Goal: Entertainment & Leisure: Browse casually

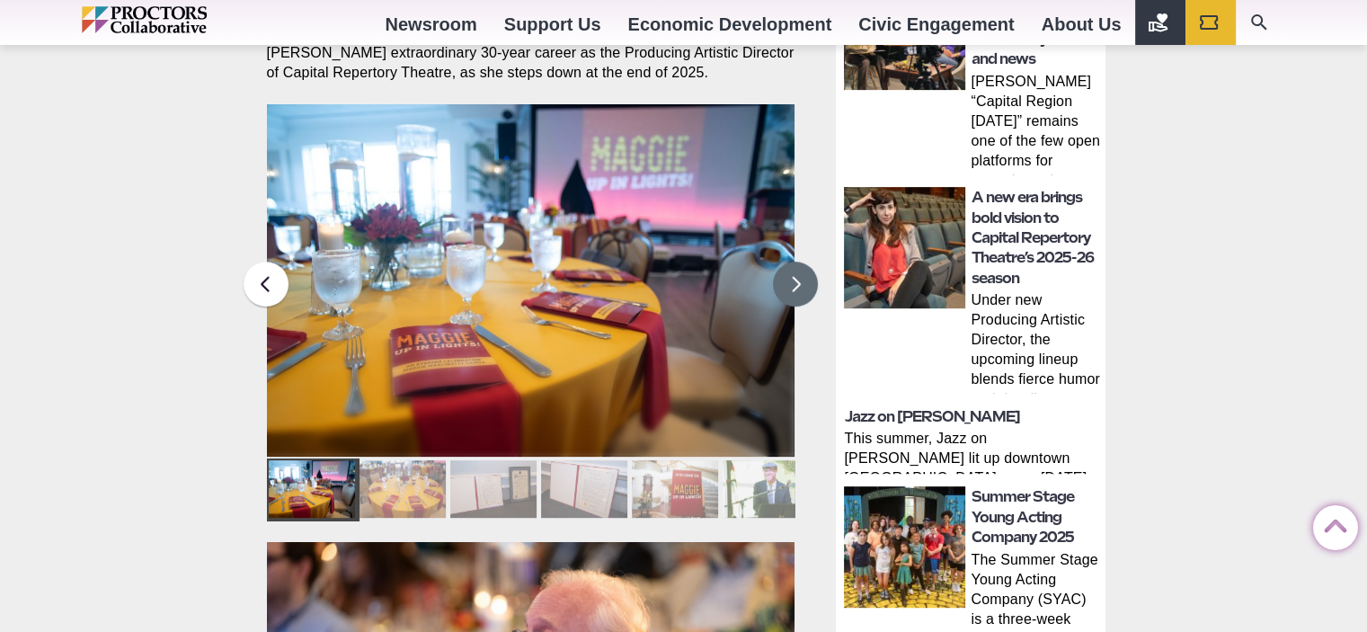
click at [791, 261] on button at bounding box center [795, 283] width 45 height 45
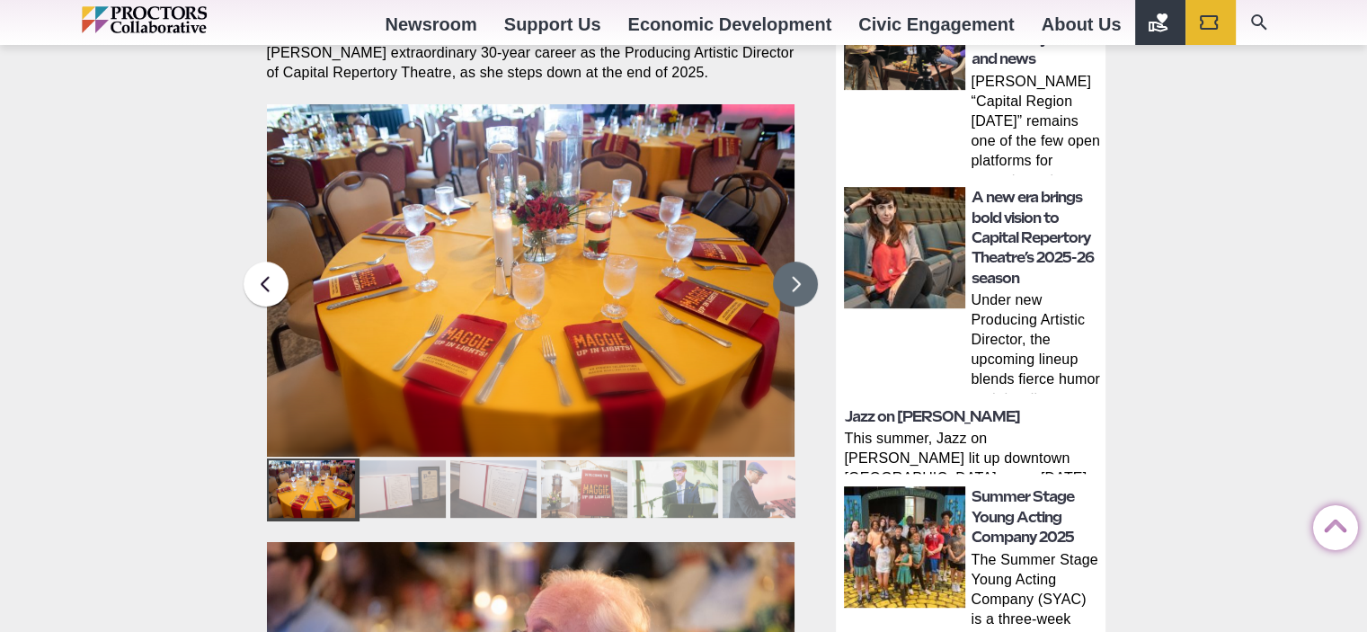
click at [776, 261] on button at bounding box center [795, 283] width 45 height 45
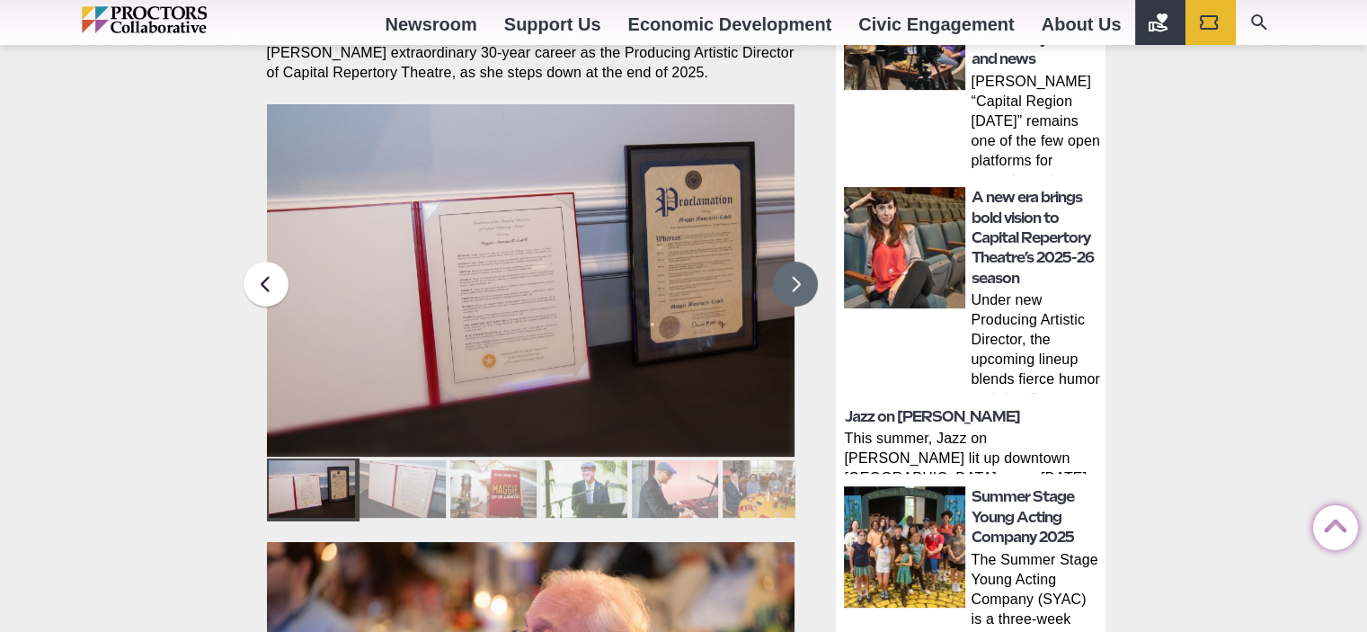
drag, startPoint x: 772, startPoint y: 261, endPoint x: 762, endPoint y: 262, distance: 10.0
click at [765, 262] on img at bounding box center [530, 280] width 528 height 352
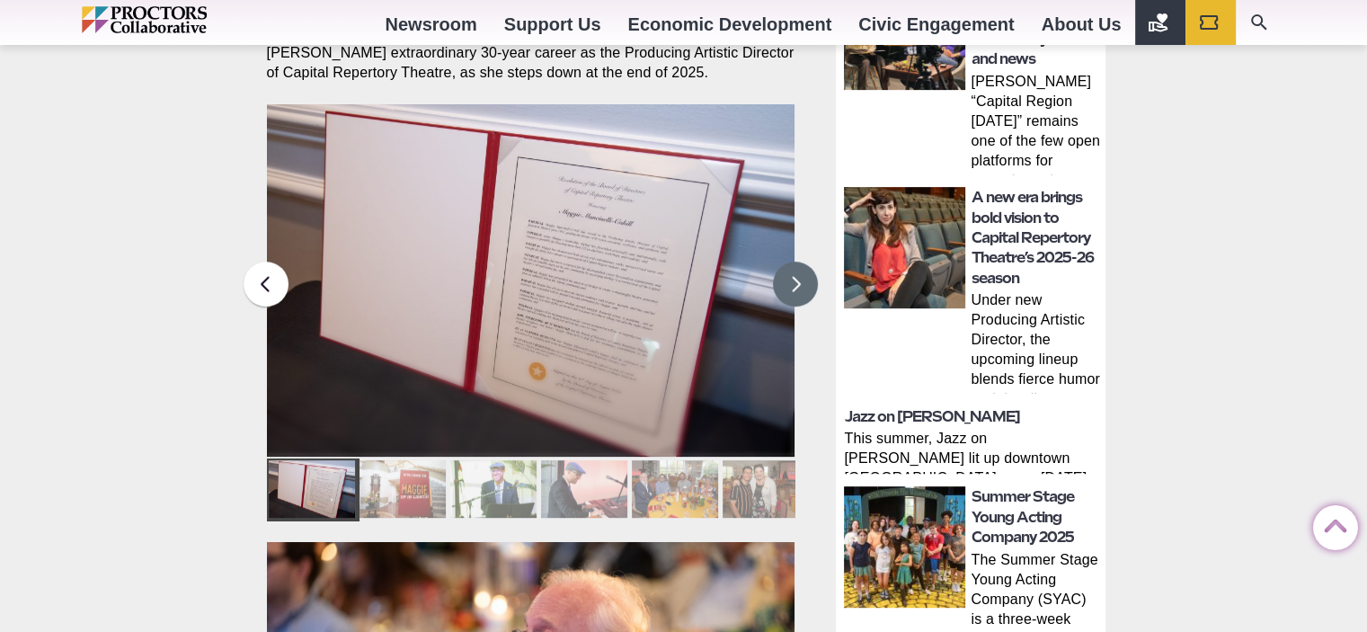
click at [783, 261] on button at bounding box center [795, 283] width 45 height 45
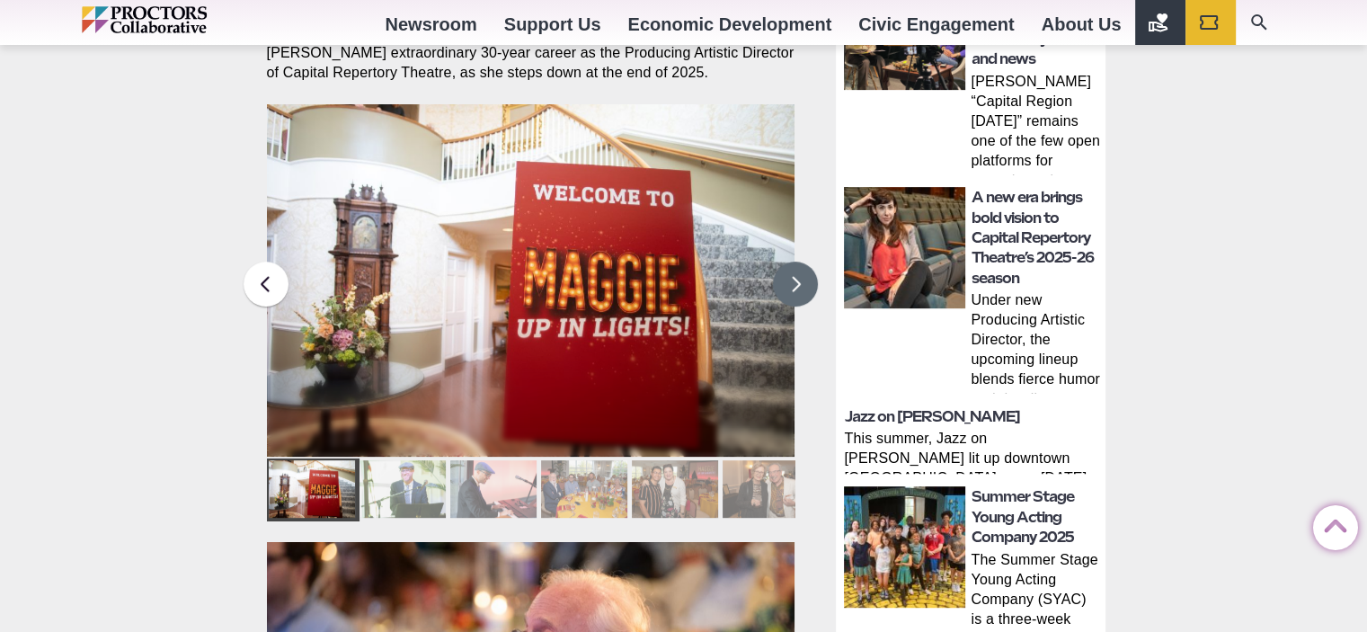
click at [773, 261] on button at bounding box center [795, 283] width 45 height 45
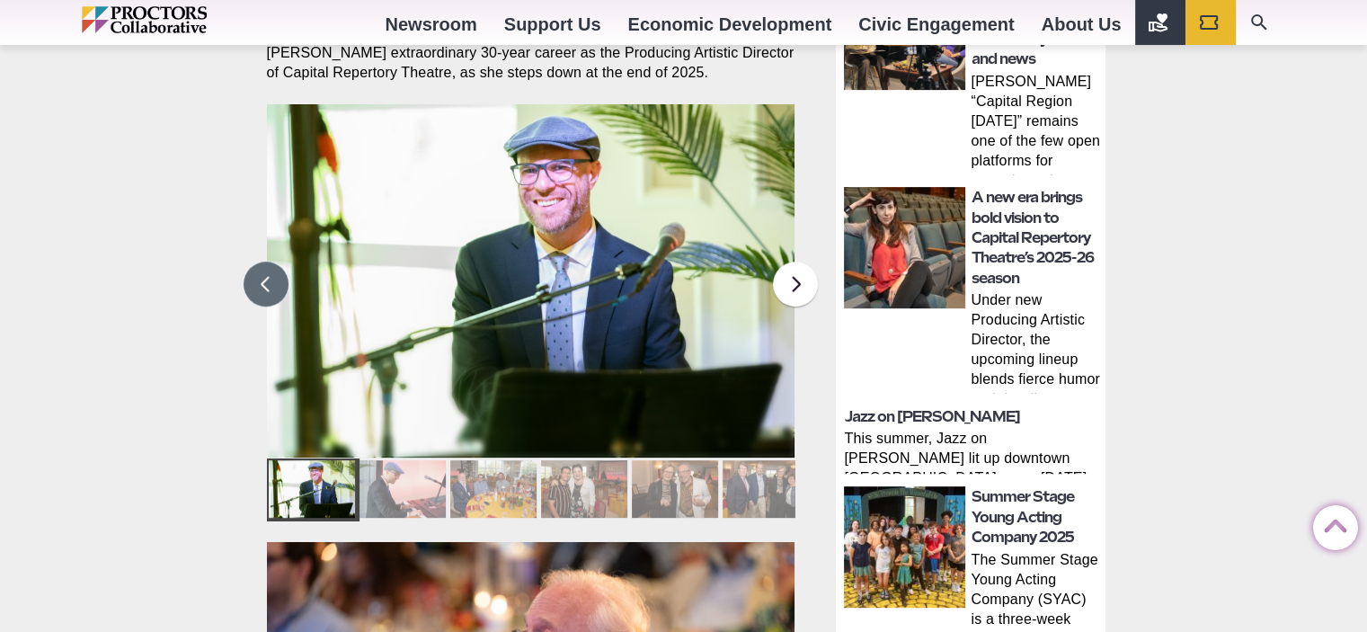
click at [263, 261] on button at bounding box center [266, 283] width 45 height 45
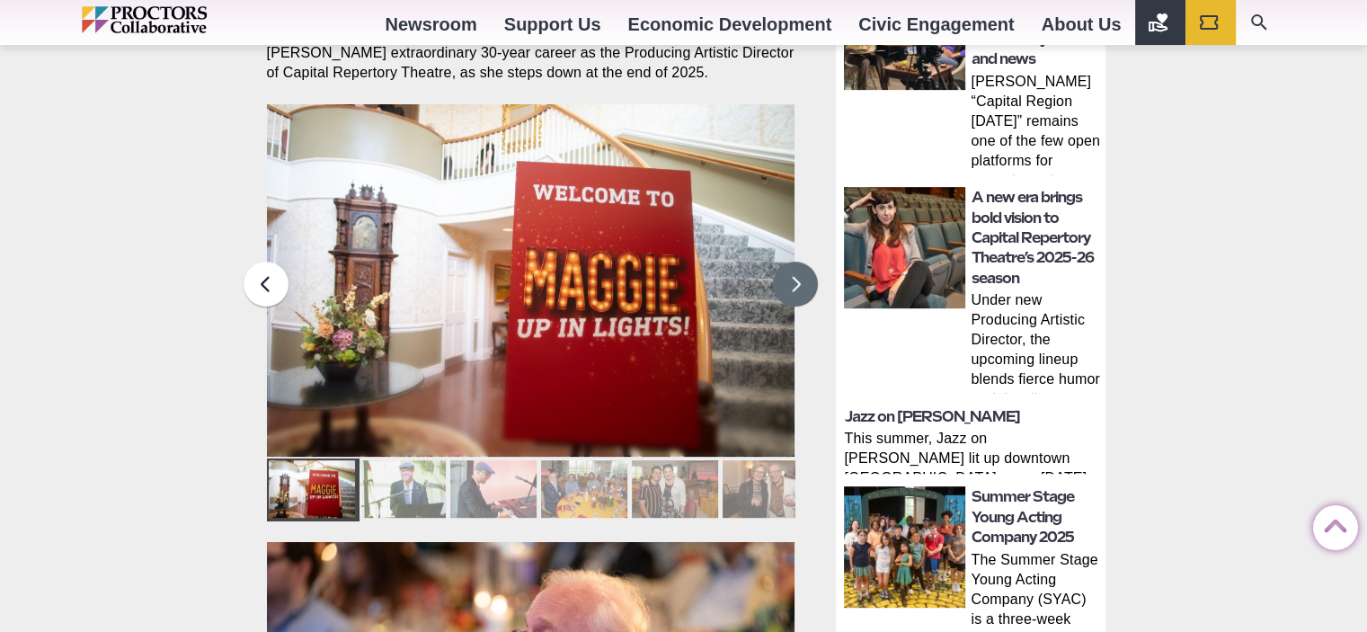
click at [787, 261] on button at bounding box center [795, 283] width 45 height 45
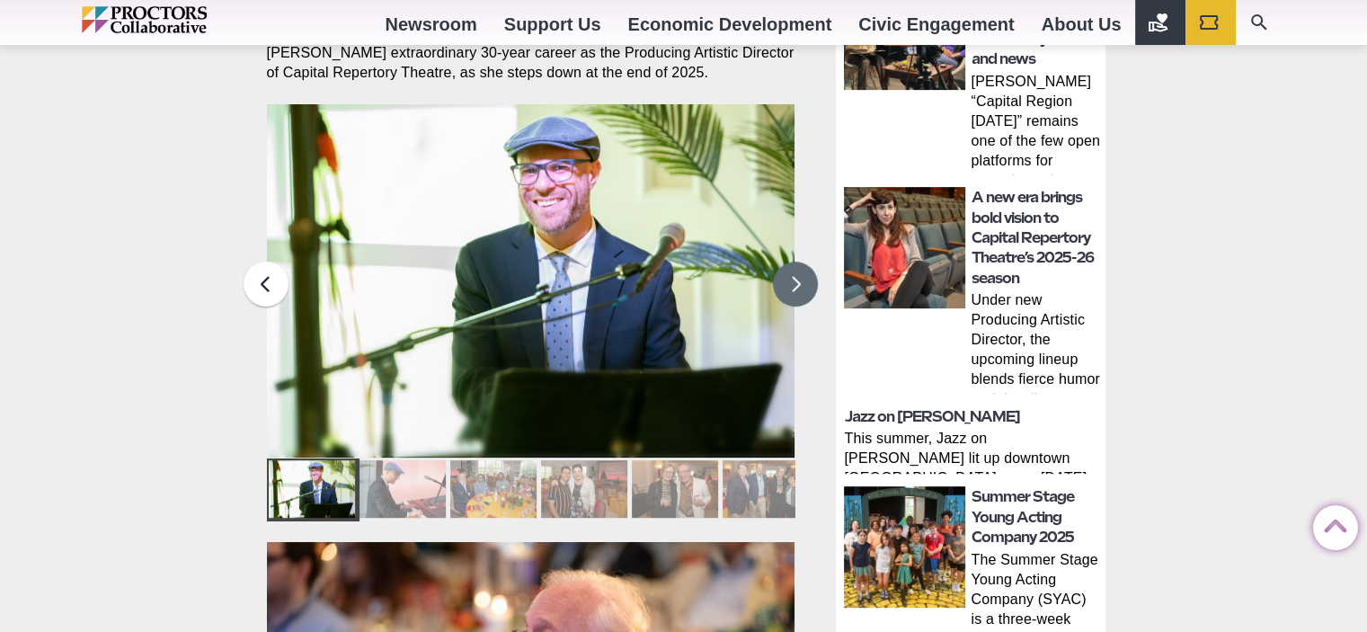
click at [786, 261] on button at bounding box center [795, 283] width 45 height 45
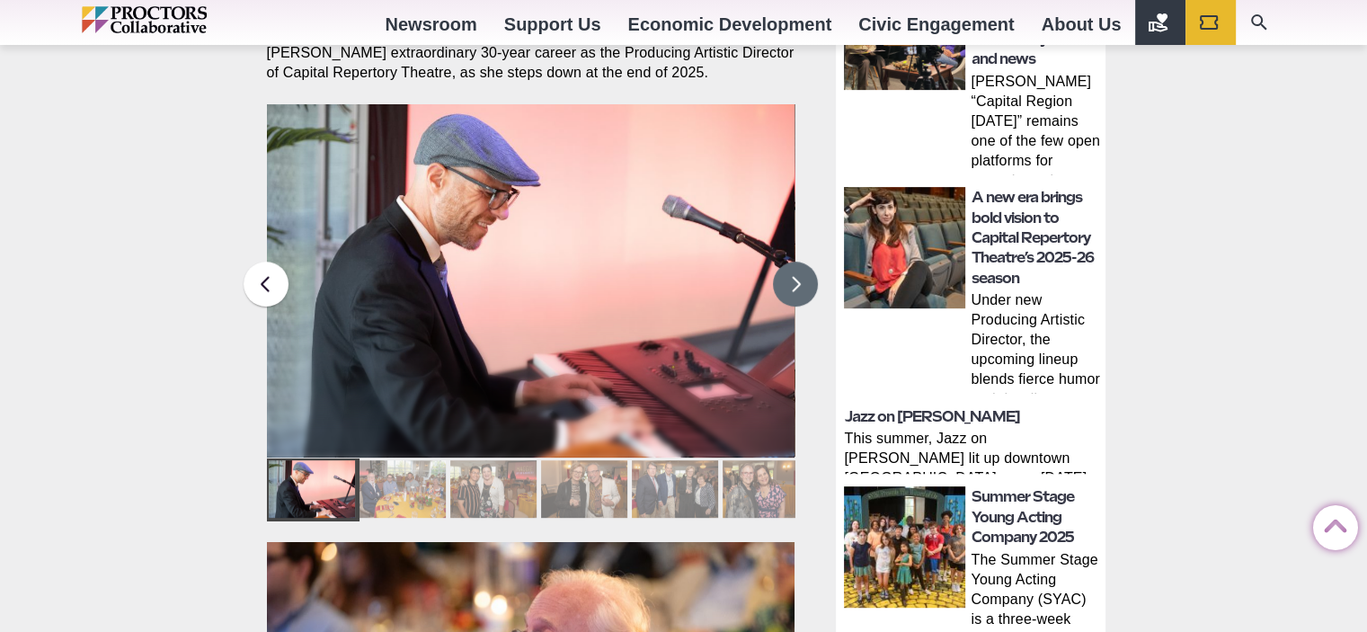
click at [786, 261] on button at bounding box center [795, 283] width 45 height 45
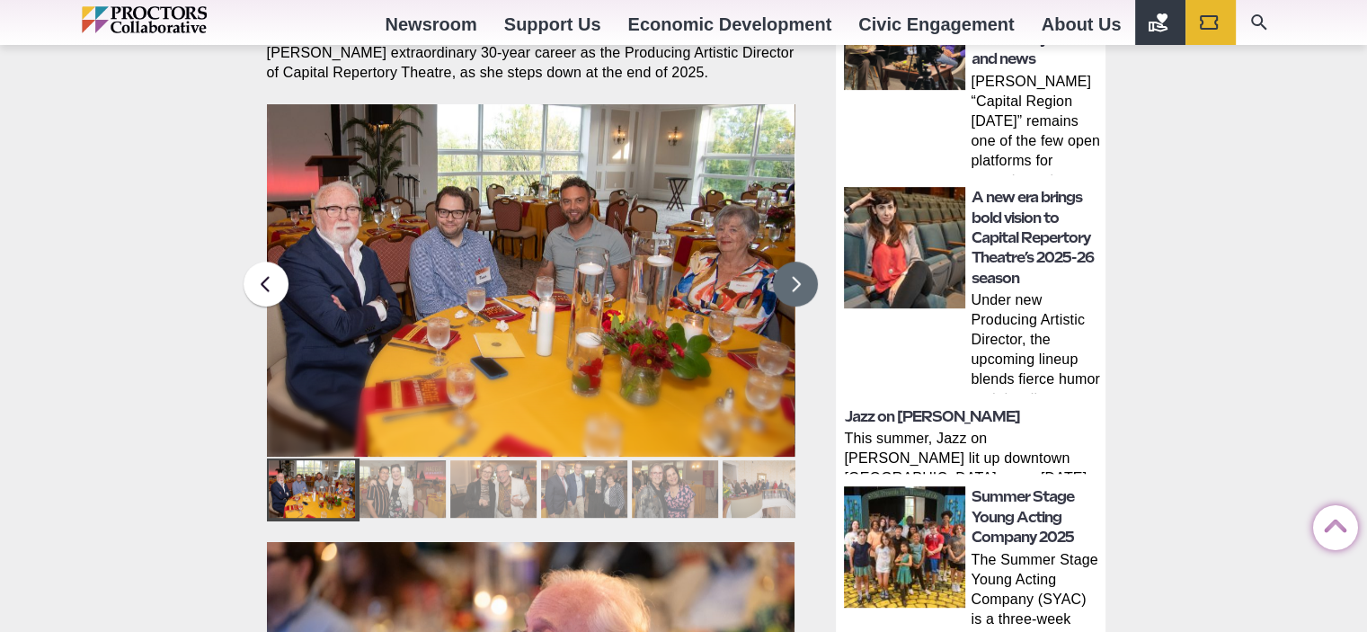
click at [786, 261] on button at bounding box center [795, 283] width 45 height 45
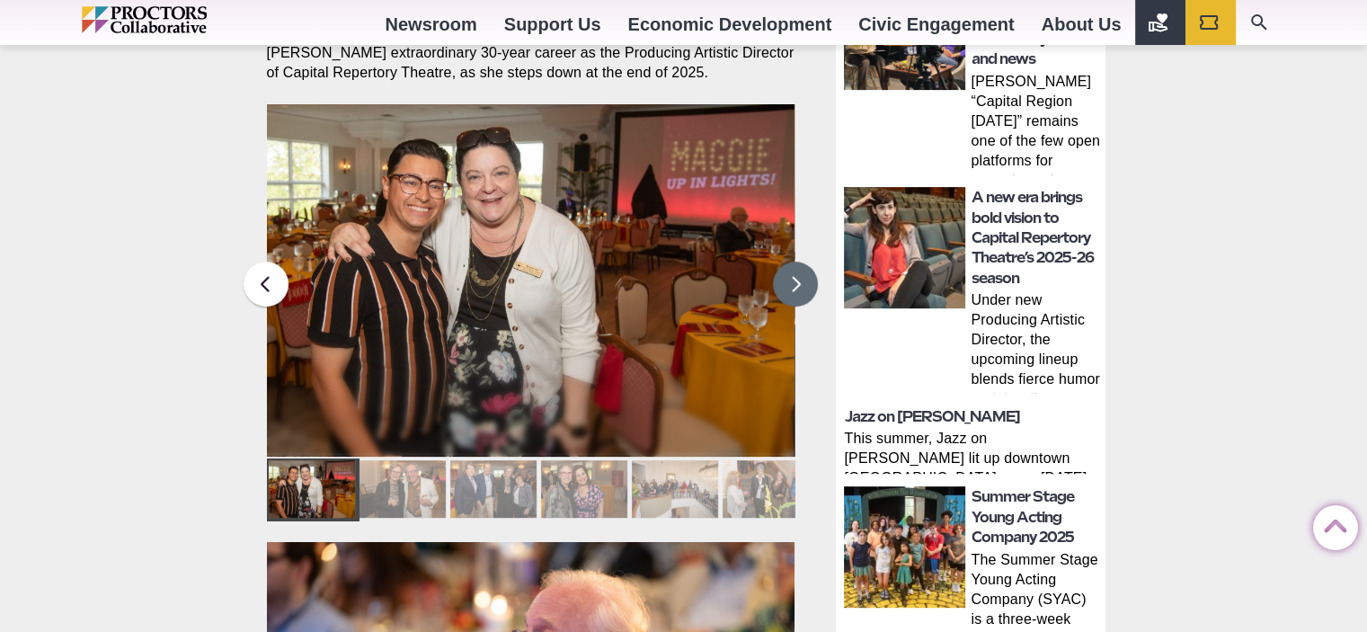
click at [786, 261] on button at bounding box center [795, 283] width 45 height 45
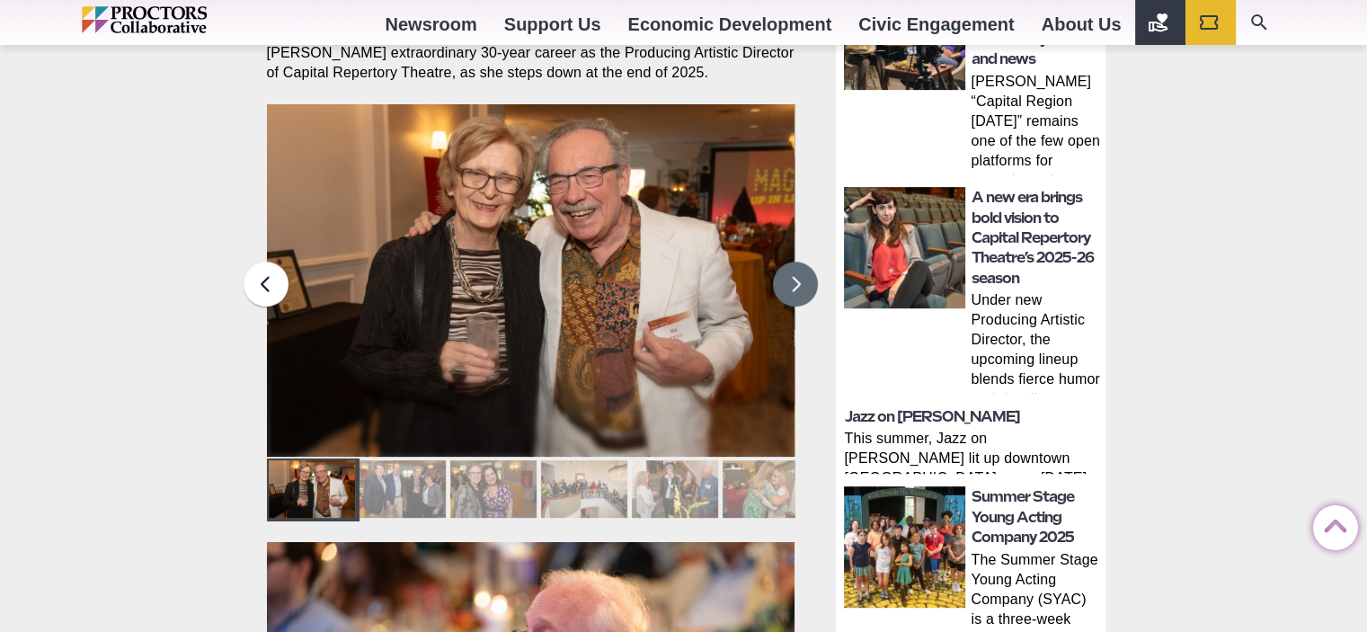
click at [786, 261] on button at bounding box center [795, 283] width 45 height 45
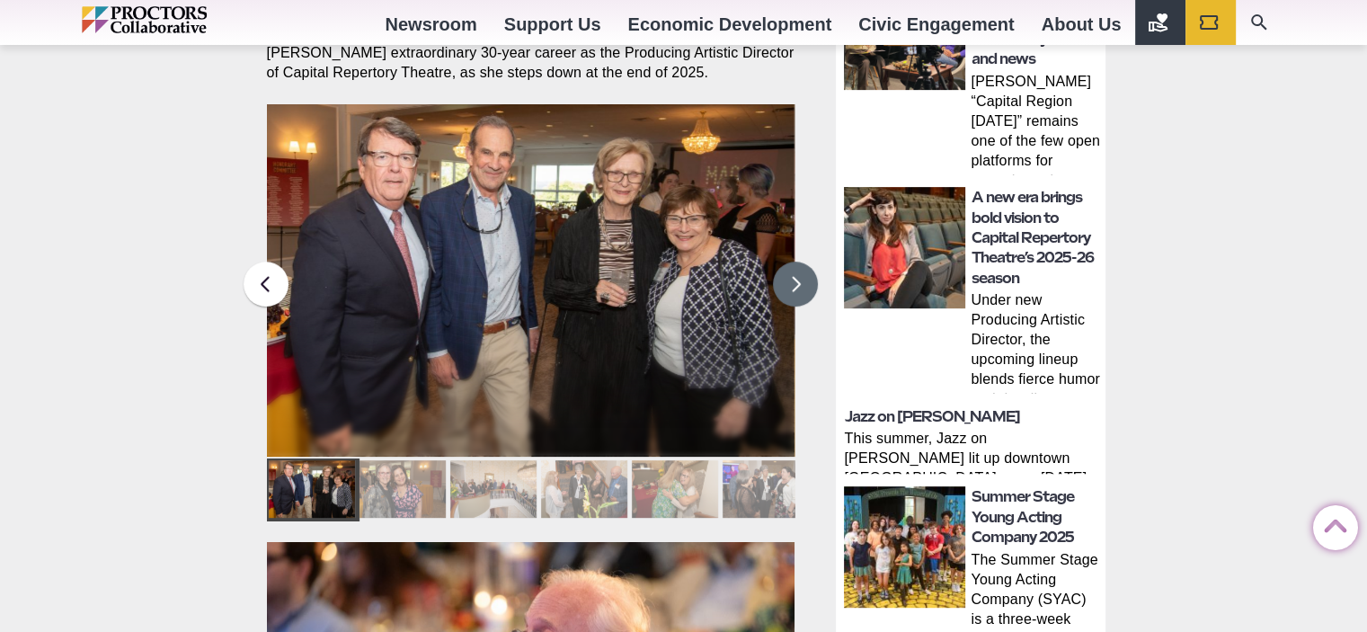
click at [784, 261] on button at bounding box center [795, 283] width 45 height 45
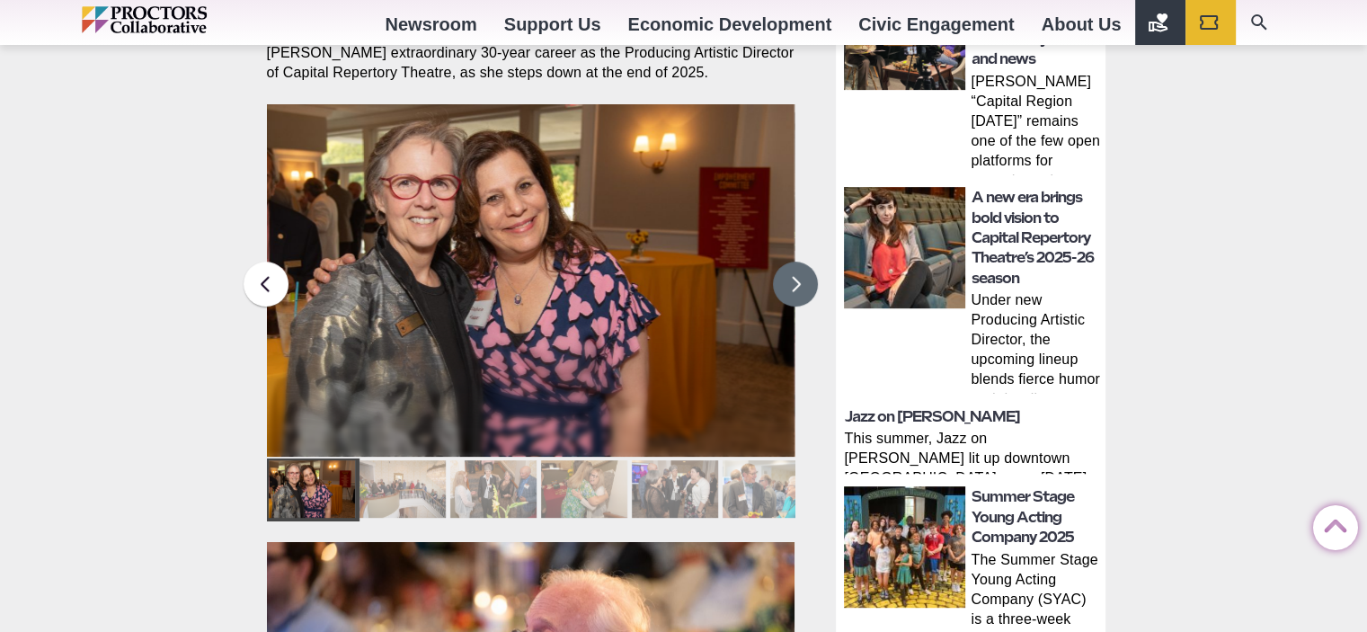
click at [784, 261] on button at bounding box center [795, 283] width 45 height 45
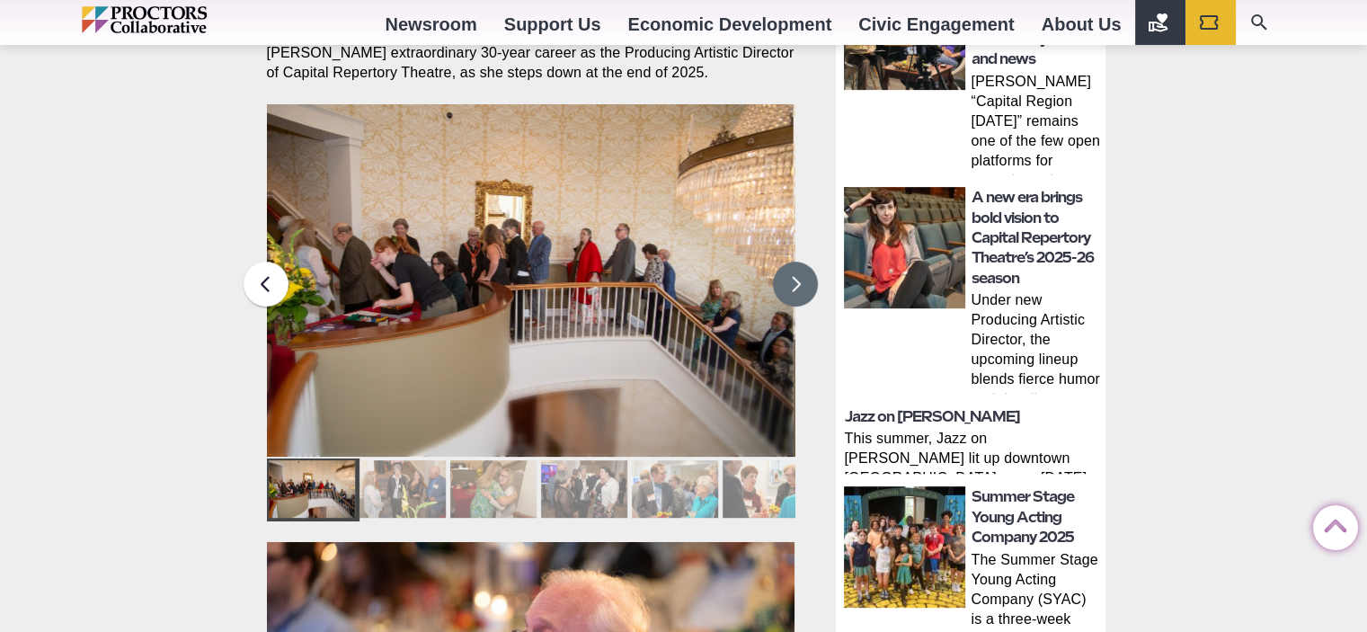
click at [793, 263] on button at bounding box center [795, 283] width 45 height 45
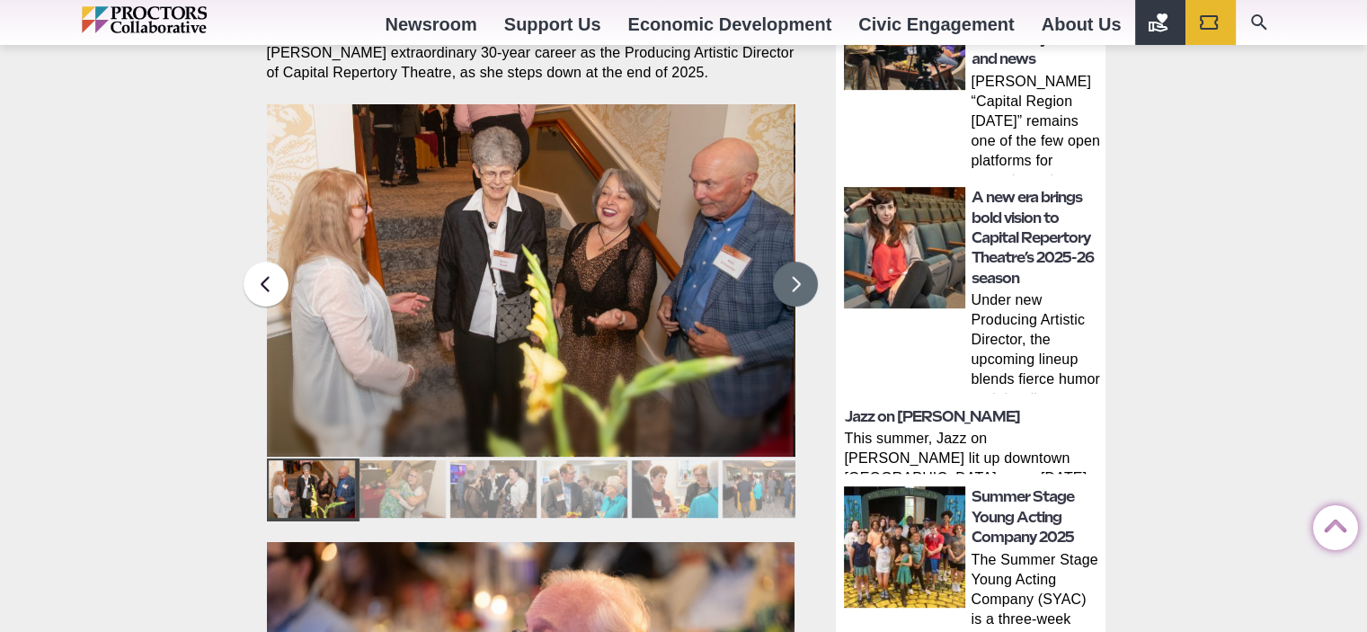
click at [789, 263] on button at bounding box center [795, 283] width 45 height 45
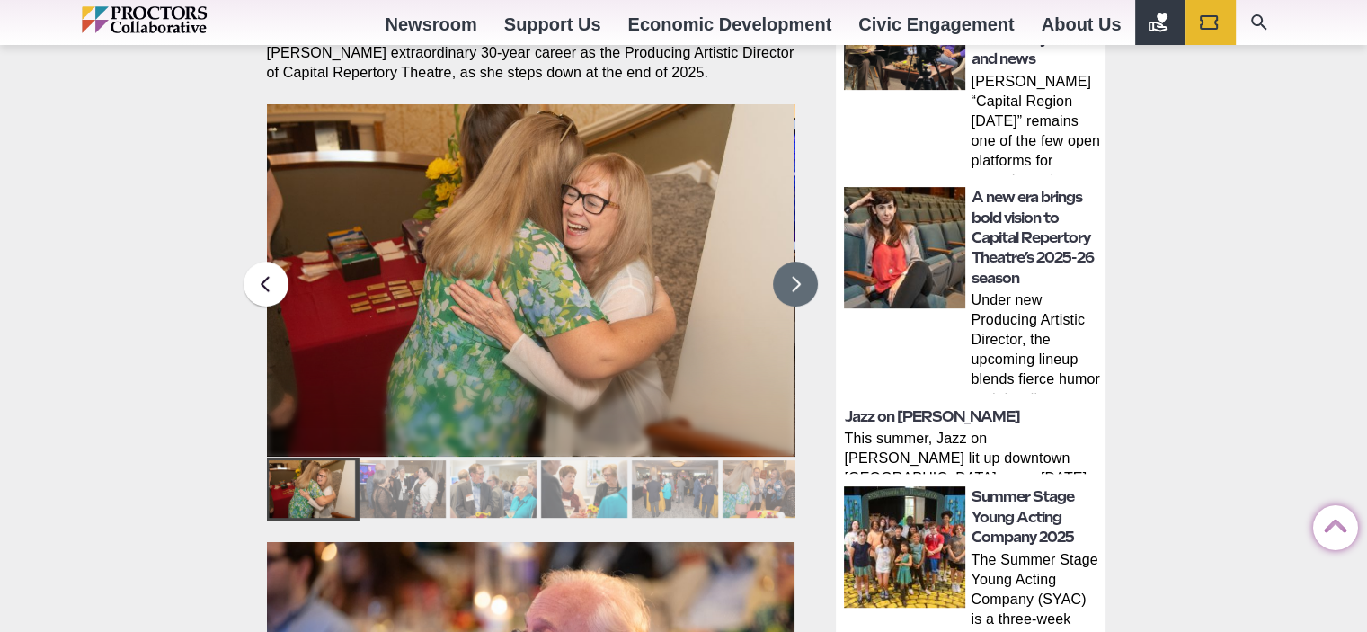
click at [788, 263] on button at bounding box center [795, 283] width 45 height 45
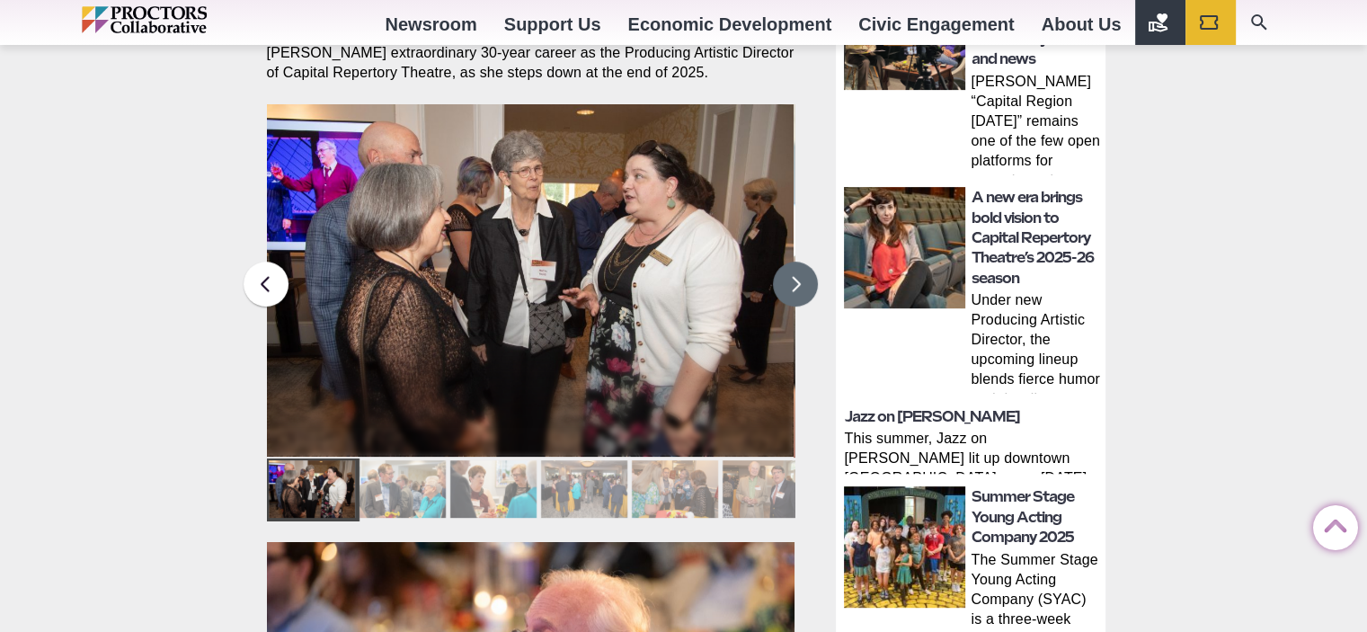
click at [788, 263] on button at bounding box center [795, 283] width 45 height 45
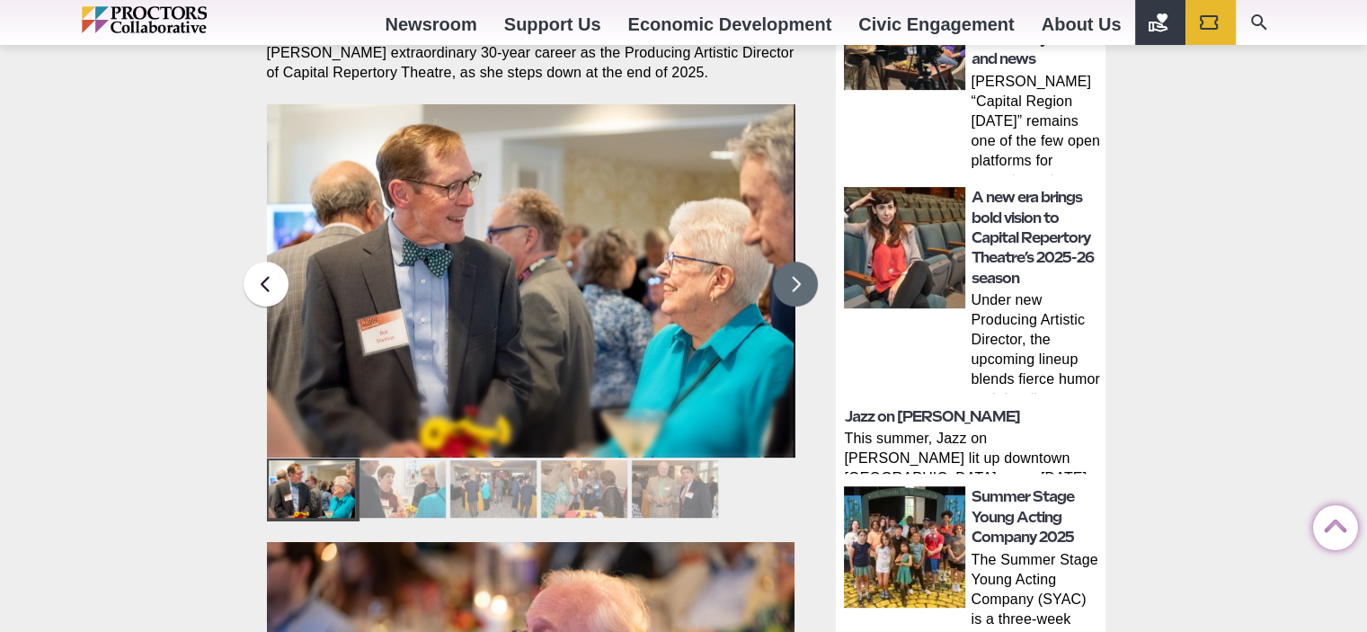
click at [788, 263] on button at bounding box center [795, 283] width 45 height 45
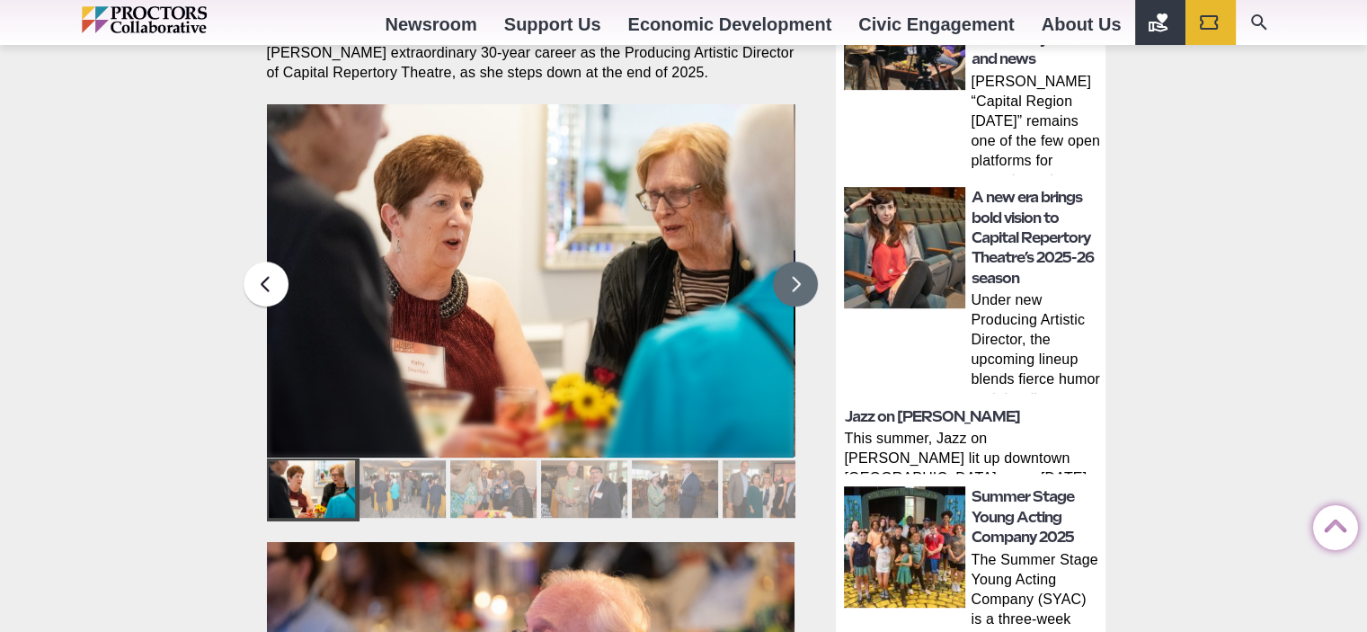
click at [788, 263] on button at bounding box center [795, 283] width 45 height 45
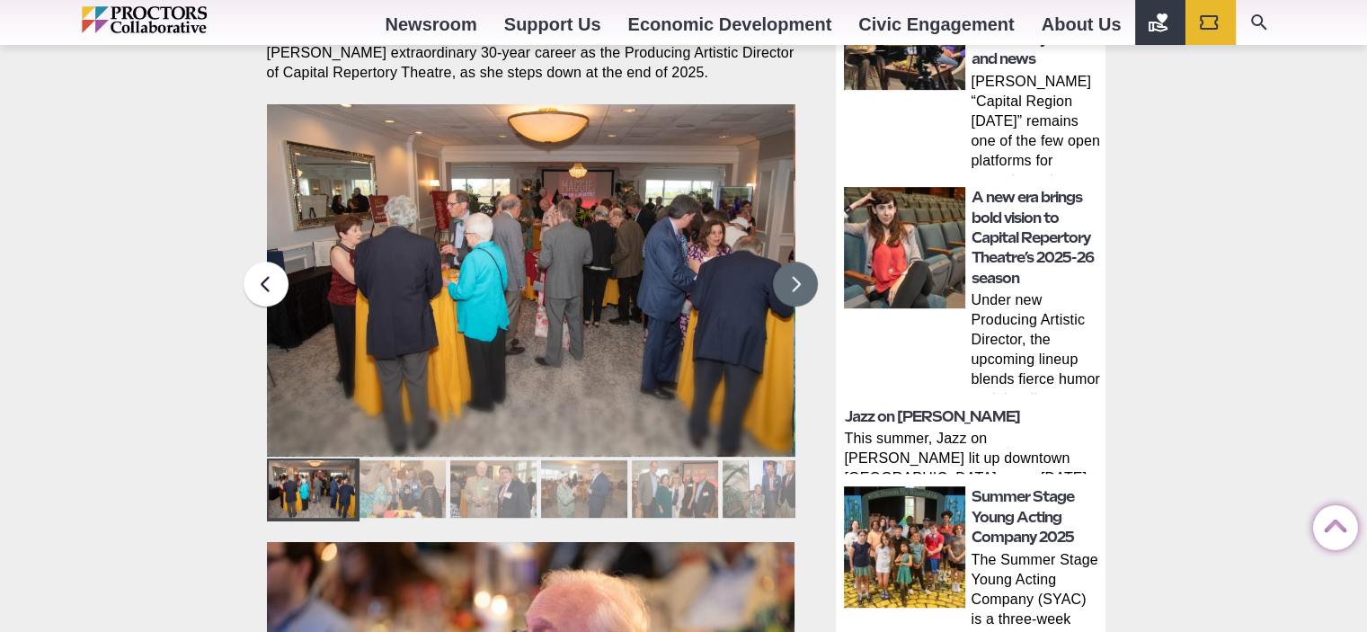
click at [788, 263] on button at bounding box center [795, 283] width 45 height 45
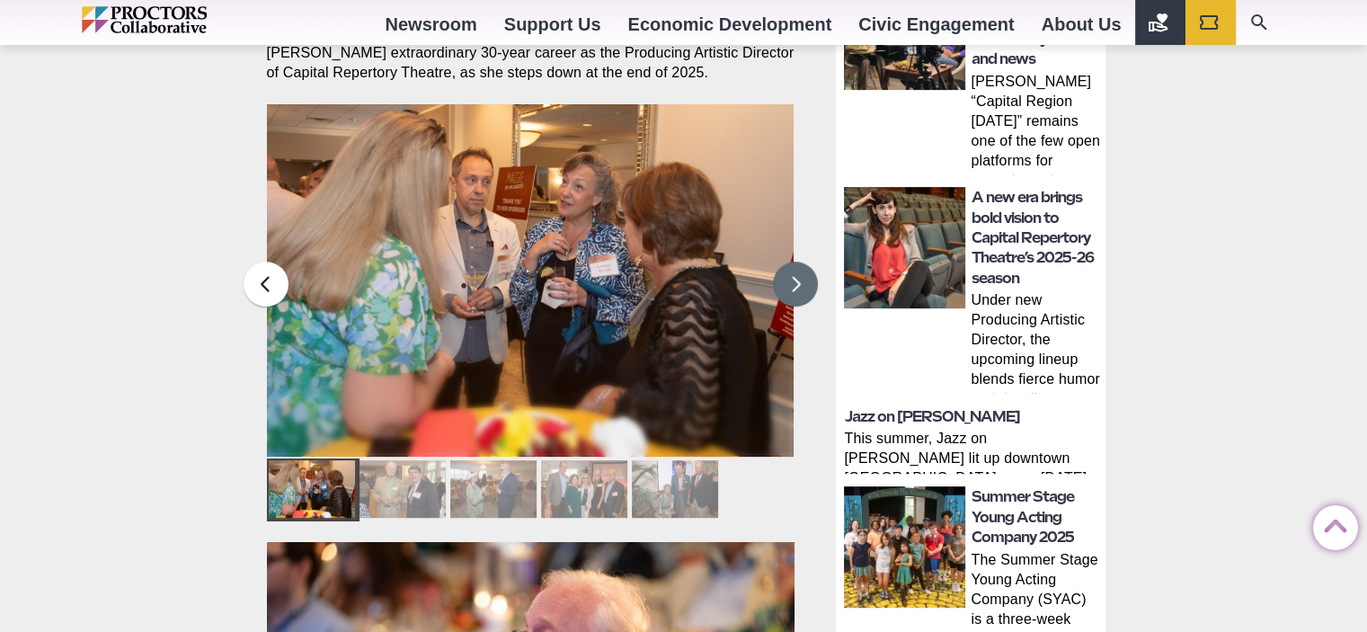
click at [788, 263] on button at bounding box center [795, 283] width 45 height 45
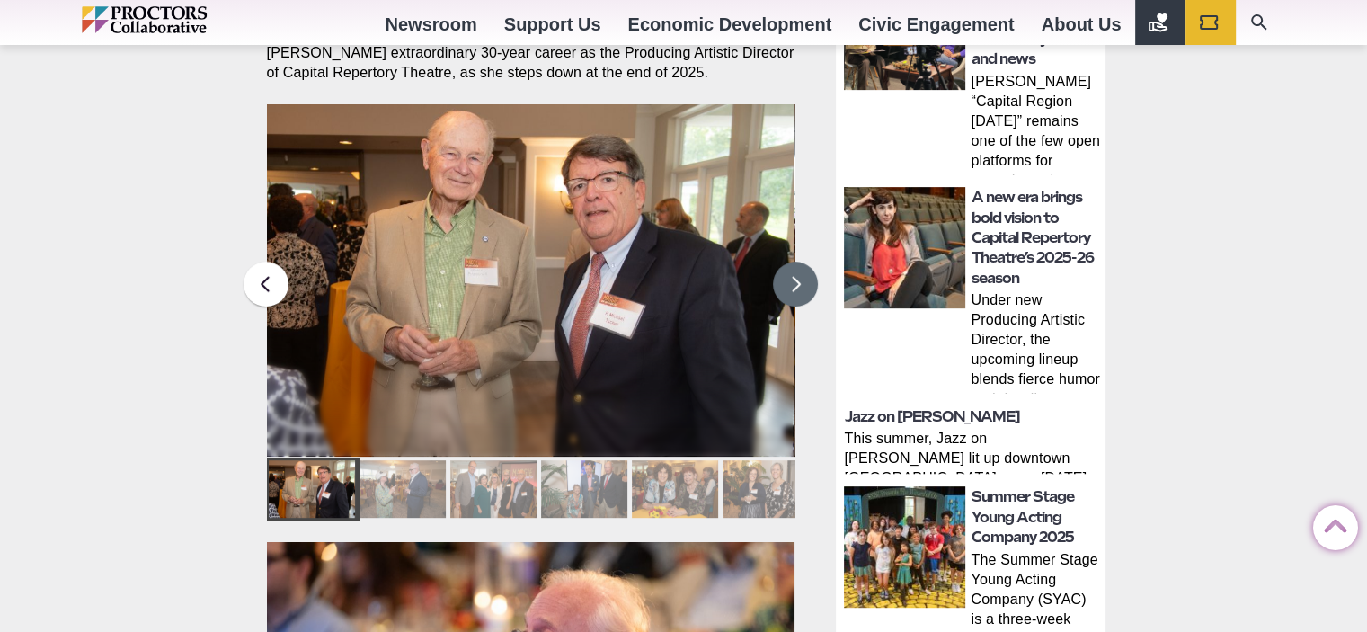
click at [788, 263] on button at bounding box center [795, 283] width 45 height 45
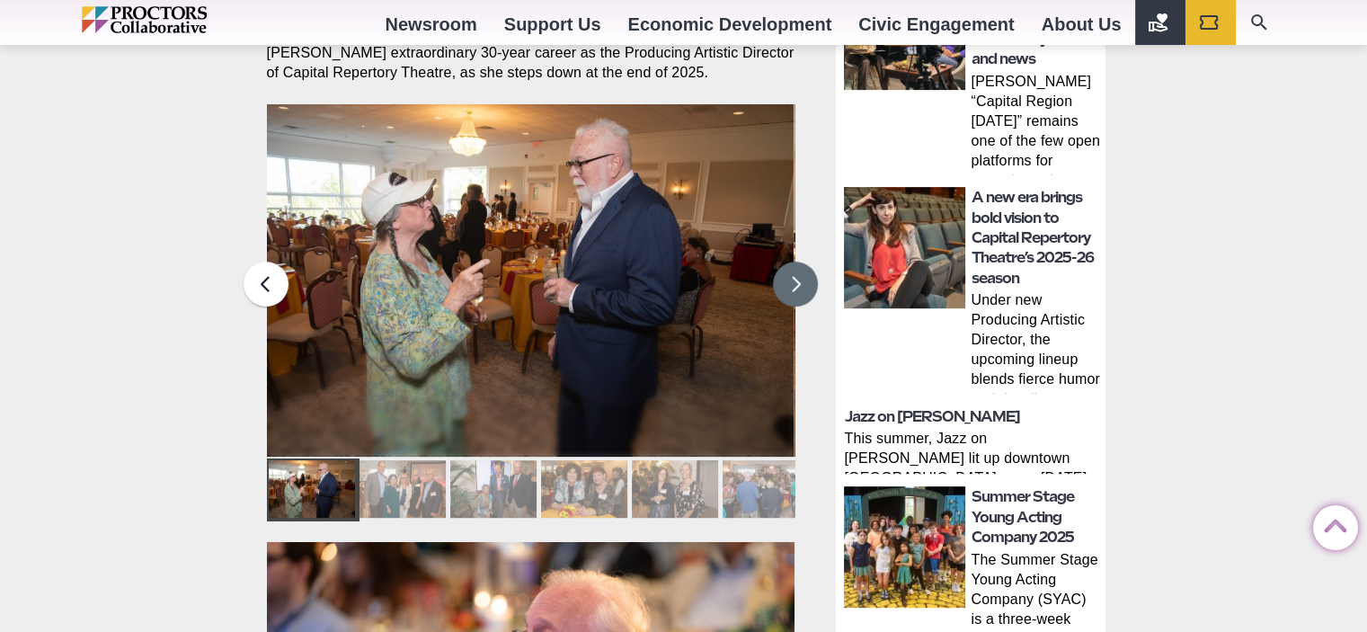
click at [788, 263] on button at bounding box center [795, 283] width 45 height 45
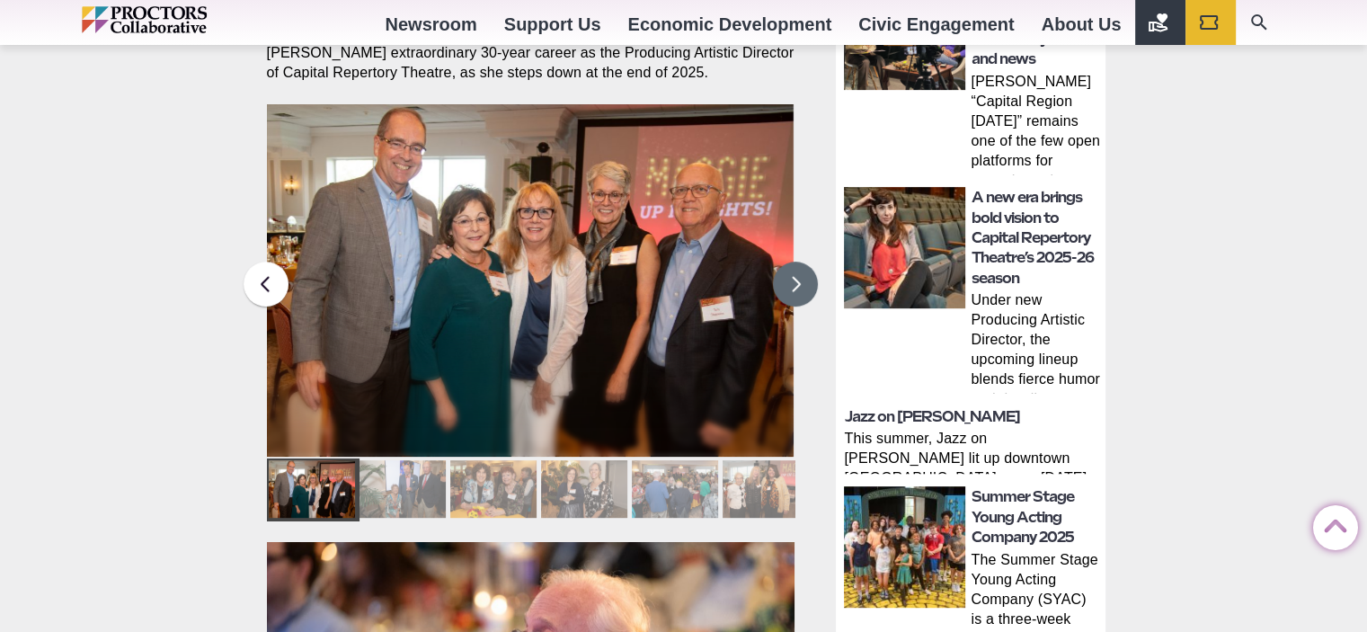
click at [788, 263] on button at bounding box center [795, 283] width 45 height 45
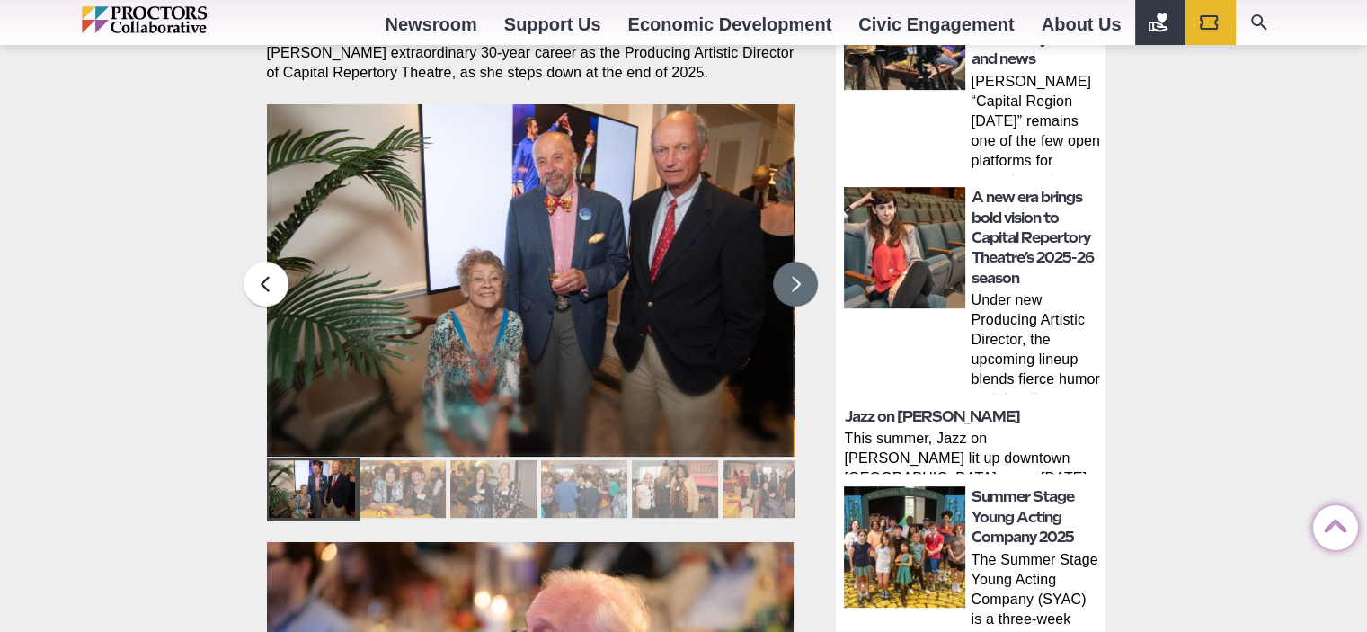
click at [788, 263] on button at bounding box center [795, 283] width 45 height 45
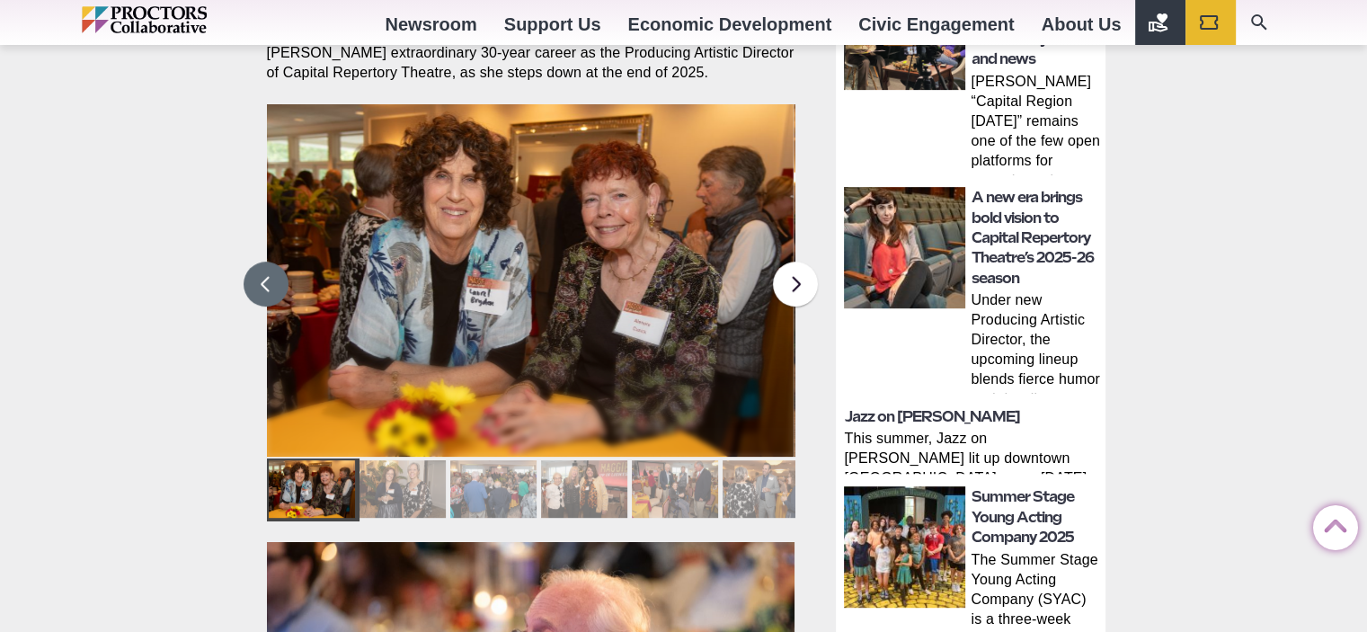
click at [262, 261] on button at bounding box center [266, 283] width 45 height 45
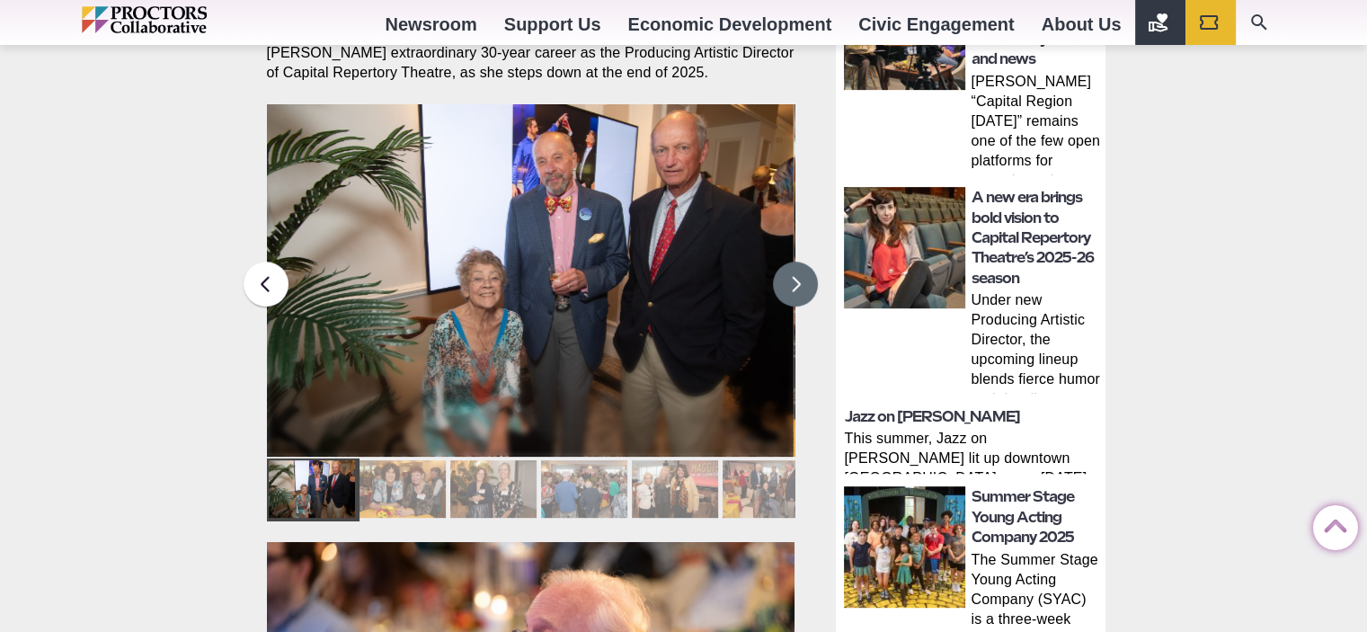
click at [794, 261] on button at bounding box center [795, 283] width 45 height 45
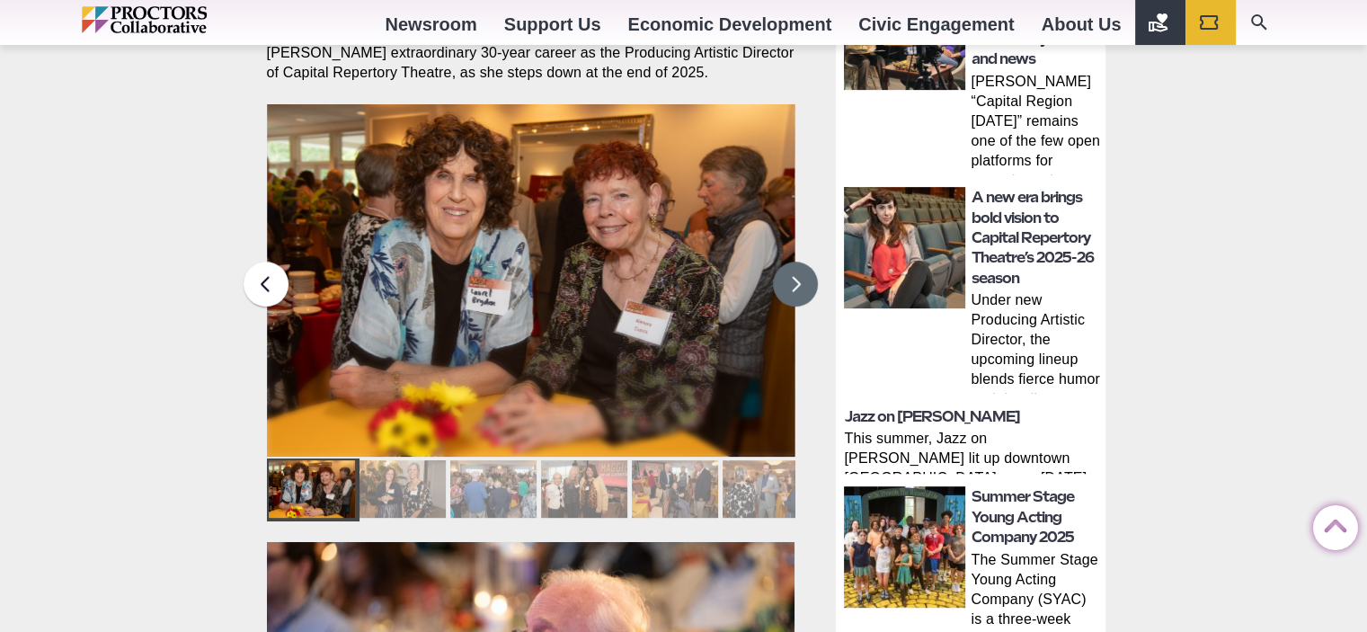
click at [780, 261] on button at bounding box center [795, 283] width 45 height 45
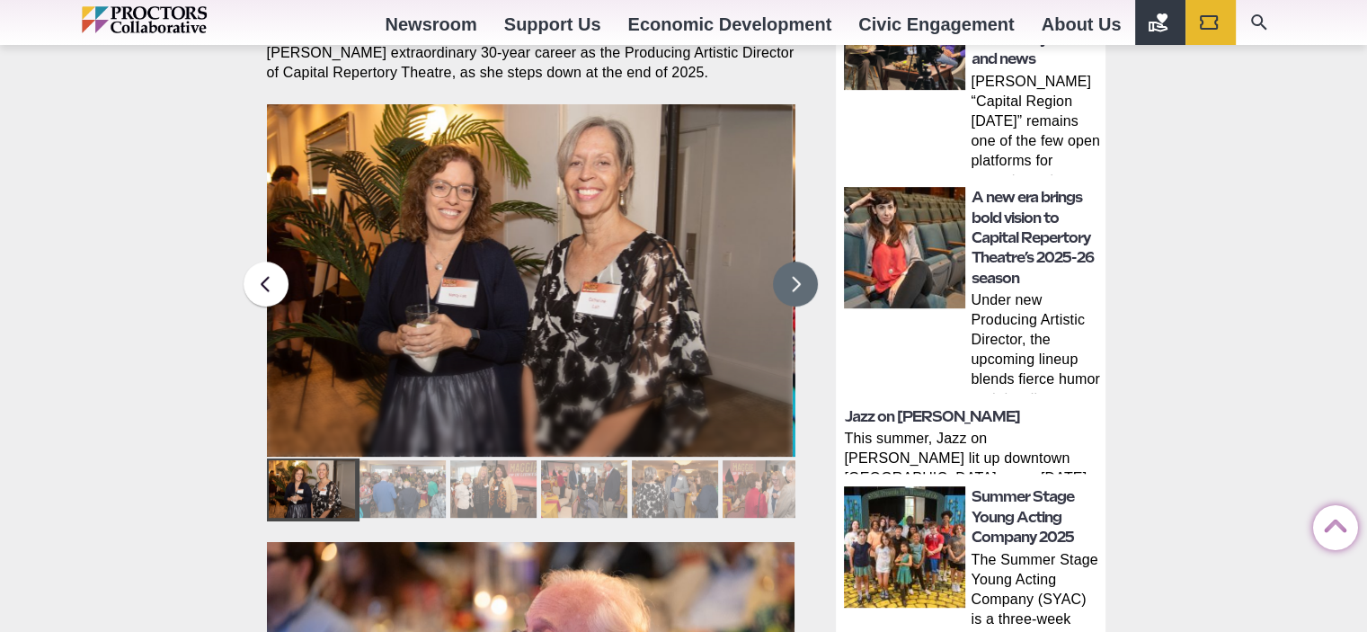
click at [771, 252] on img at bounding box center [529, 280] width 528 height 352
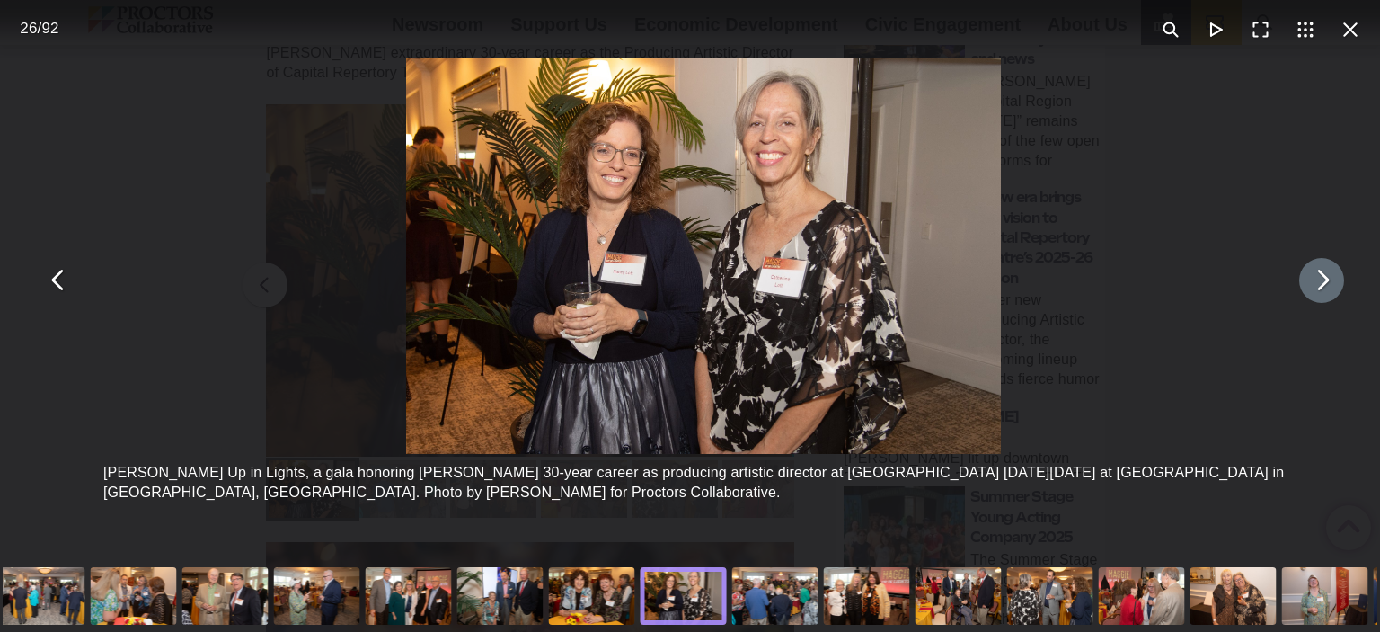
click at [1312, 289] on button "You can close this modal content with the ESC key" at bounding box center [1321, 280] width 45 height 45
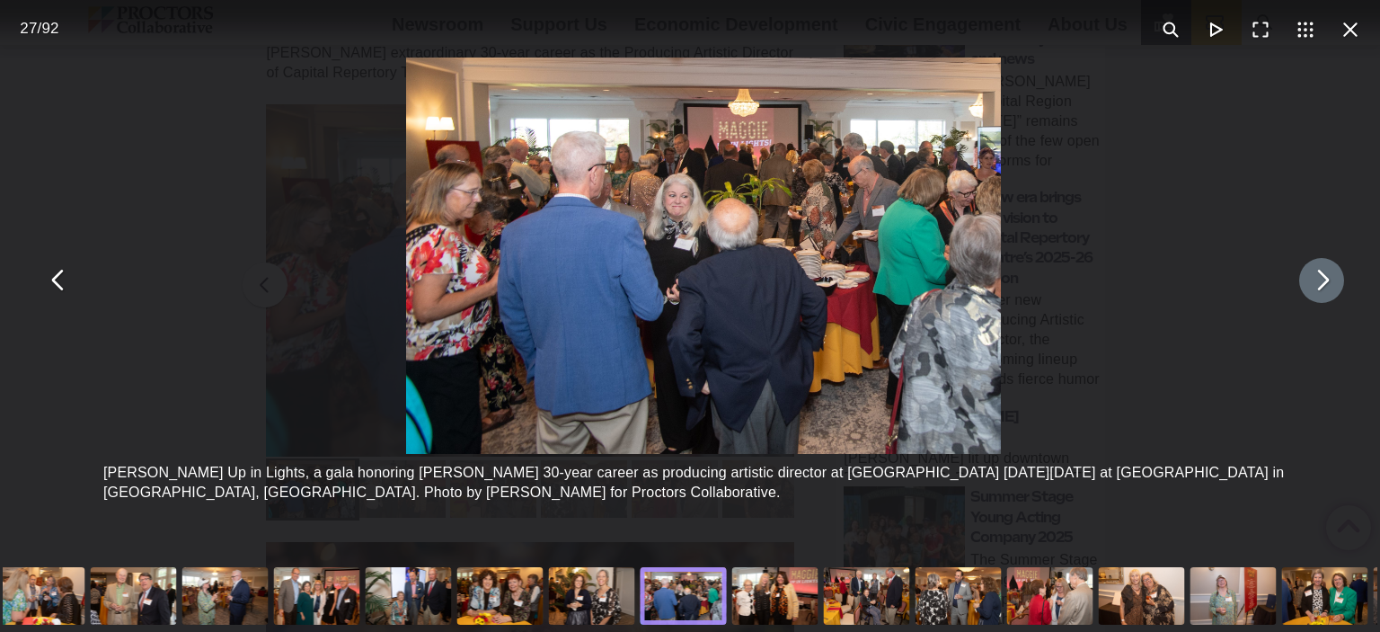
click at [1311, 289] on button "You can close this modal content with the ESC key" at bounding box center [1321, 280] width 45 height 45
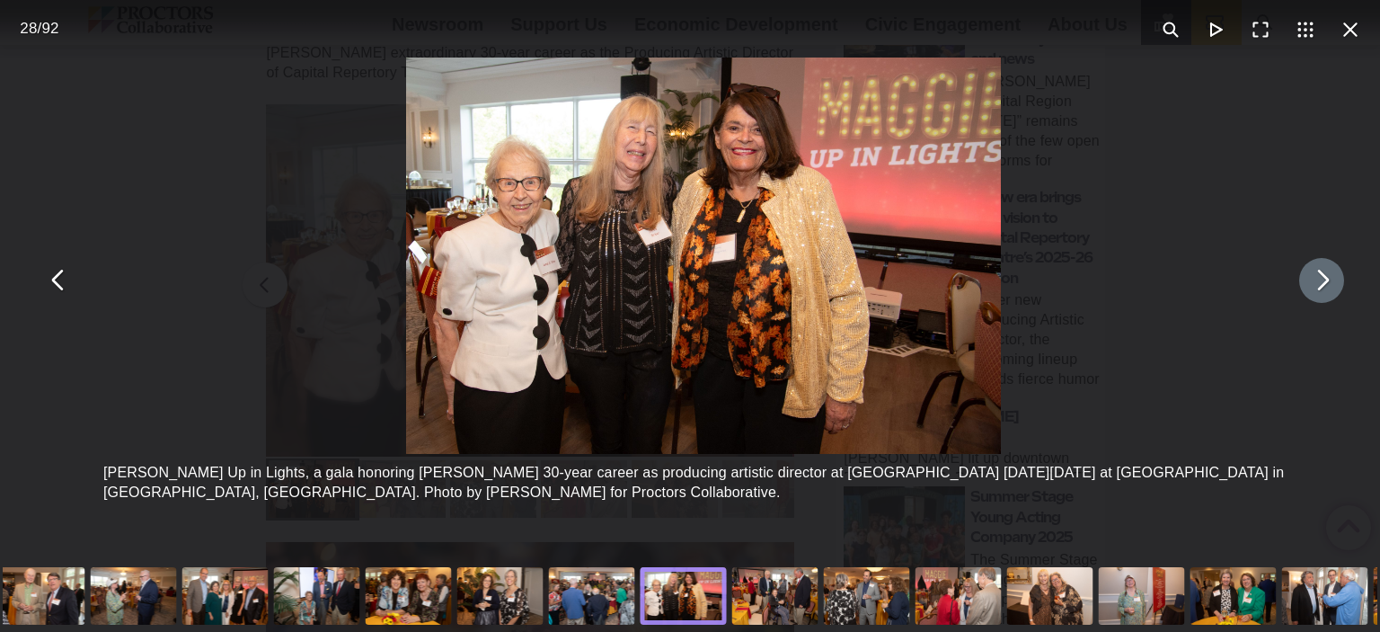
click at [1310, 288] on button "You can close this modal content with the ESC key" at bounding box center [1321, 280] width 45 height 45
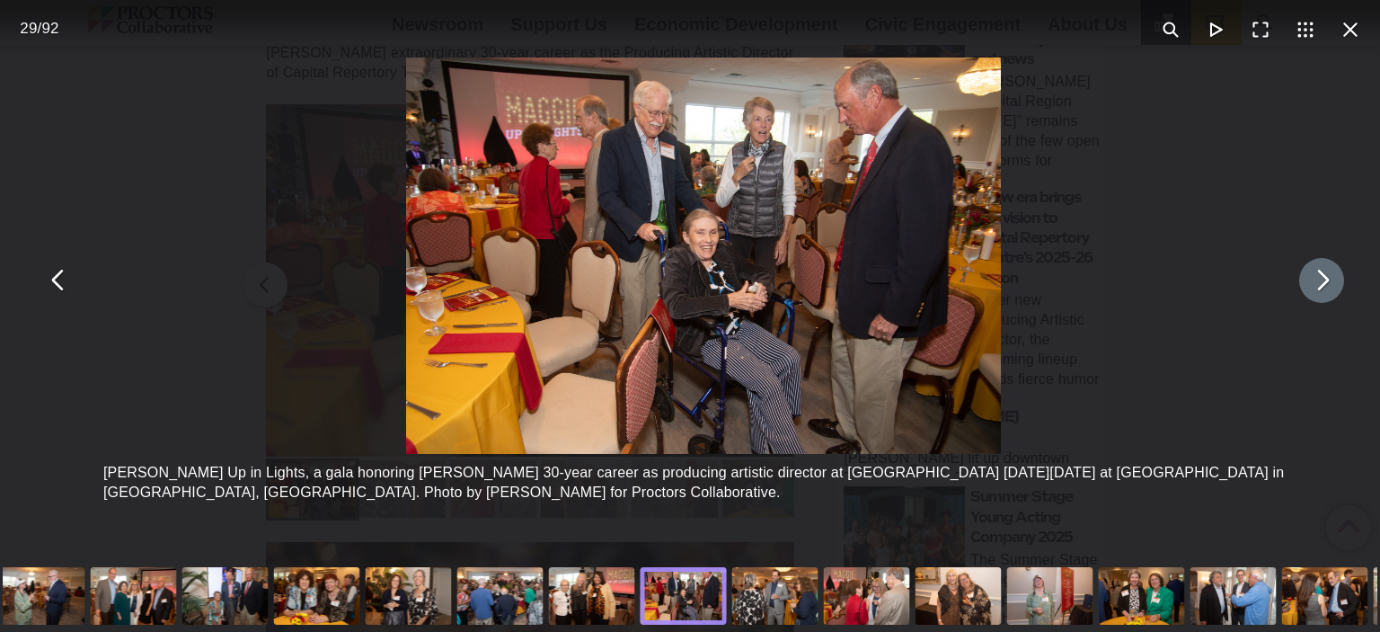
click at [1309, 288] on button "You can close this modal content with the ESC key" at bounding box center [1321, 280] width 45 height 45
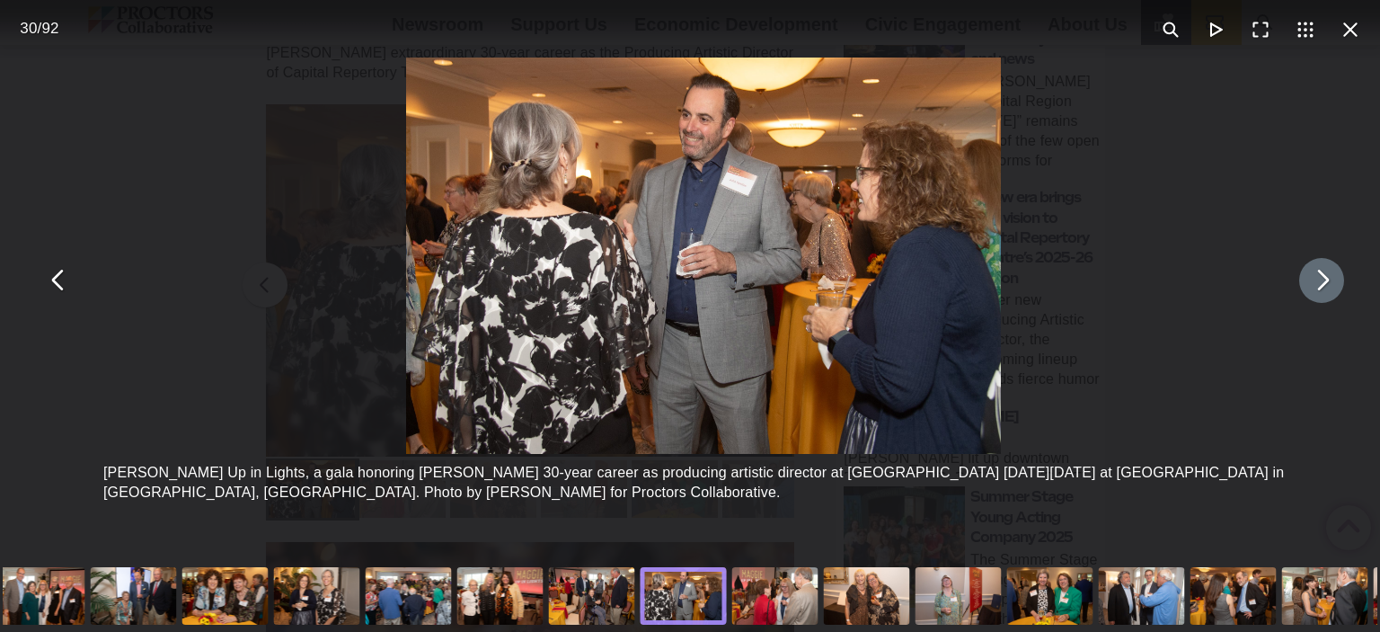
click at [1309, 288] on button "You can close this modal content with the ESC key" at bounding box center [1321, 280] width 45 height 45
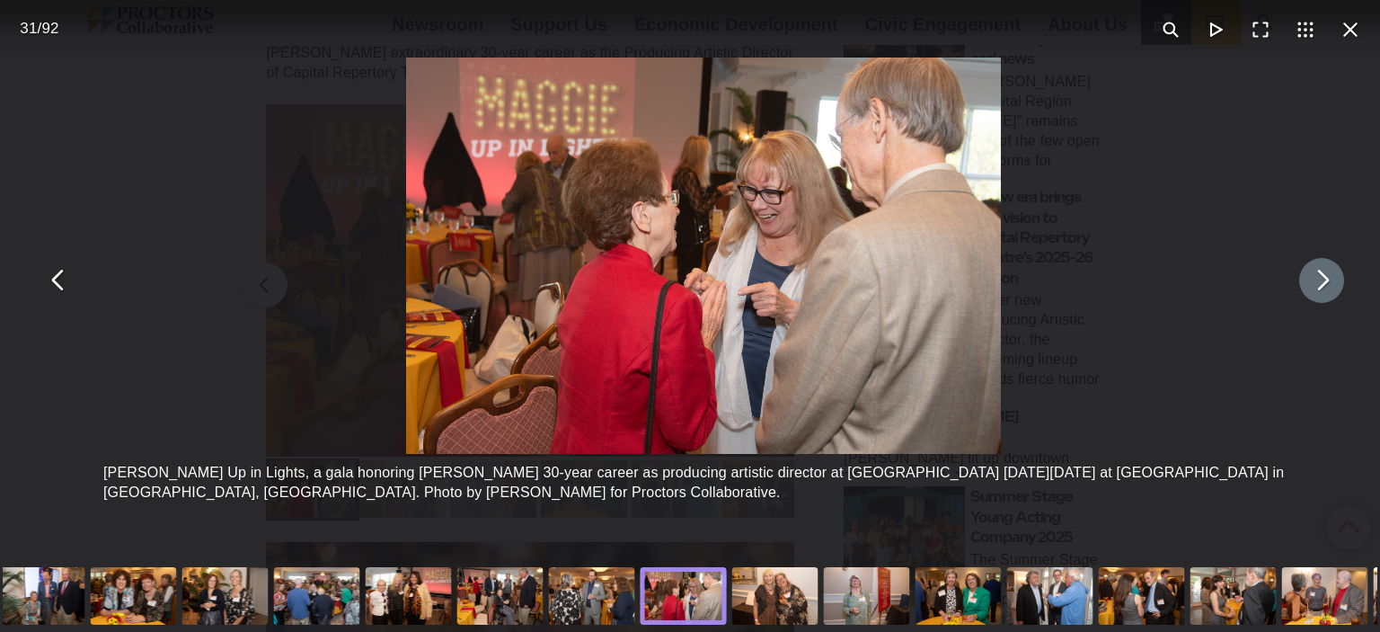
click at [1308, 288] on button "You can close this modal content with the ESC key" at bounding box center [1321, 280] width 45 height 45
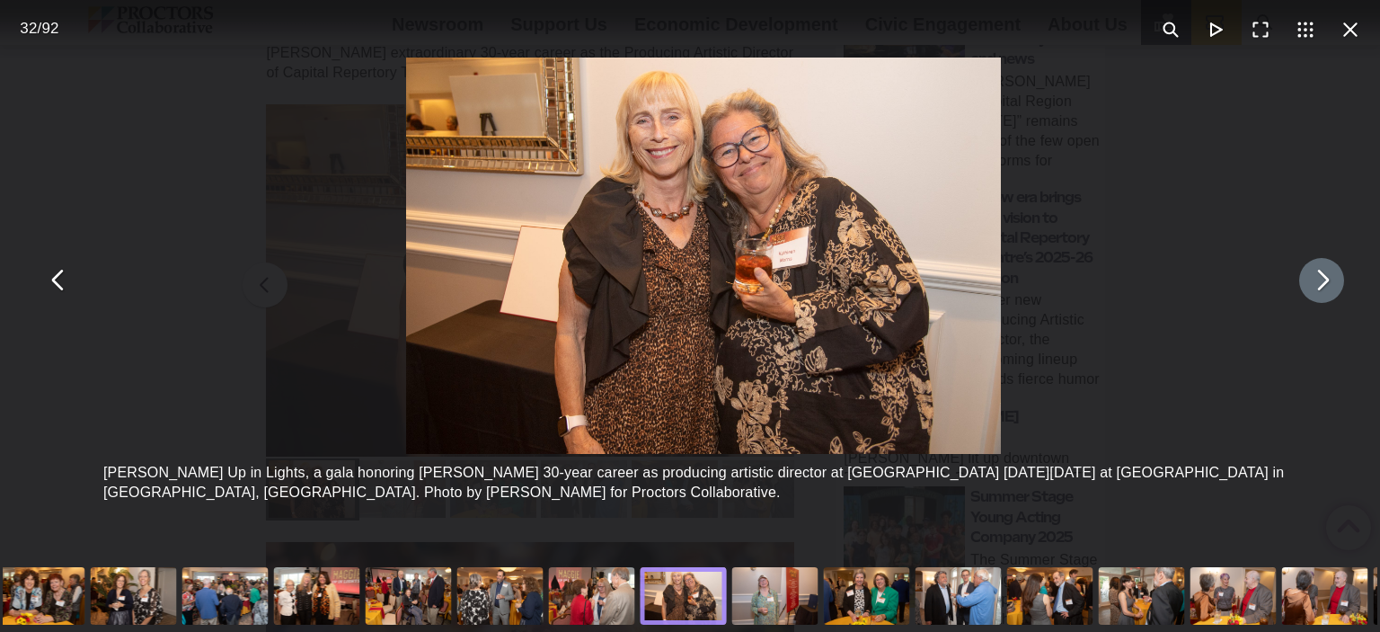
click at [1308, 287] on button "You can close this modal content with the ESC key" at bounding box center [1321, 280] width 45 height 45
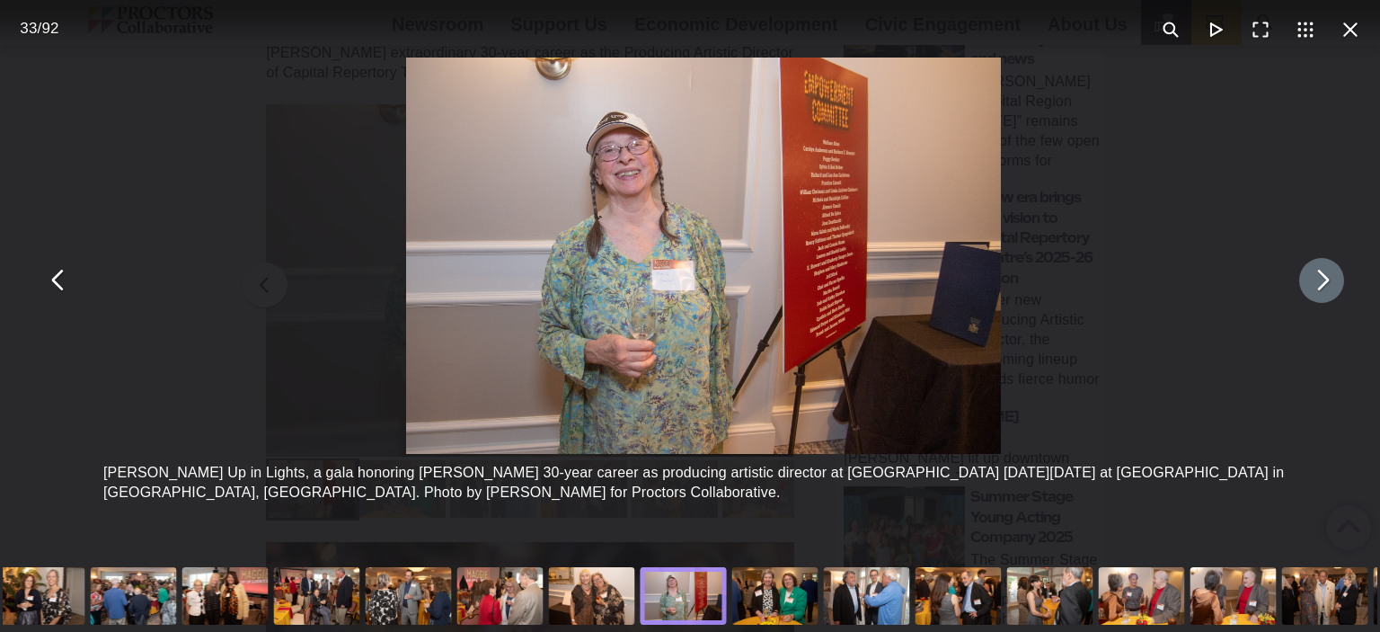
click at [1308, 287] on button "You can close this modal content with the ESC key" at bounding box center [1321, 280] width 45 height 45
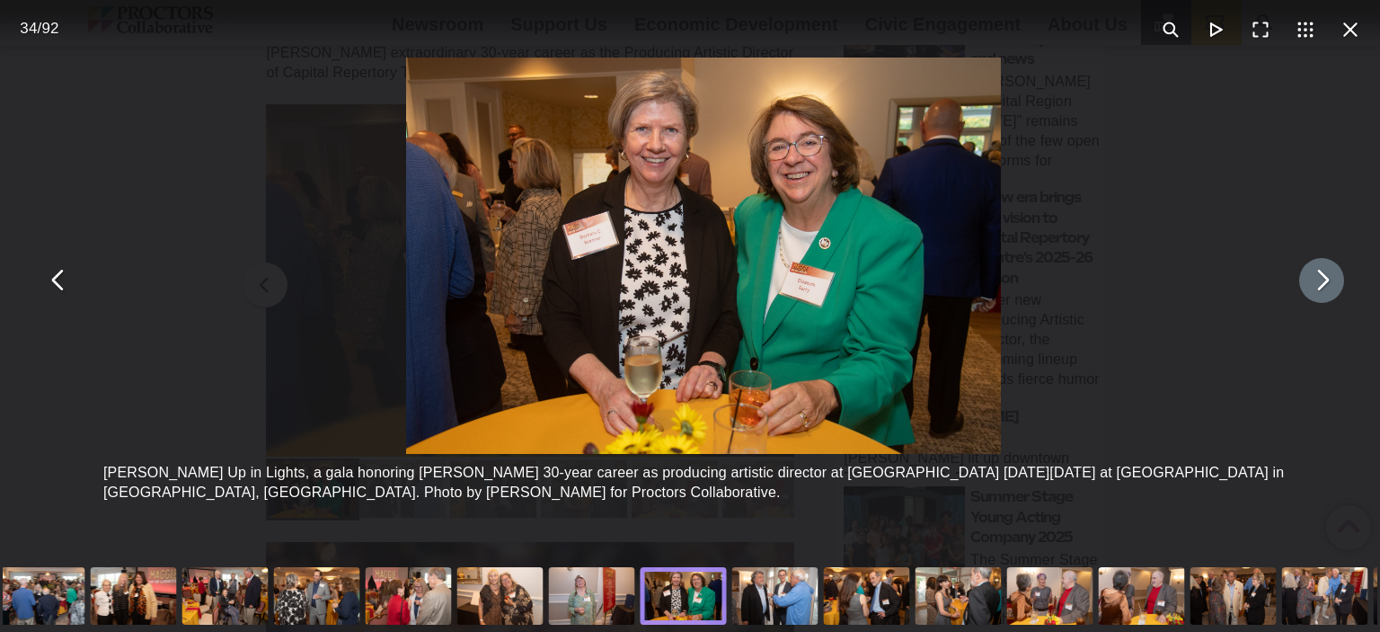
click at [1308, 287] on button "You can close this modal content with the ESC key" at bounding box center [1321, 280] width 45 height 45
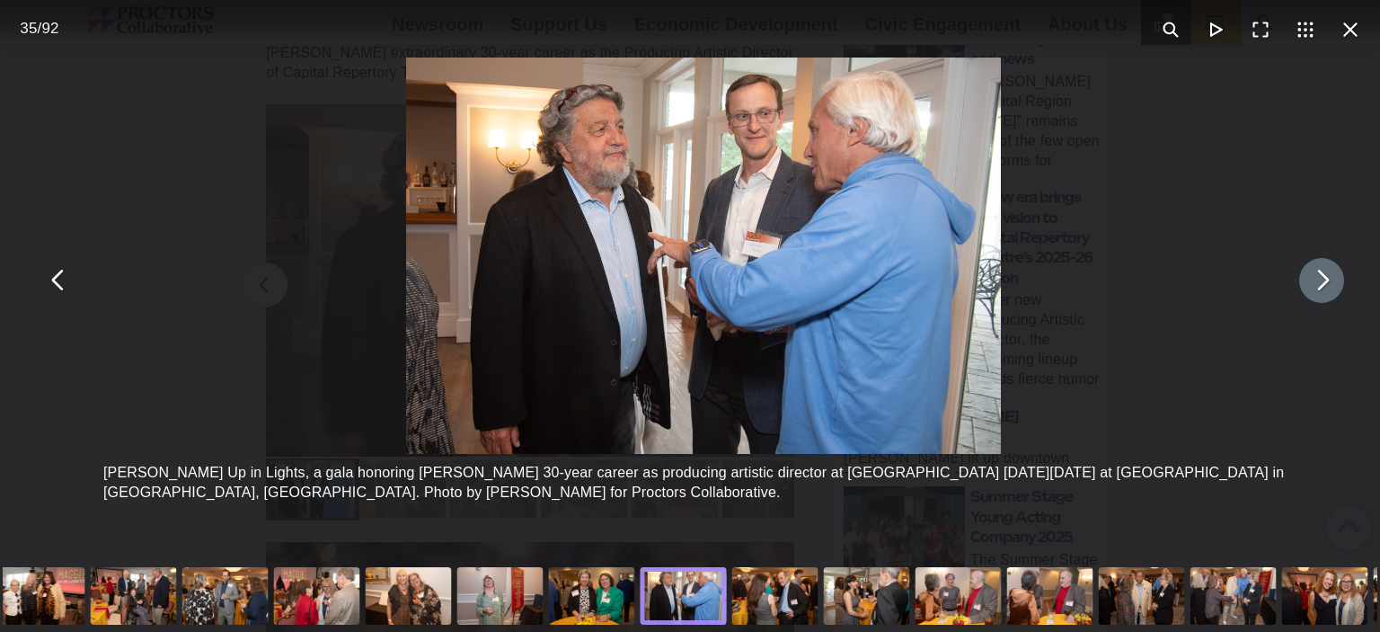
click at [1307, 287] on button "You can close this modal content with the ESC key" at bounding box center [1321, 280] width 45 height 45
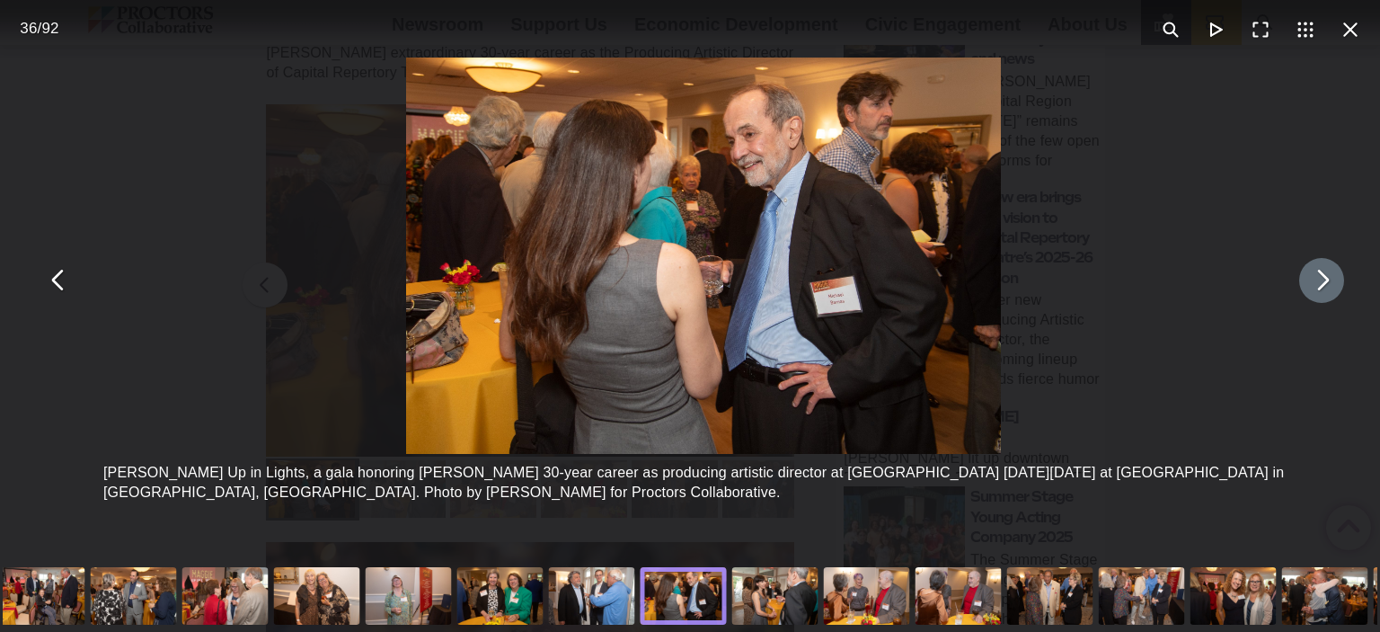
click at [1307, 287] on button "You can close this modal content with the ESC key" at bounding box center [1321, 280] width 45 height 45
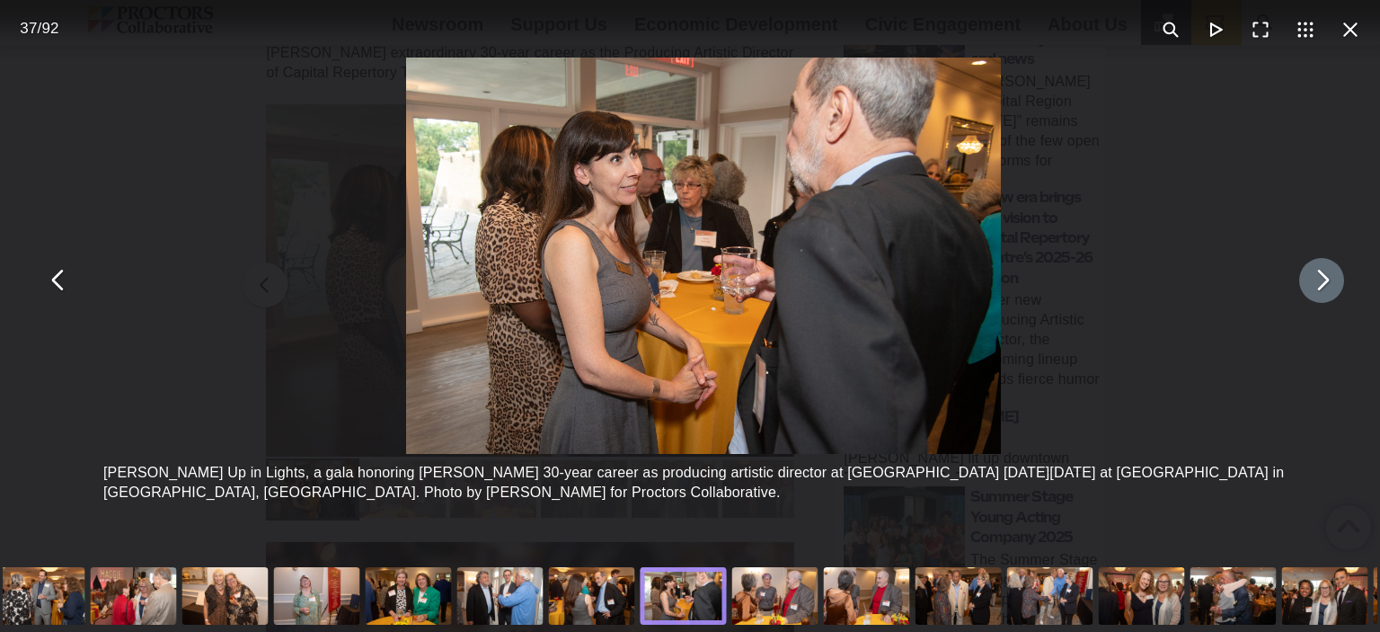
click at [1307, 287] on button "You can close this modal content with the ESC key" at bounding box center [1321, 280] width 45 height 45
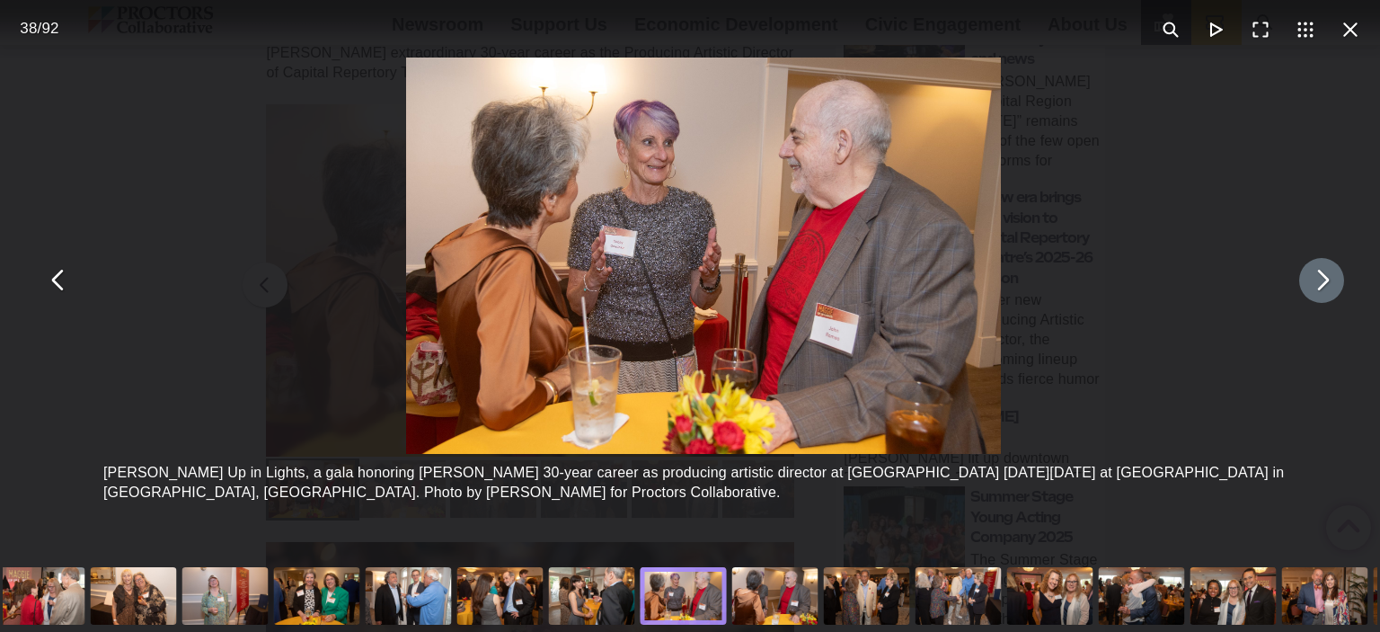
click at [1307, 287] on button "You can close this modal content with the ESC key" at bounding box center [1321, 280] width 45 height 45
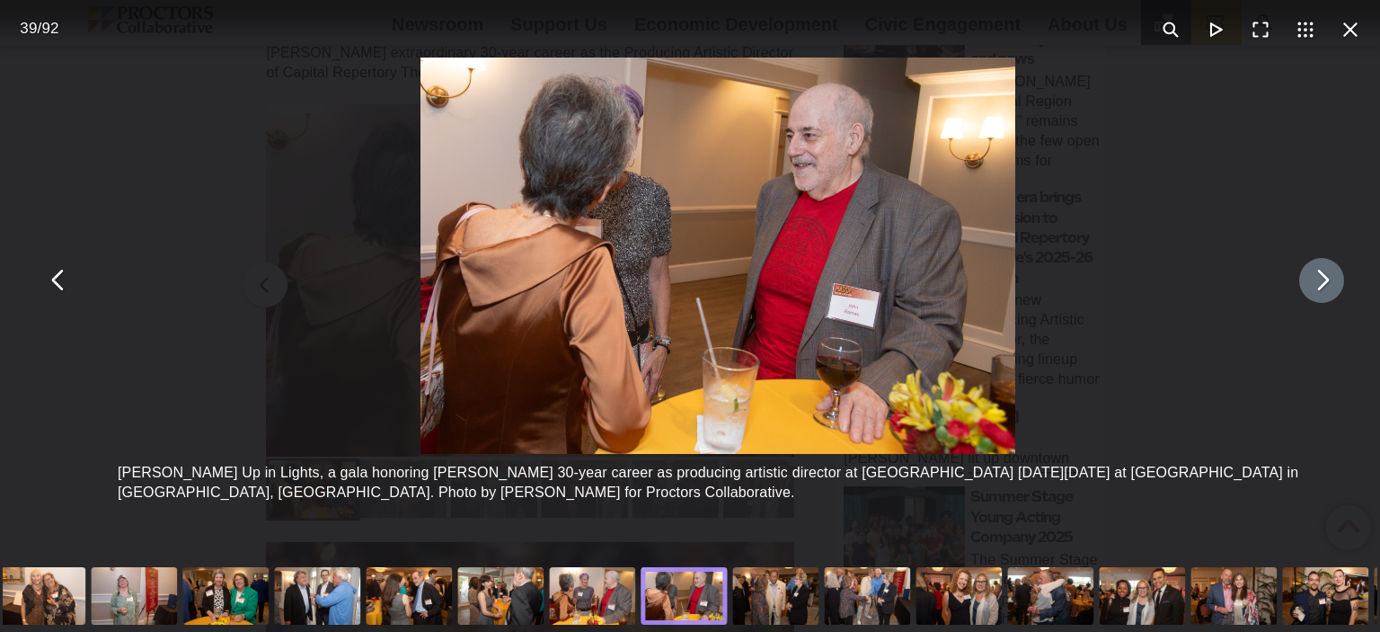
click at [1307, 287] on button "You can close this modal content with the ESC key" at bounding box center [1321, 280] width 45 height 45
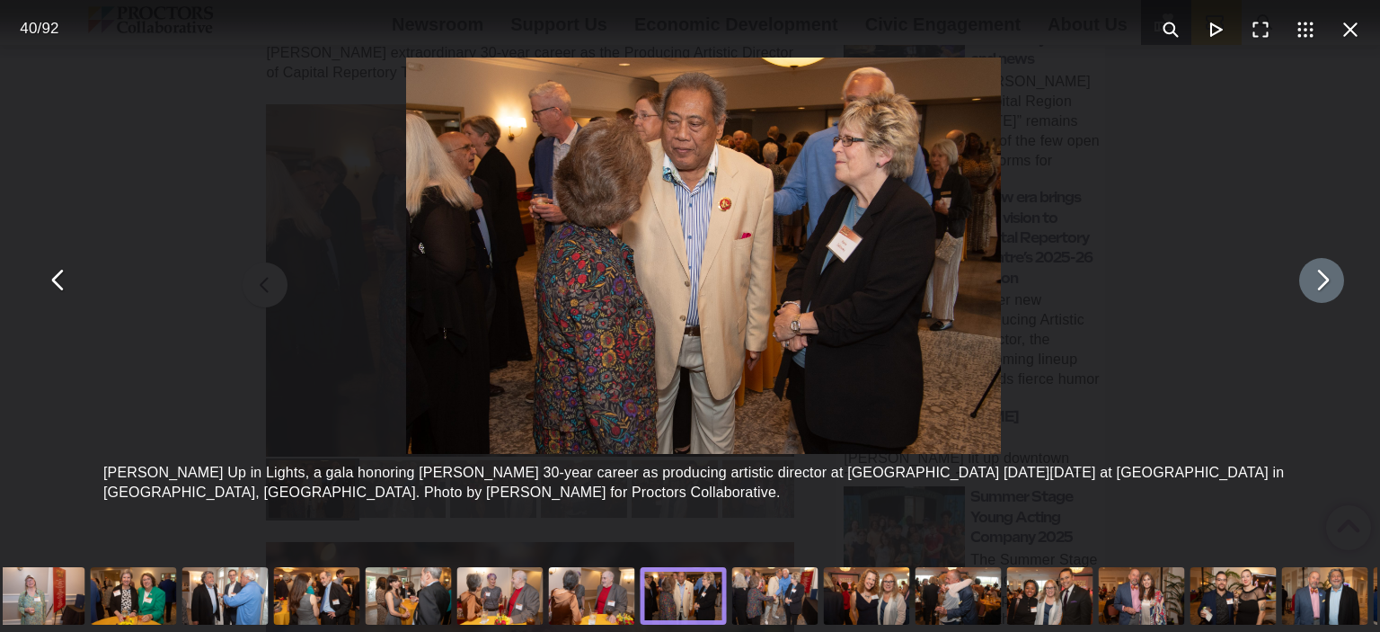
click at [1307, 287] on button "You can close this modal content with the ESC key" at bounding box center [1321, 280] width 45 height 45
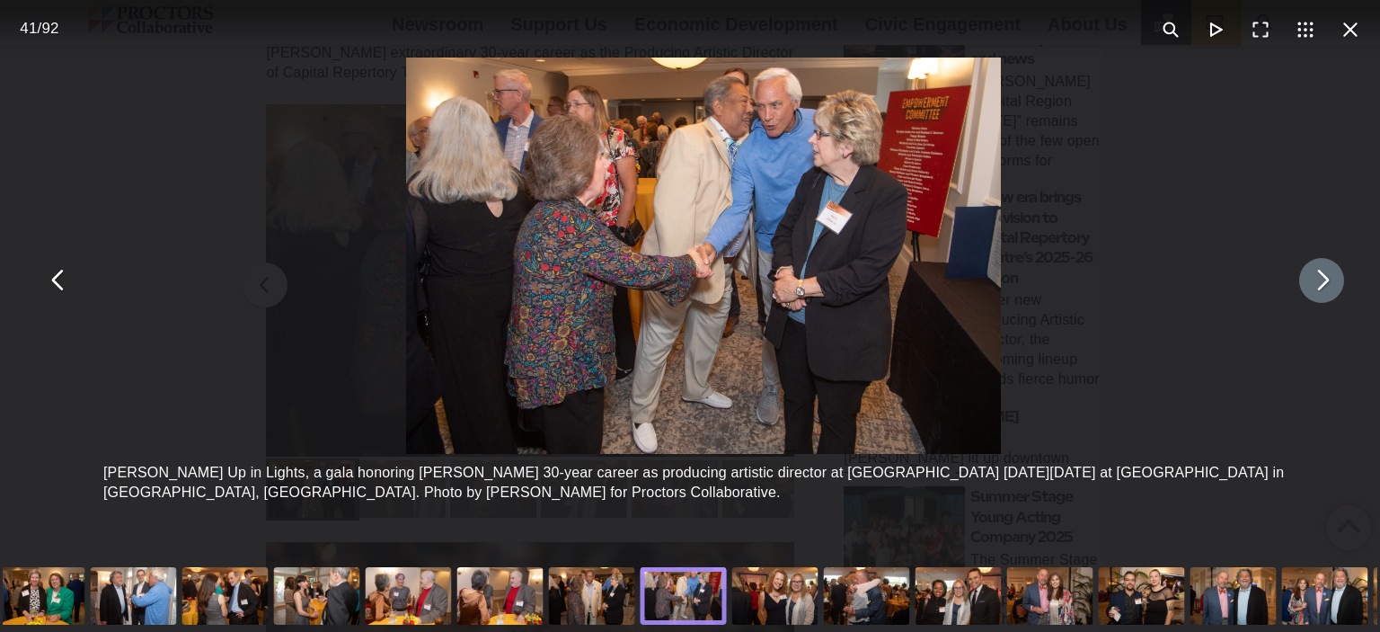
click at [1307, 287] on button "You can close this modal content with the ESC key" at bounding box center [1321, 280] width 45 height 45
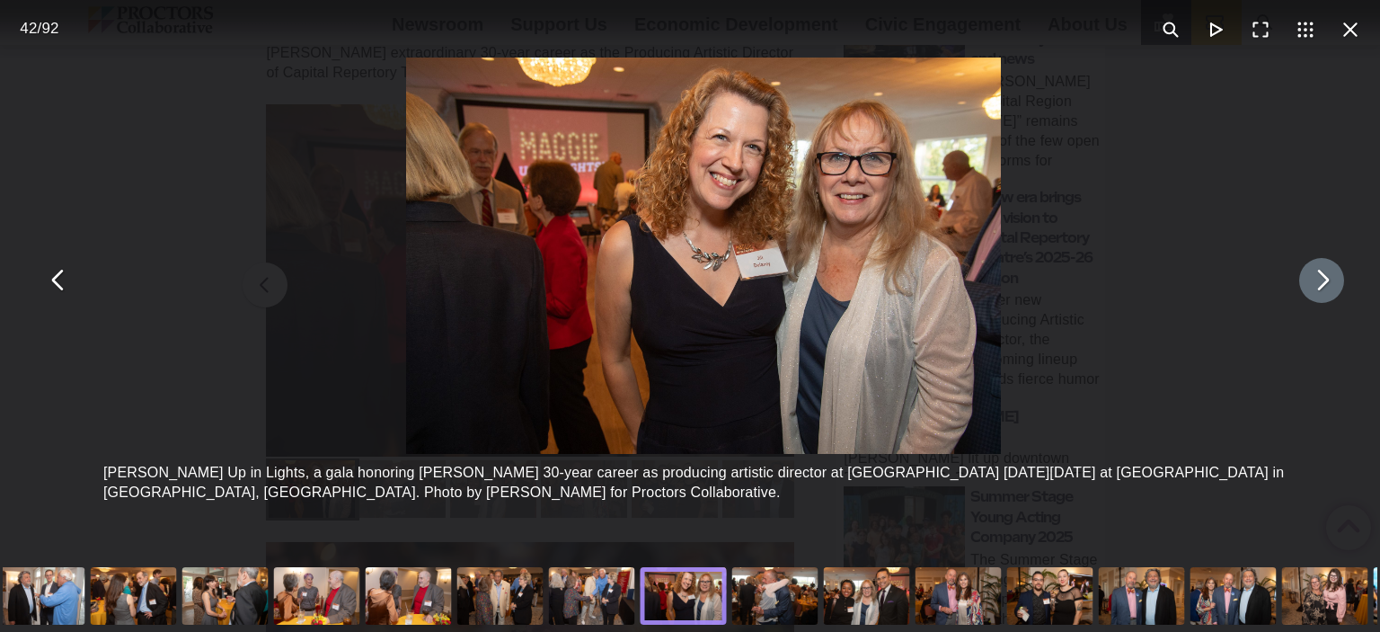
click at [1307, 287] on button "You can close this modal content with the ESC key" at bounding box center [1321, 280] width 45 height 45
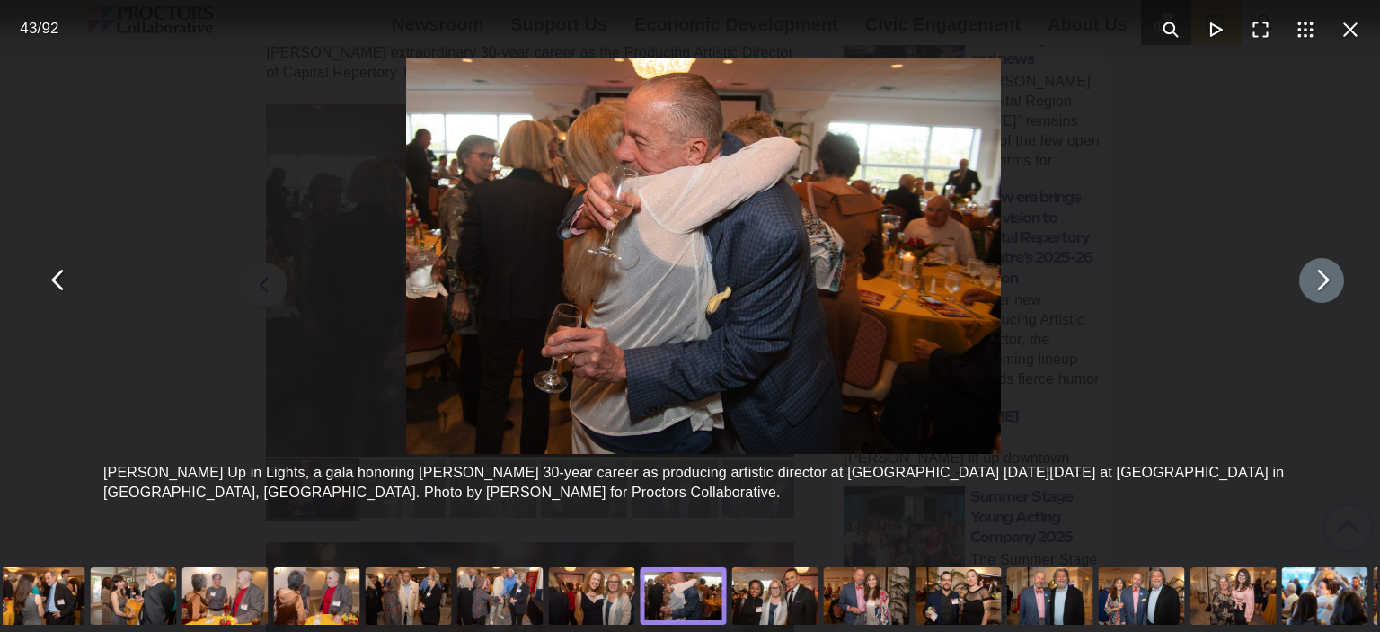
click at [1307, 287] on button "You can close this modal content with the ESC key" at bounding box center [1321, 280] width 45 height 45
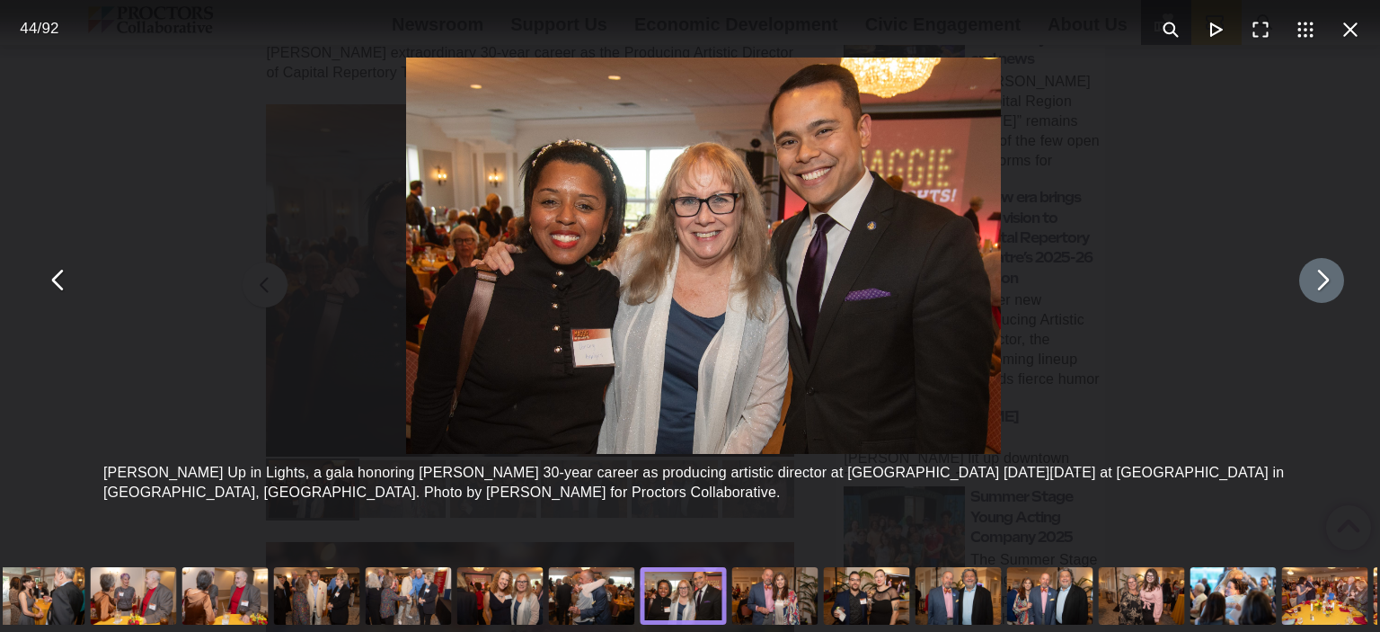
click at [1307, 287] on button "You can close this modal content with the ESC key" at bounding box center [1321, 280] width 45 height 45
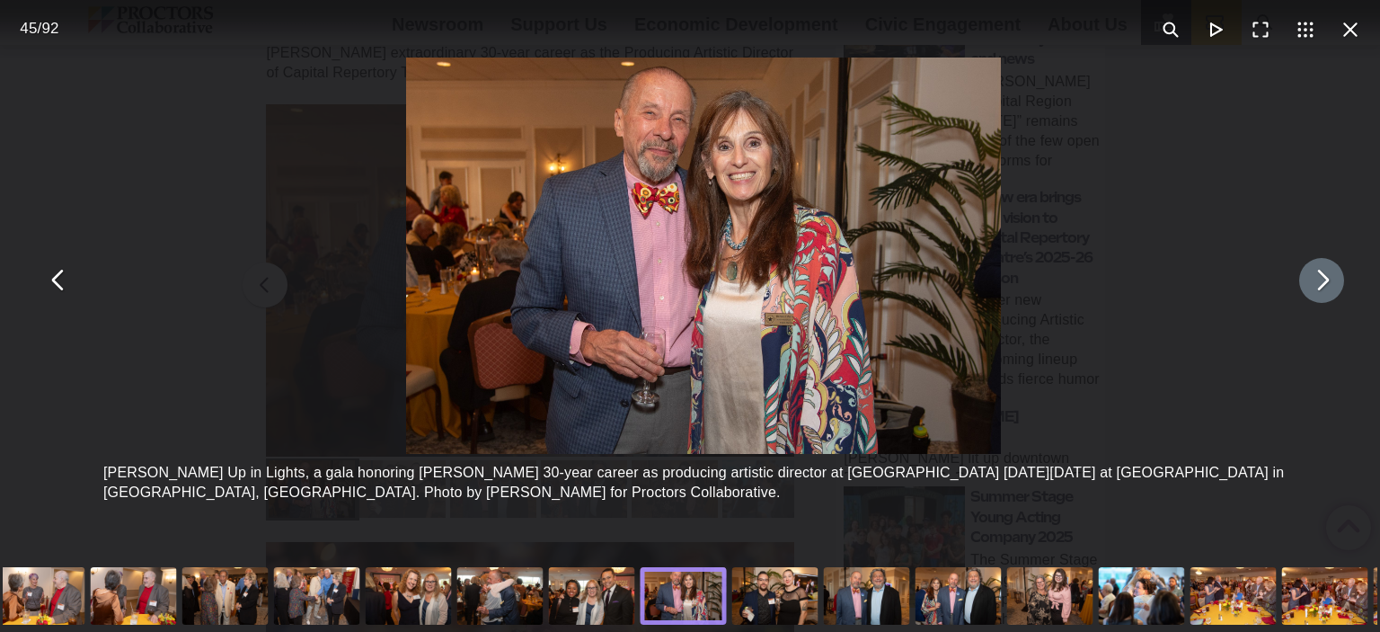
click at [1307, 287] on button "You can close this modal content with the ESC key" at bounding box center [1321, 280] width 45 height 45
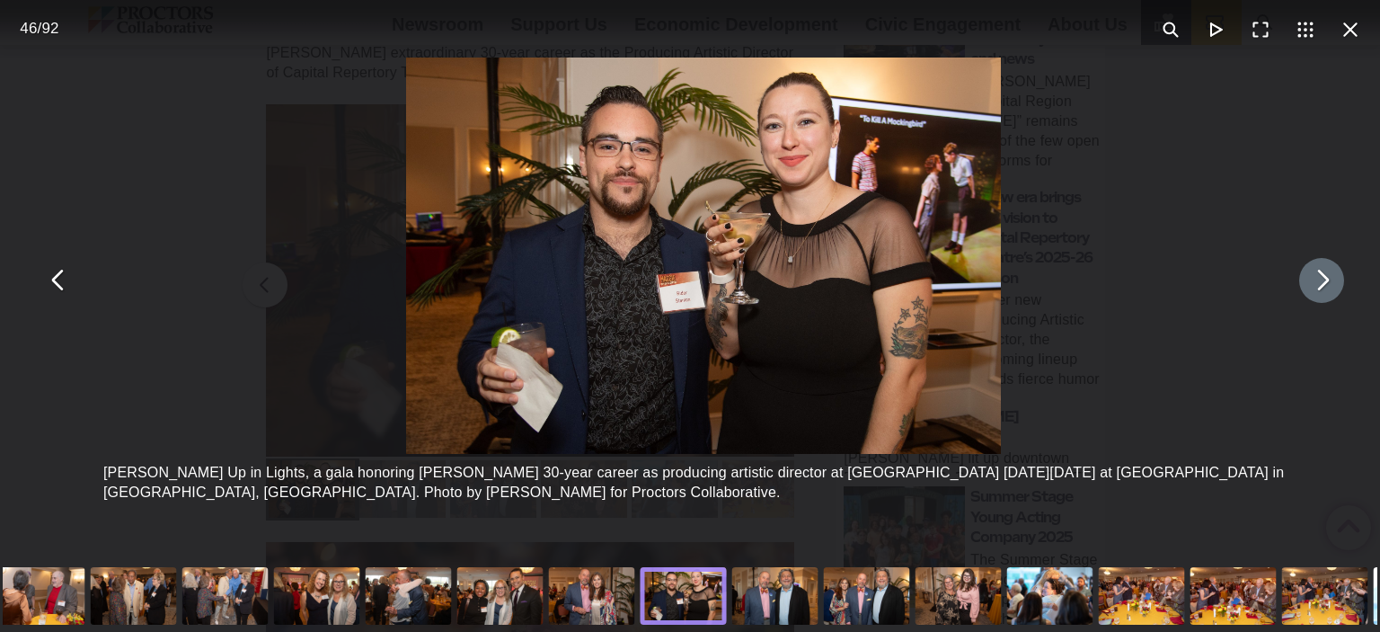
click at [1307, 287] on button "You can close this modal content with the ESC key" at bounding box center [1321, 280] width 45 height 45
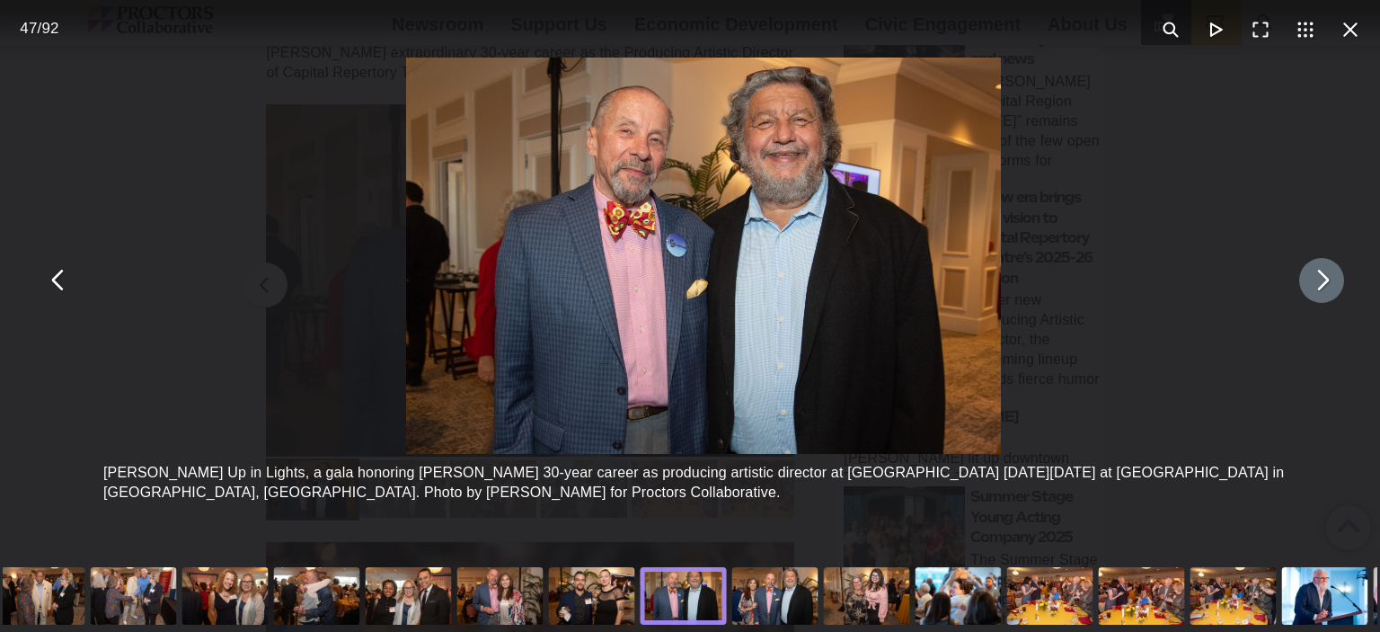
click at [1307, 287] on button "You can close this modal content with the ESC key" at bounding box center [1321, 280] width 45 height 45
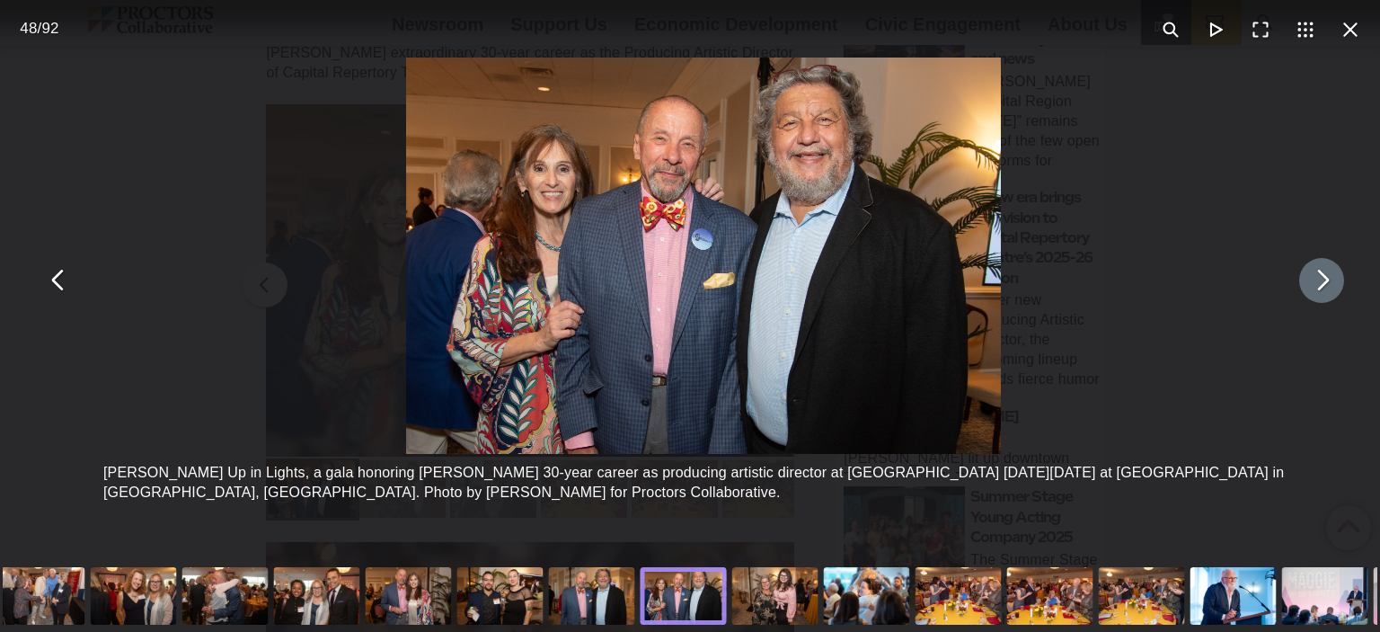
click at [1307, 287] on button "You can close this modal content with the ESC key" at bounding box center [1321, 280] width 45 height 45
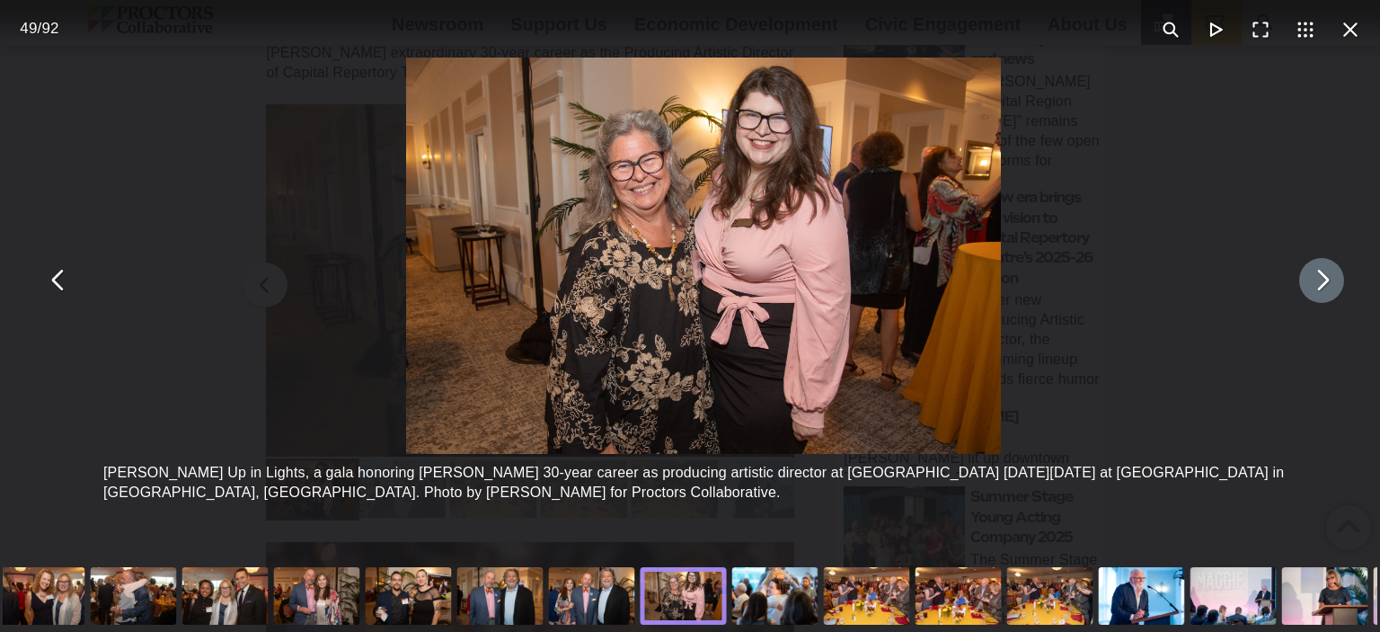
click at [1307, 287] on button "You can close this modal content with the ESC key" at bounding box center [1321, 280] width 45 height 45
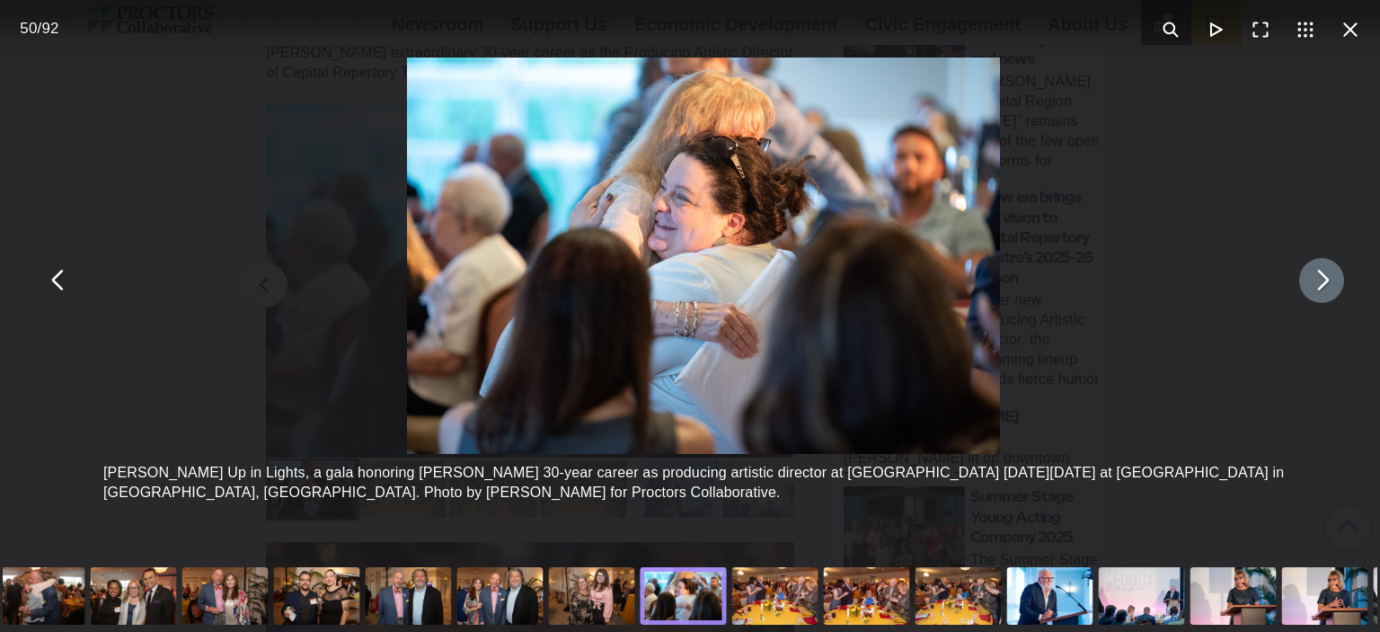
click at [1307, 287] on button "You can close this modal content with the ESC key" at bounding box center [1321, 280] width 45 height 45
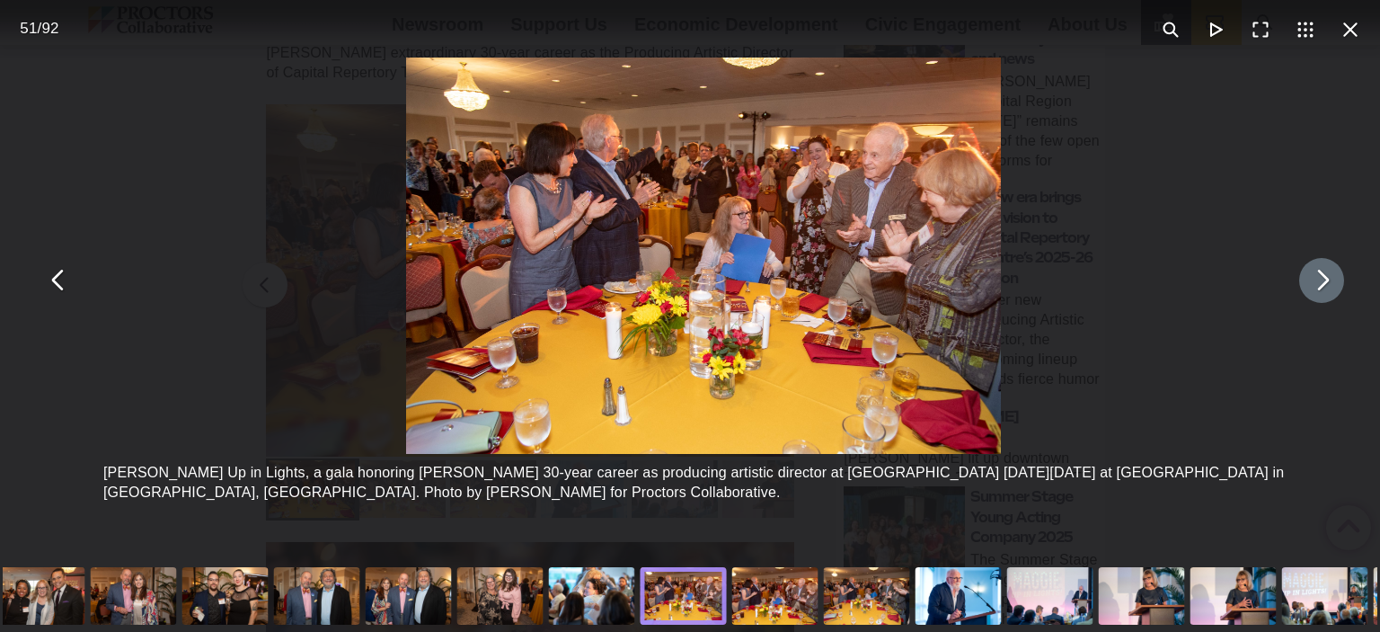
click at [1307, 287] on button "You can close this modal content with the ESC key" at bounding box center [1321, 280] width 45 height 45
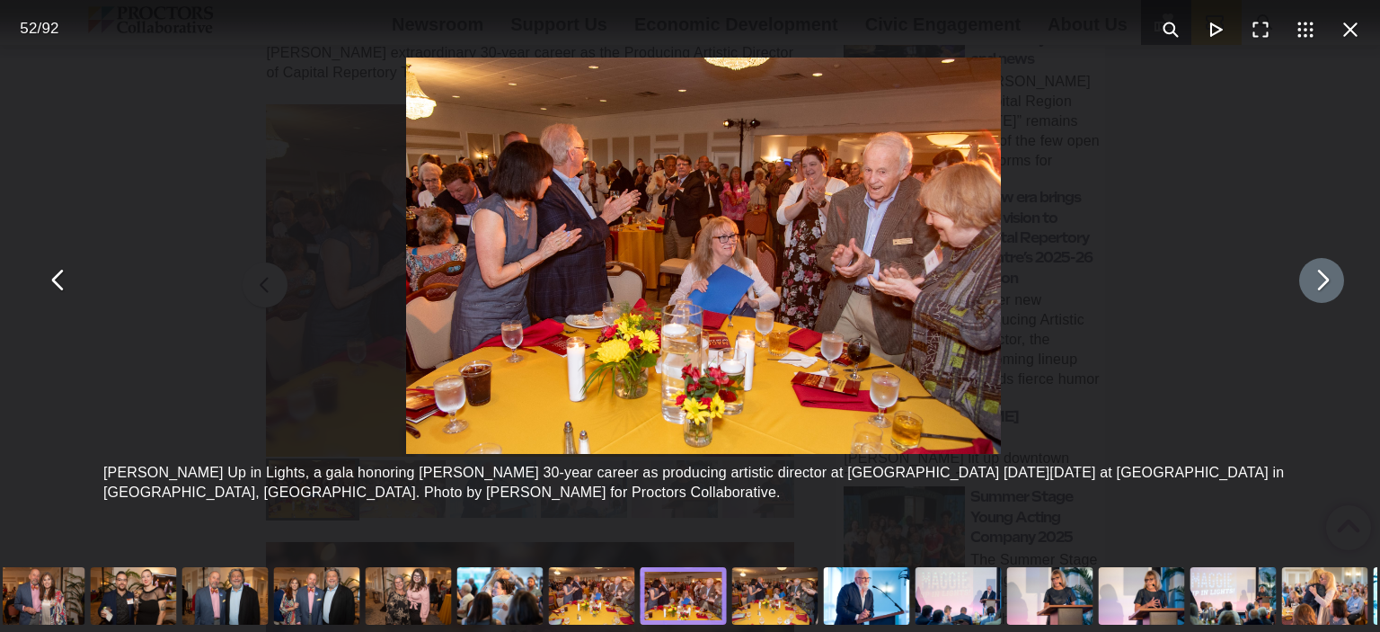
click at [1307, 287] on button "You can close this modal content with the ESC key" at bounding box center [1321, 280] width 45 height 45
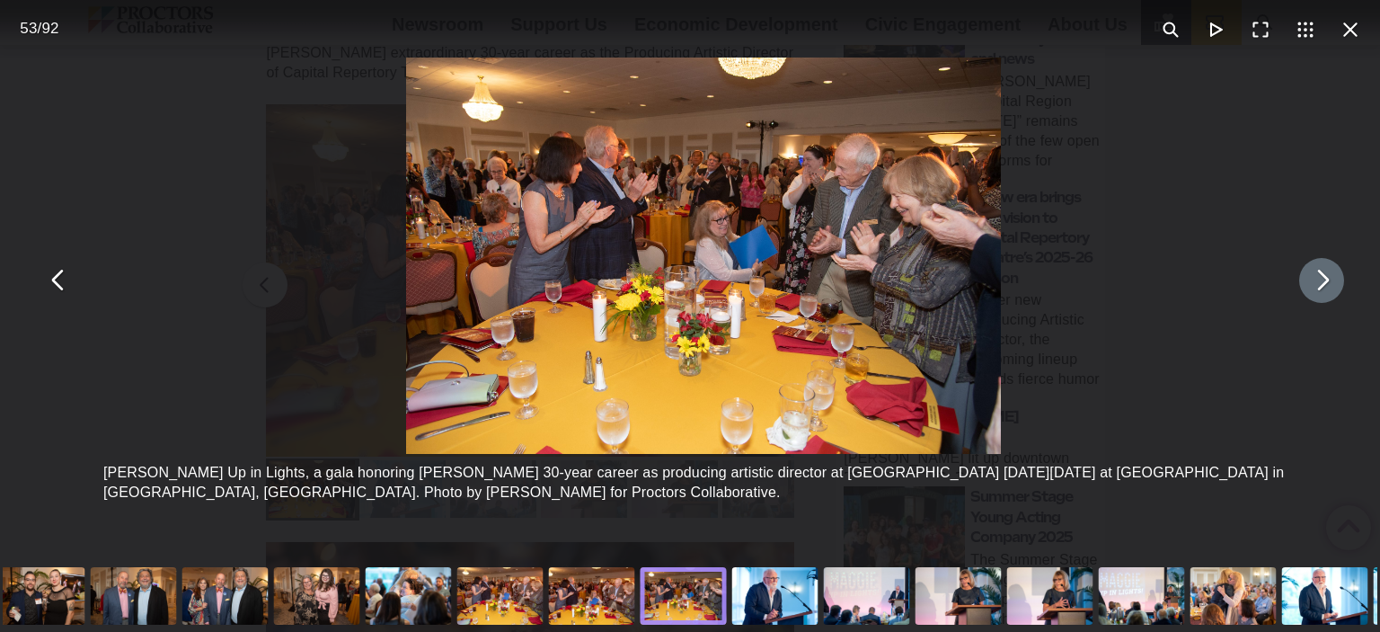
click at [1307, 287] on button "You can close this modal content with the ESC key" at bounding box center [1321, 280] width 45 height 45
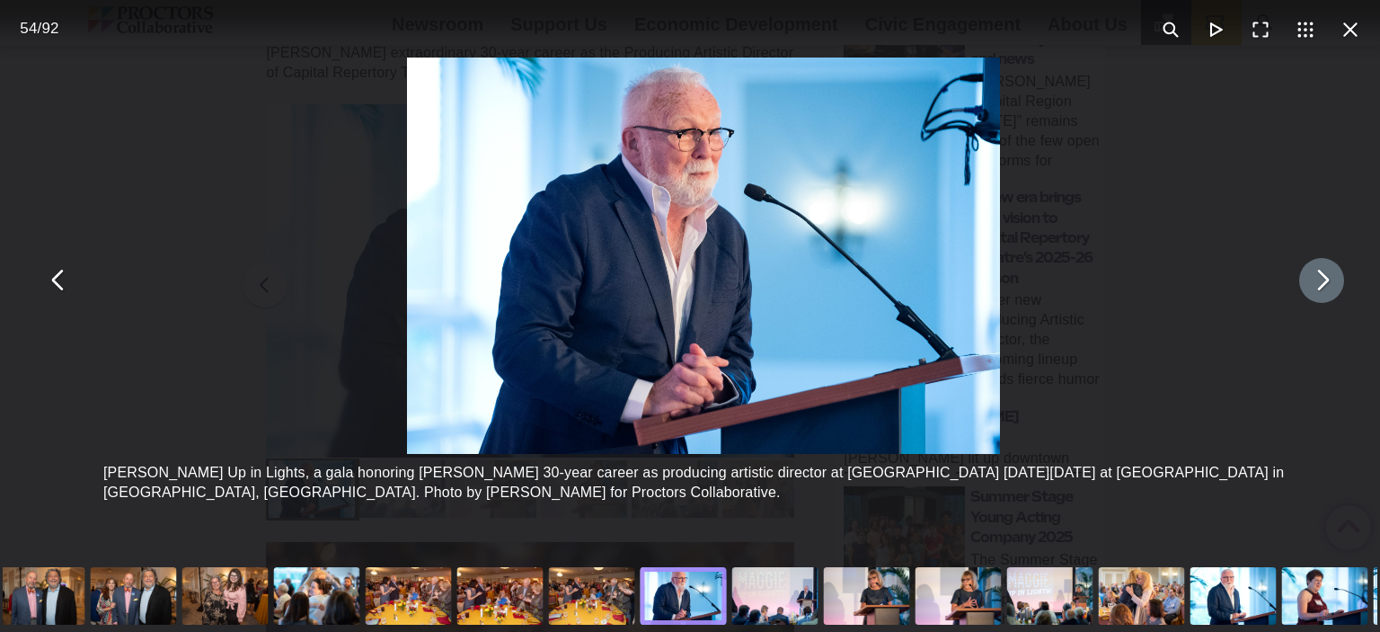
click at [1307, 287] on button "You can close this modal content with the ESC key" at bounding box center [1321, 280] width 45 height 45
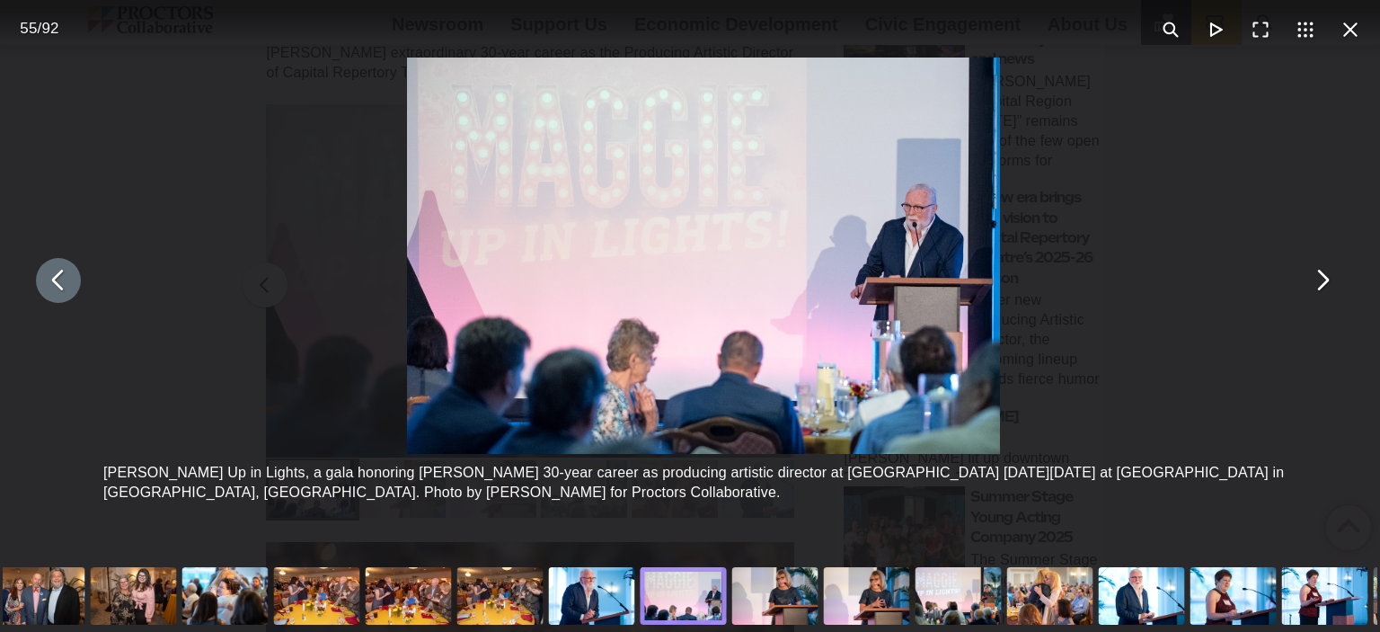
click at [53, 288] on button "You can close this modal content with the ESC key" at bounding box center [58, 280] width 45 height 45
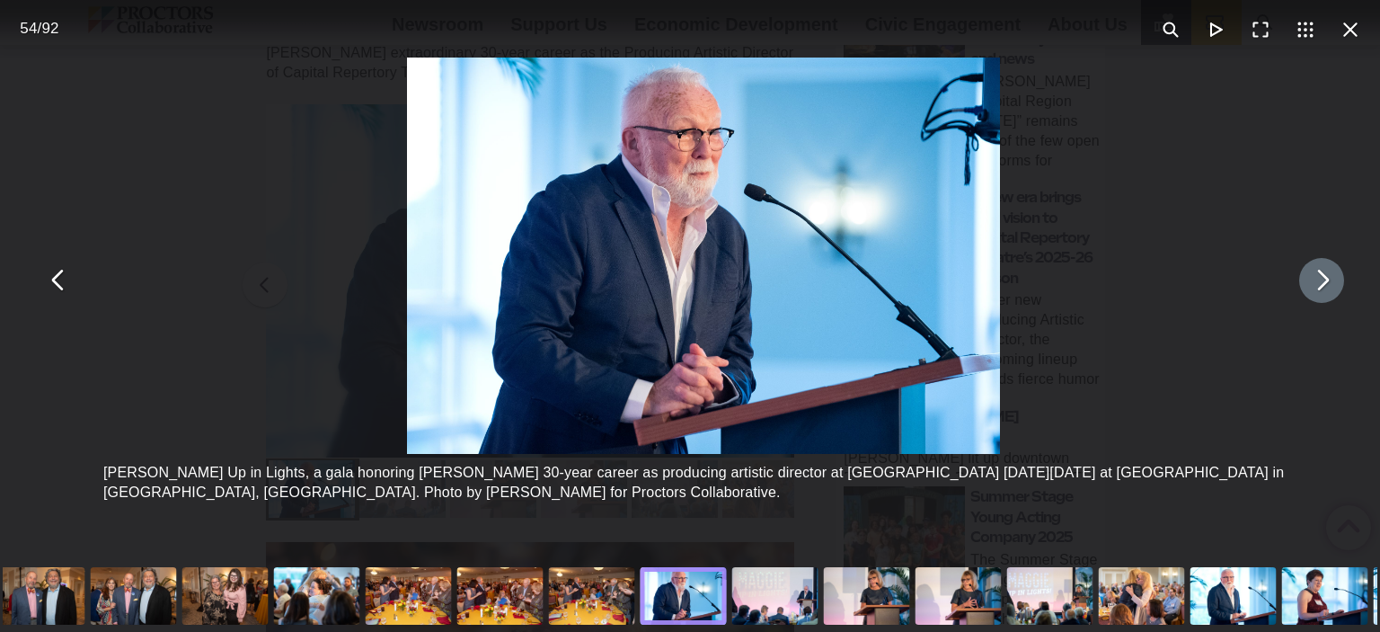
click at [1303, 282] on button "You can close this modal content with the ESC key" at bounding box center [1321, 280] width 45 height 45
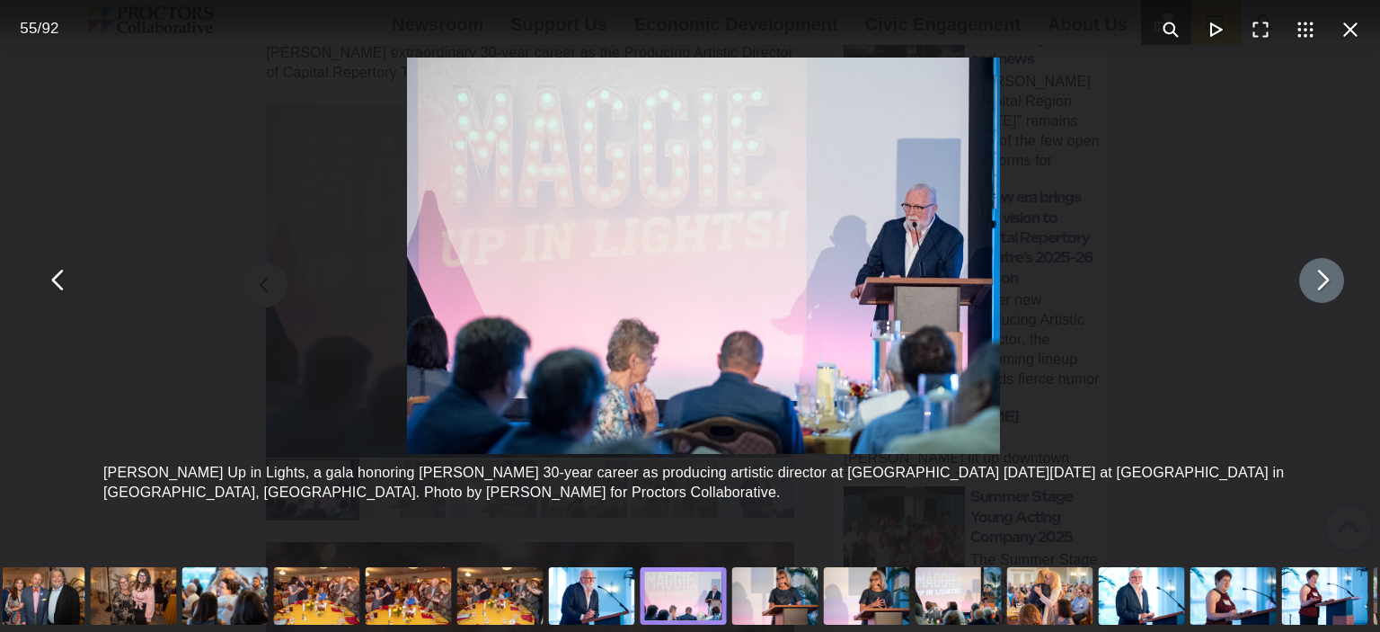
click at [1303, 282] on button "You can close this modal content with the ESC key" at bounding box center [1321, 280] width 45 height 45
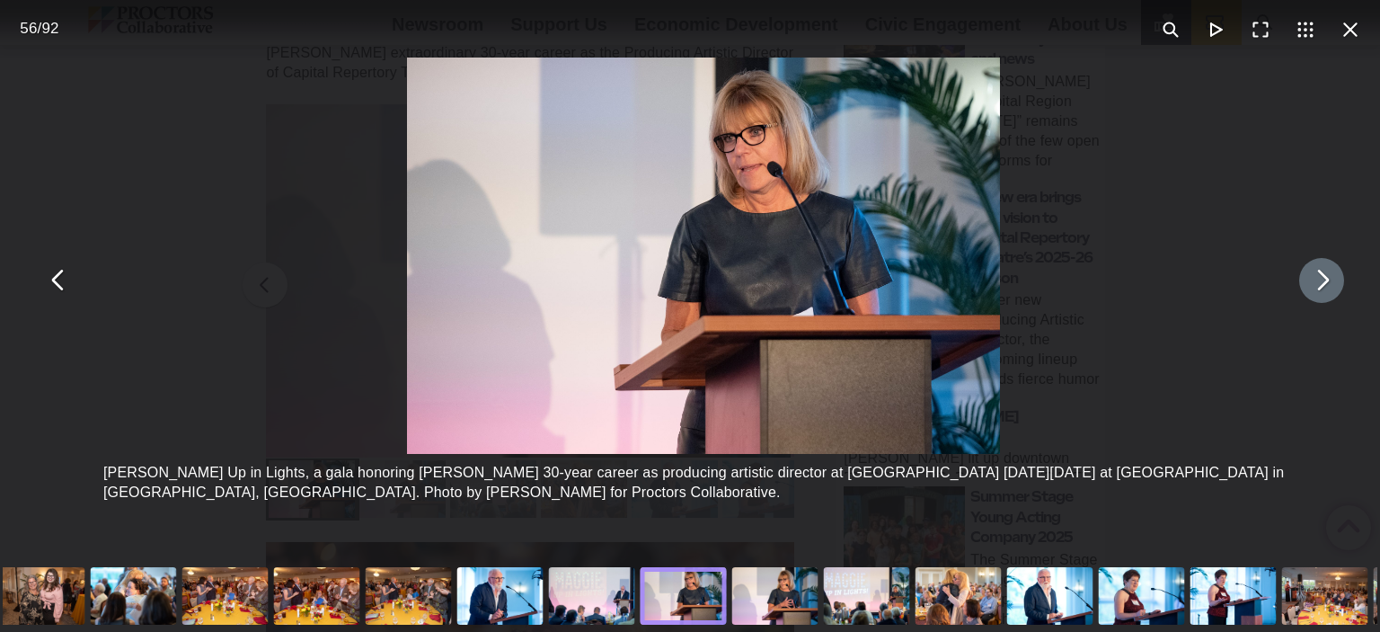
click at [1303, 282] on button "You can close this modal content with the ESC key" at bounding box center [1321, 280] width 45 height 45
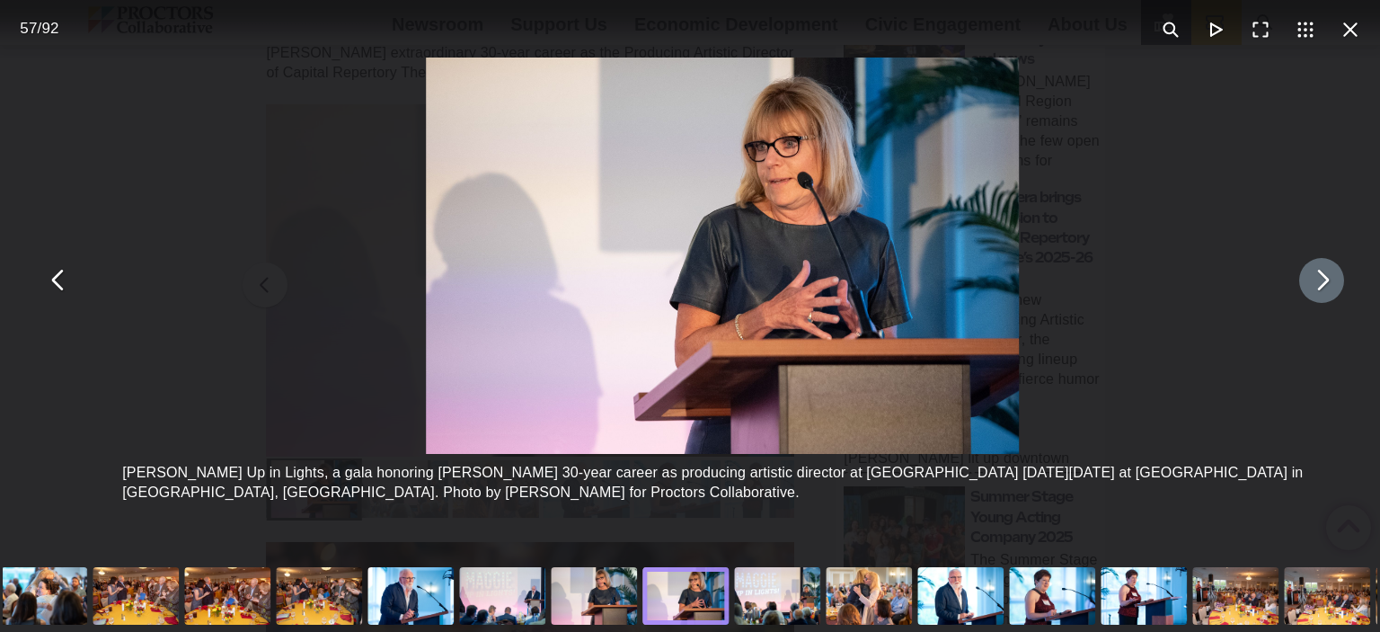
click at [1303, 282] on button "You can close this modal content with the ESC key" at bounding box center [1321, 280] width 45 height 45
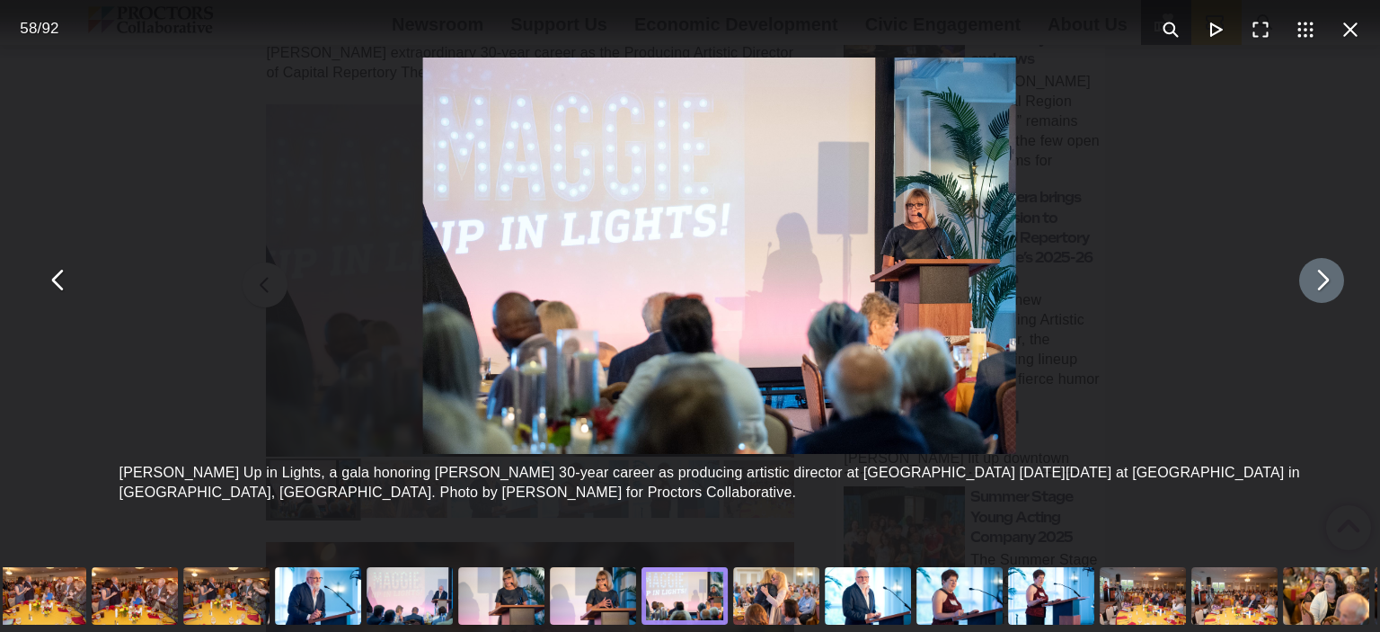
click at [1303, 282] on button "You can close this modal content with the ESC key" at bounding box center [1321, 280] width 45 height 45
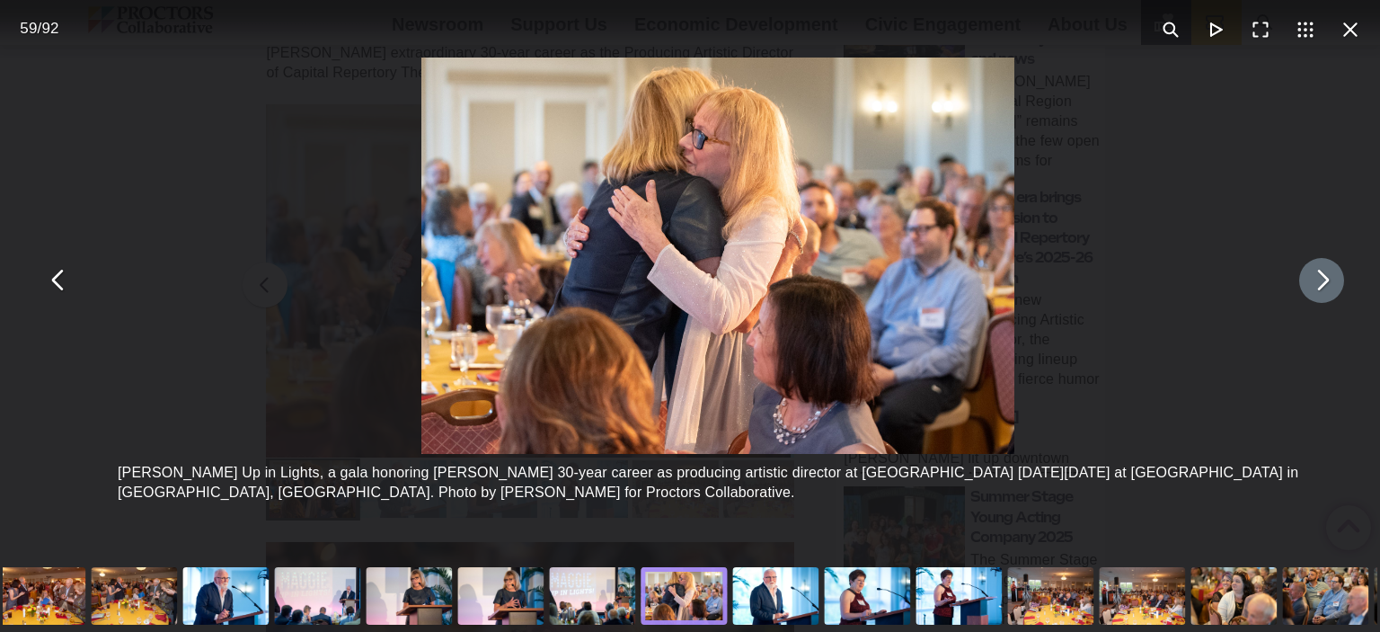
click at [1303, 283] on button "You can close this modal content with the ESC key" at bounding box center [1321, 280] width 45 height 45
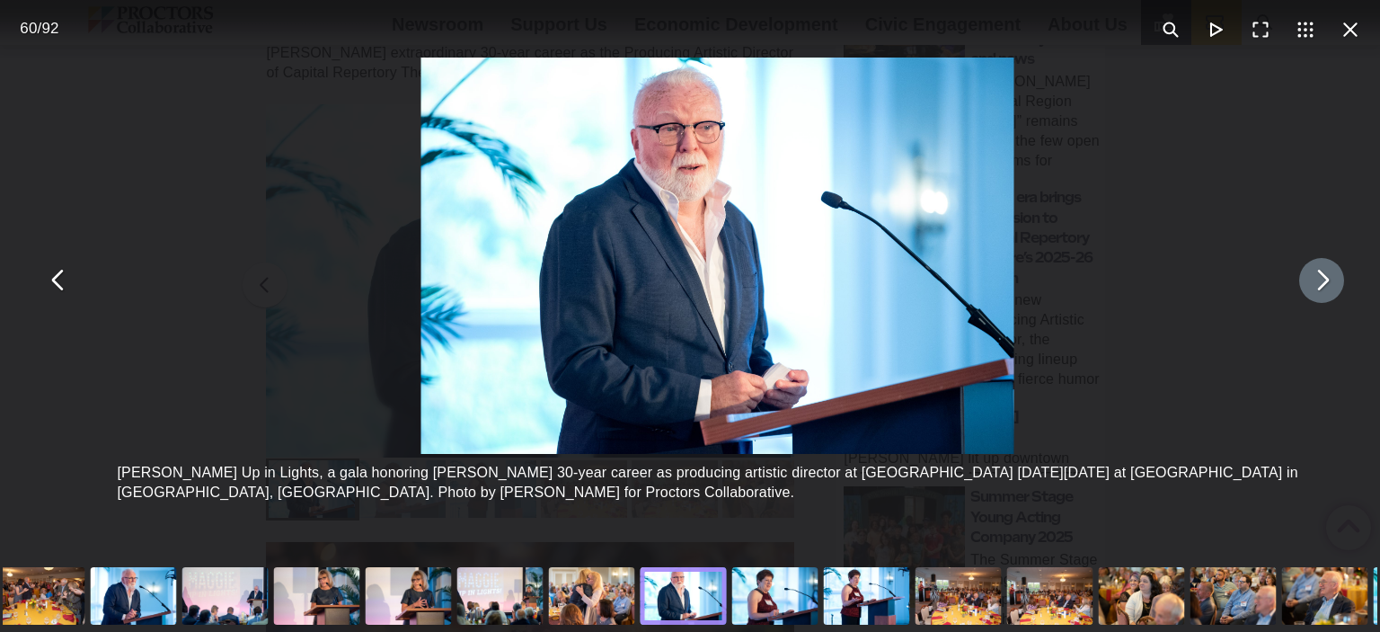
click at [1303, 283] on button "You can close this modal content with the ESC key" at bounding box center [1321, 280] width 45 height 45
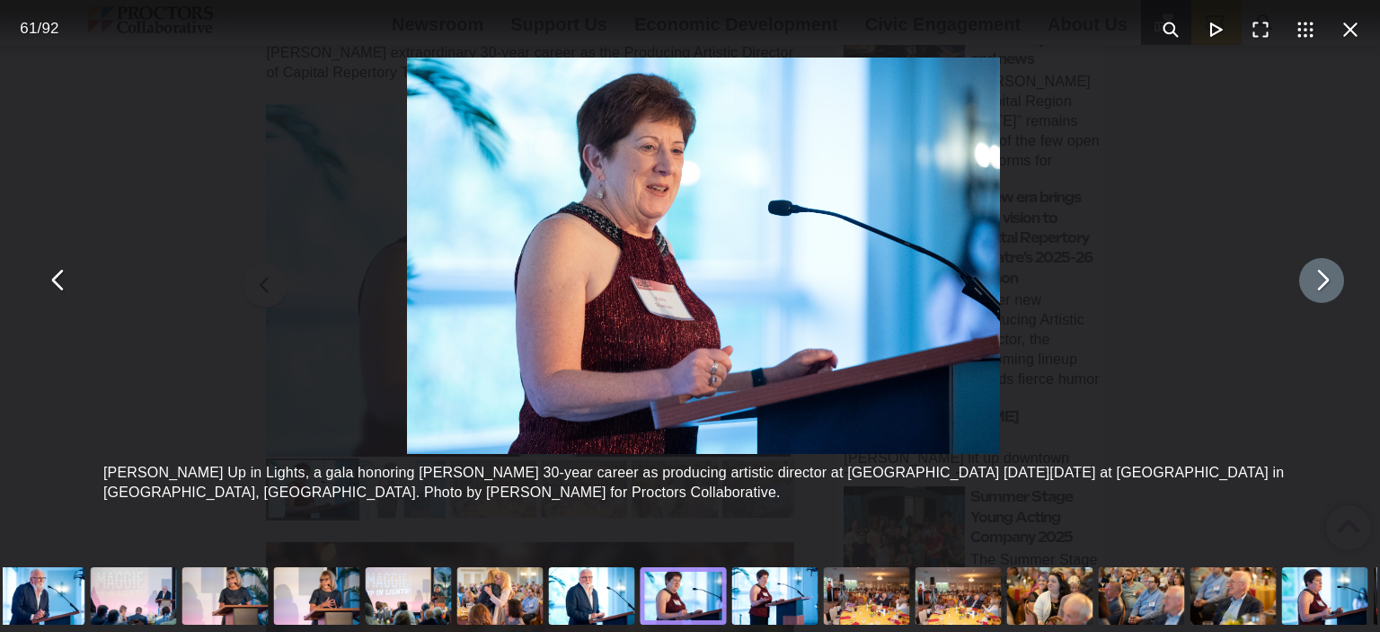
click at [1303, 283] on button "You can close this modal content with the ESC key" at bounding box center [1321, 280] width 45 height 45
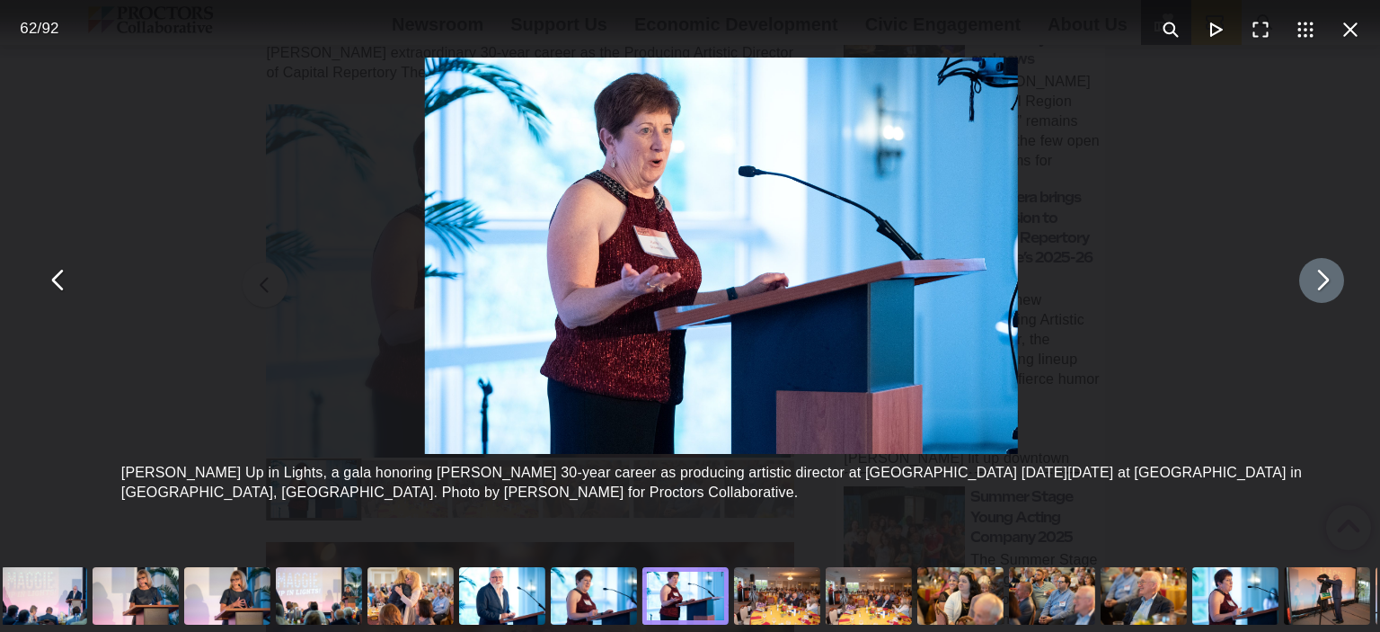
click at [1303, 283] on button "You can close this modal content with the ESC key" at bounding box center [1321, 280] width 45 height 45
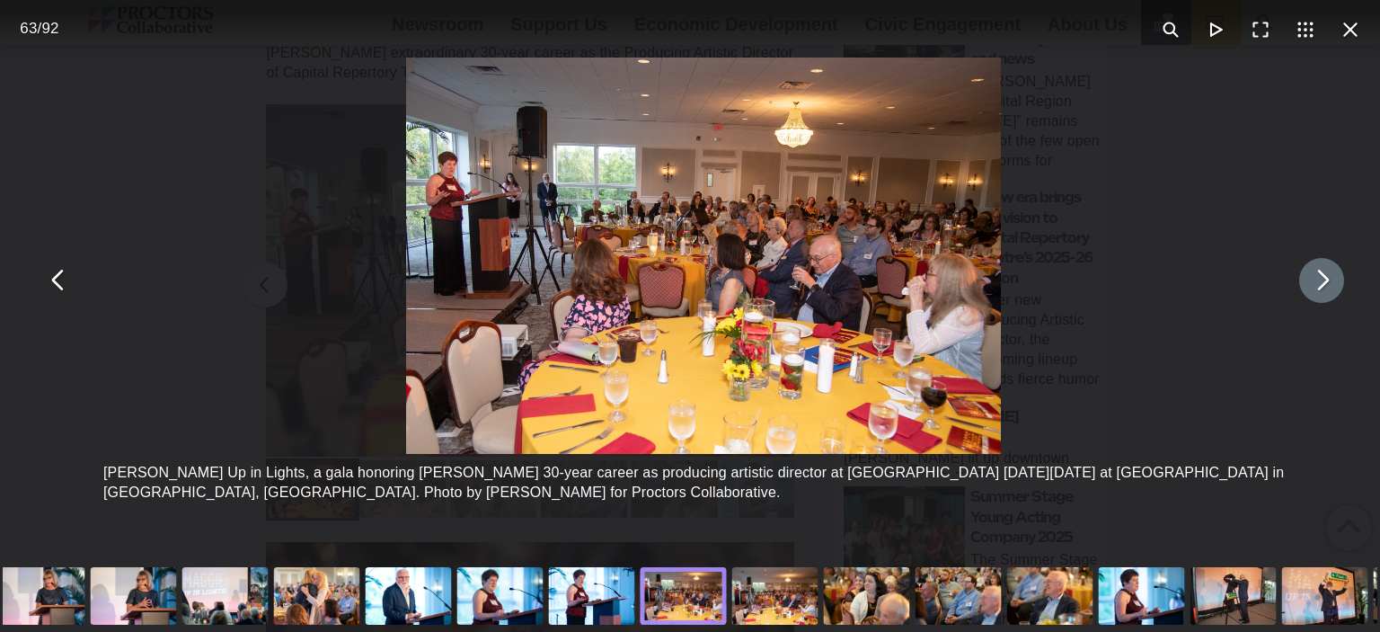
click at [1303, 283] on button "You can close this modal content with the ESC key" at bounding box center [1321, 280] width 45 height 45
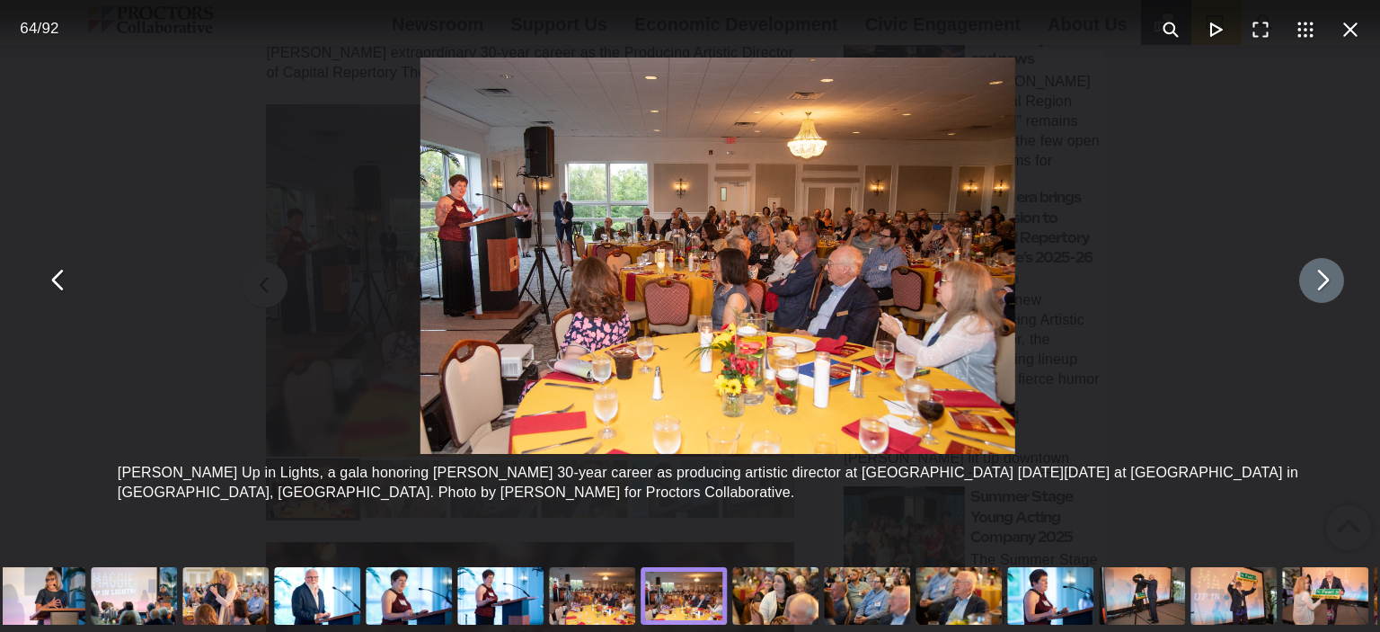
click at [1303, 283] on button "You can close this modal content with the ESC key" at bounding box center [1321, 280] width 45 height 45
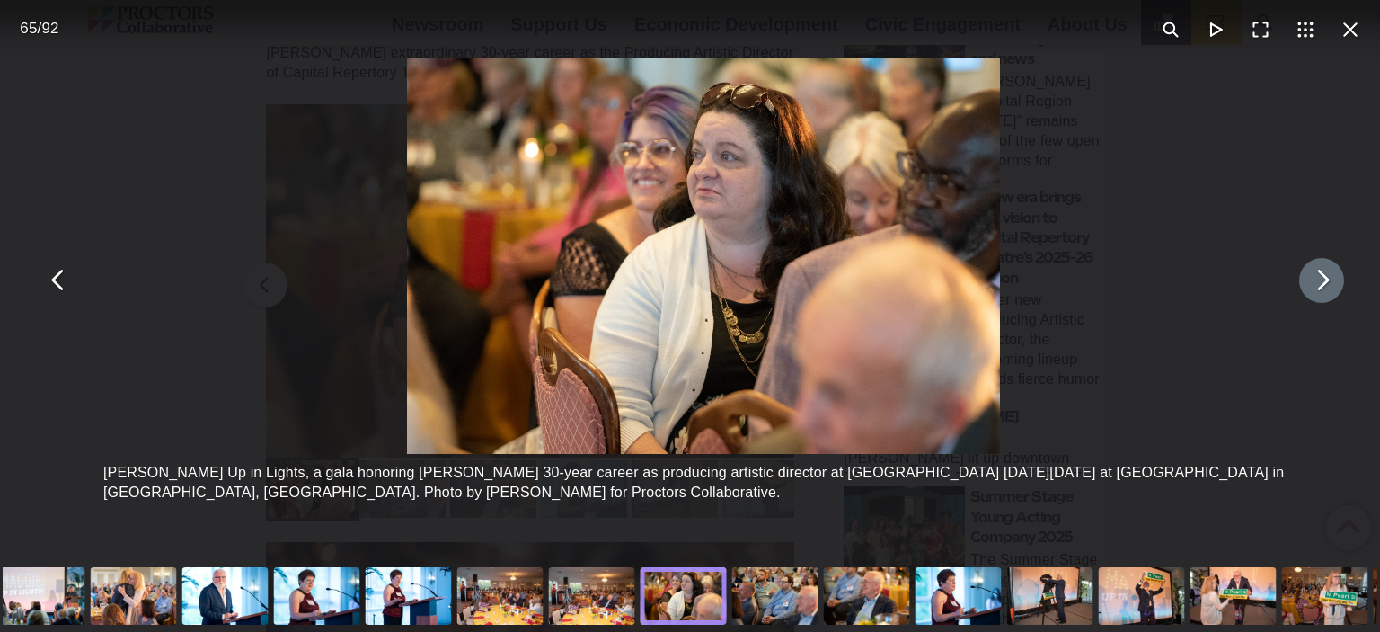
click at [1303, 283] on button "You can close this modal content with the ESC key" at bounding box center [1321, 280] width 45 height 45
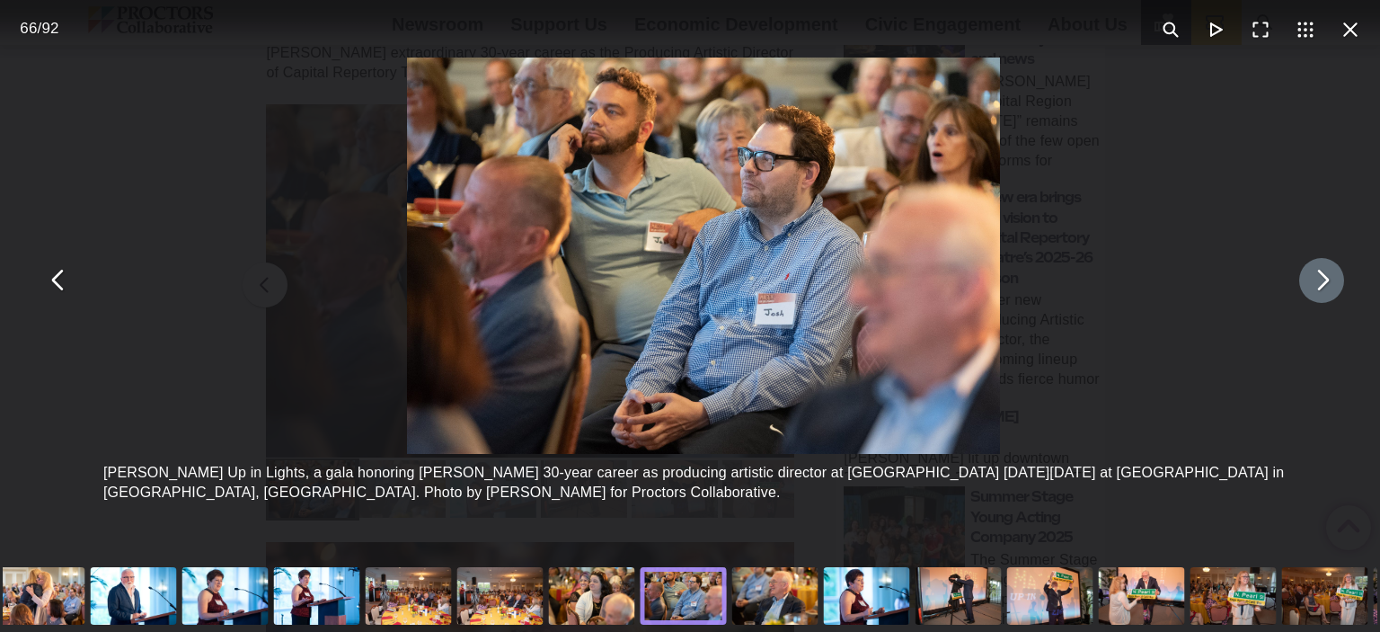
click at [1303, 283] on button "You can close this modal content with the ESC key" at bounding box center [1321, 280] width 45 height 45
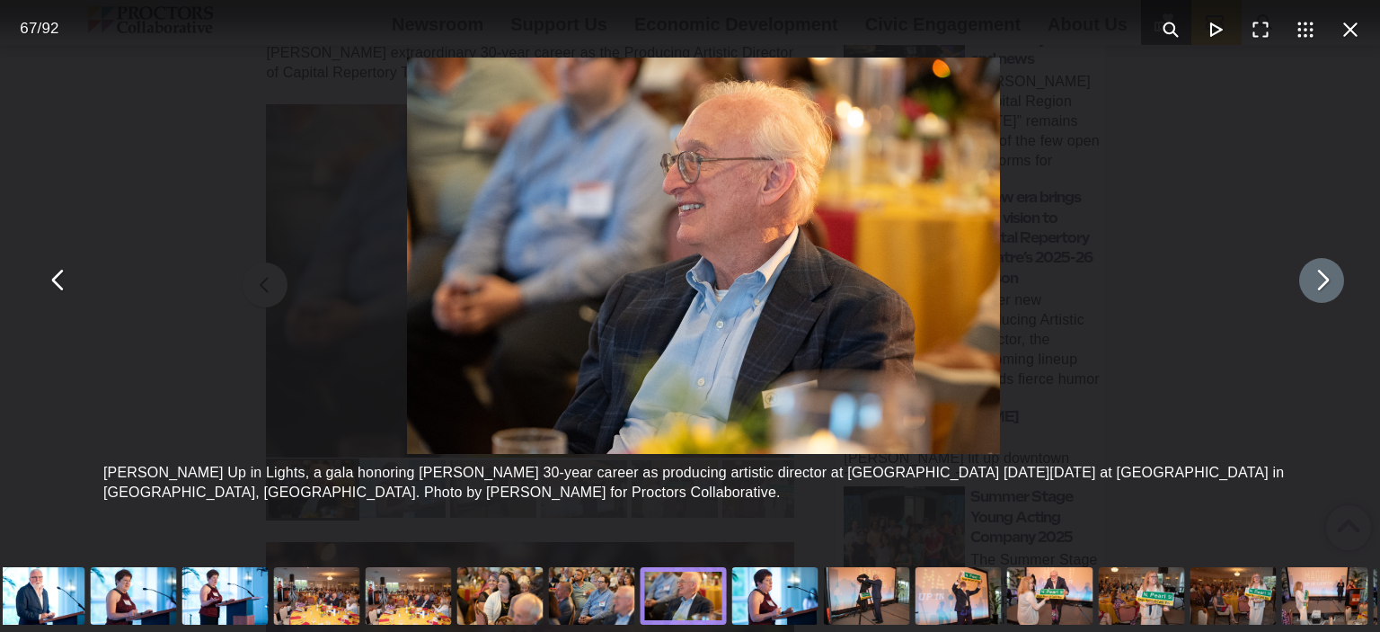
click at [1303, 283] on button "You can close this modal content with the ESC key" at bounding box center [1321, 280] width 45 height 45
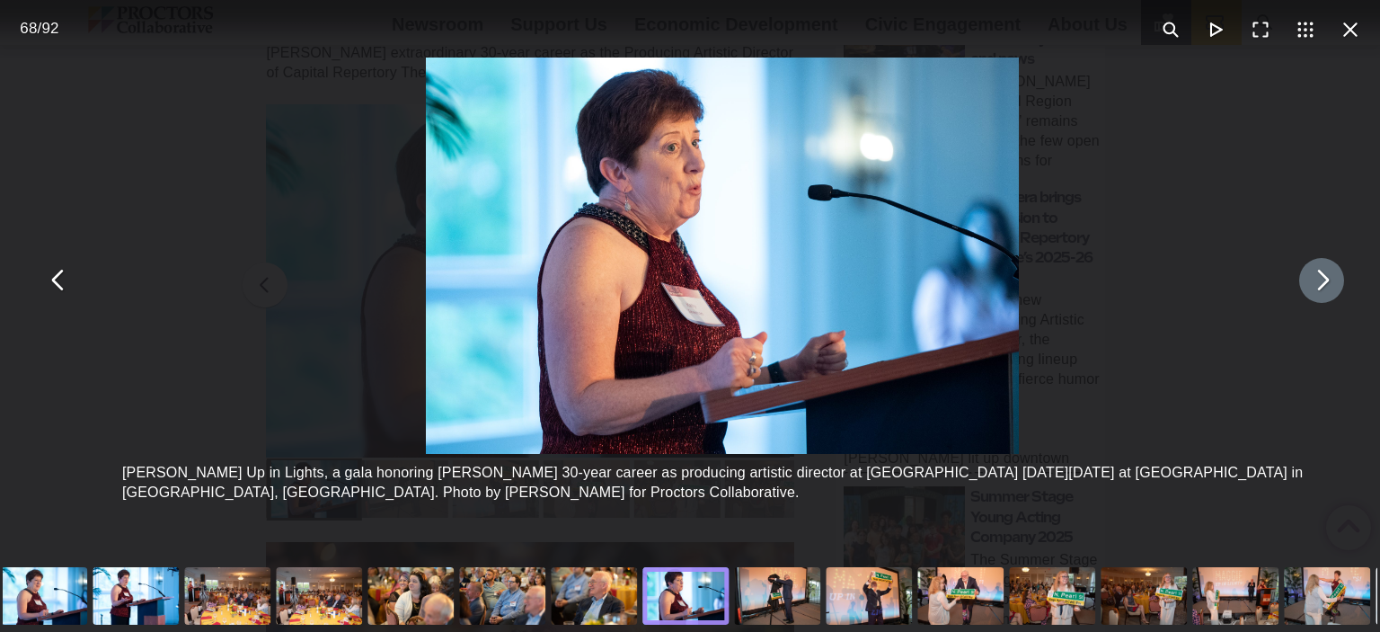
click at [1303, 283] on button "You can close this modal content with the ESC key" at bounding box center [1321, 280] width 45 height 45
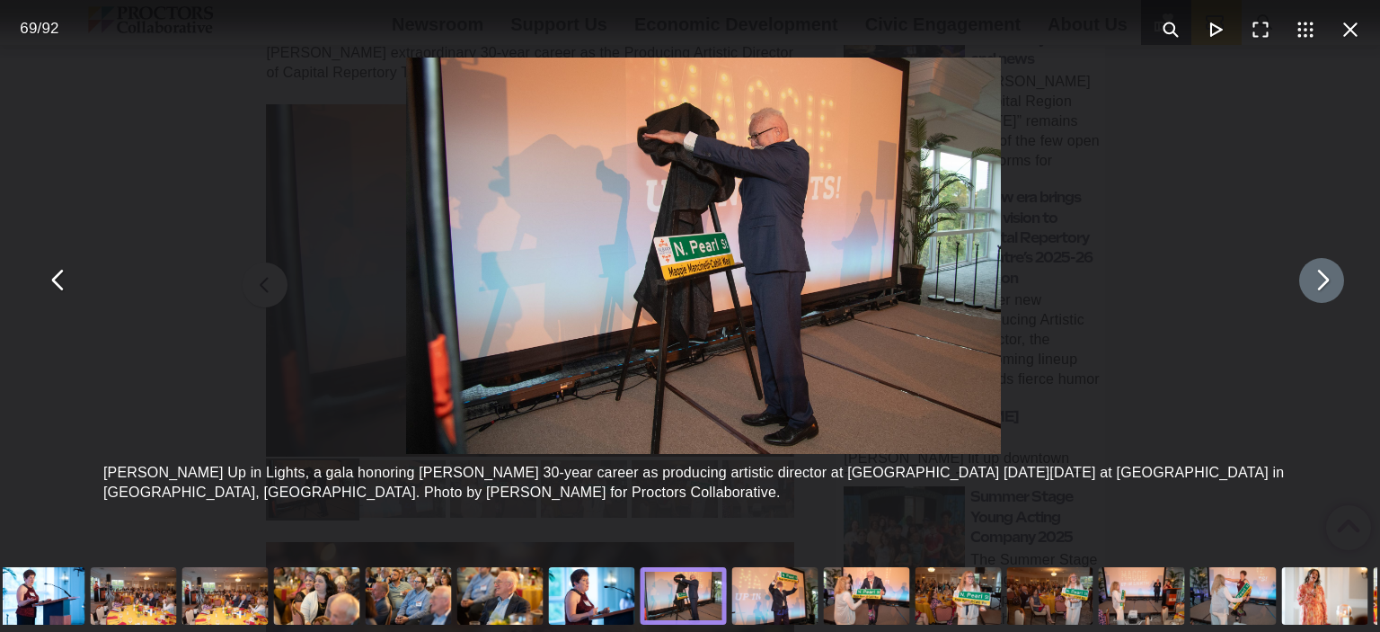
click at [1303, 283] on button "You can close this modal content with the ESC key" at bounding box center [1321, 280] width 45 height 45
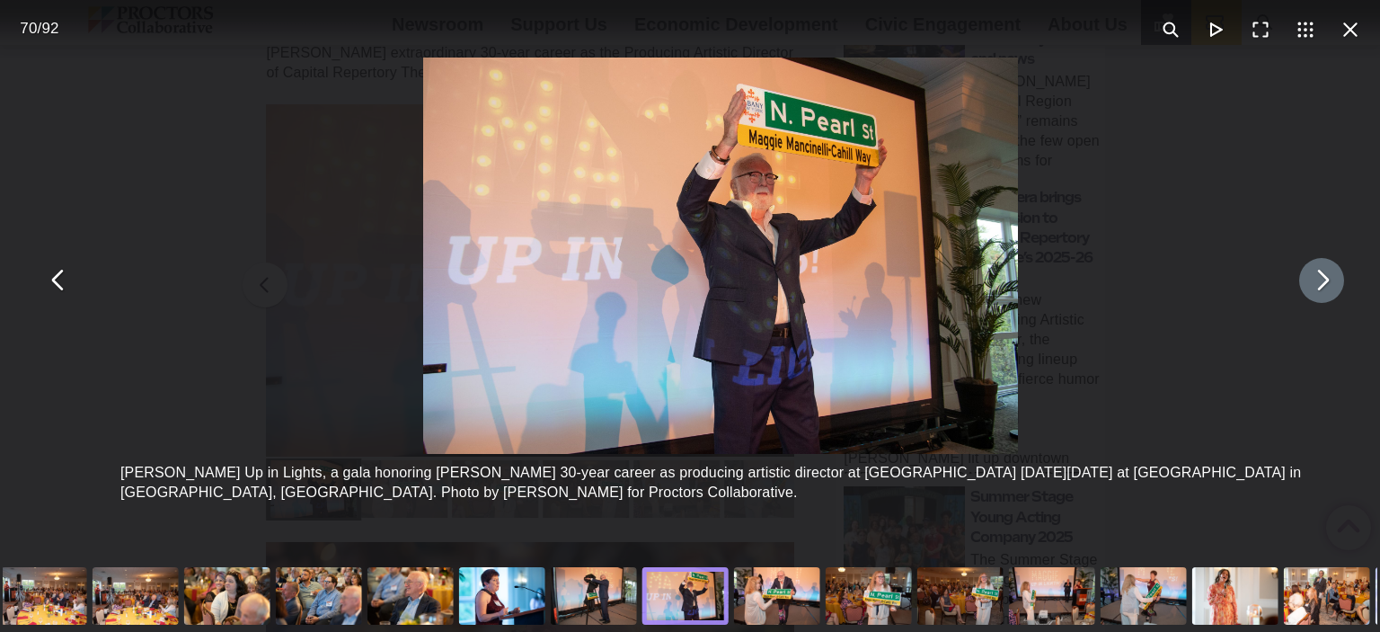
click at [1303, 283] on button "You can close this modal content with the ESC key" at bounding box center [1321, 280] width 45 height 45
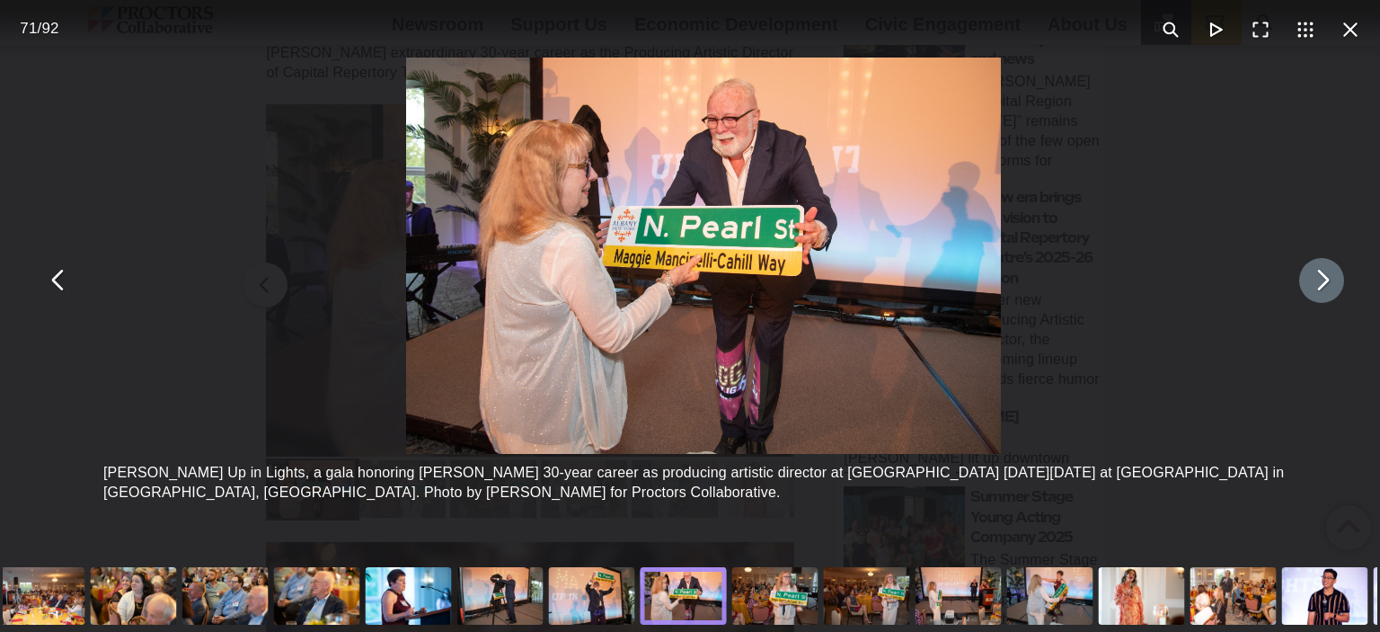
click at [1302, 283] on button "You can close this modal content with the ESC key" at bounding box center [1321, 280] width 45 height 45
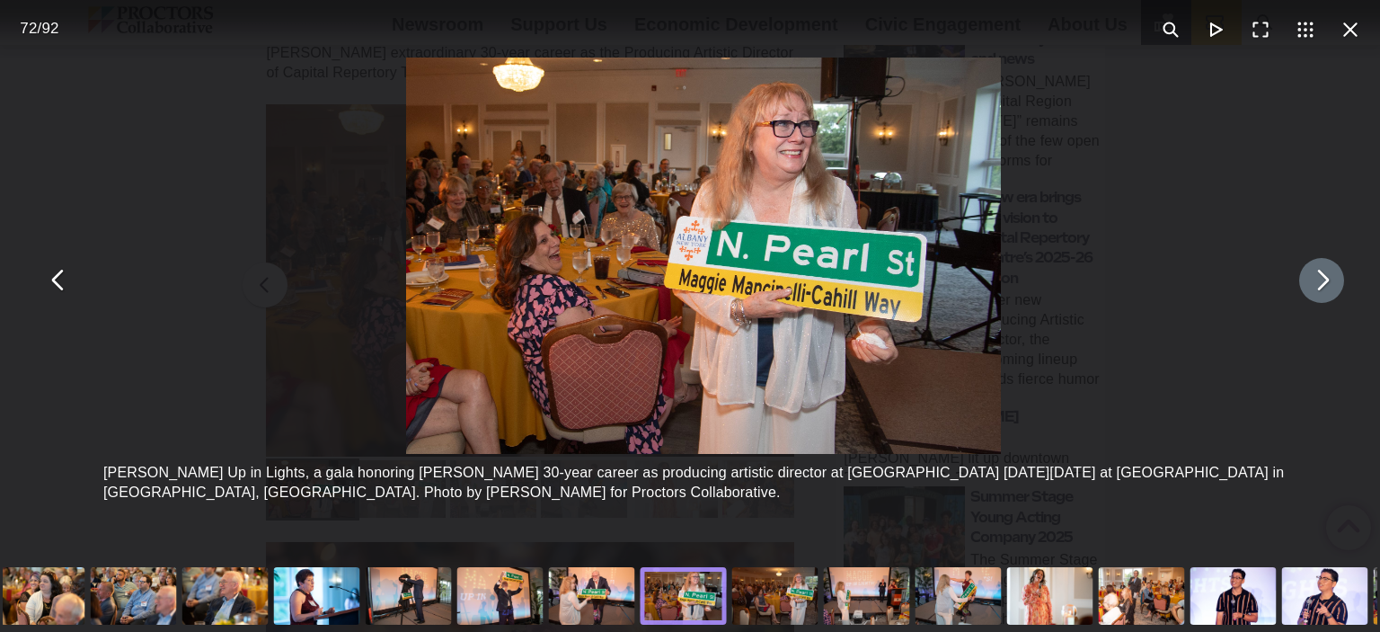
click at [1302, 283] on button "You can close this modal content with the ESC key" at bounding box center [1321, 280] width 45 height 45
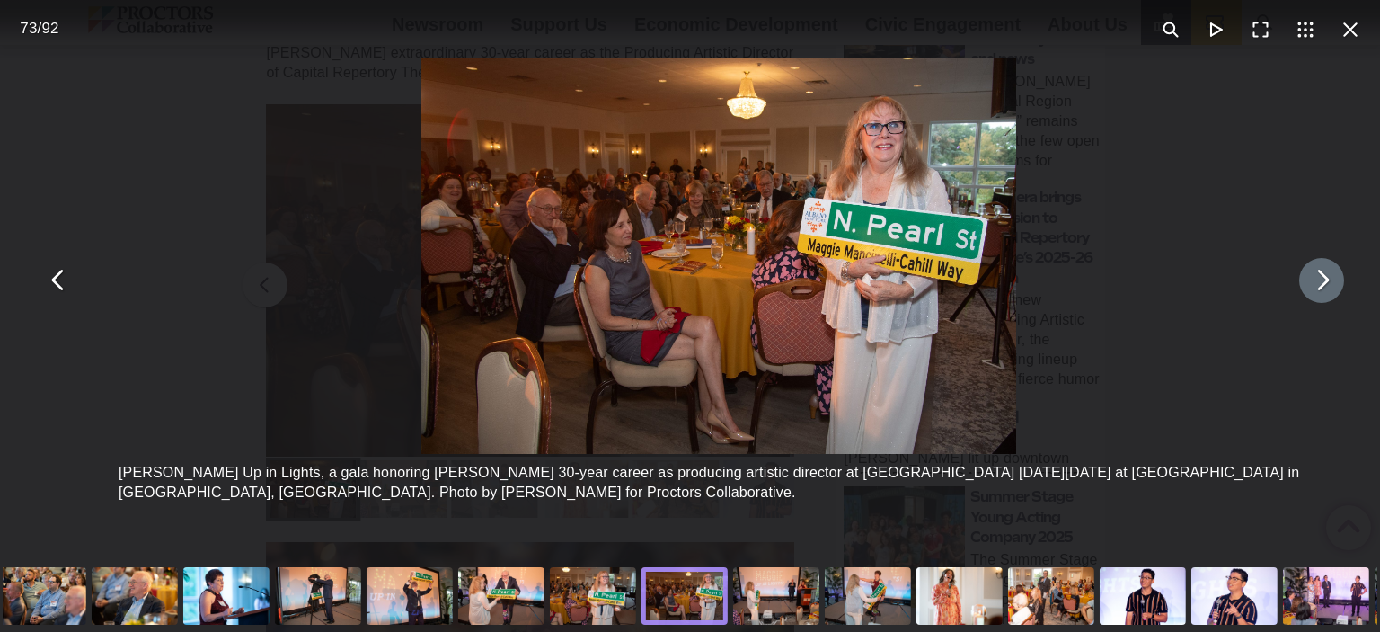
click at [1302, 283] on button "You can close this modal content with the ESC key" at bounding box center [1321, 280] width 45 height 45
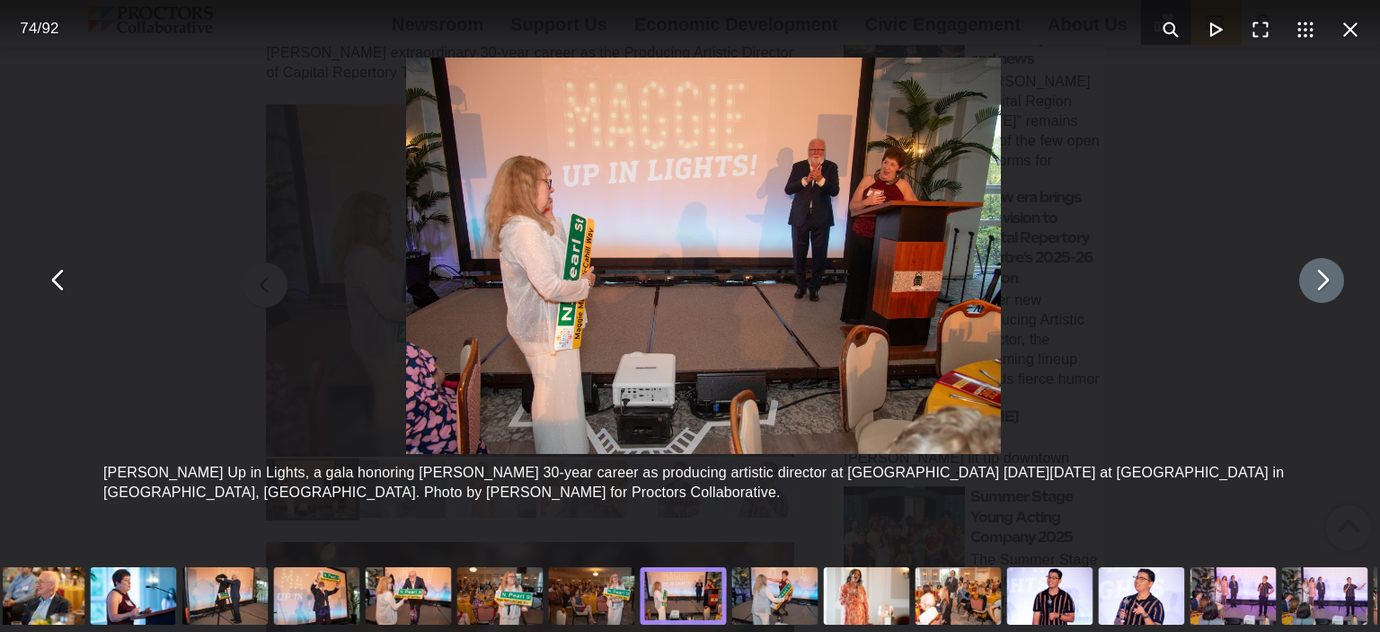
click at [1302, 283] on button "You can close this modal content with the ESC key" at bounding box center [1321, 280] width 45 height 45
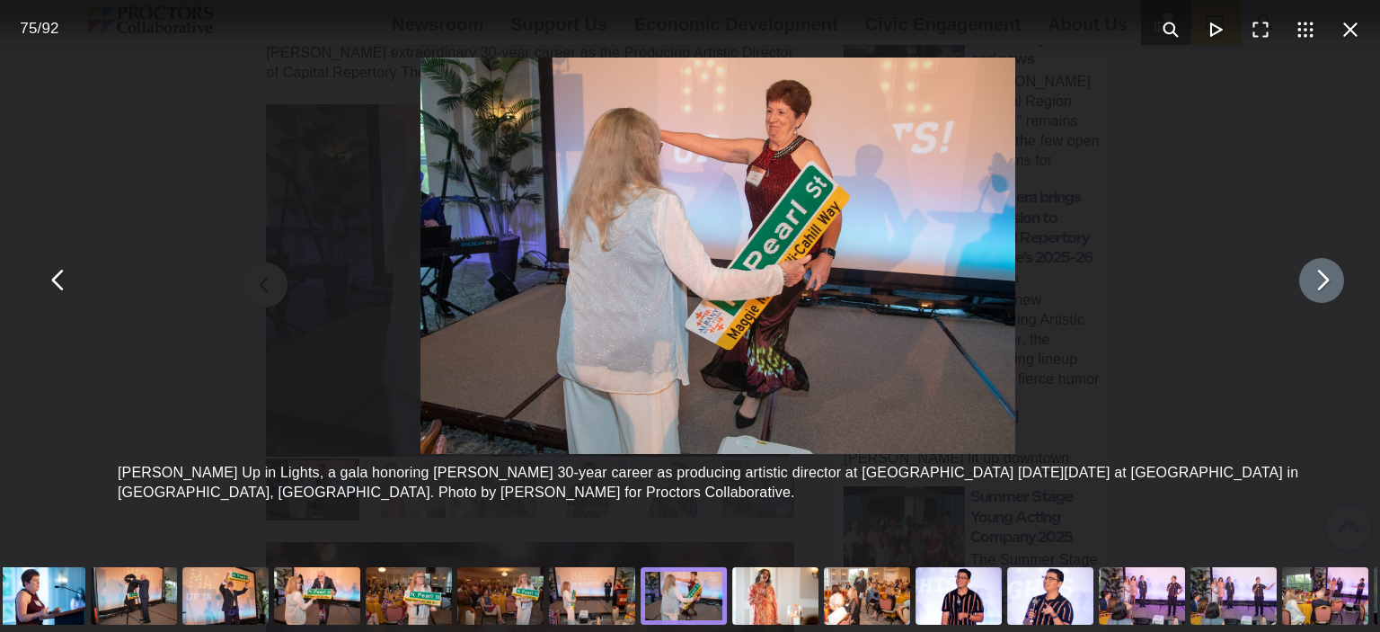
click at [1302, 283] on button "You can close this modal content with the ESC key" at bounding box center [1321, 280] width 45 height 45
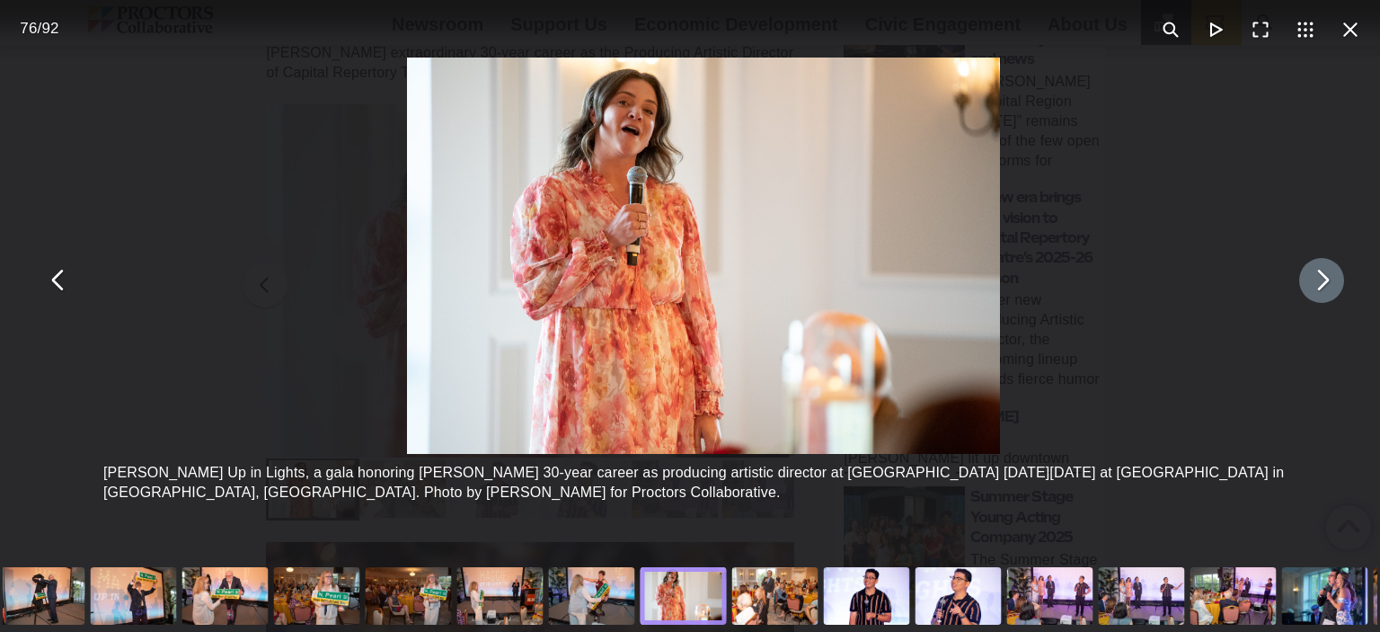
click at [1302, 283] on button "You can close this modal content with the ESC key" at bounding box center [1321, 280] width 45 height 45
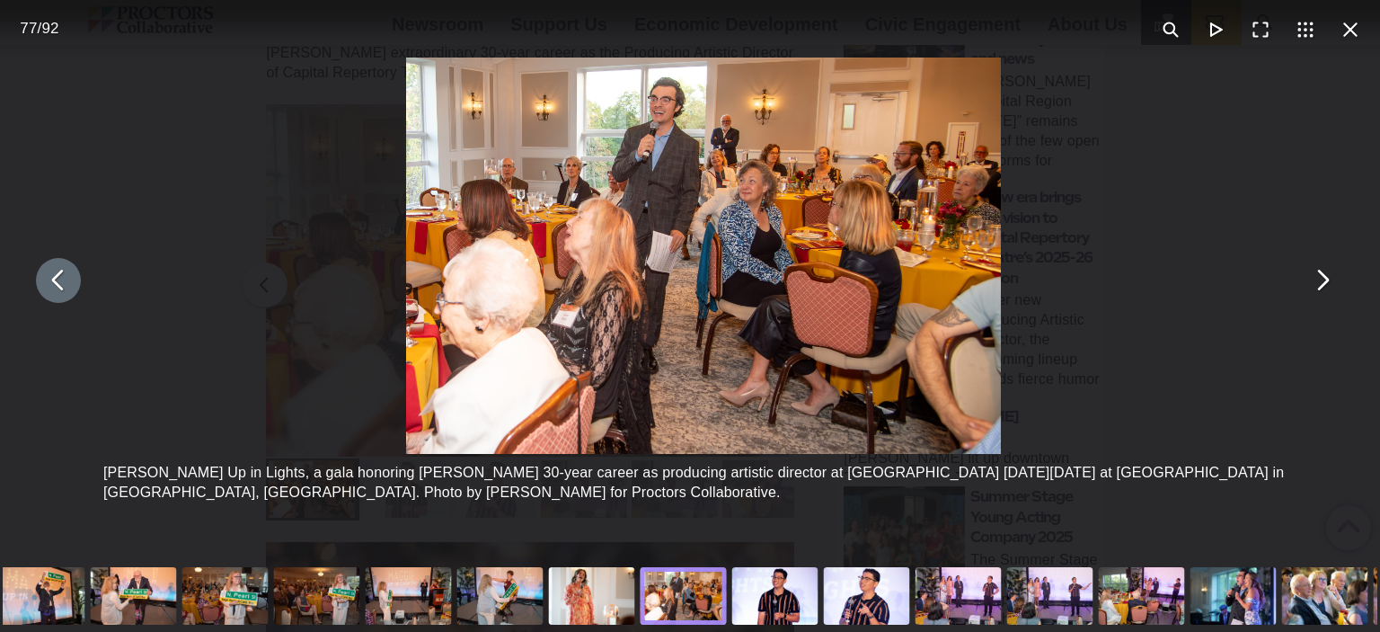
click at [57, 288] on button "You can close this modal content with the ESC key" at bounding box center [58, 280] width 45 height 45
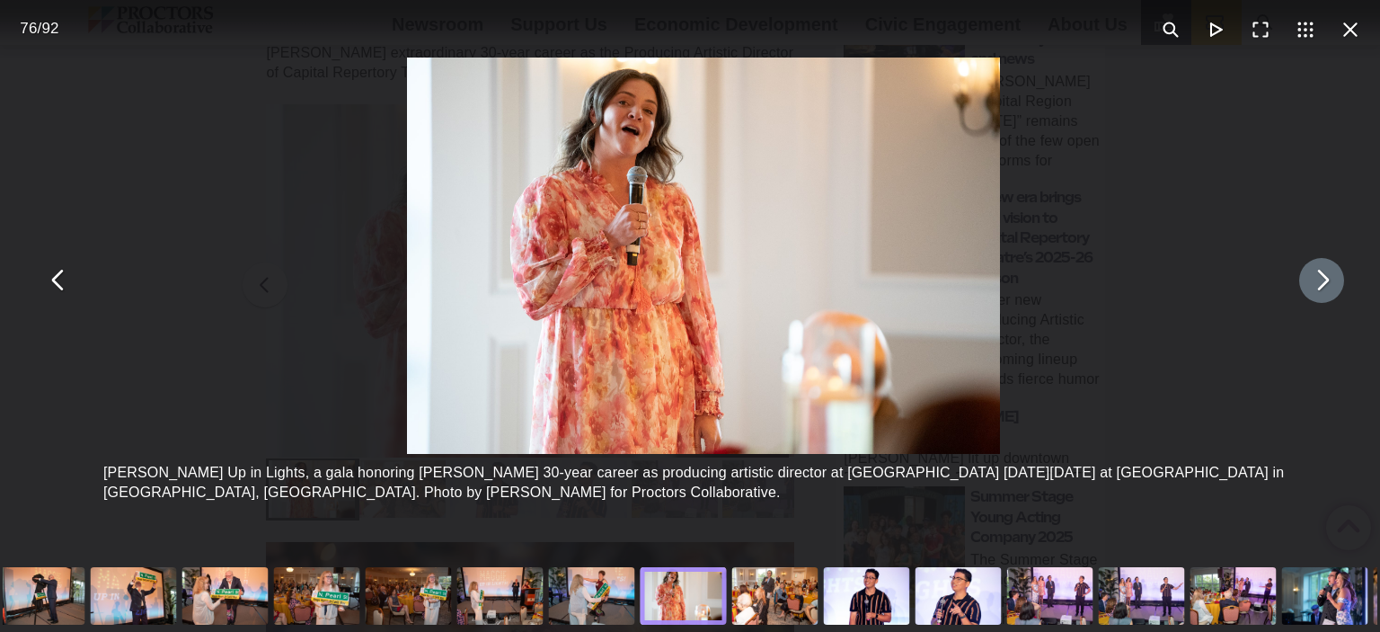
click at [1307, 283] on button "You can close this modal content with the ESC key" at bounding box center [1321, 280] width 45 height 45
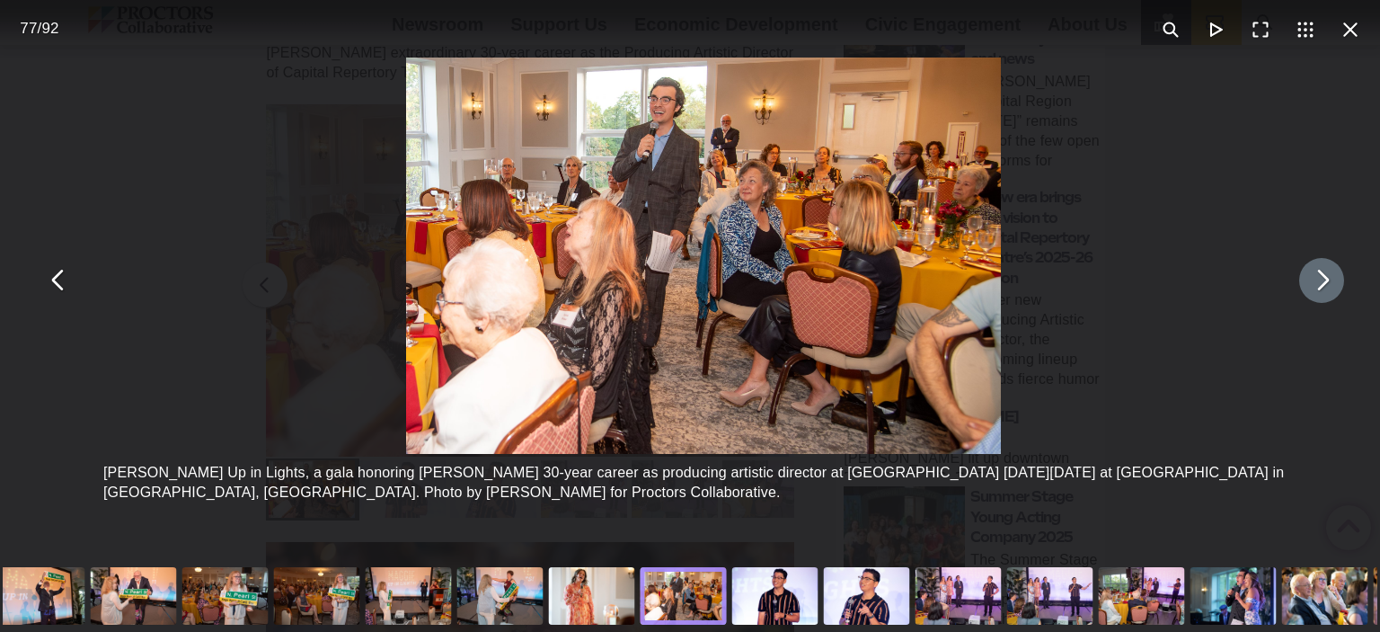
click at [1307, 284] on button "You can close this modal content with the ESC key" at bounding box center [1321, 280] width 45 height 45
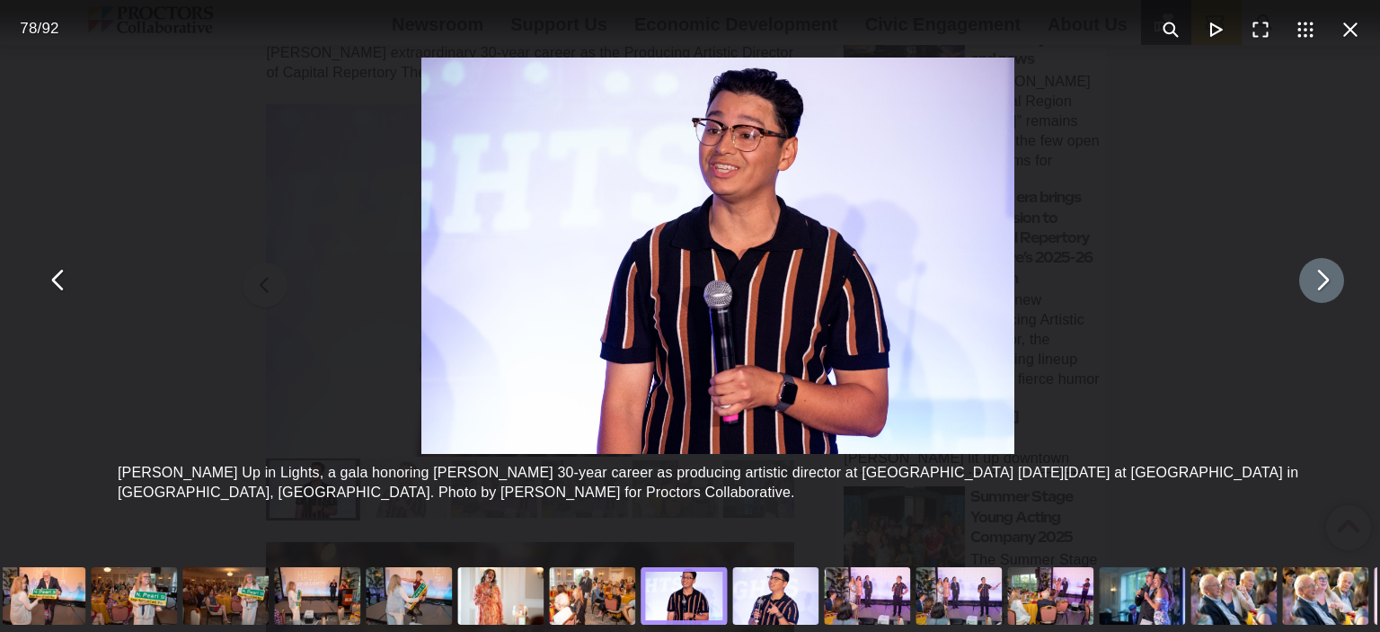
click at [1307, 284] on button "You can close this modal content with the ESC key" at bounding box center [1321, 280] width 45 height 45
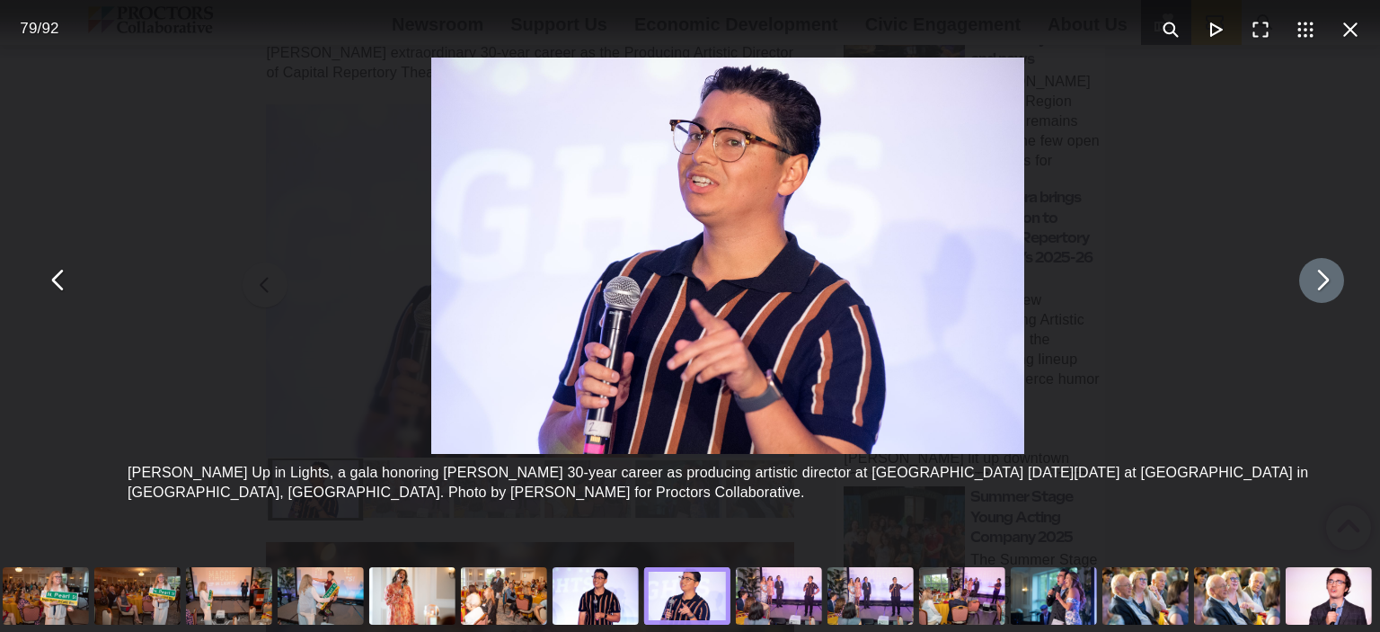
click at [1307, 284] on button "You can close this modal content with the ESC key" at bounding box center [1321, 280] width 45 height 45
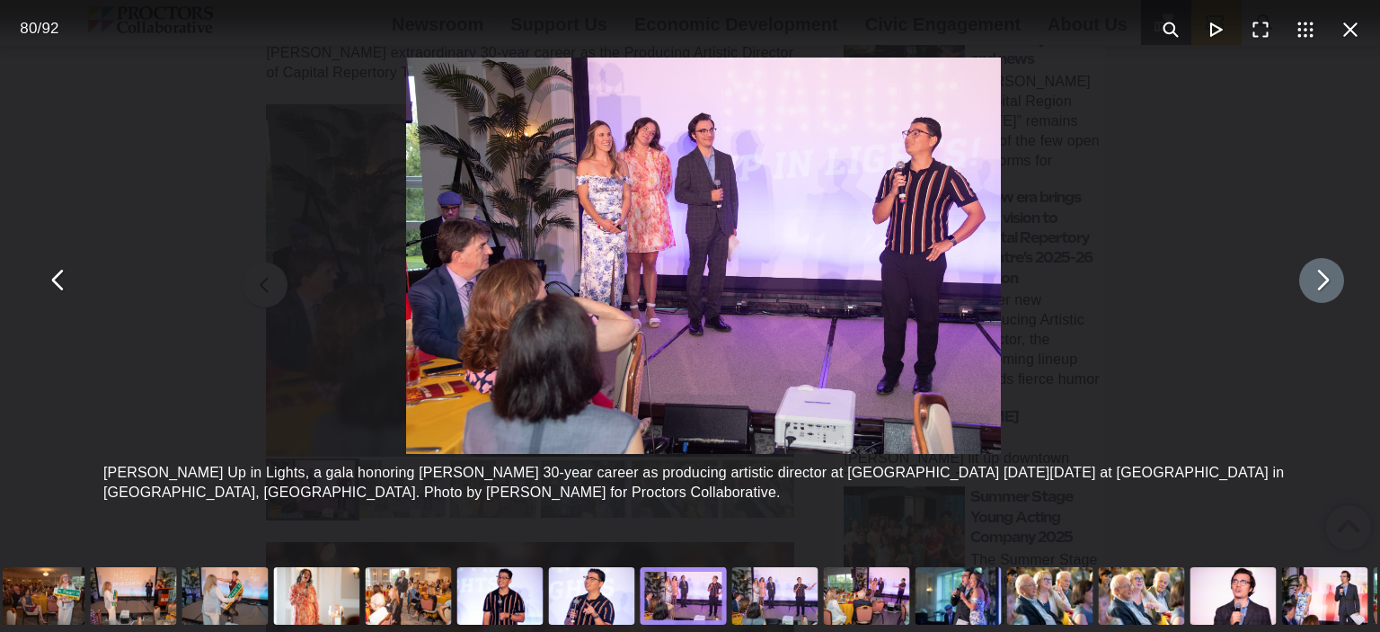
click at [1307, 284] on button "You can close this modal content with the ESC key" at bounding box center [1321, 280] width 45 height 45
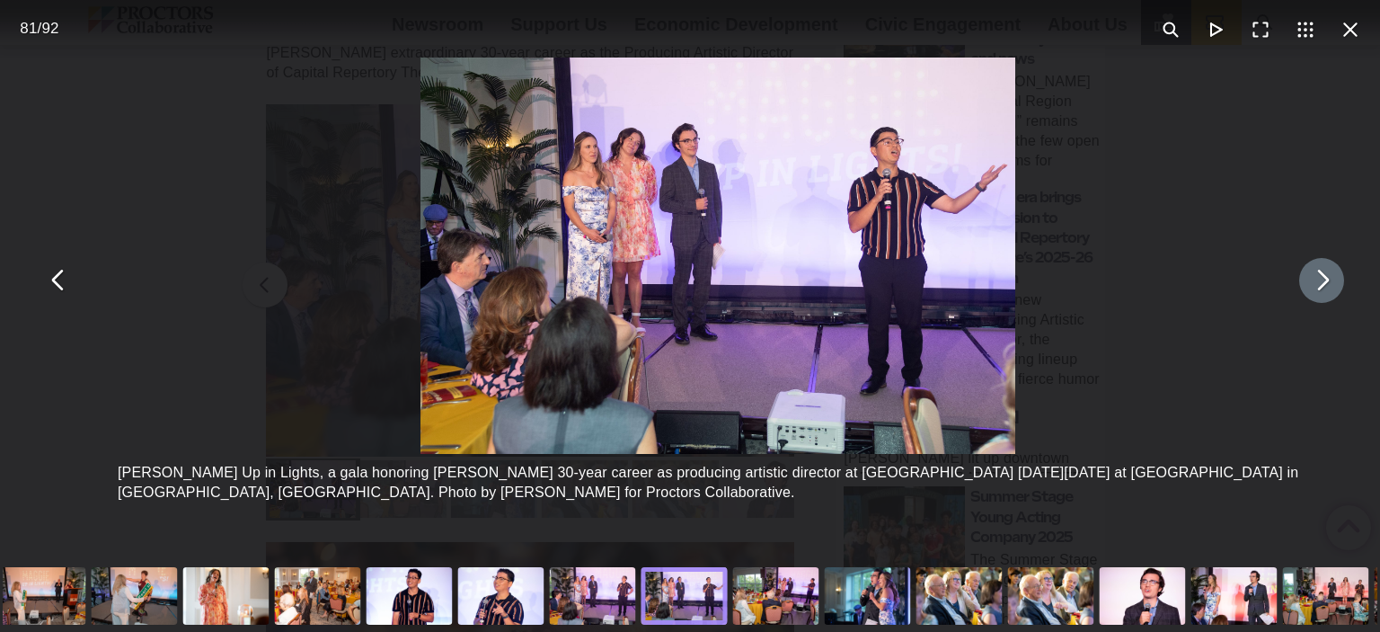
click at [1307, 284] on button "You can close this modal content with the ESC key" at bounding box center [1321, 280] width 45 height 45
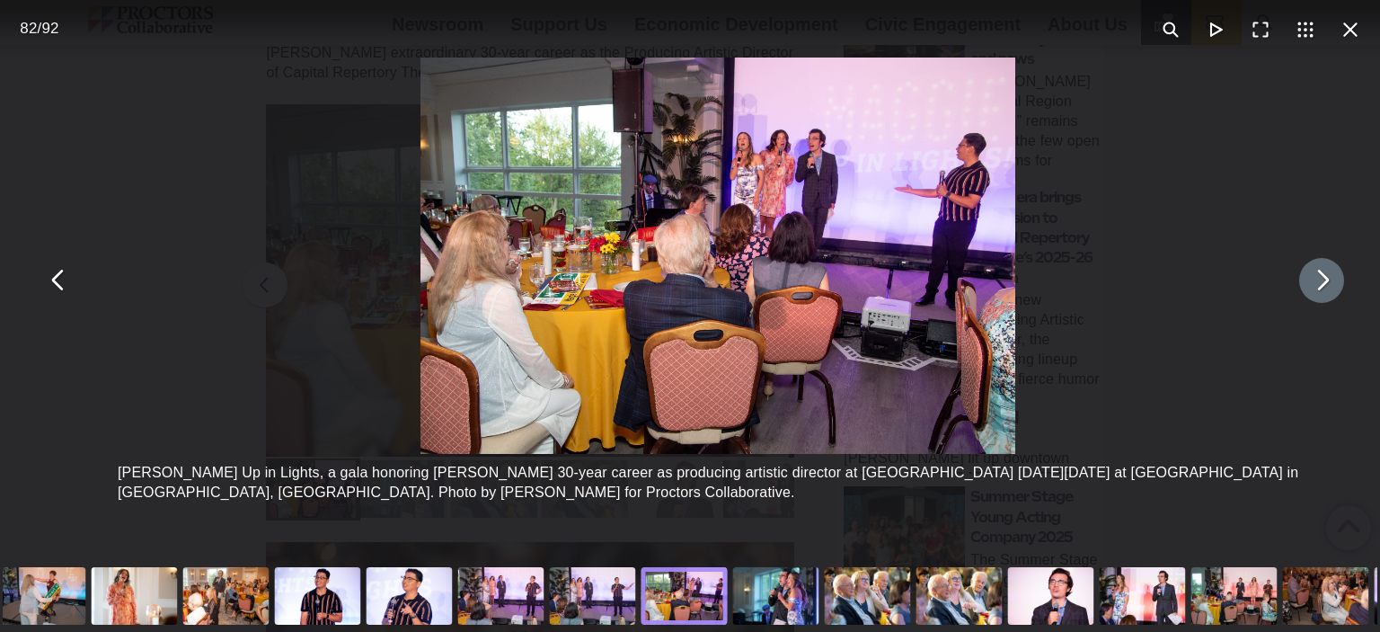
click at [1307, 284] on button "You can close this modal content with the ESC key" at bounding box center [1321, 280] width 45 height 45
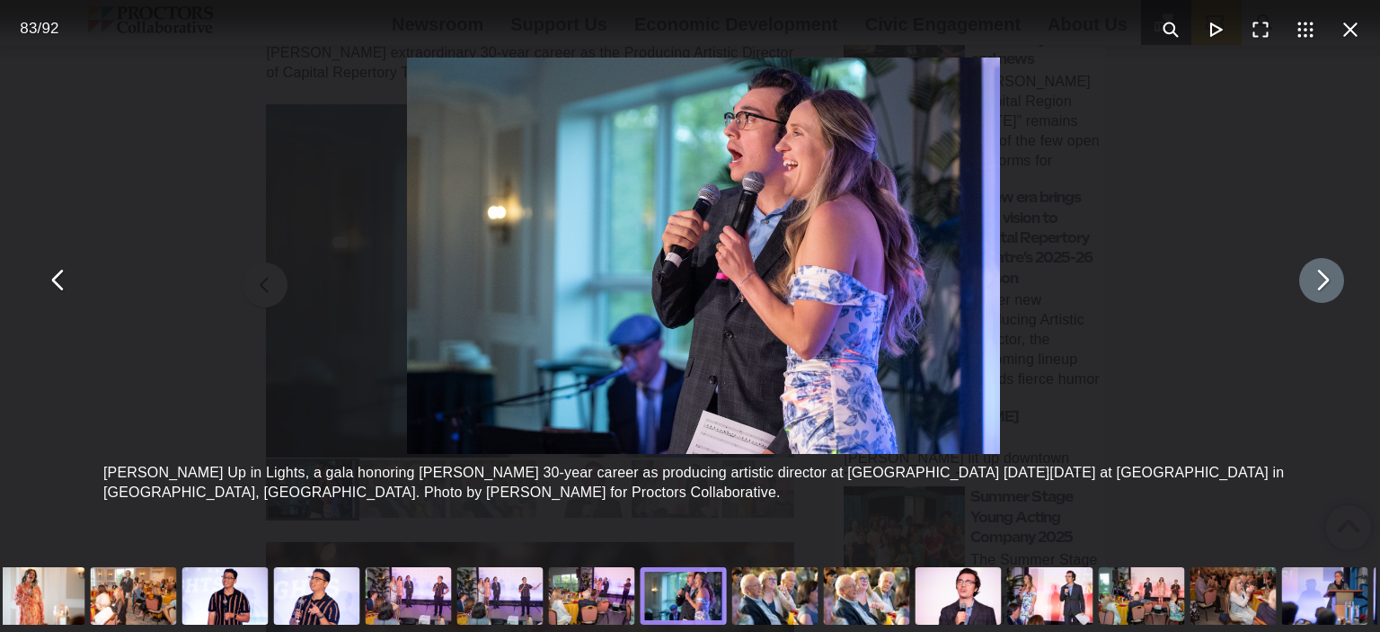
click at [1307, 285] on button "You can close this modal content with the ESC key" at bounding box center [1321, 280] width 45 height 45
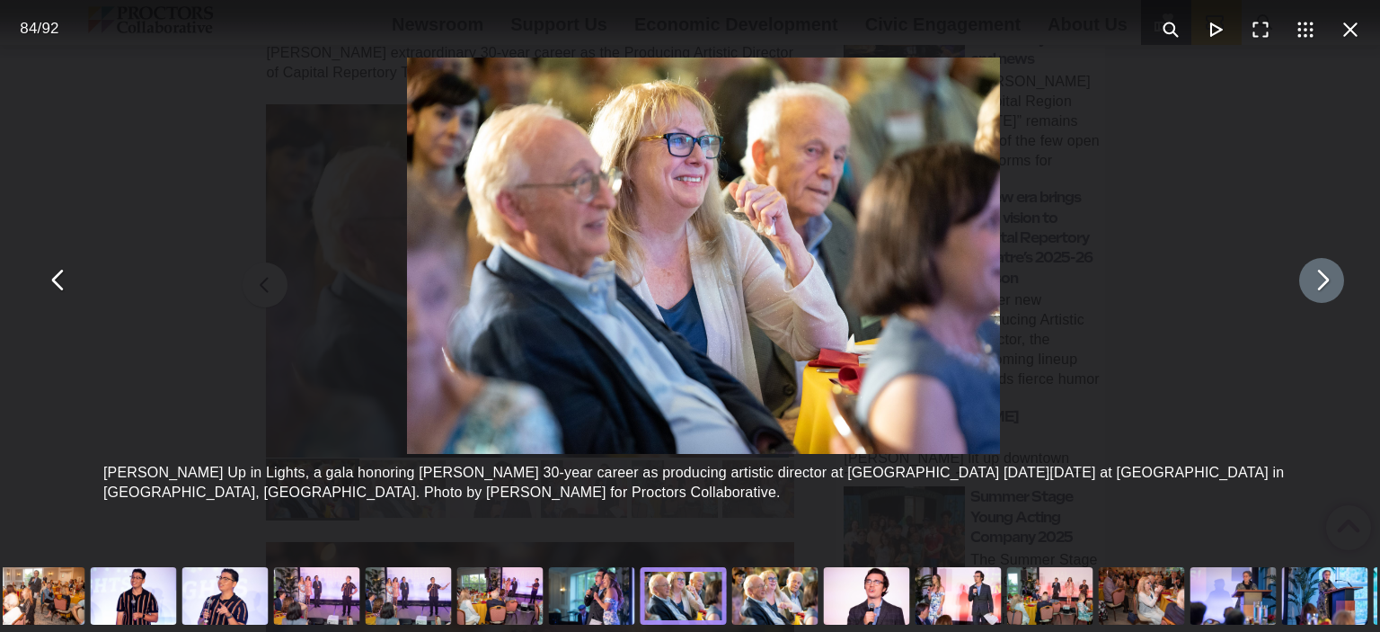
click at [1307, 285] on button "You can close this modal content with the ESC key" at bounding box center [1321, 280] width 45 height 45
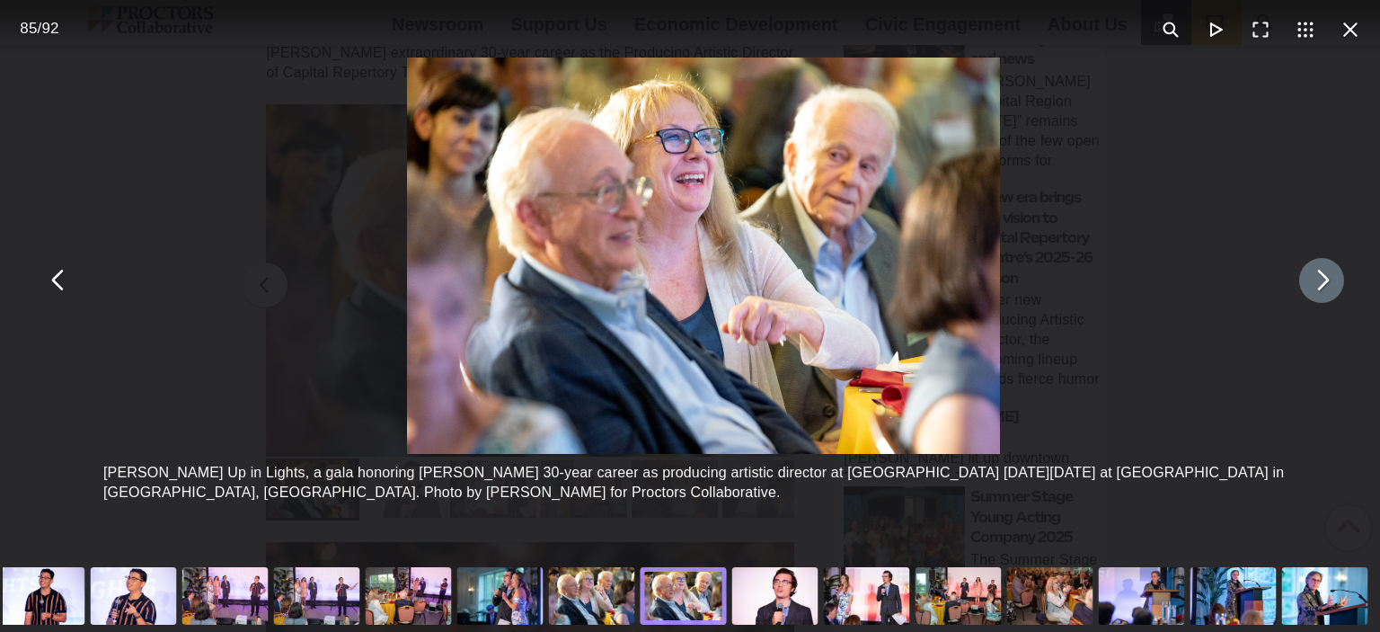
click at [1307, 285] on button "You can close this modal content with the ESC key" at bounding box center [1321, 280] width 45 height 45
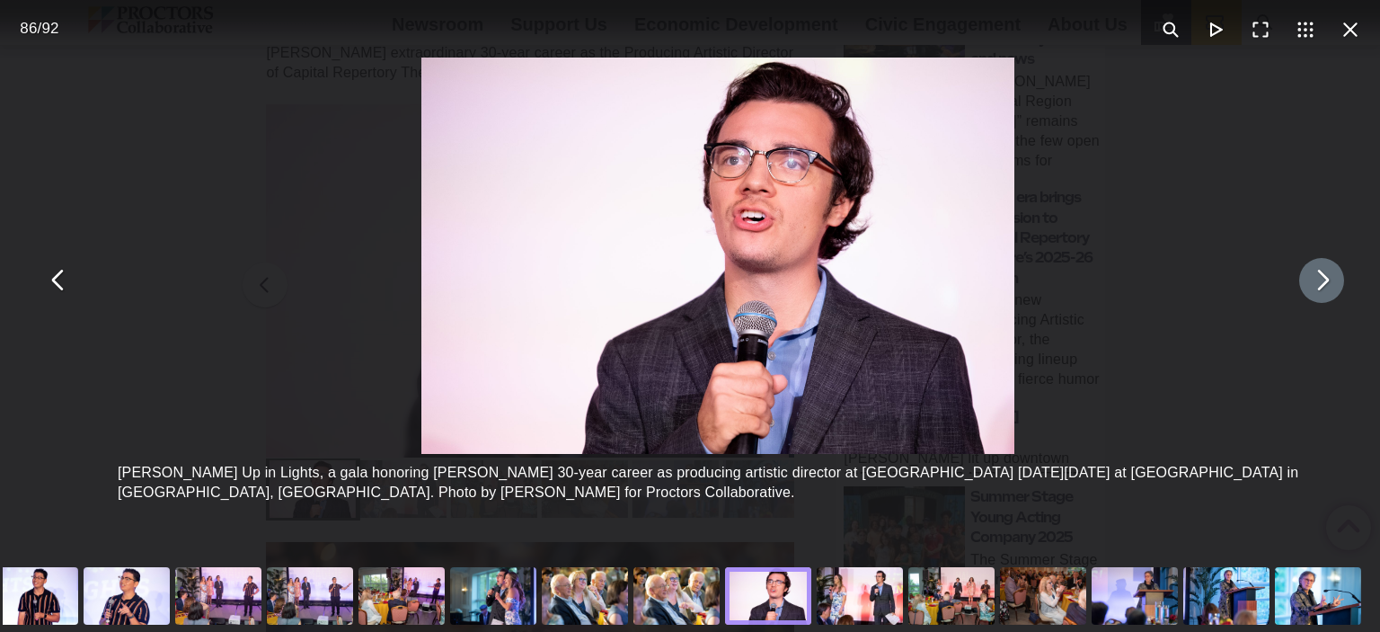
click at [1307, 285] on button "You can close this modal content with the ESC key" at bounding box center [1321, 280] width 45 height 45
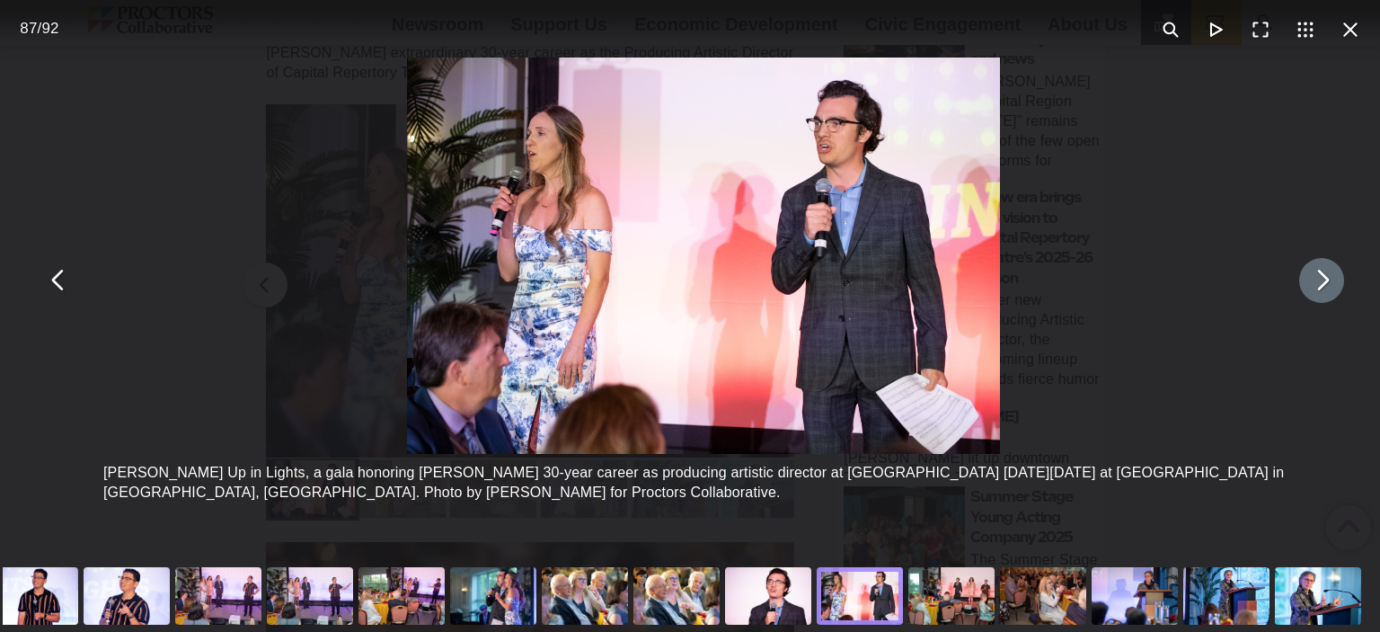
click at [1307, 285] on button "You can close this modal content with the ESC key" at bounding box center [1321, 280] width 45 height 45
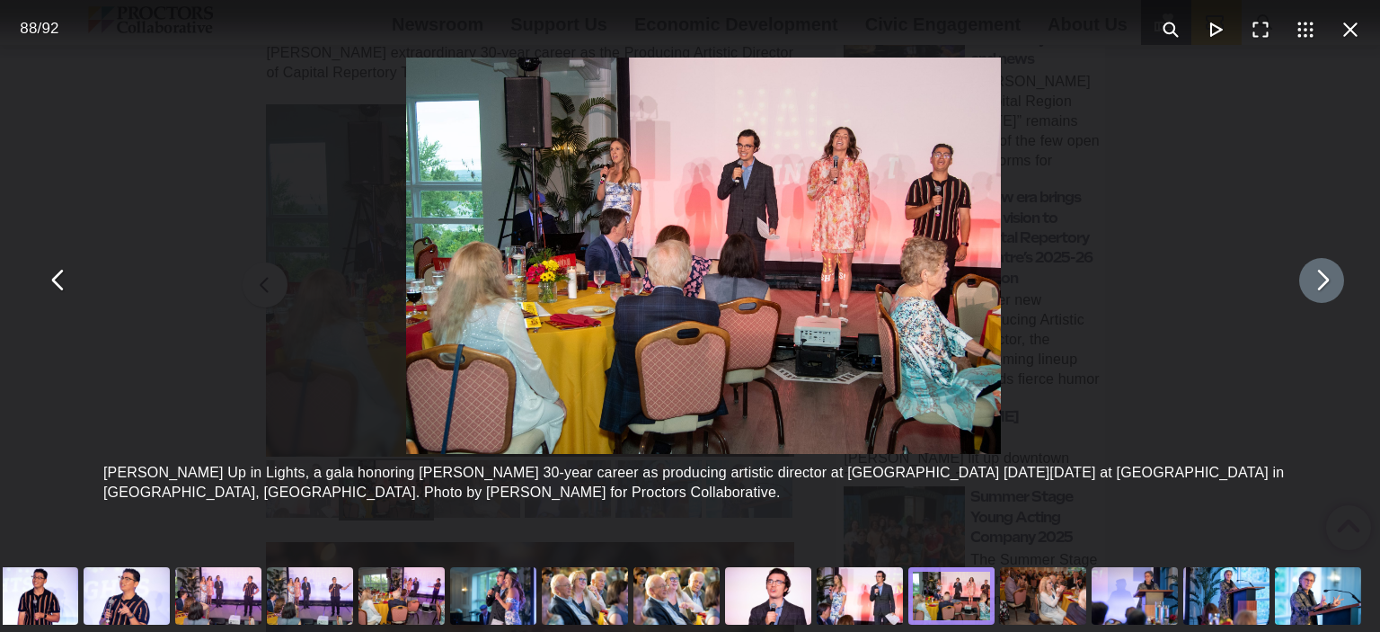
click at [1307, 285] on button "You can close this modal content with the ESC key" at bounding box center [1321, 280] width 45 height 45
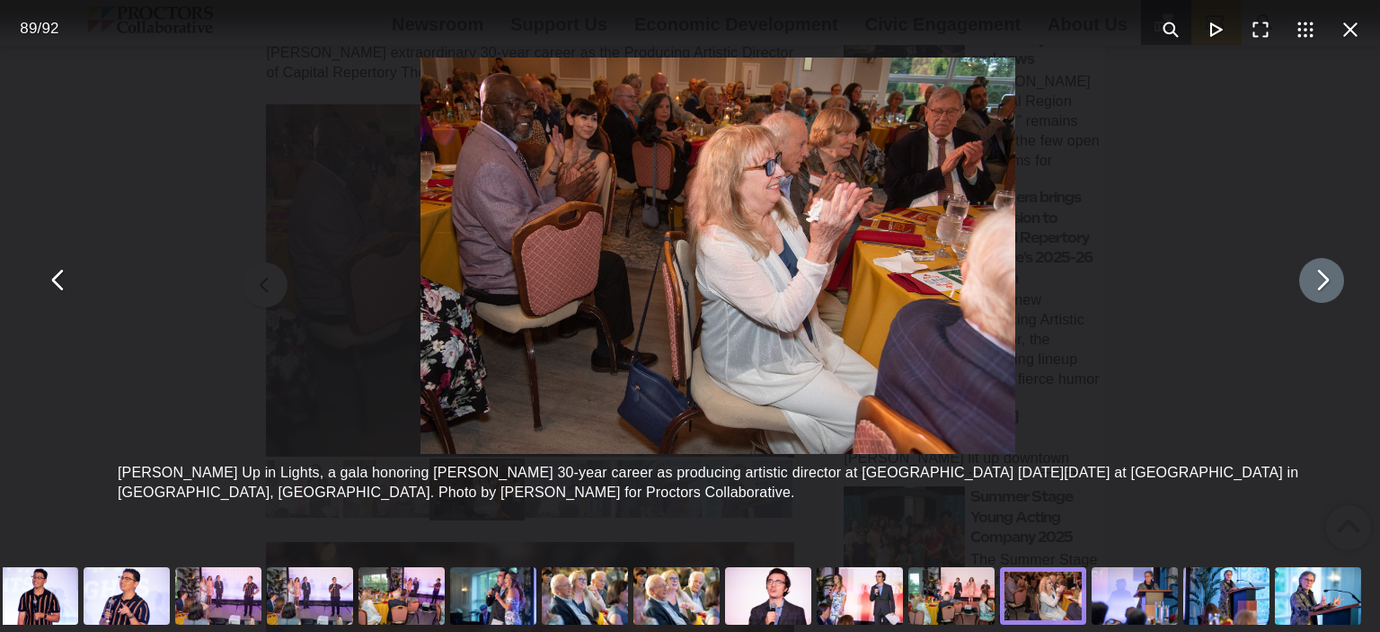
click at [1307, 285] on button "You can close this modal content with the ESC key" at bounding box center [1321, 280] width 45 height 45
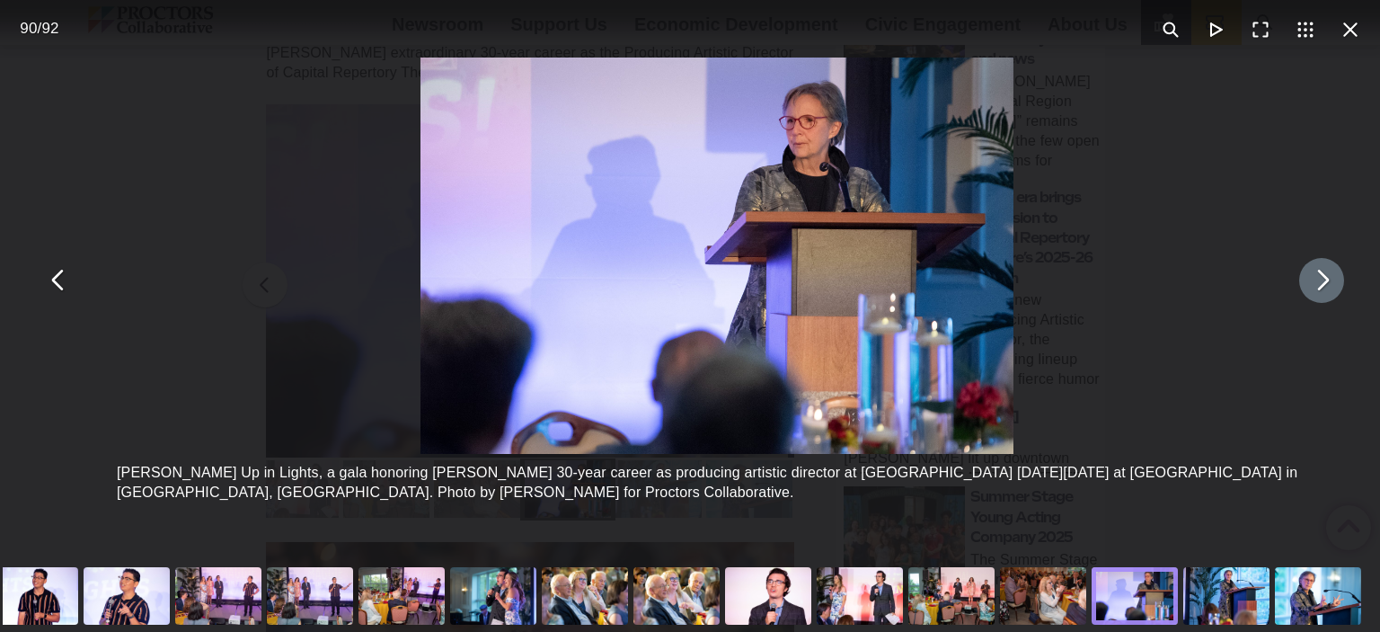
click at [1307, 285] on button "You can close this modal content with the ESC key" at bounding box center [1321, 280] width 45 height 45
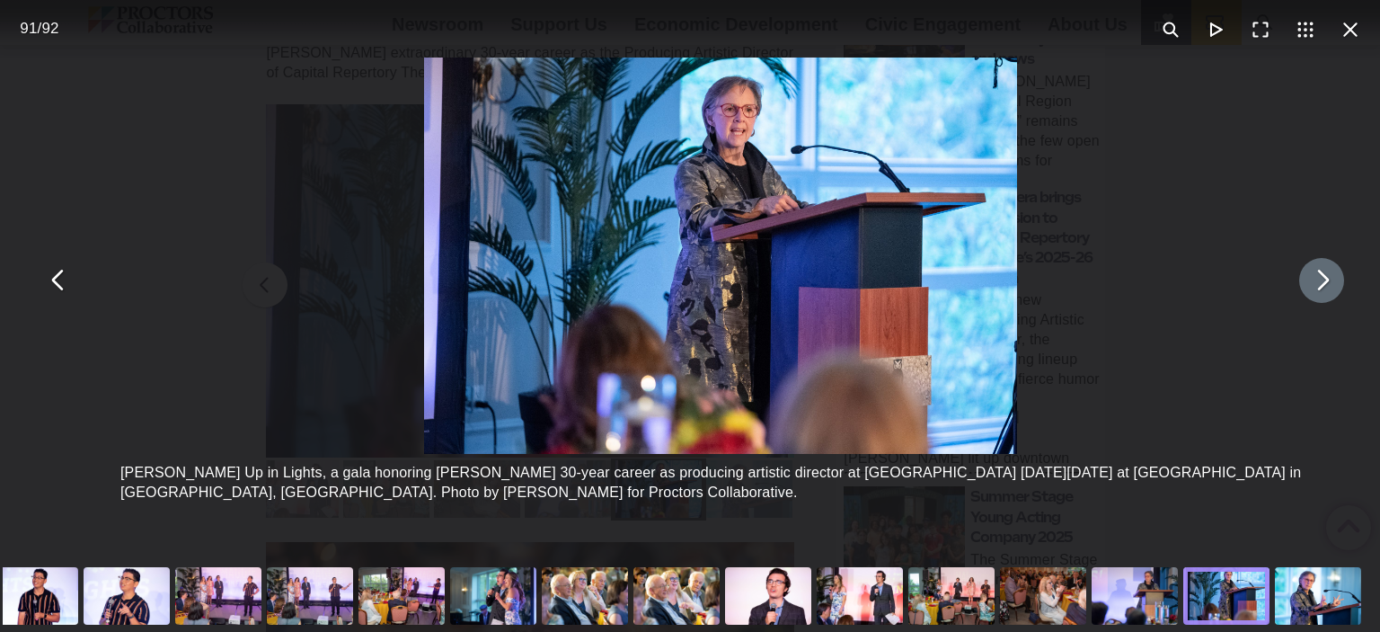
click at [1307, 285] on button "You can close this modal content with the ESC key" at bounding box center [1321, 280] width 45 height 45
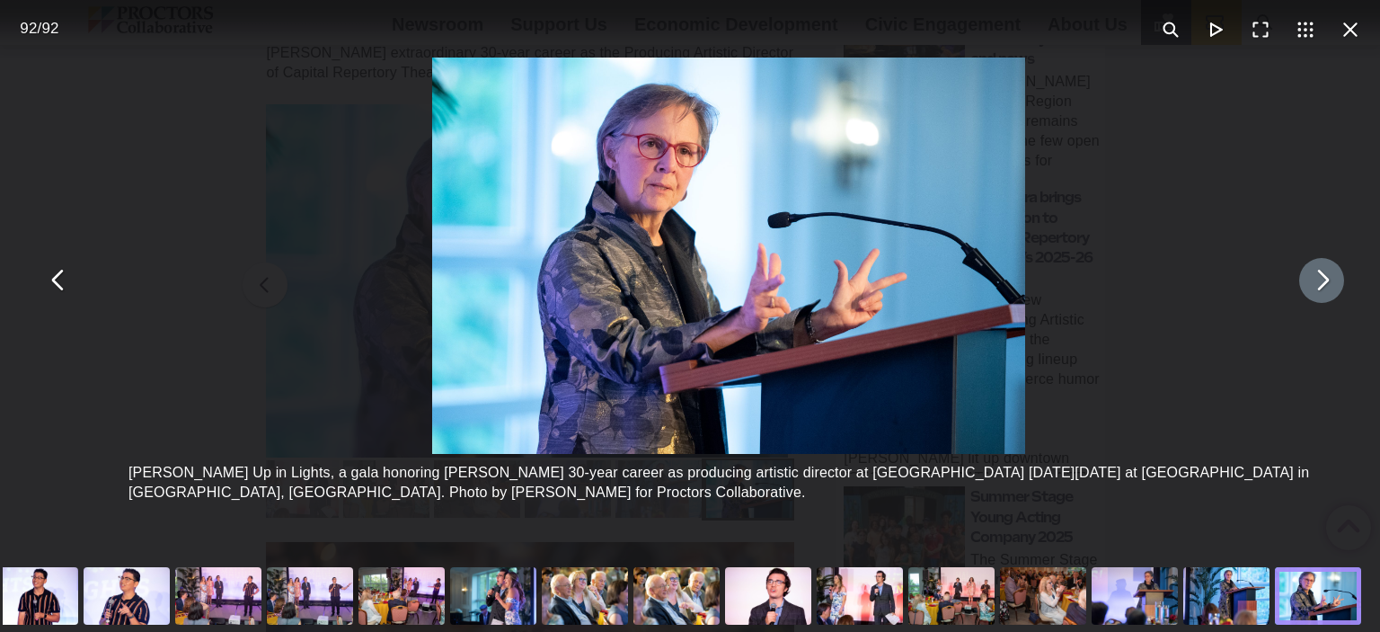
click at [1307, 285] on button "You can close this modal content with the ESC key" at bounding box center [1321, 280] width 45 height 45
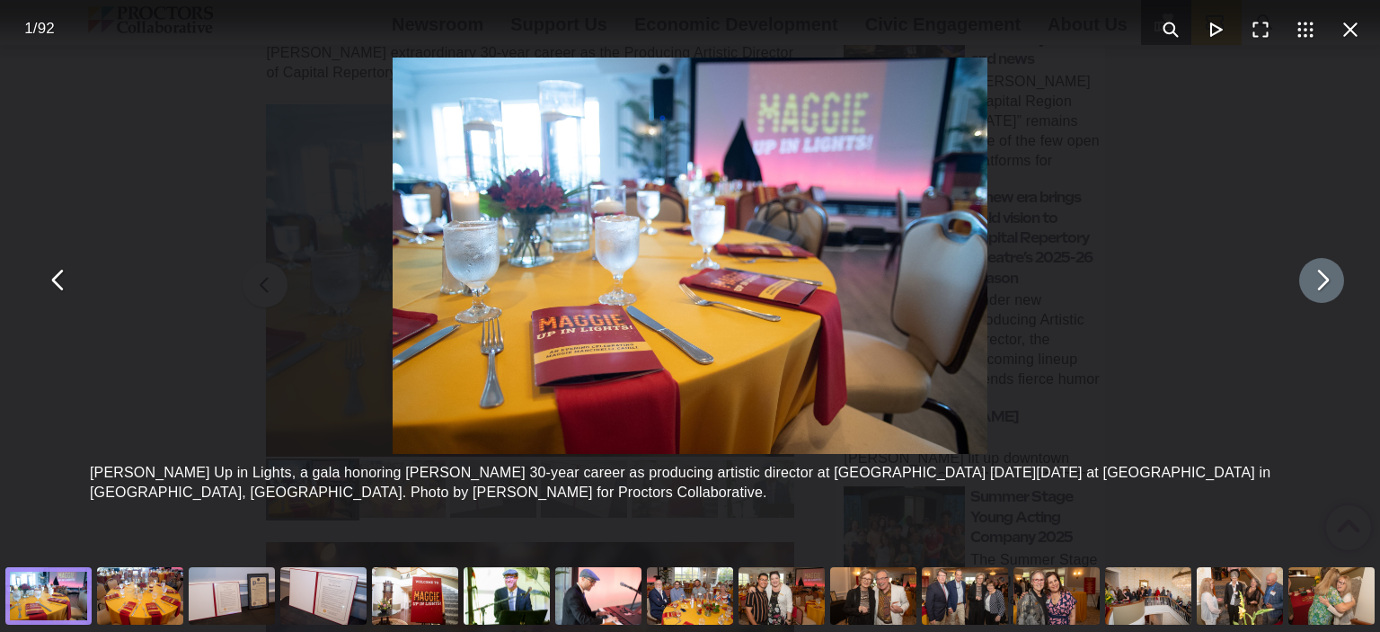
click at [1235, 252] on div "[PERSON_NAME] Up in Lights, a gala honoring [PERSON_NAME] 30-year career as pro…" at bounding box center [690, 280] width 1380 height 560
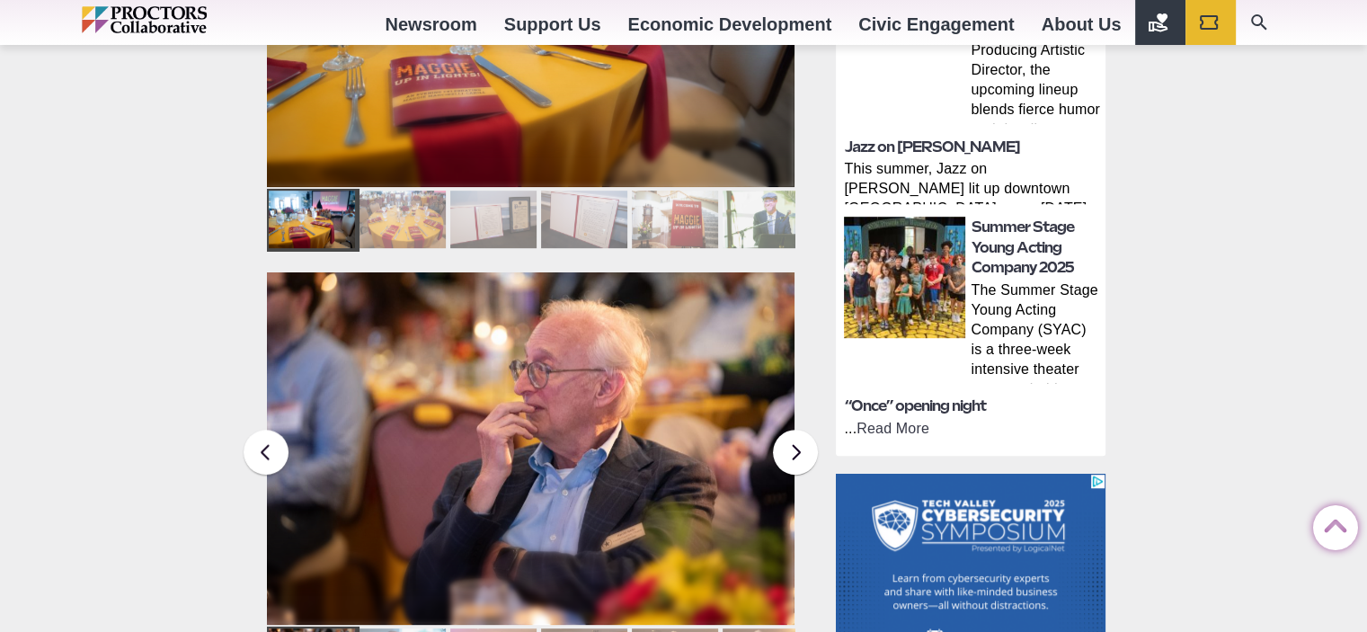
scroll to position [1168, 0]
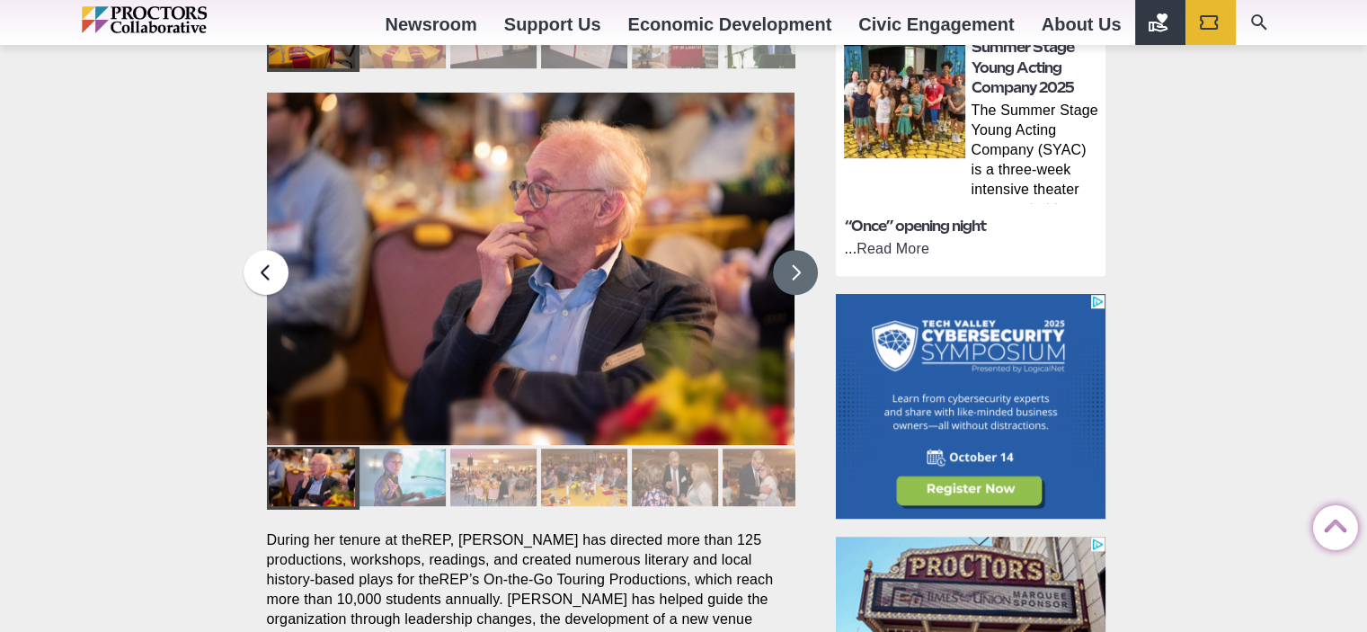
click at [790, 250] on button at bounding box center [795, 272] width 45 height 45
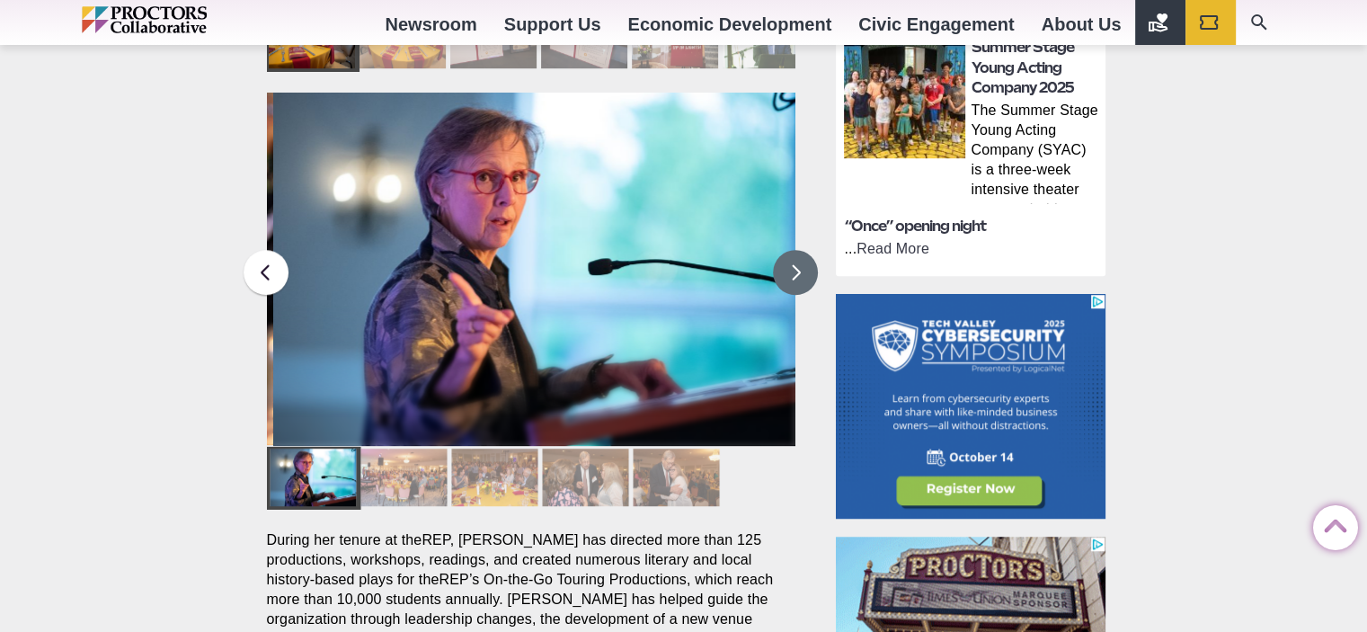
click at [790, 250] on button at bounding box center [795, 272] width 45 height 45
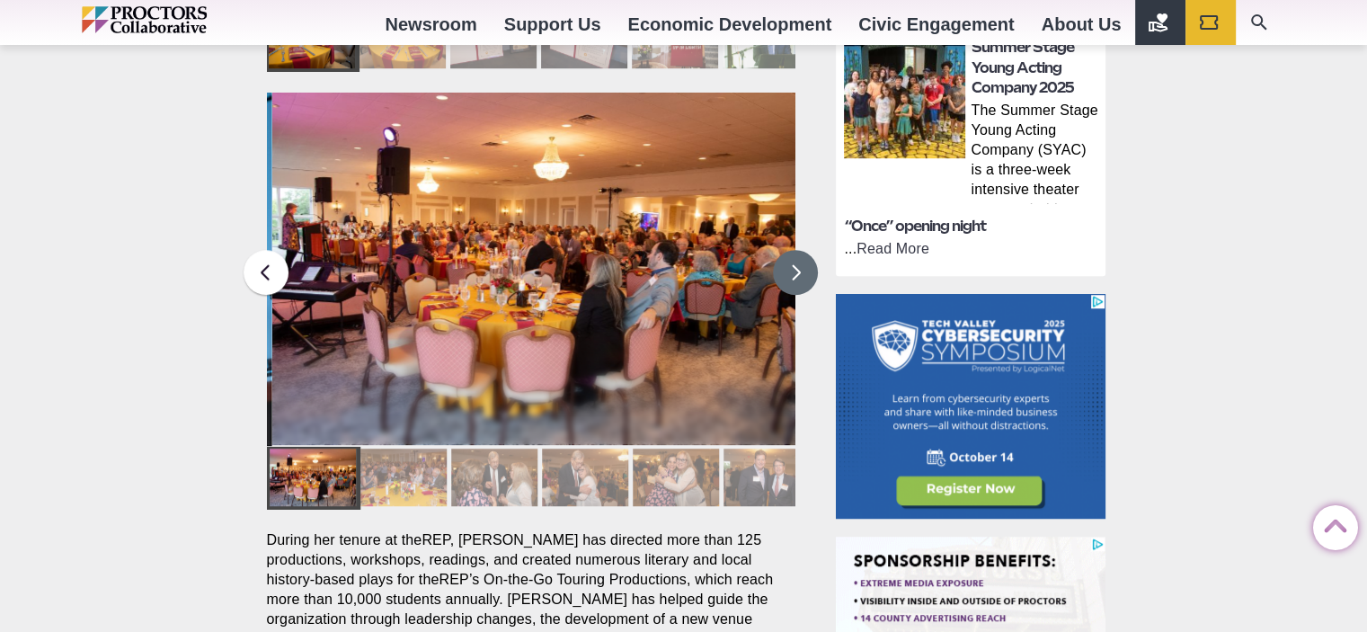
click at [790, 250] on button at bounding box center [795, 272] width 45 height 45
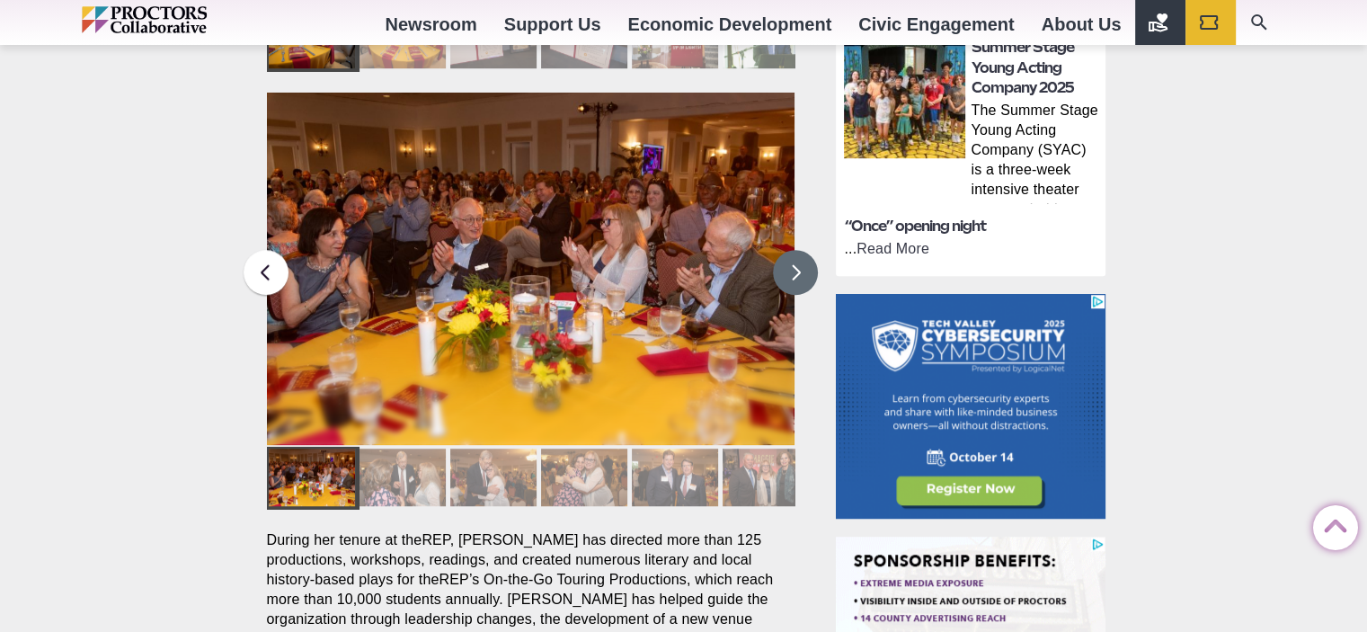
click at [786, 250] on button at bounding box center [795, 272] width 45 height 45
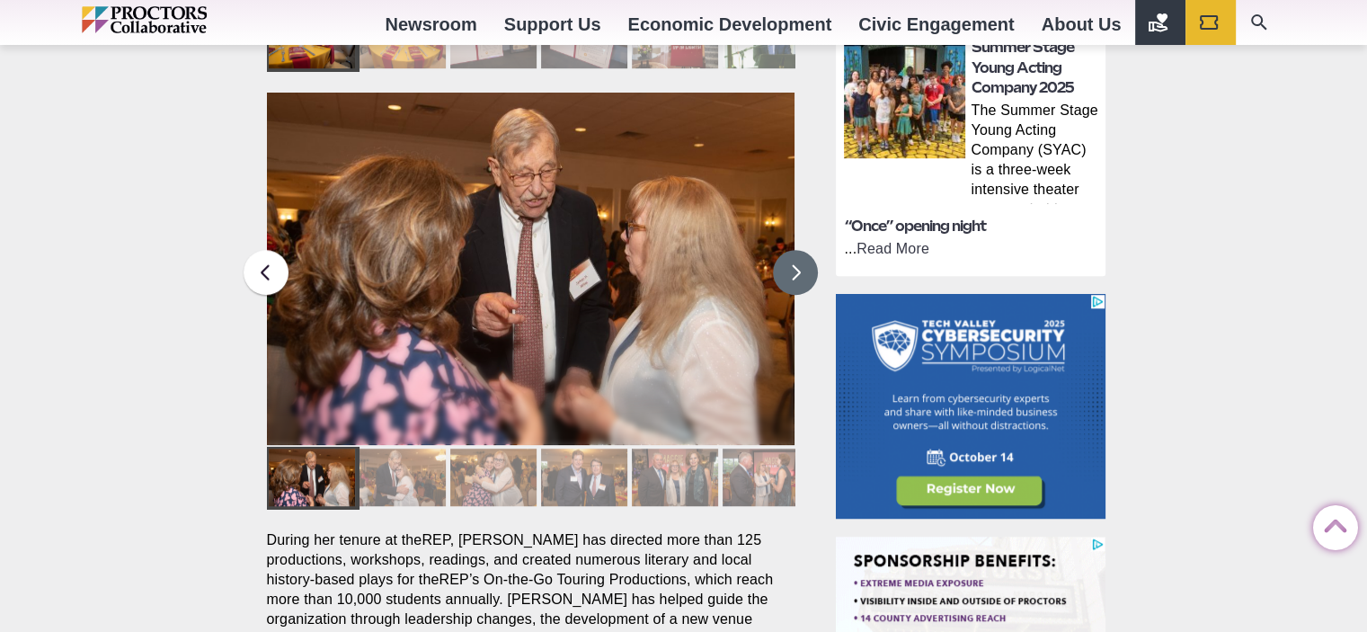
click at [785, 250] on button at bounding box center [795, 272] width 45 height 45
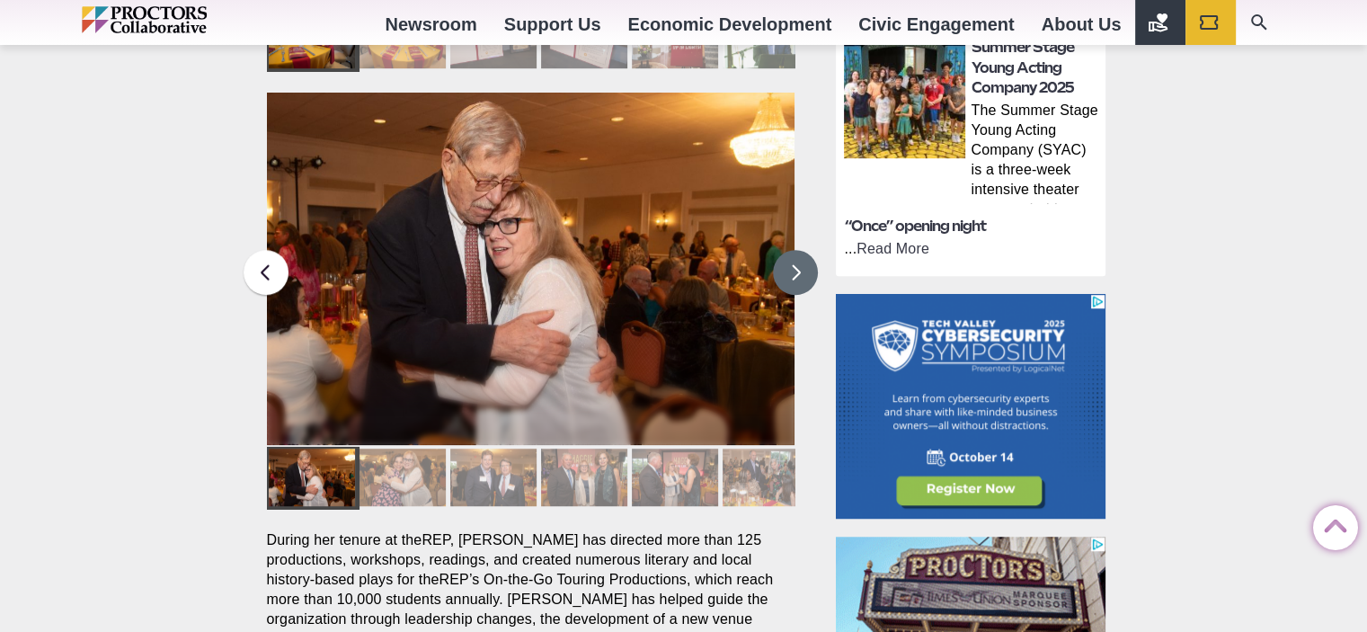
click at [784, 250] on button at bounding box center [795, 272] width 45 height 45
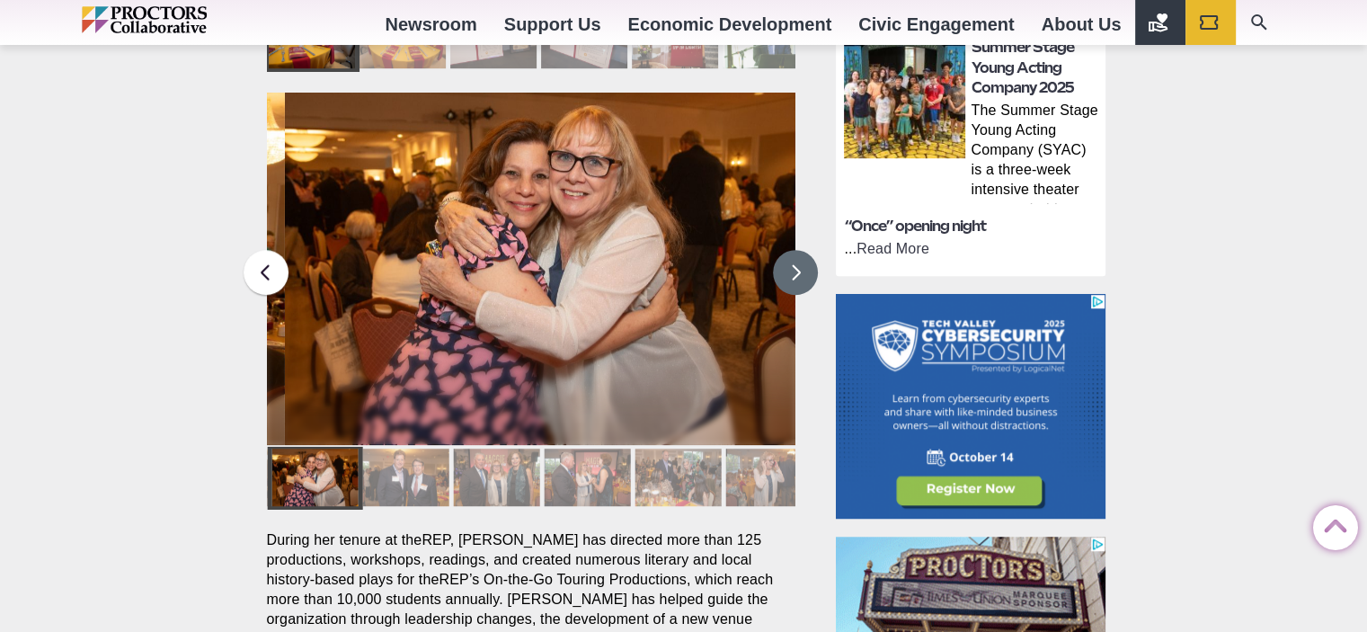
click at [784, 250] on button at bounding box center [795, 272] width 45 height 45
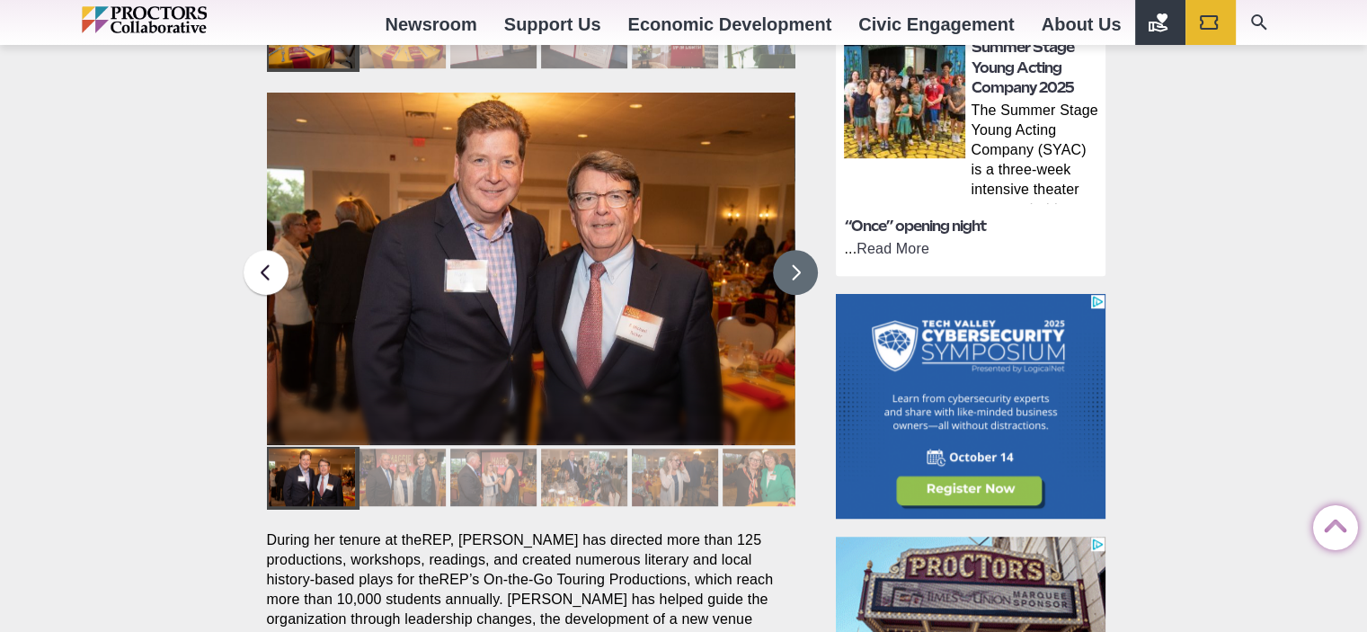
click at [784, 250] on button at bounding box center [795, 272] width 45 height 45
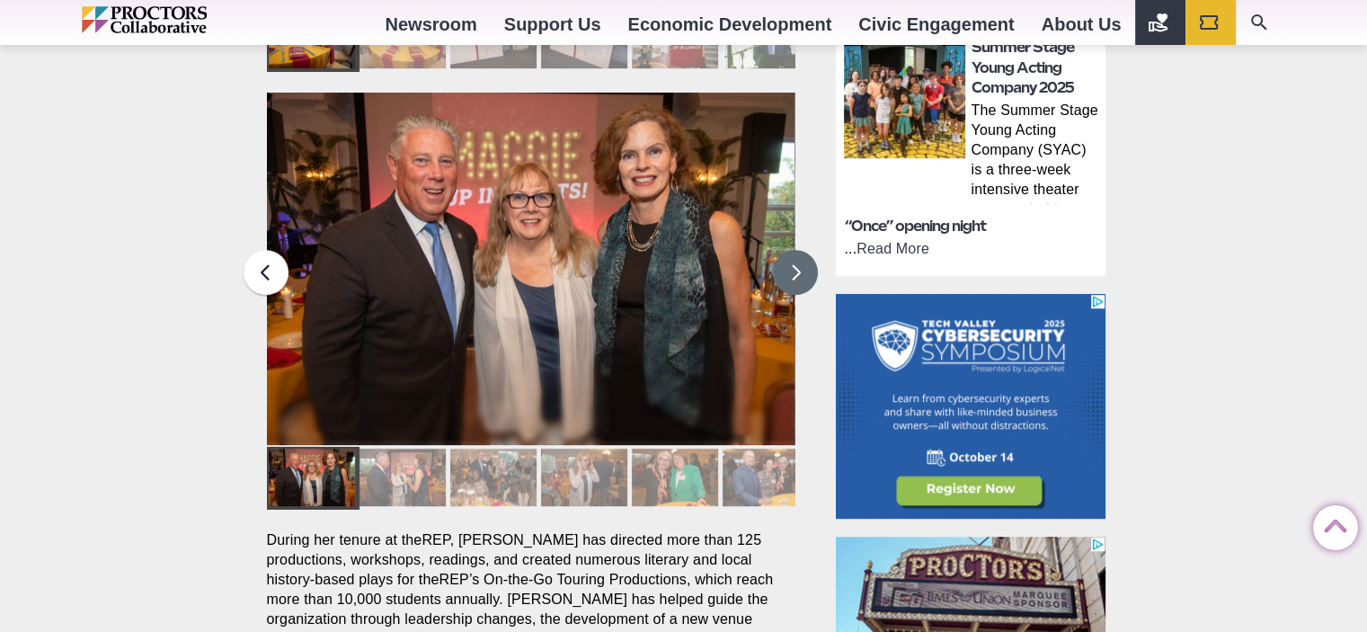
click at [784, 250] on button at bounding box center [795, 272] width 45 height 45
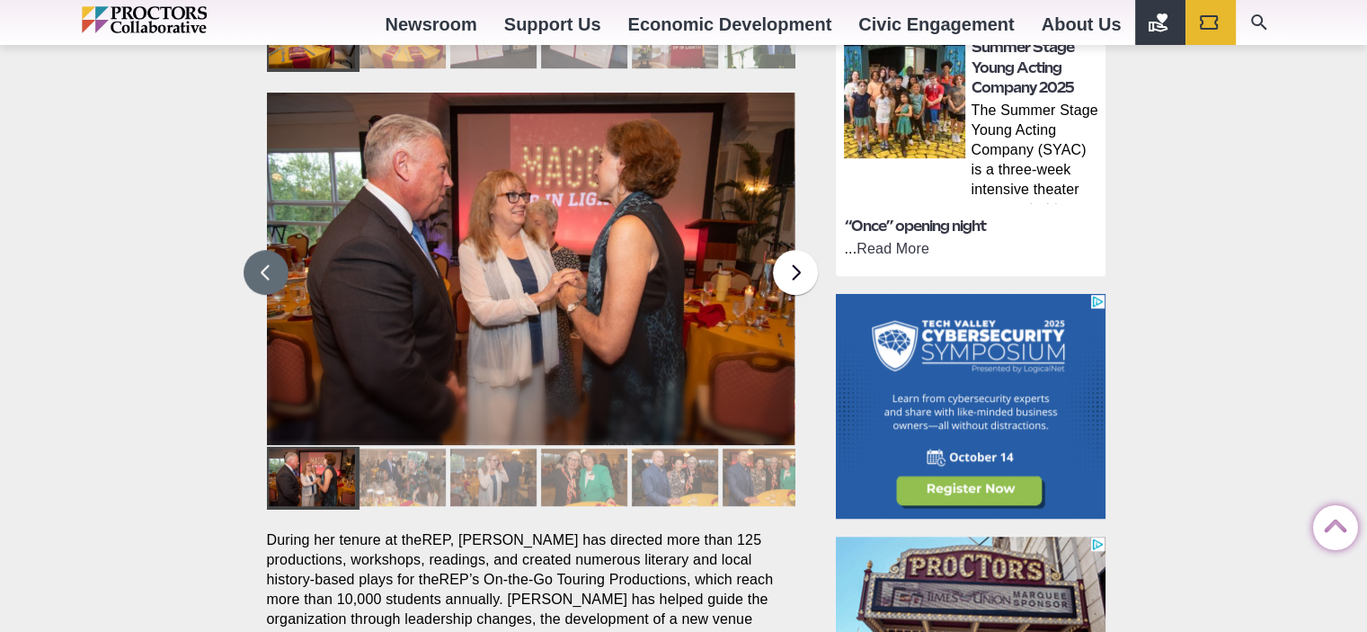
click at [261, 250] on button at bounding box center [266, 272] width 45 height 45
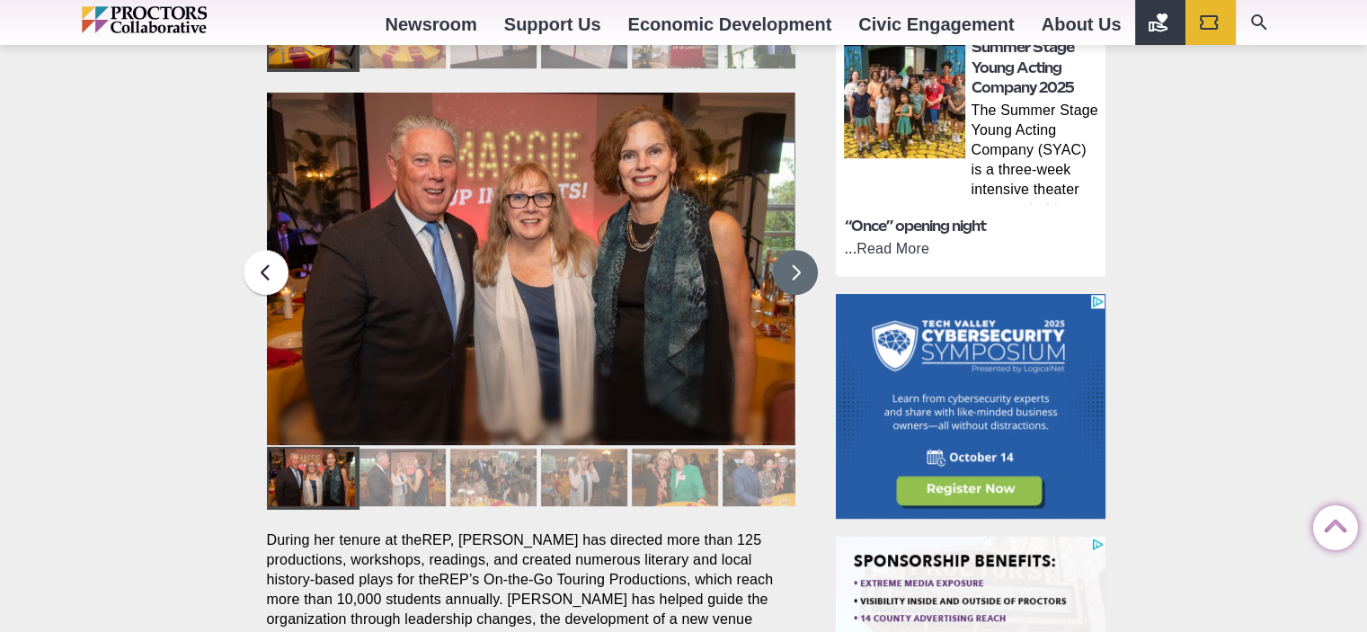
click at [795, 250] on button at bounding box center [795, 272] width 45 height 45
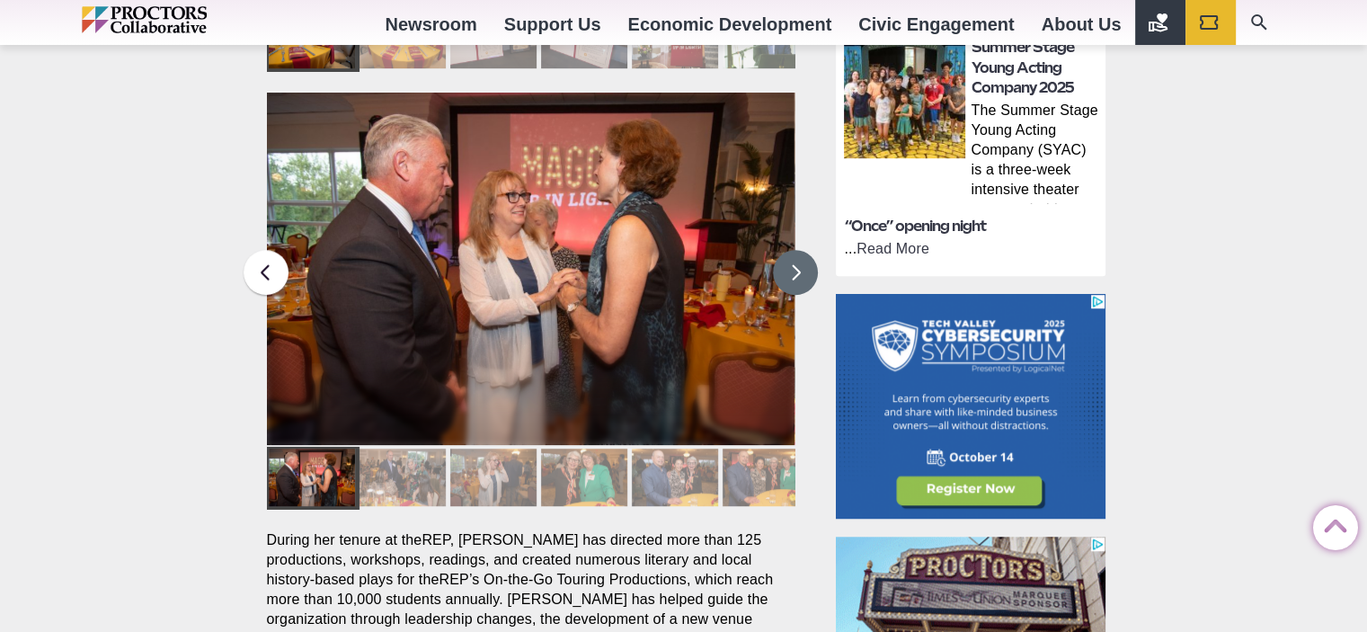
click at [794, 250] on button at bounding box center [795, 272] width 45 height 45
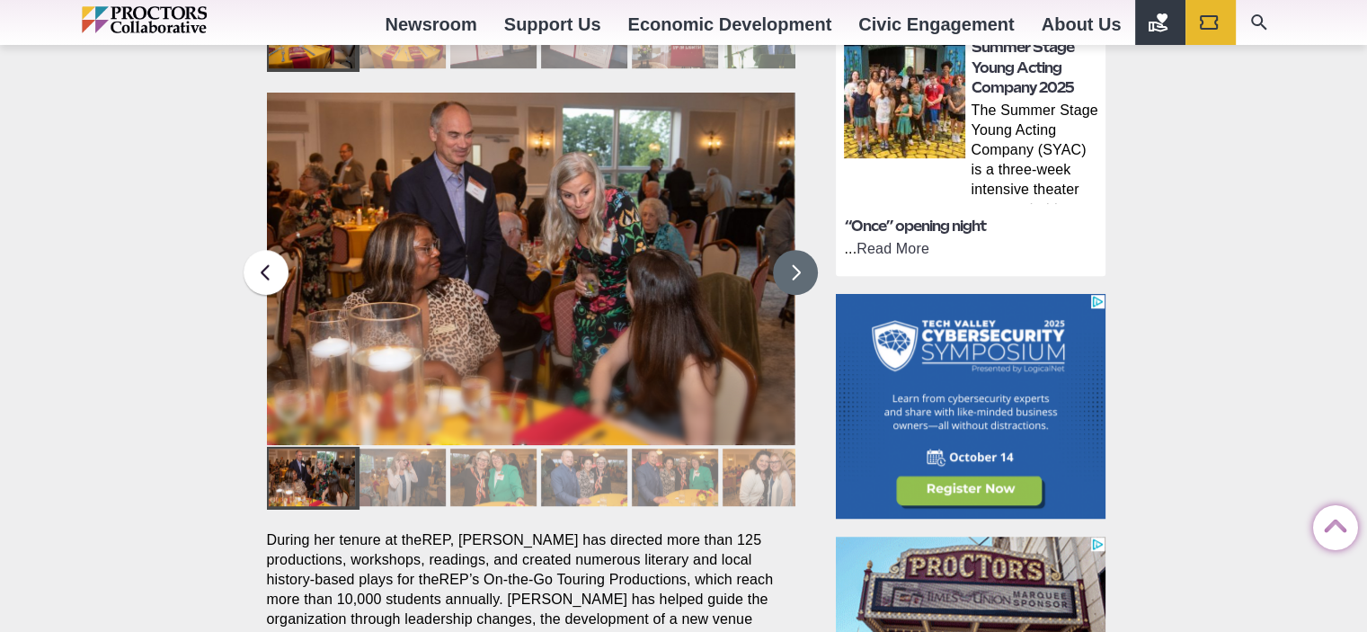
click at [793, 250] on button at bounding box center [795, 272] width 45 height 45
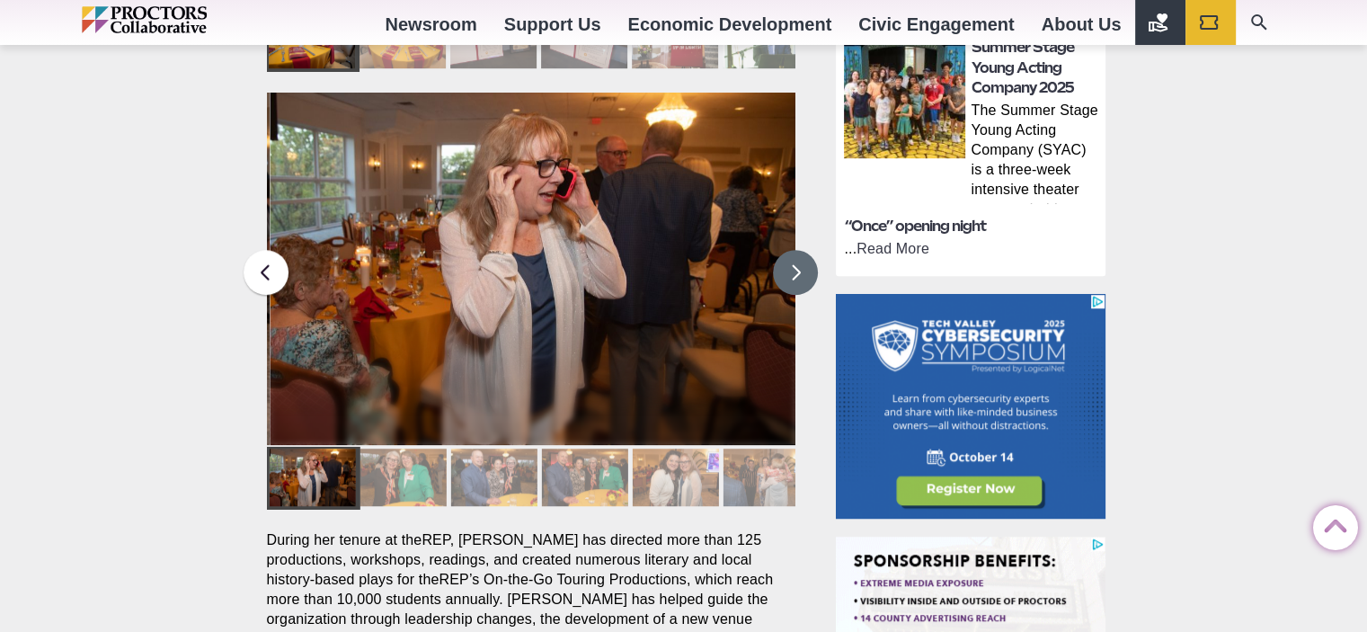
click at [792, 250] on button at bounding box center [795, 272] width 45 height 45
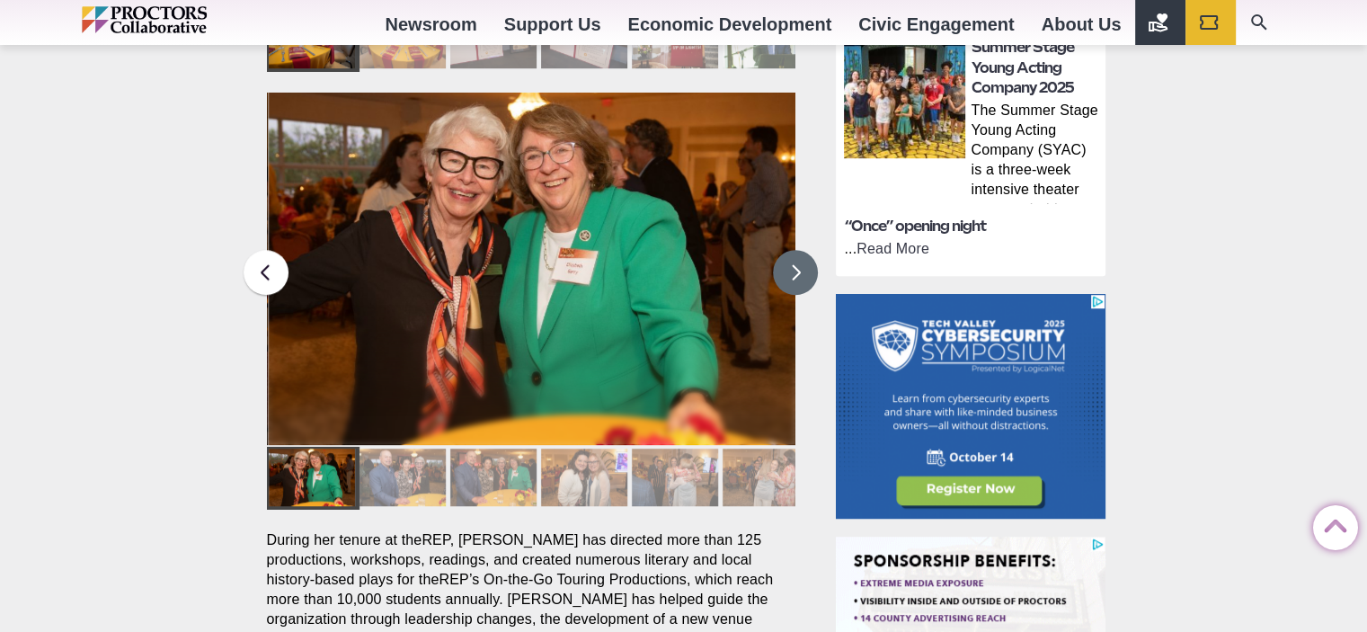
click at [790, 250] on button at bounding box center [795, 272] width 45 height 45
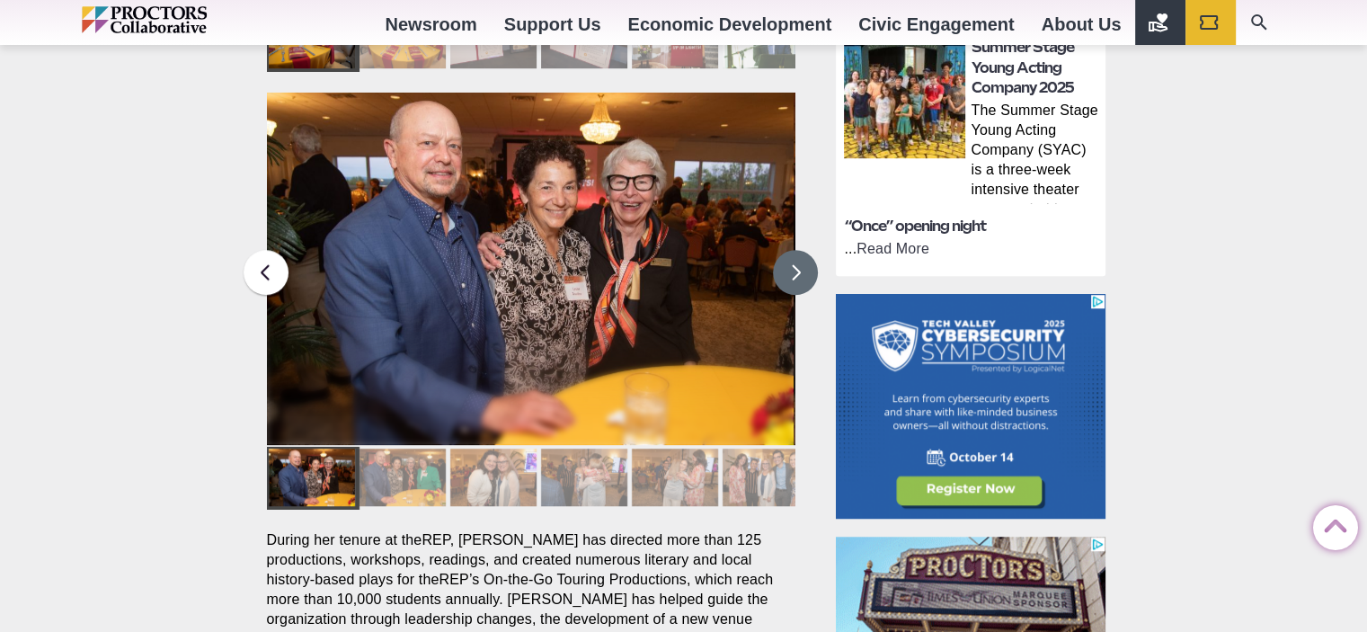
click at [788, 250] on button at bounding box center [795, 272] width 45 height 45
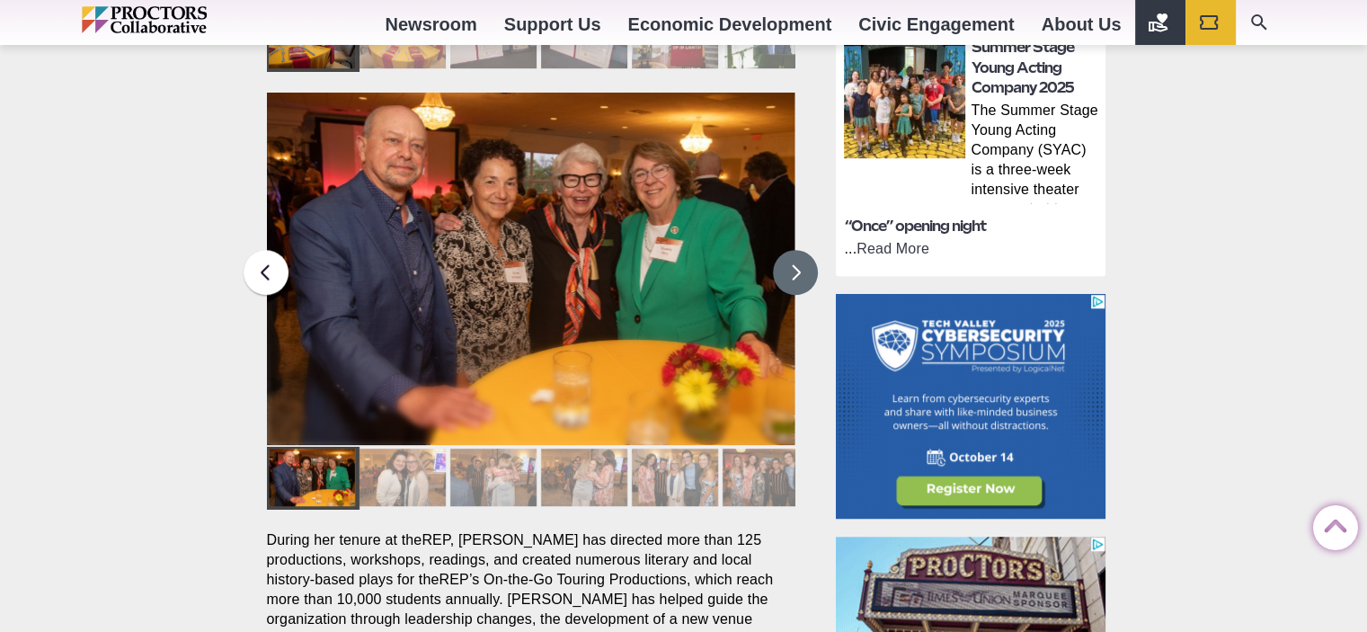
click at [787, 250] on button at bounding box center [795, 272] width 45 height 45
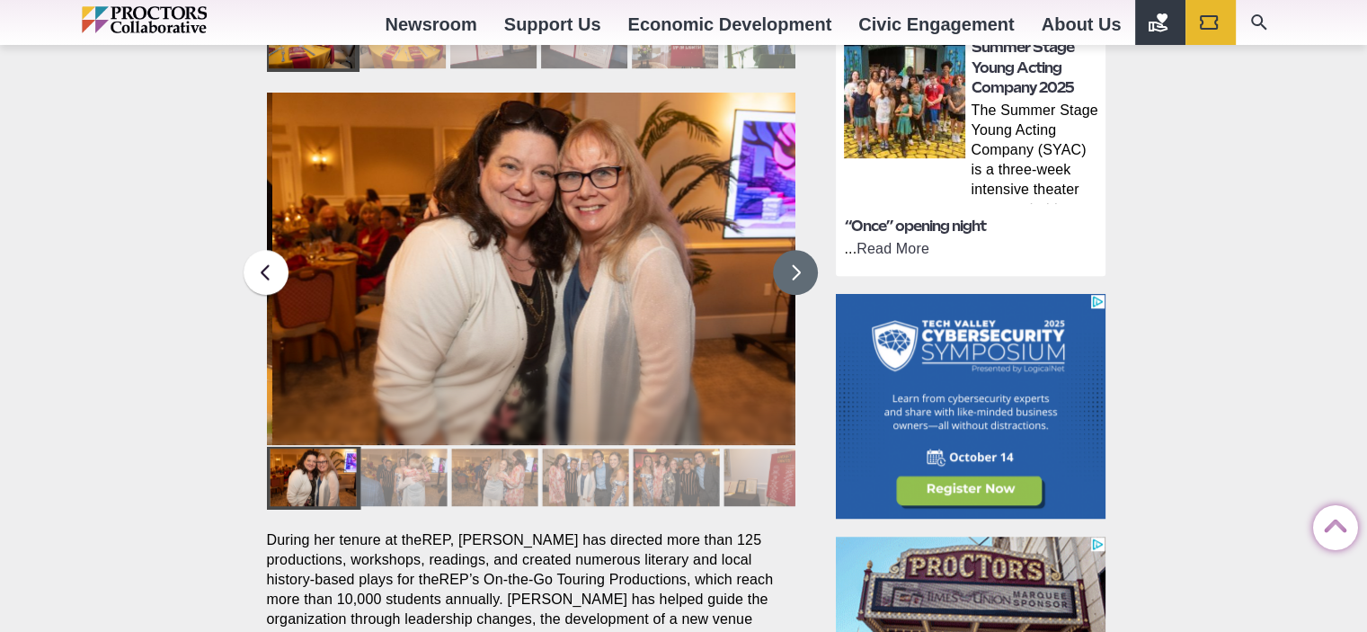
click at [787, 250] on button at bounding box center [795, 272] width 45 height 45
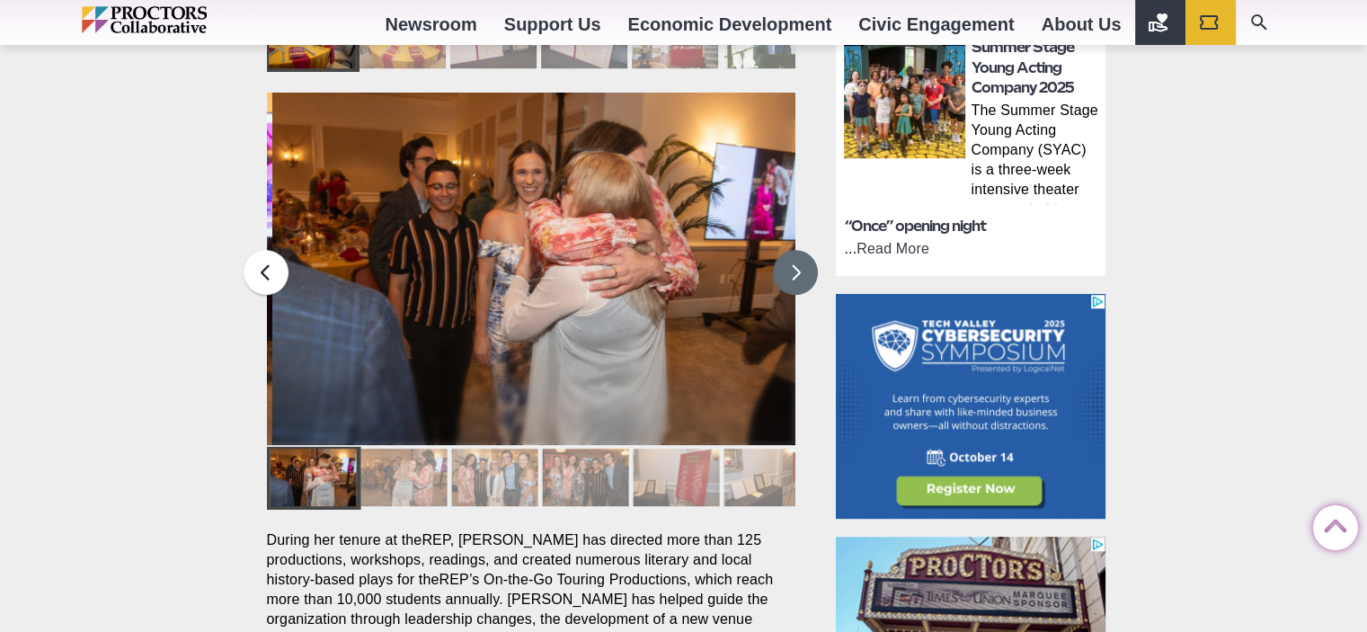
click at [787, 250] on button at bounding box center [795, 272] width 45 height 45
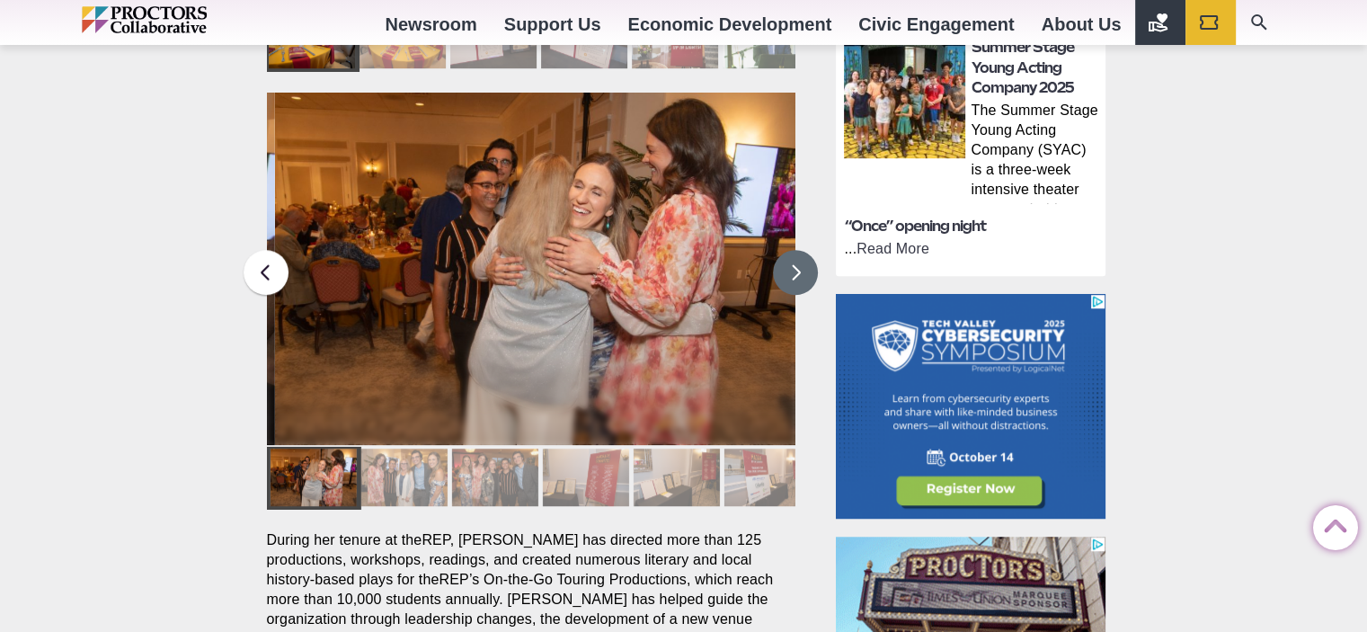
click at [784, 250] on button at bounding box center [795, 272] width 45 height 45
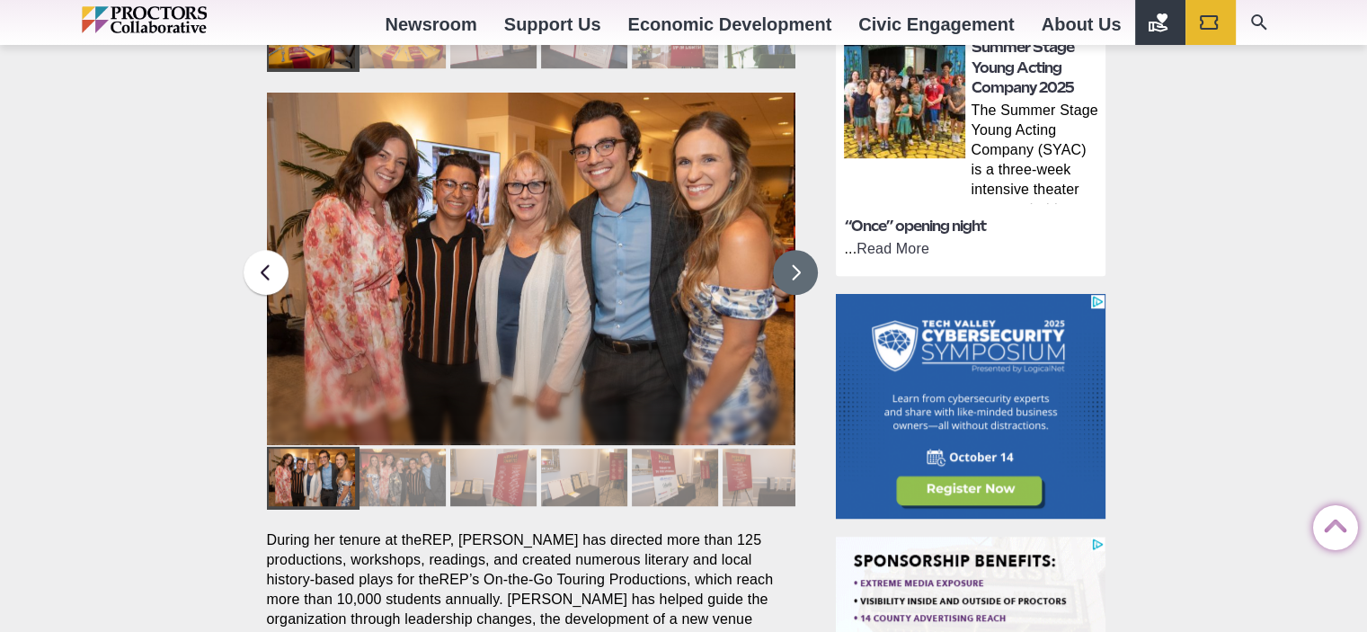
click at [784, 250] on button at bounding box center [795, 272] width 45 height 45
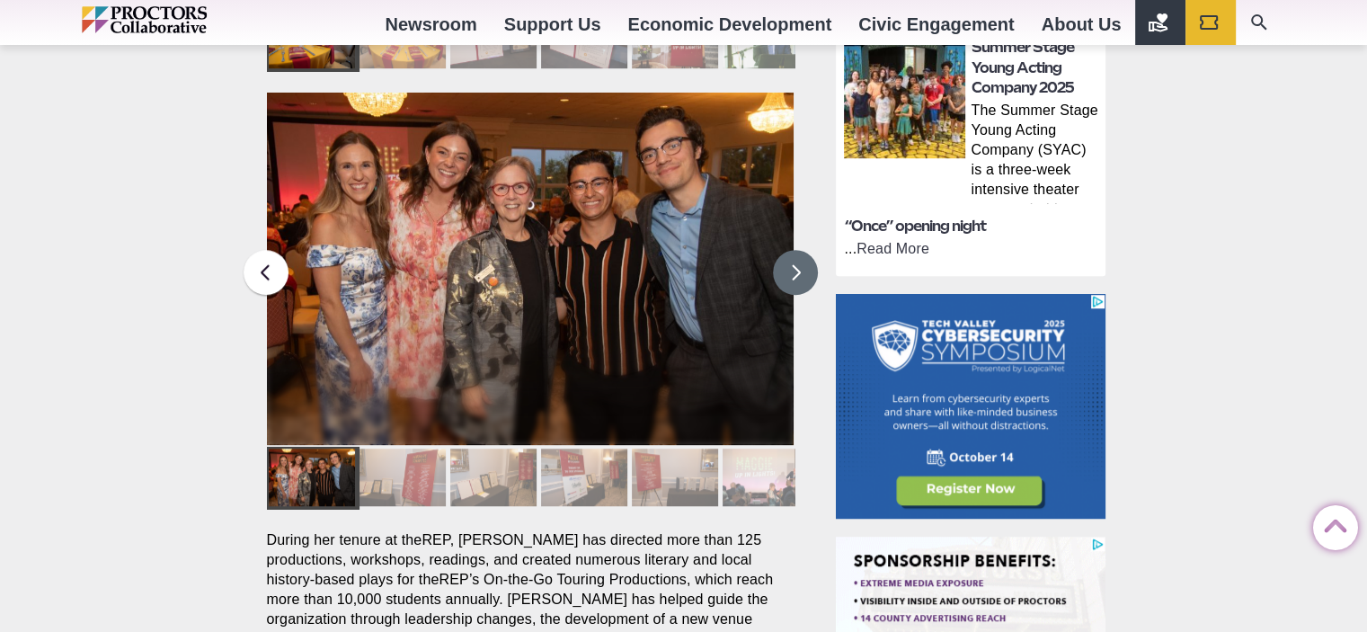
click at [780, 250] on button at bounding box center [795, 272] width 45 height 45
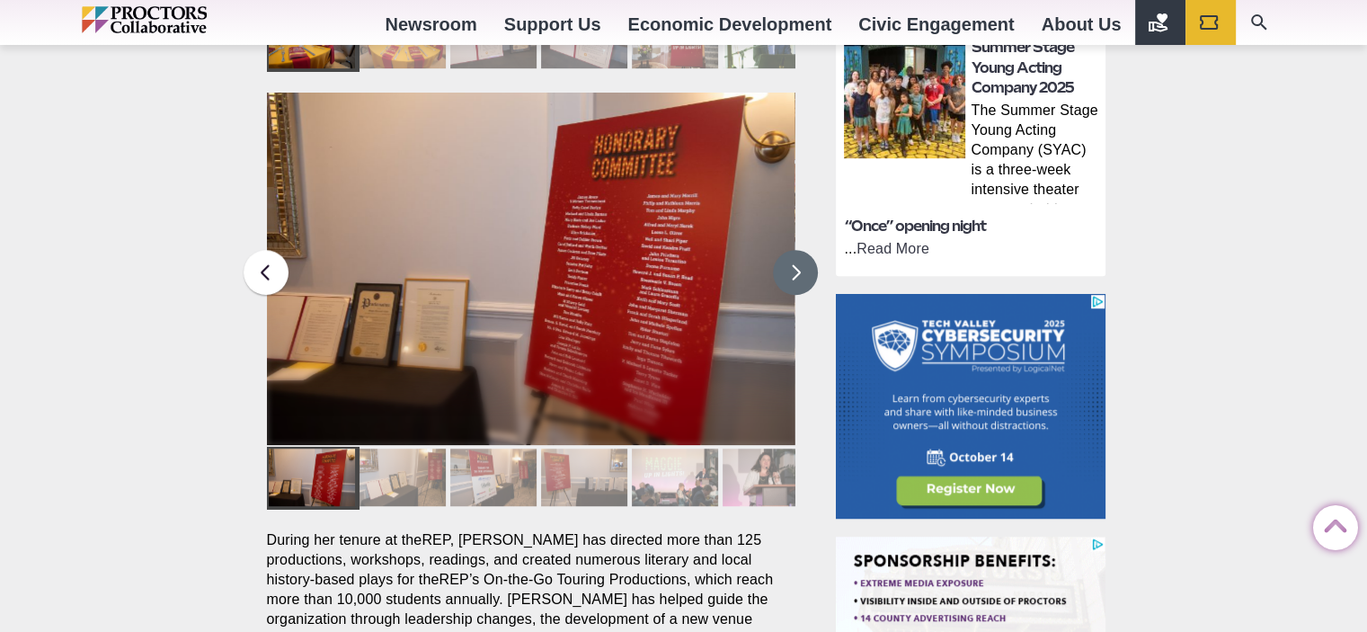
click at [780, 250] on button at bounding box center [795, 272] width 45 height 45
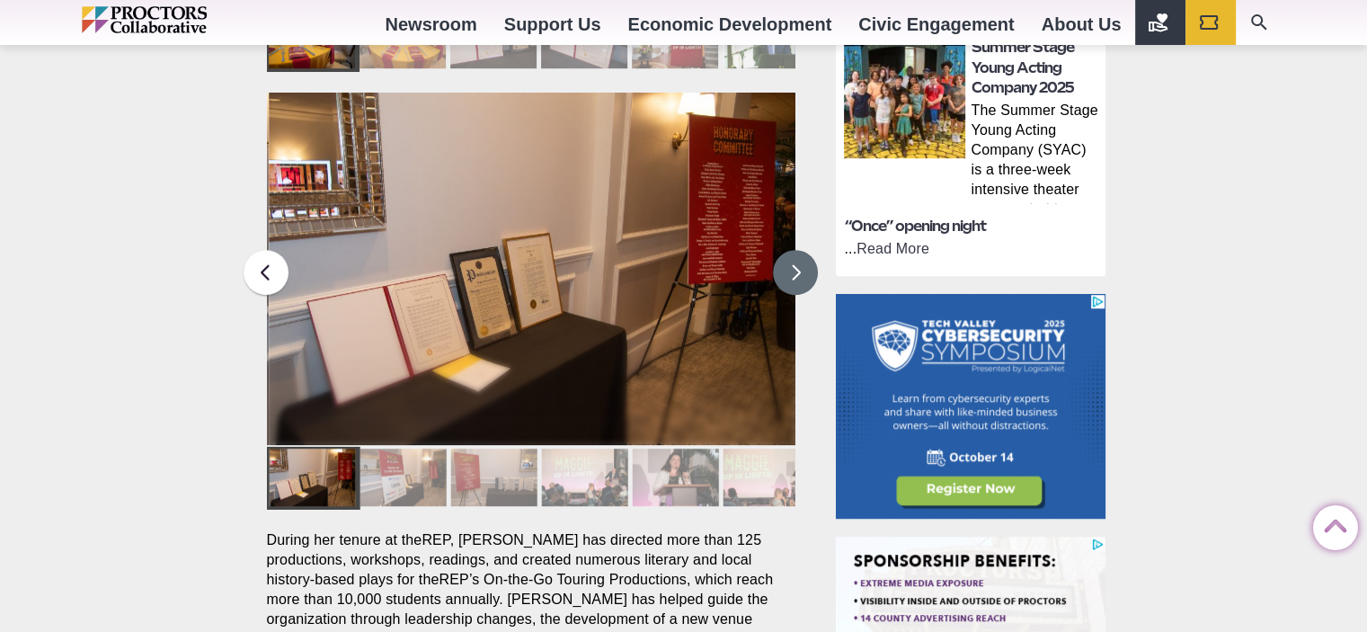
click at [780, 250] on button at bounding box center [795, 272] width 45 height 45
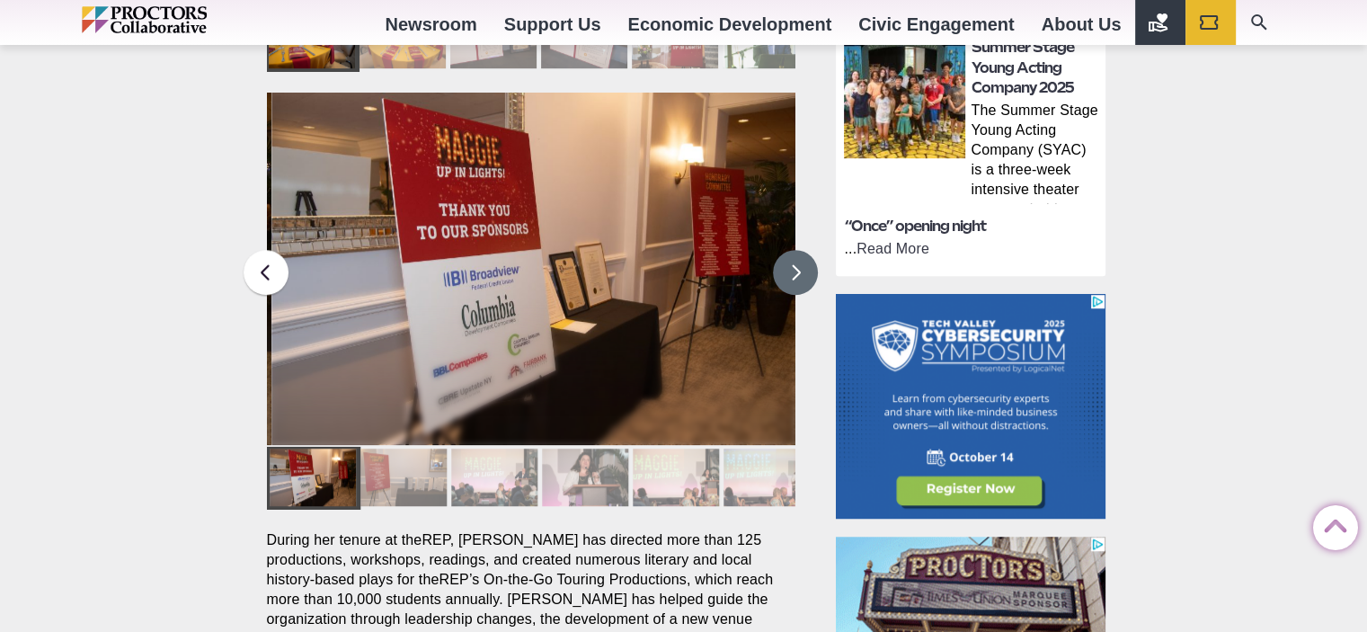
click at [779, 250] on button at bounding box center [795, 272] width 45 height 45
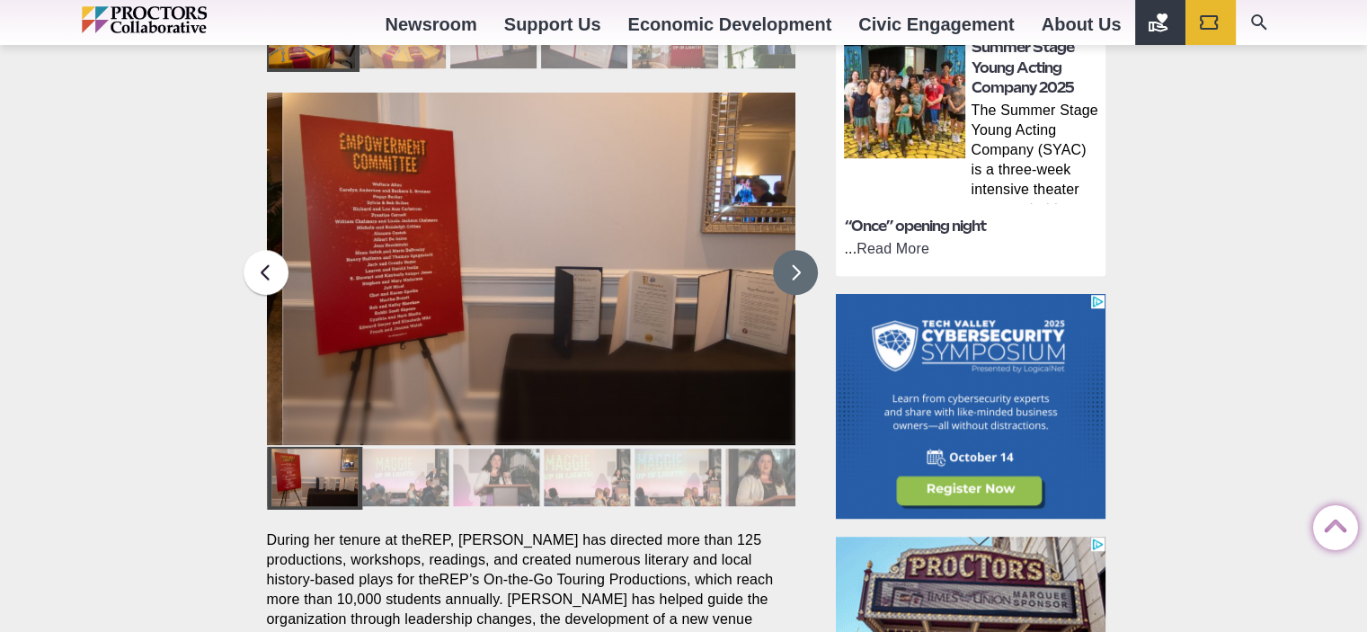
click at [779, 250] on button at bounding box center [795, 272] width 45 height 45
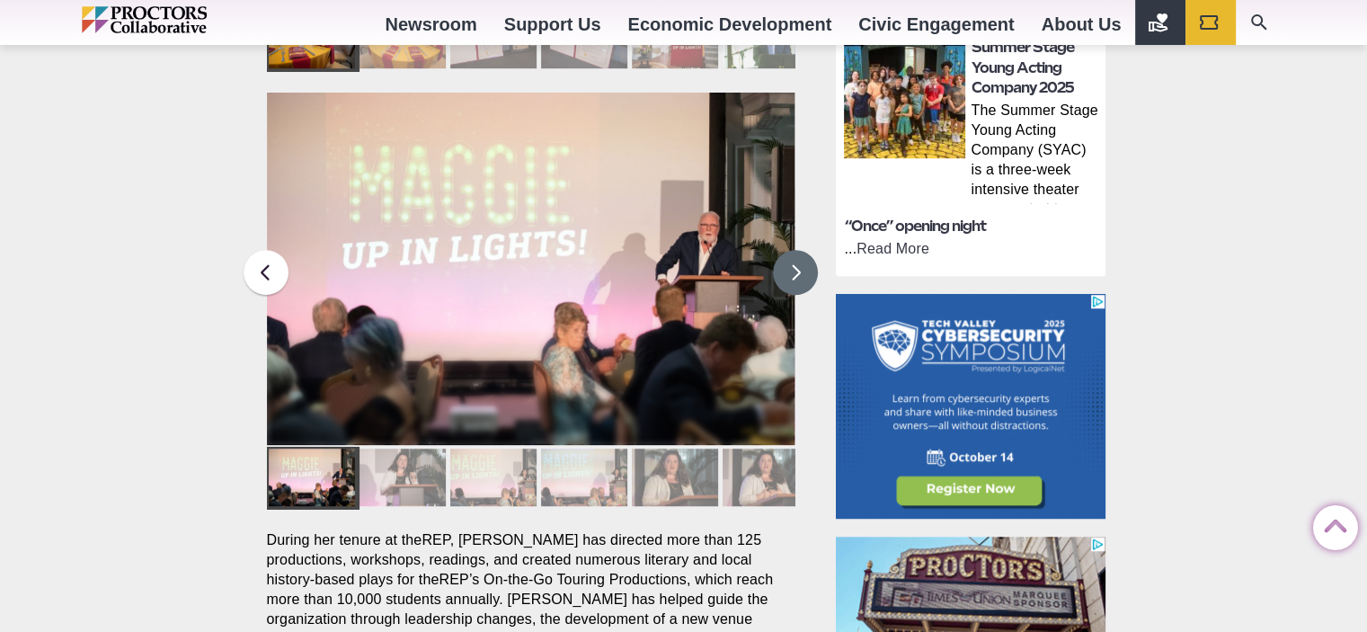
click at [778, 250] on button at bounding box center [795, 272] width 45 height 45
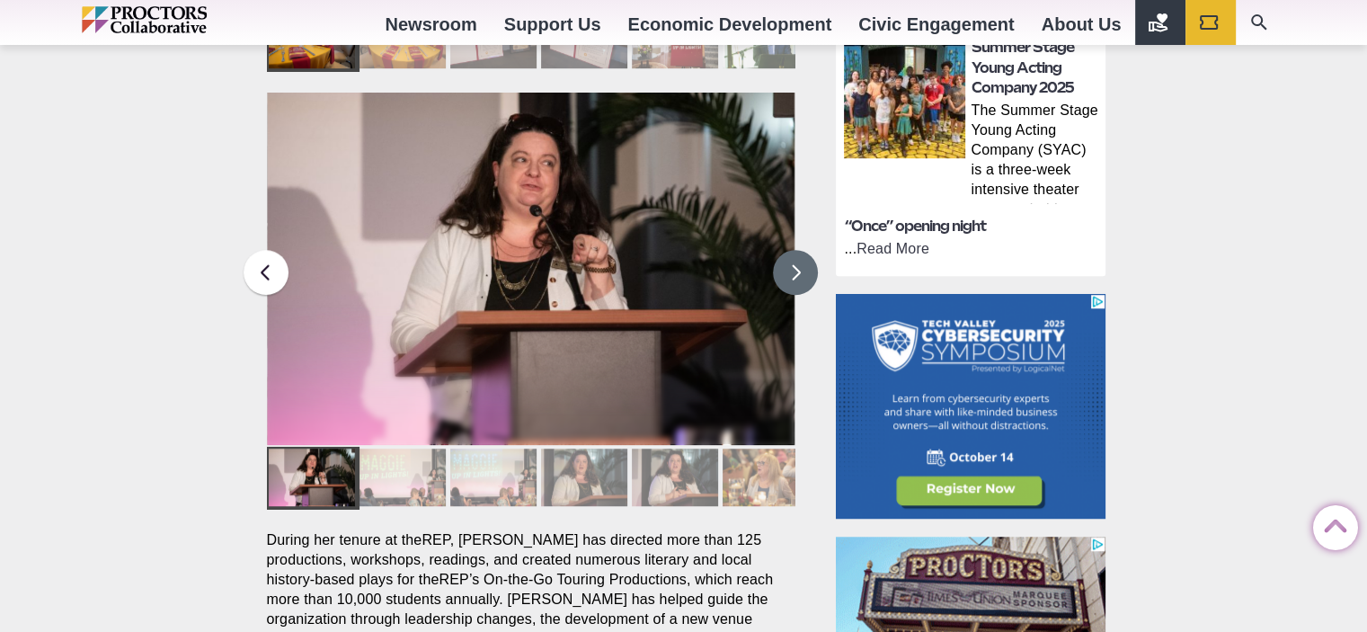
click at [777, 250] on button at bounding box center [795, 272] width 45 height 45
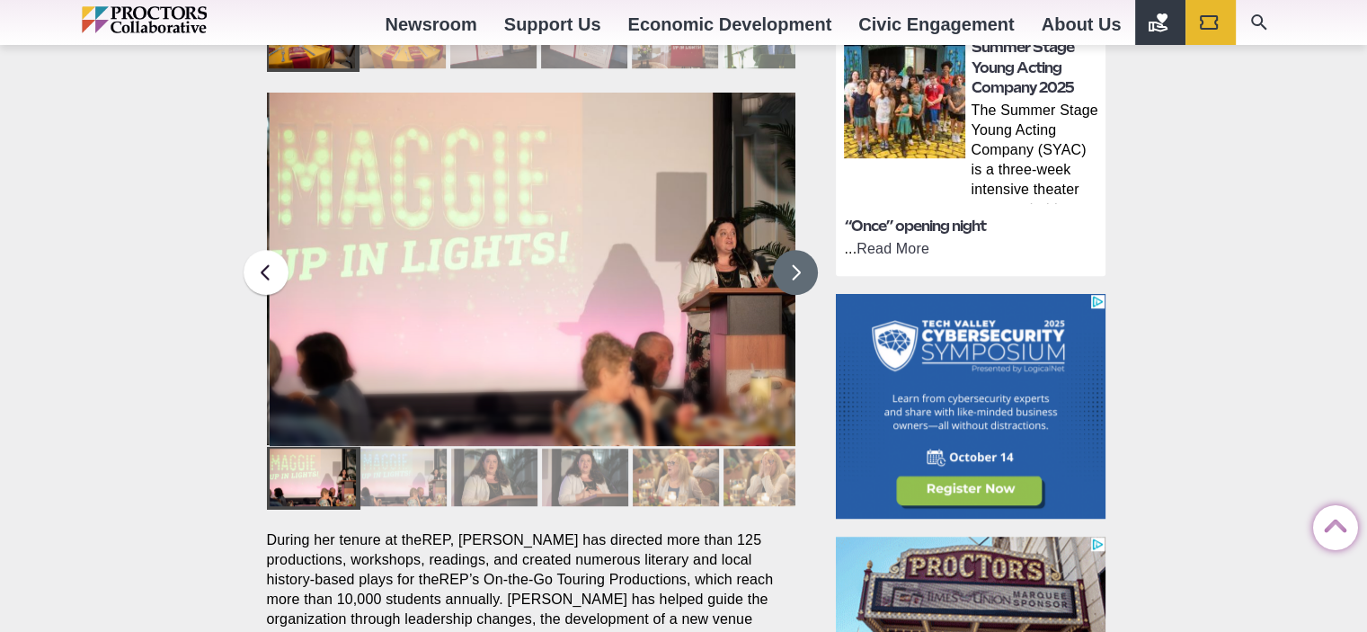
click at [777, 250] on button at bounding box center [795, 272] width 45 height 45
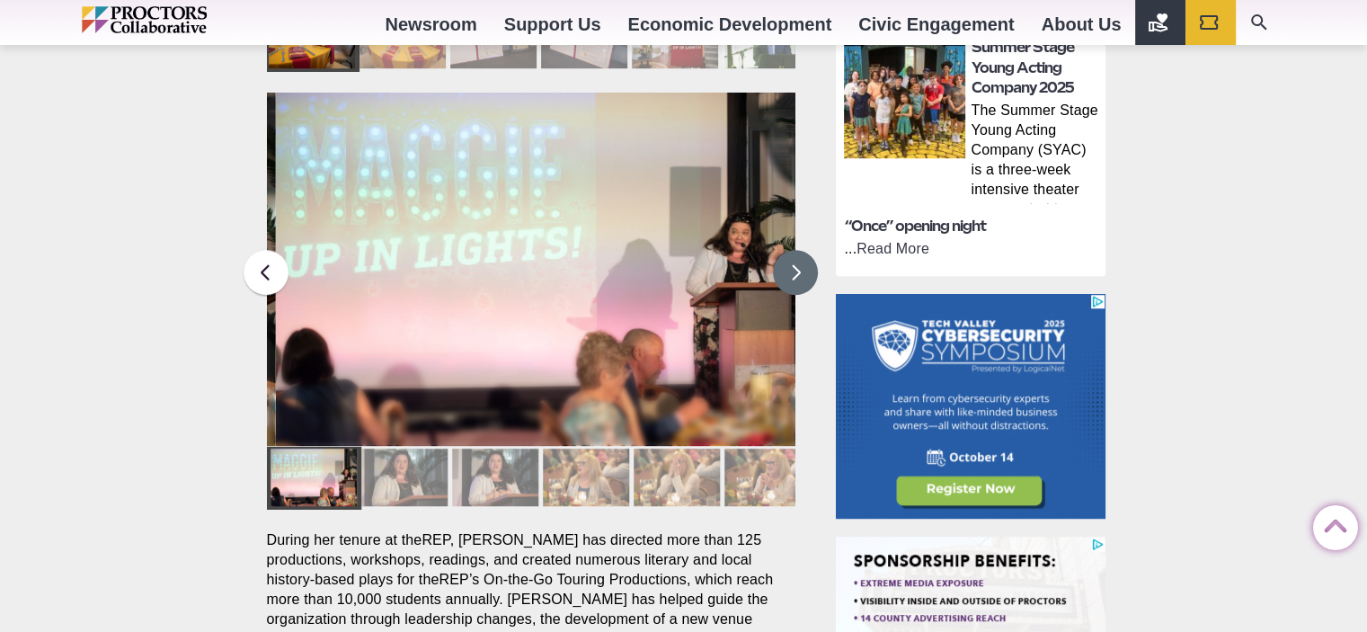
click at [777, 250] on button at bounding box center [795, 272] width 45 height 45
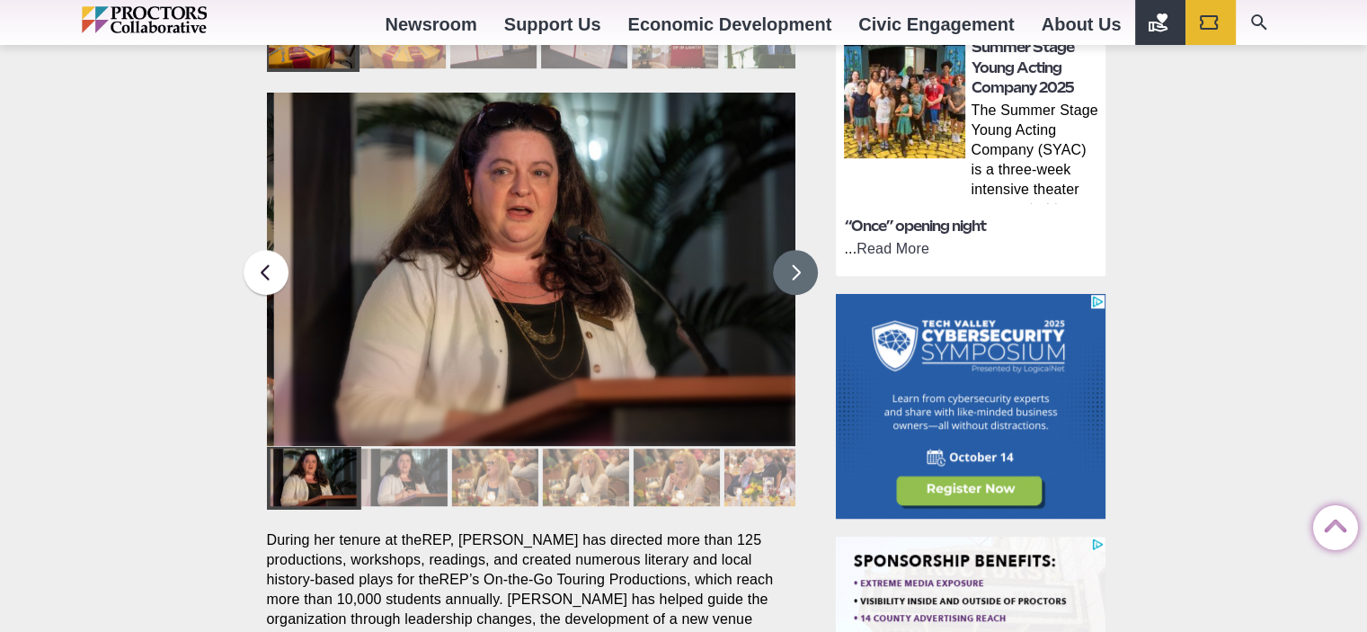
click at [777, 250] on button at bounding box center [795, 272] width 45 height 45
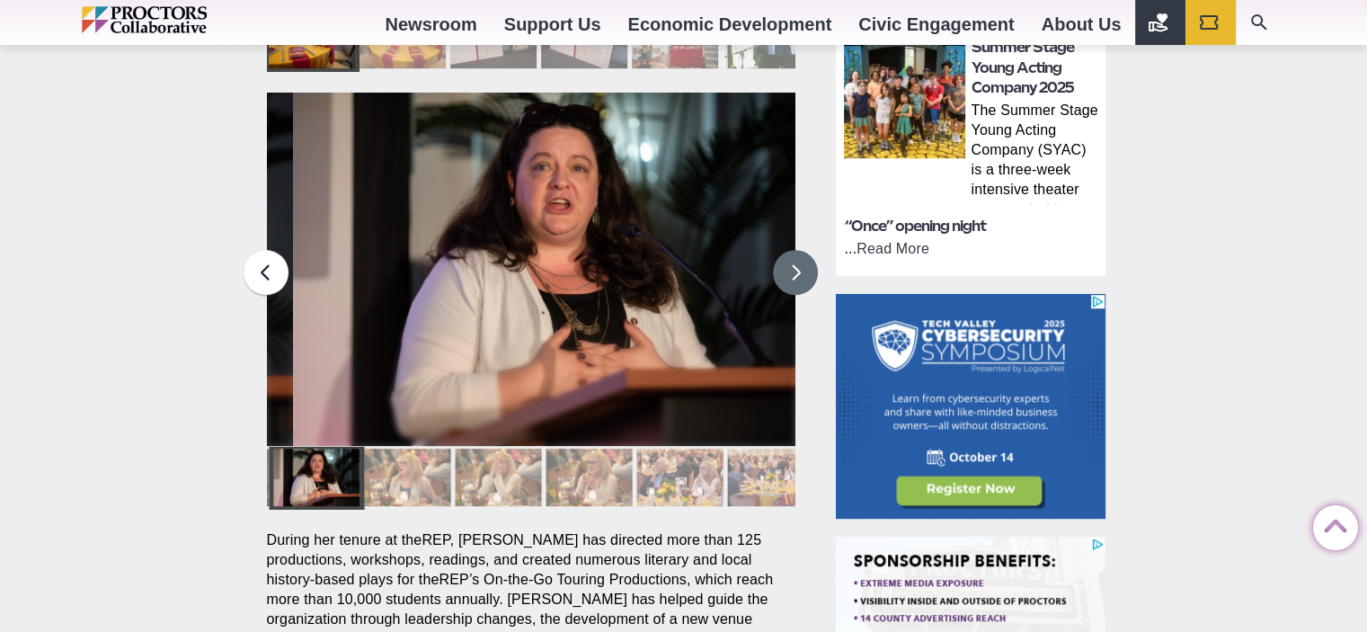
click at [776, 250] on button at bounding box center [795, 272] width 45 height 45
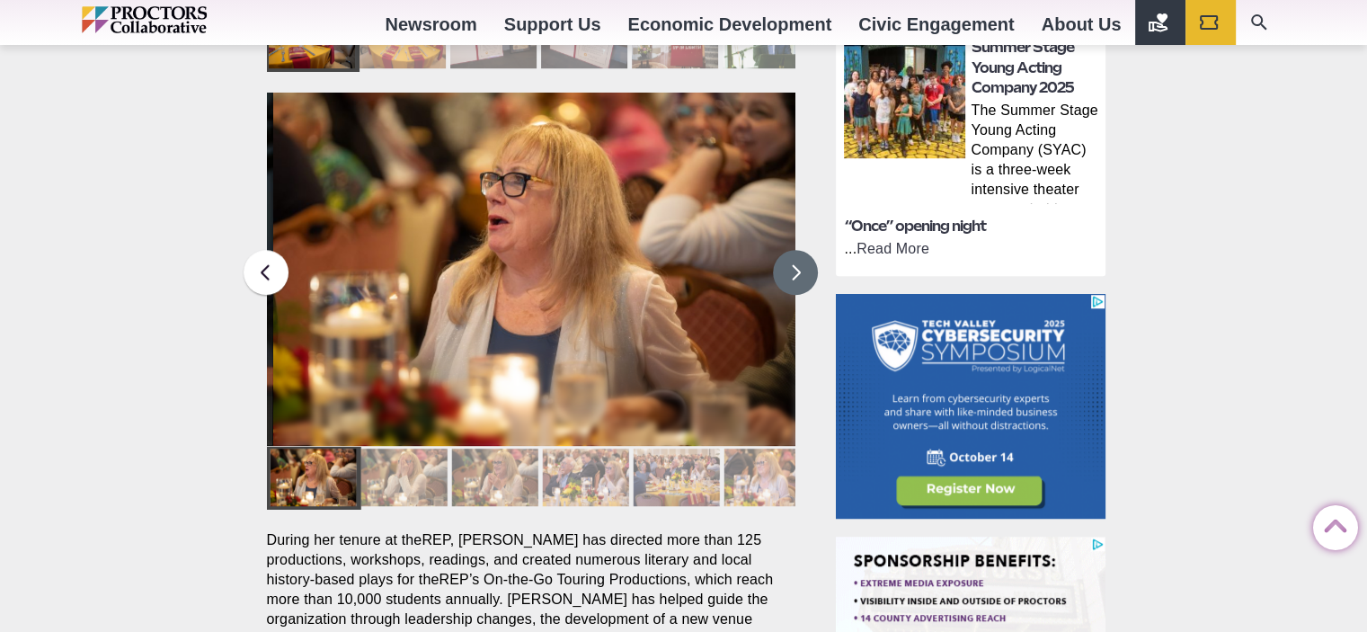
click at [775, 250] on button at bounding box center [795, 272] width 45 height 45
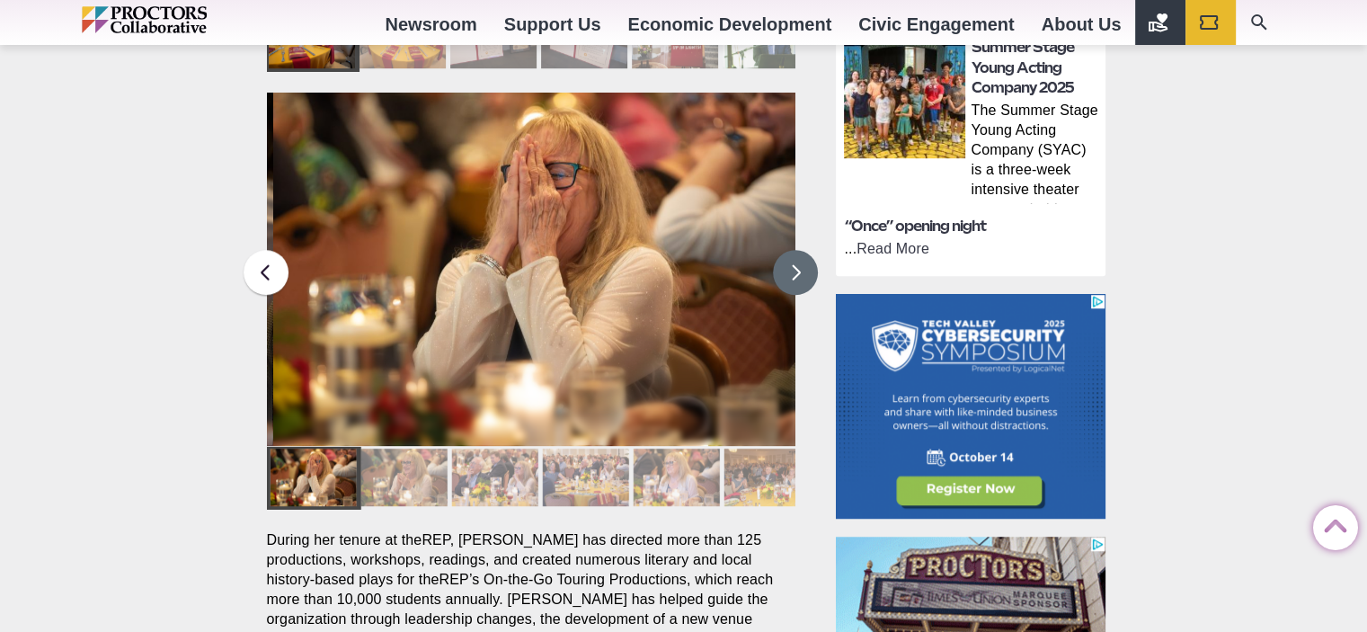
click at [773, 250] on button at bounding box center [795, 272] width 45 height 45
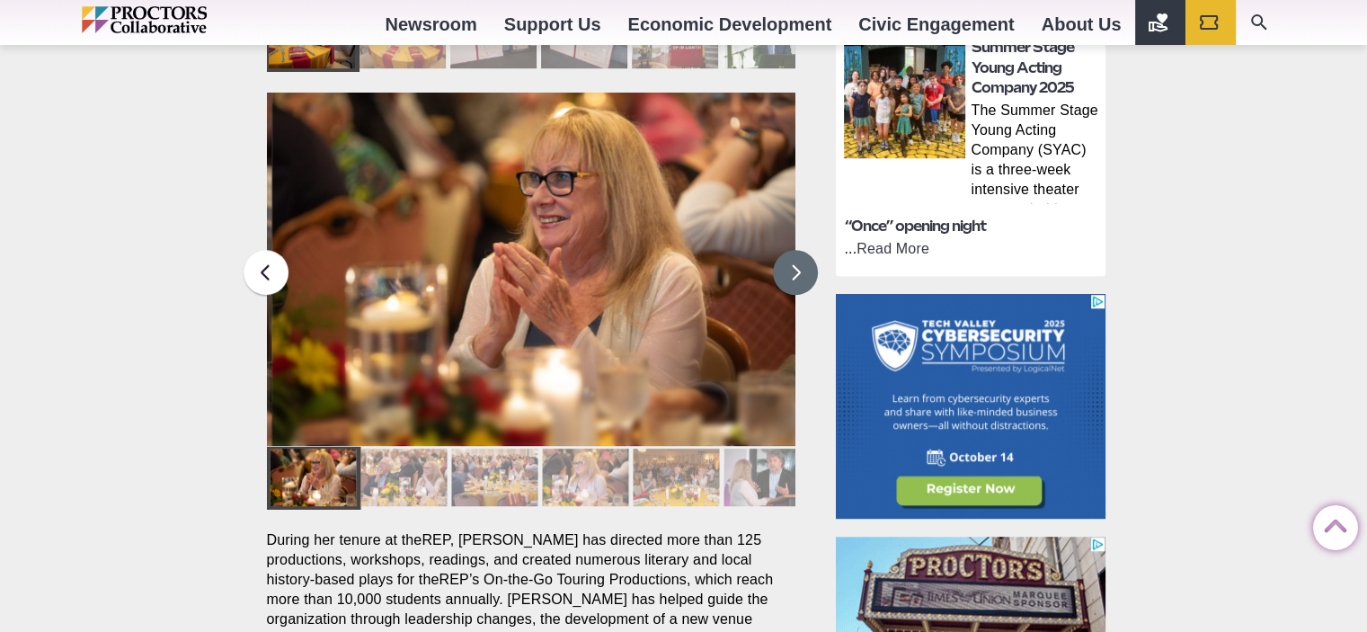
click at [773, 250] on button at bounding box center [795, 272] width 45 height 45
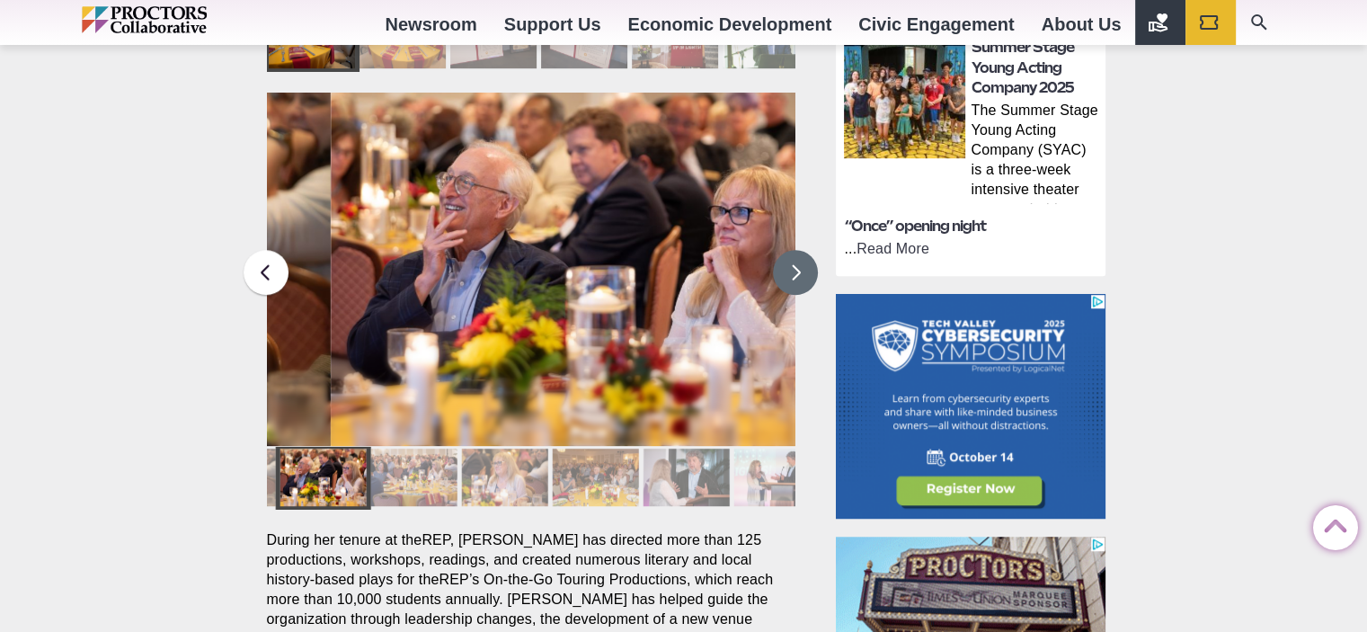
click at [773, 250] on button at bounding box center [795, 272] width 45 height 45
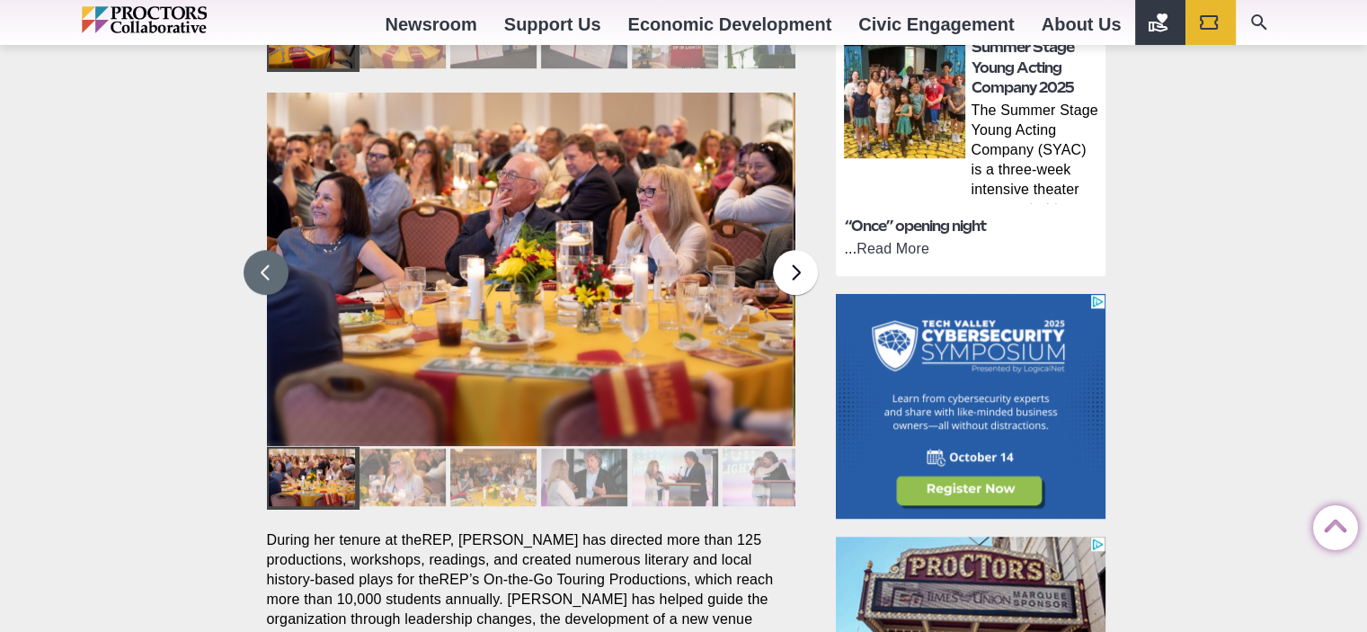
click at [268, 250] on button at bounding box center [266, 272] width 45 height 45
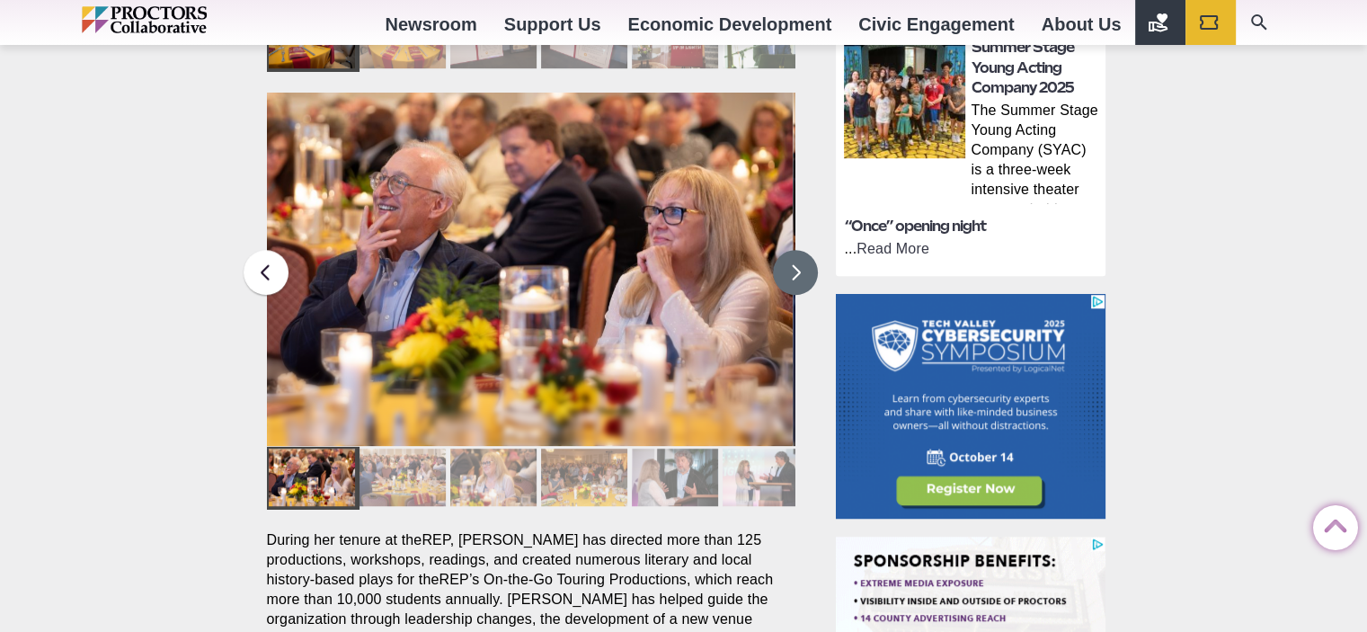
click at [793, 250] on button at bounding box center [795, 272] width 45 height 45
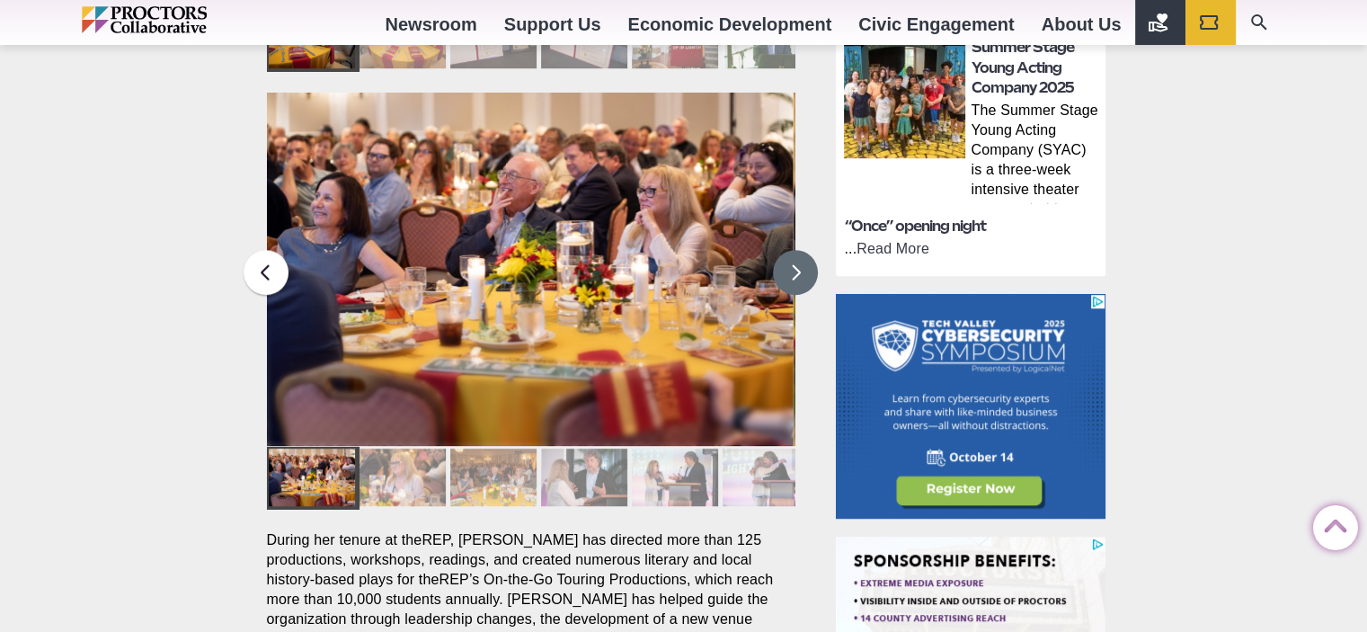
click at [790, 250] on button at bounding box center [795, 272] width 45 height 45
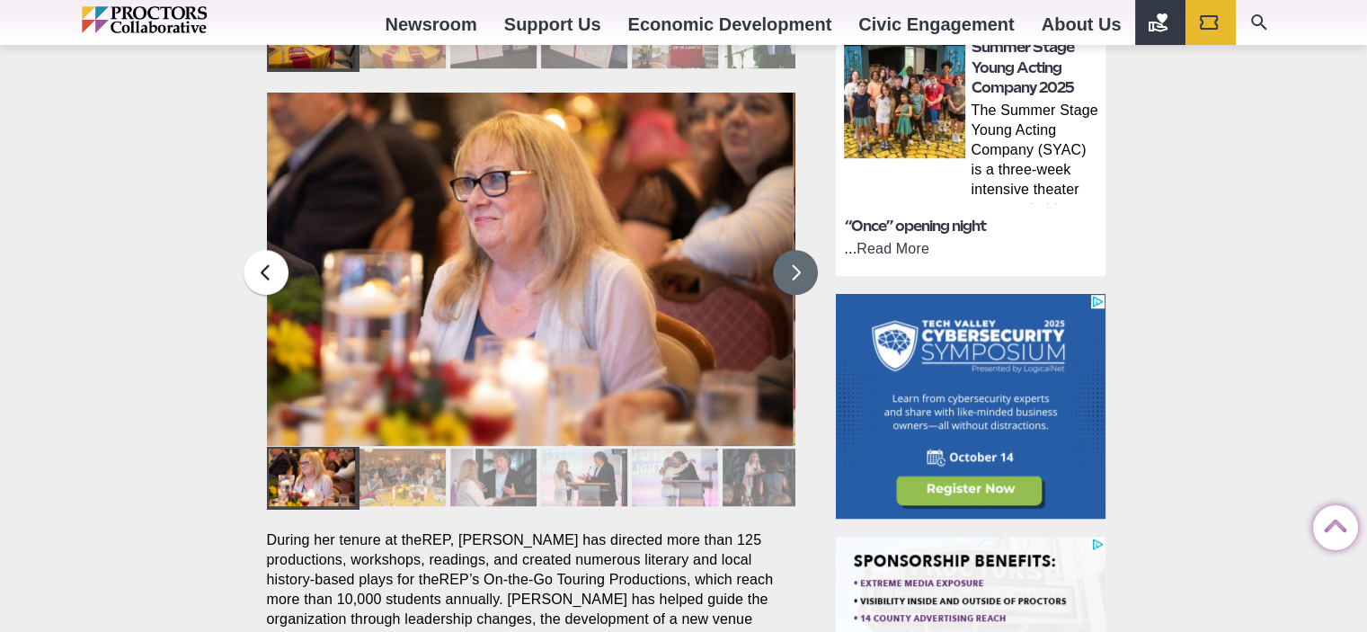
click at [789, 250] on button at bounding box center [795, 272] width 45 height 45
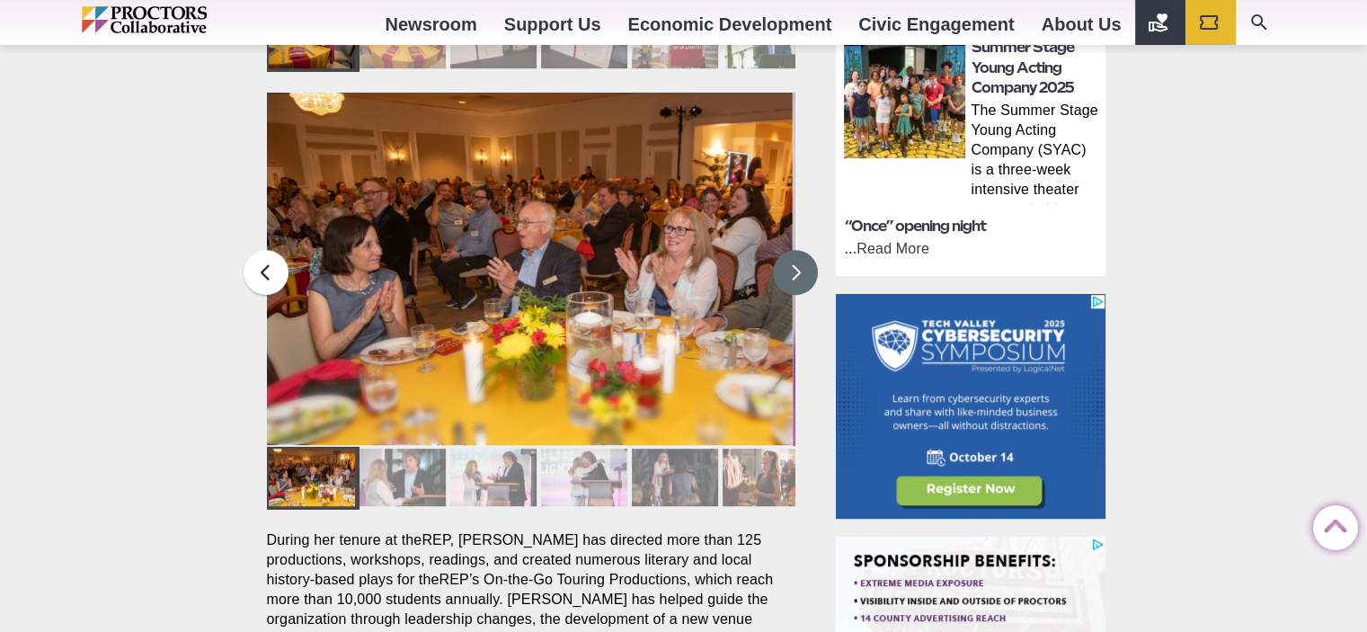
click at [801, 250] on button at bounding box center [795, 272] width 45 height 45
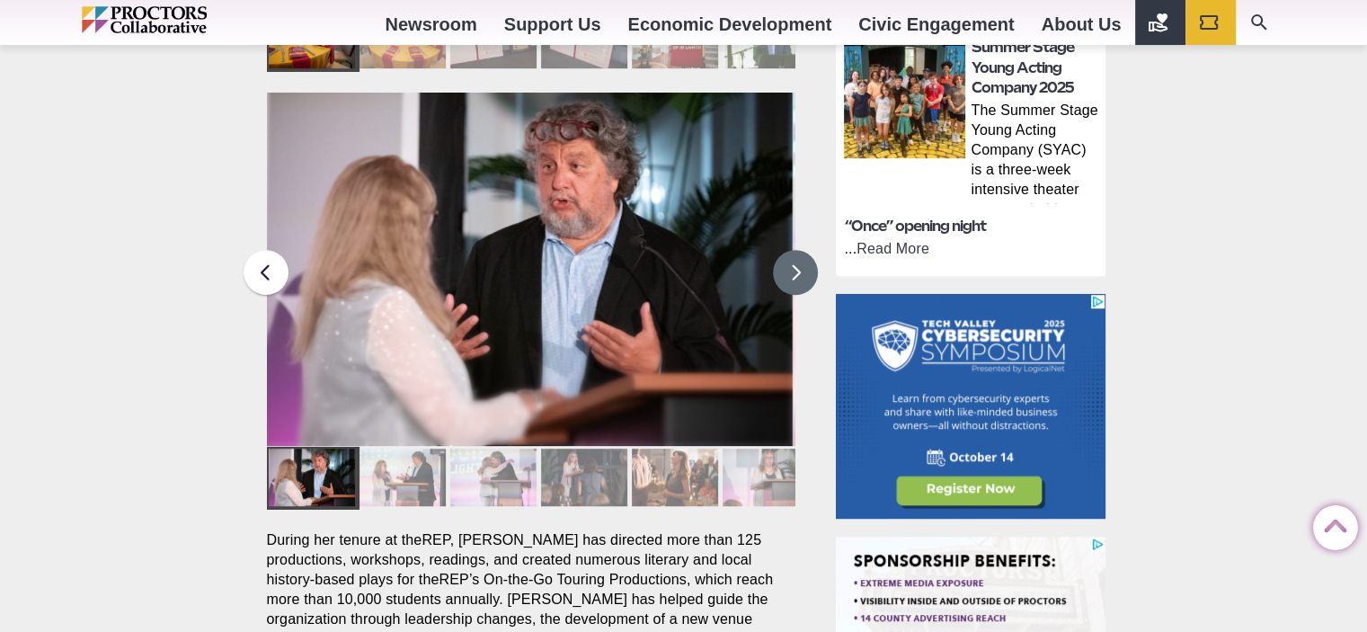
click at [798, 250] on button at bounding box center [795, 272] width 45 height 45
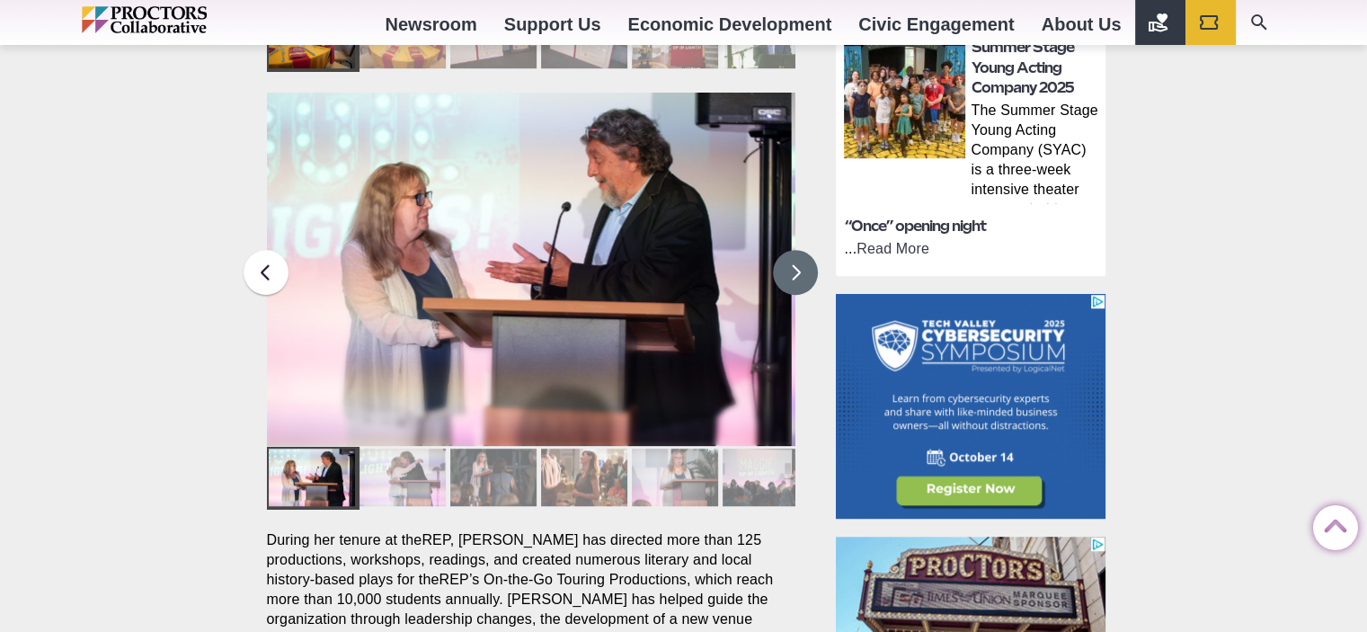
click at [797, 250] on button at bounding box center [795, 272] width 45 height 45
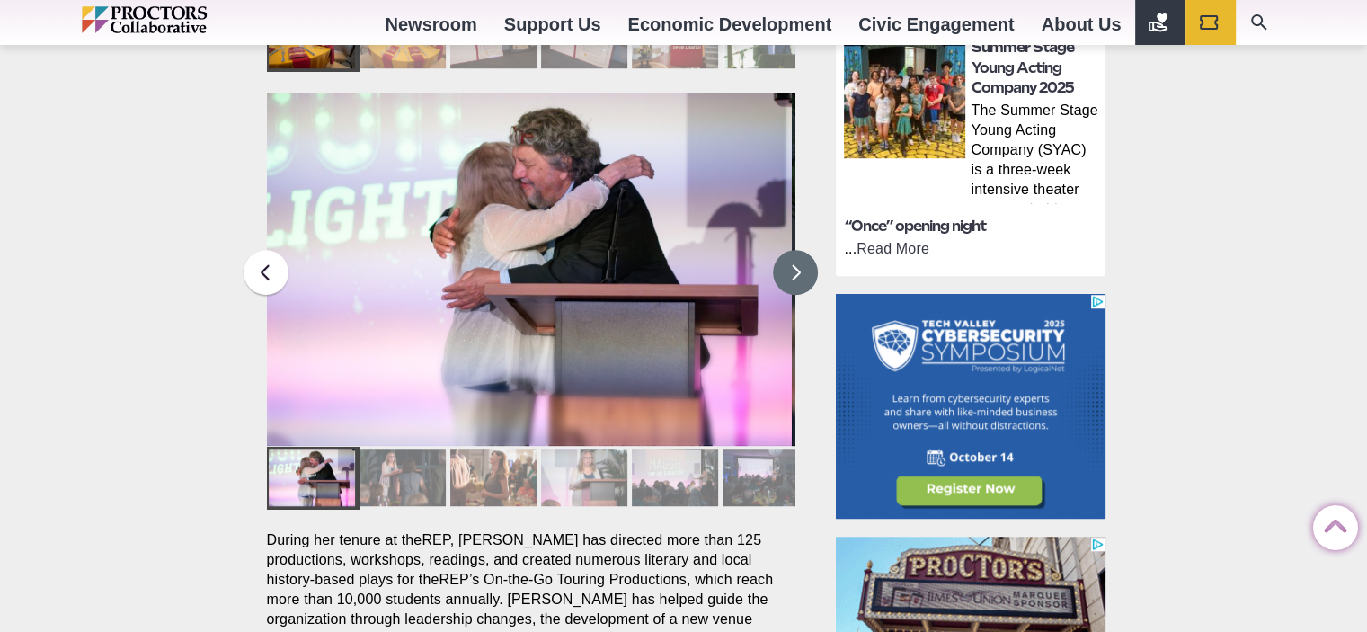
click at [796, 250] on button at bounding box center [795, 272] width 45 height 45
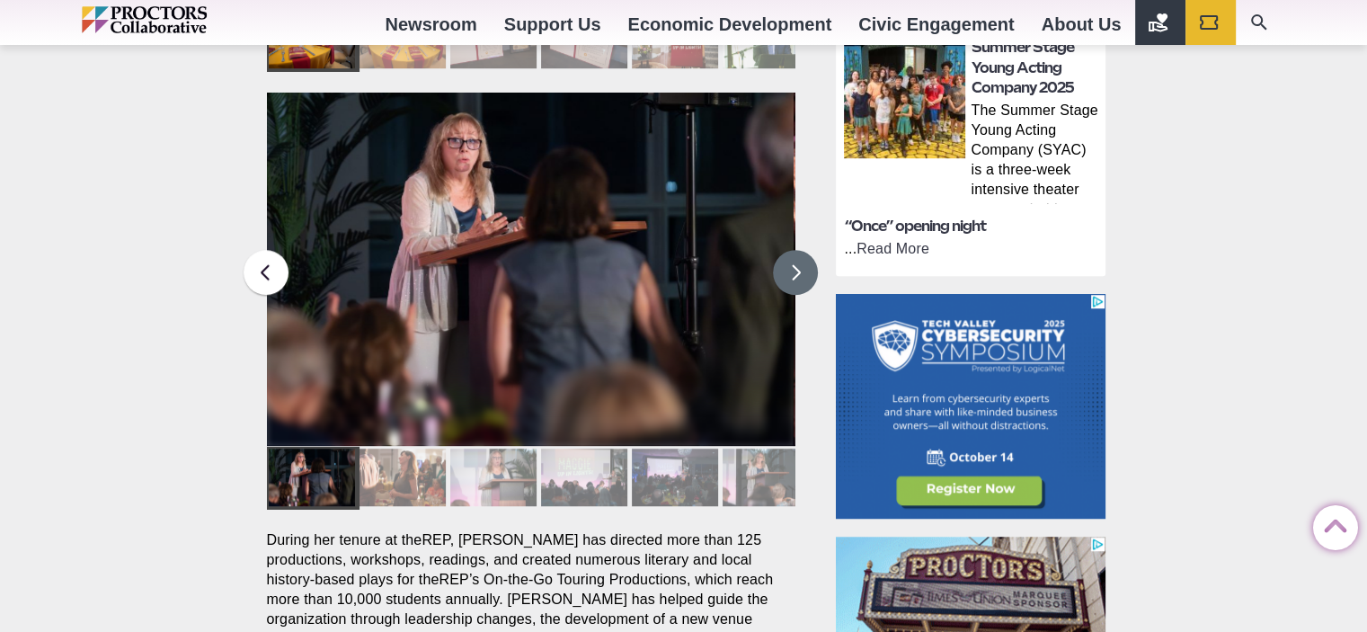
click at [796, 250] on button at bounding box center [795, 272] width 45 height 45
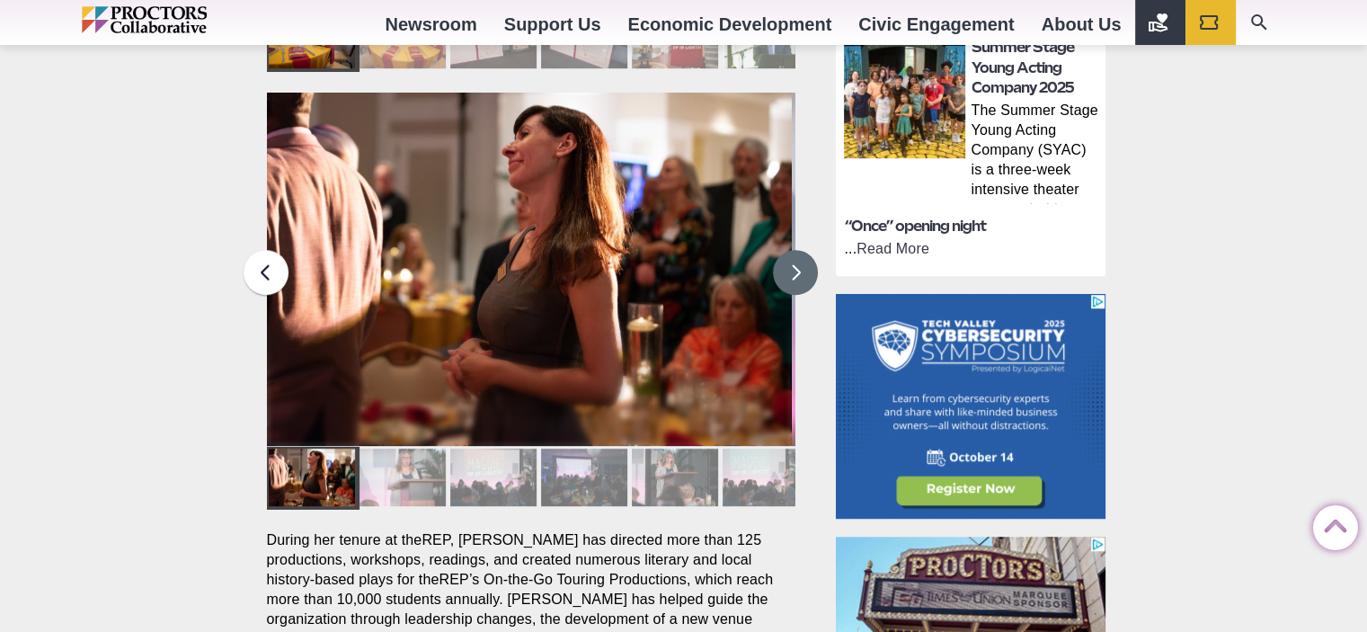
click at [795, 250] on button at bounding box center [795, 272] width 45 height 45
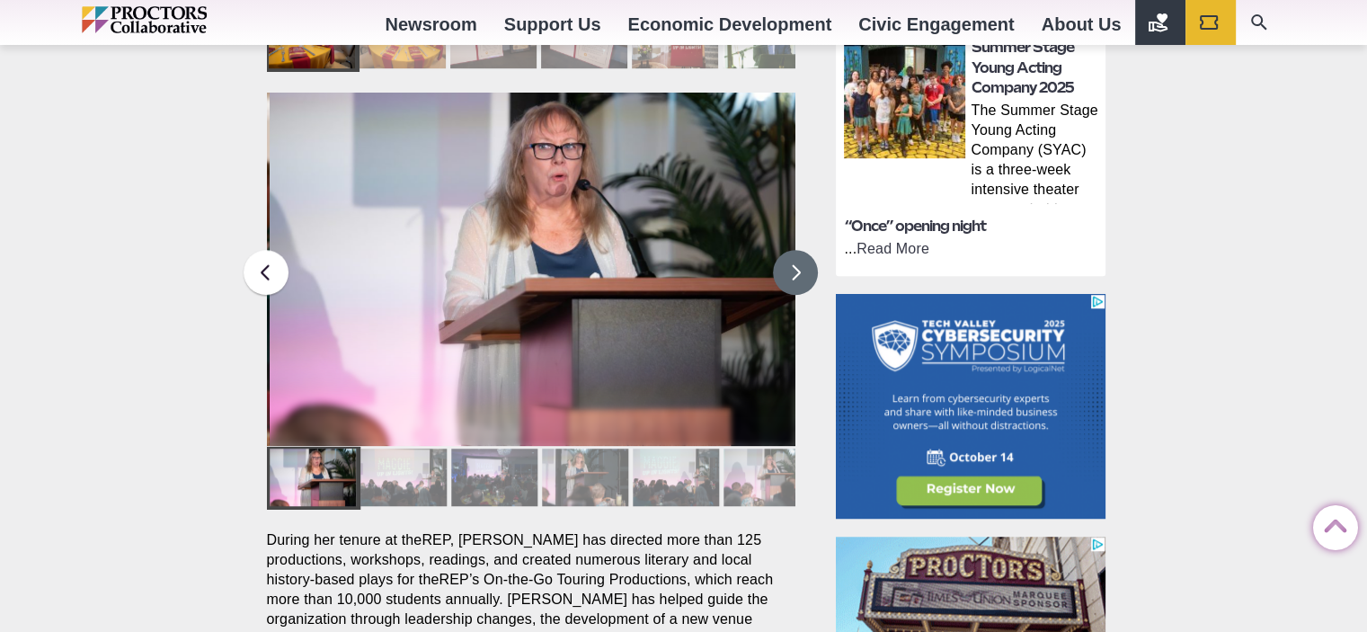
click at [794, 250] on button at bounding box center [795, 272] width 45 height 45
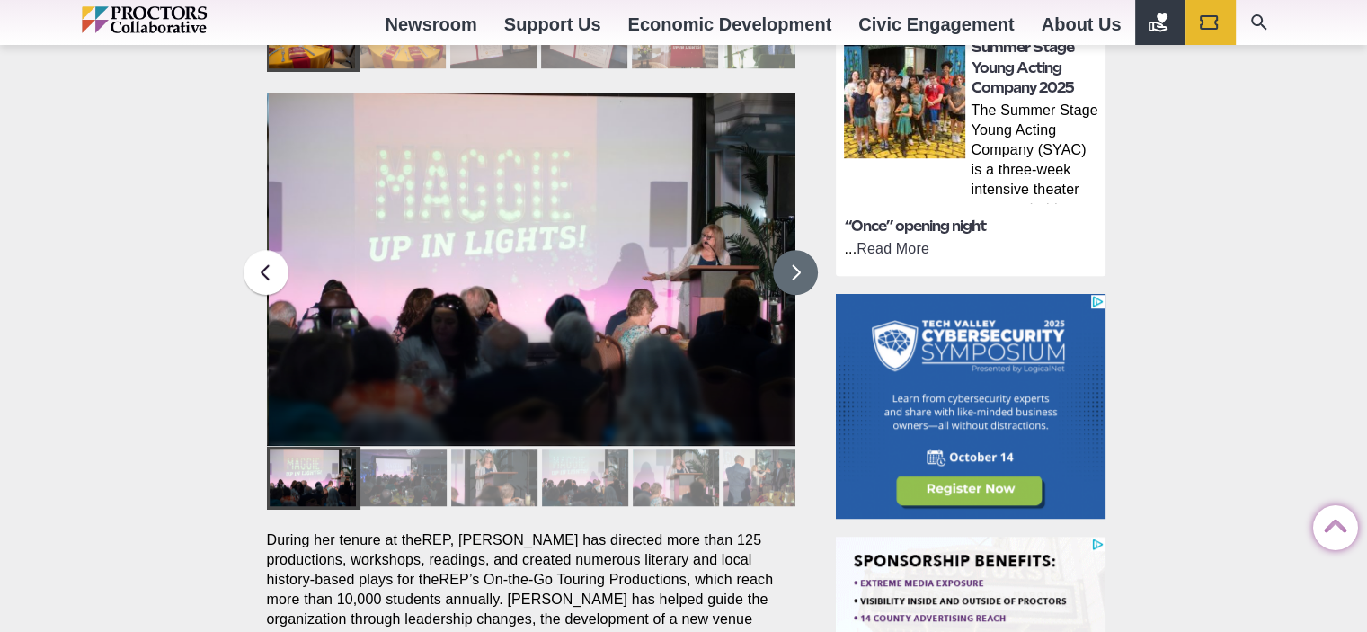
click at [794, 250] on button at bounding box center [795, 272] width 45 height 45
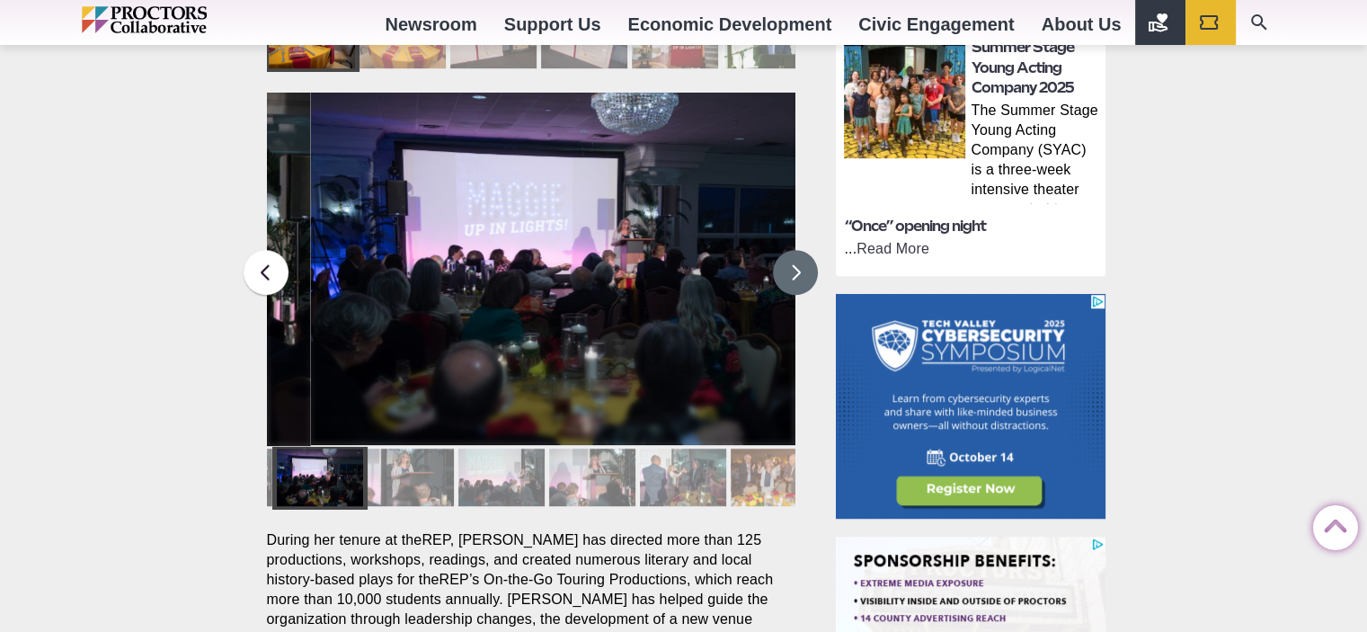
click at [794, 250] on button at bounding box center [795, 272] width 45 height 45
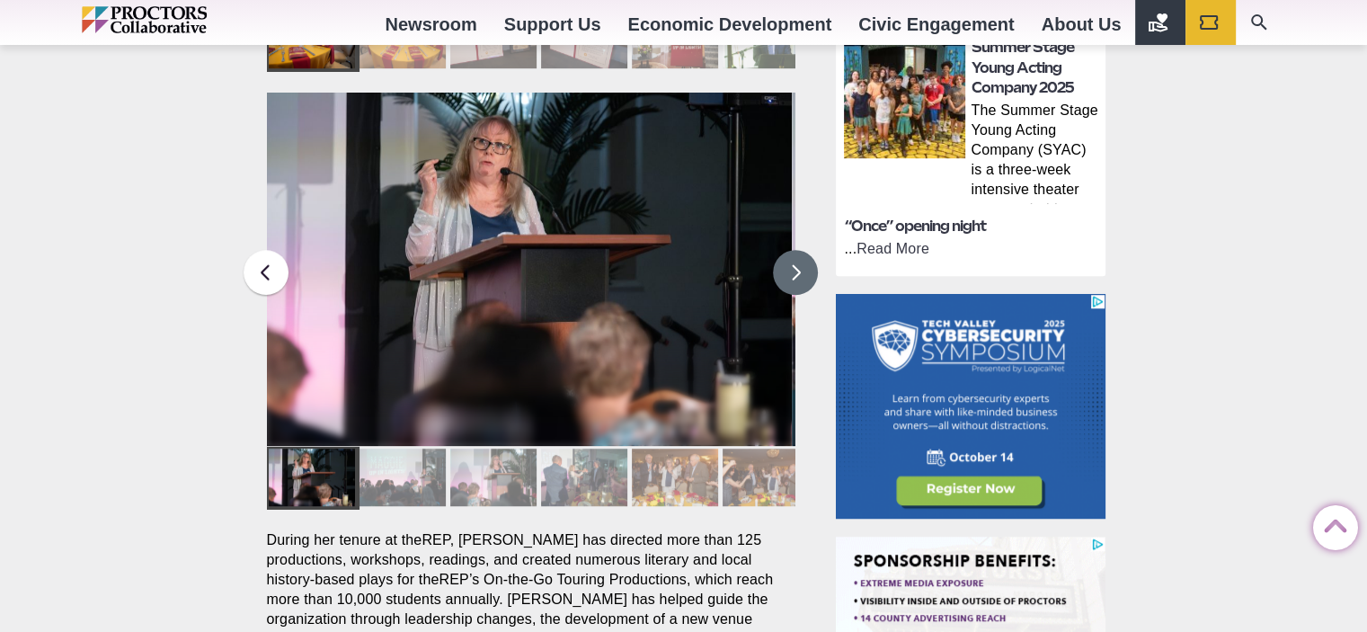
click at [793, 250] on button at bounding box center [795, 272] width 45 height 45
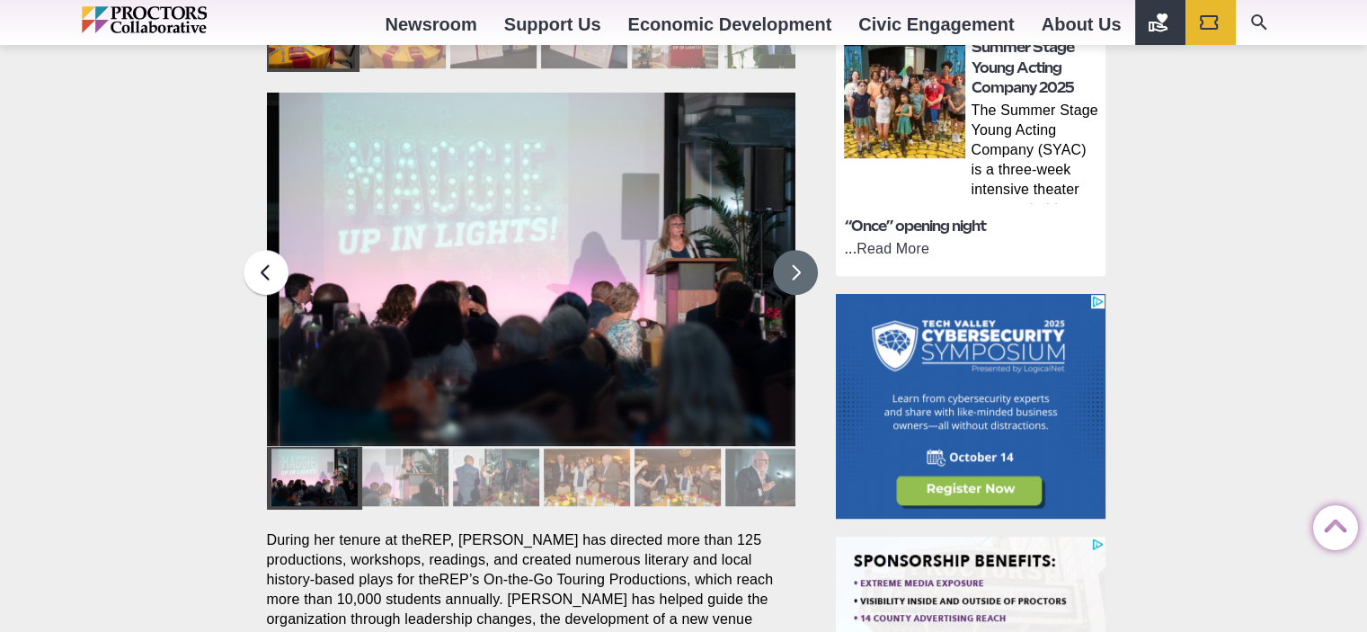
click at [793, 250] on button at bounding box center [795, 272] width 45 height 45
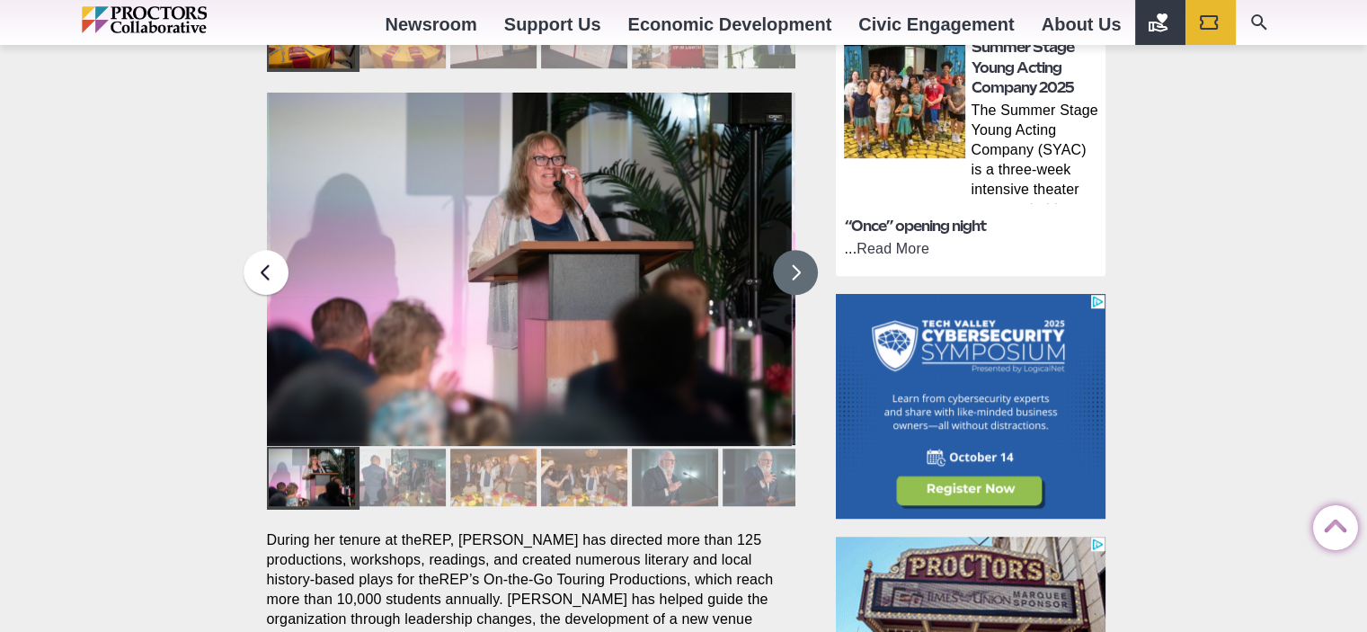
click at [793, 250] on button at bounding box center [795, 272] width 45 height 45
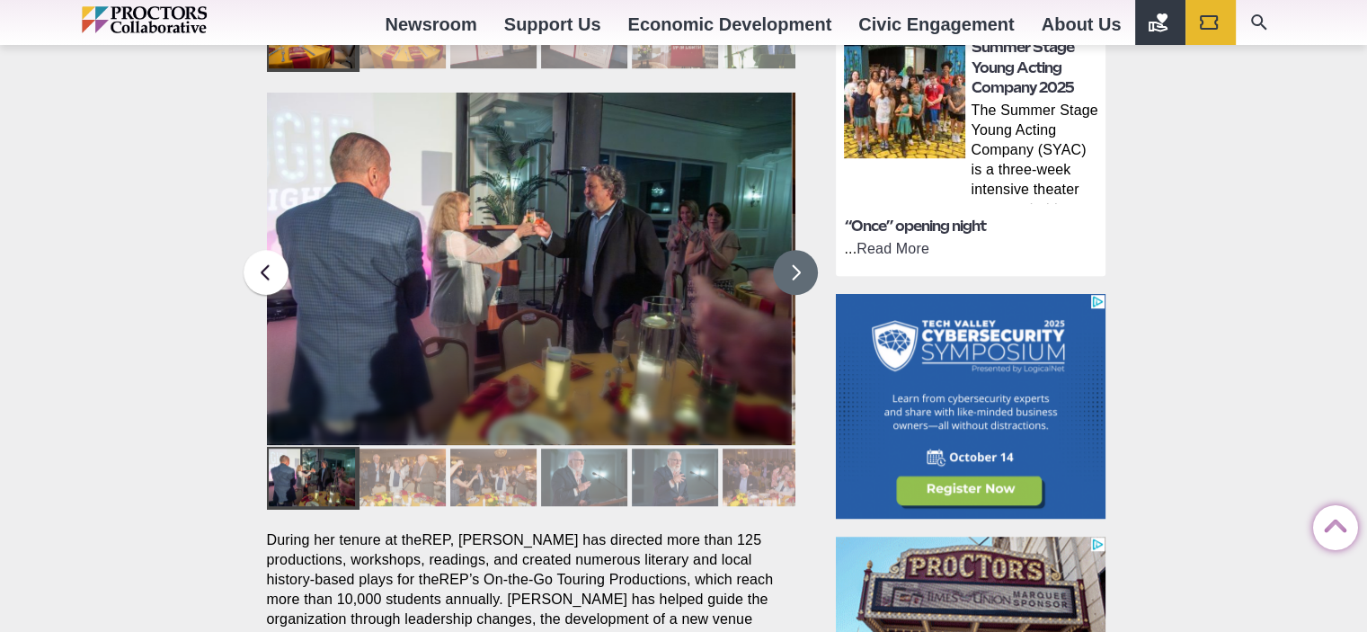
click at [793, 250] on button at bounding box center [795, 272] width 45 height 45
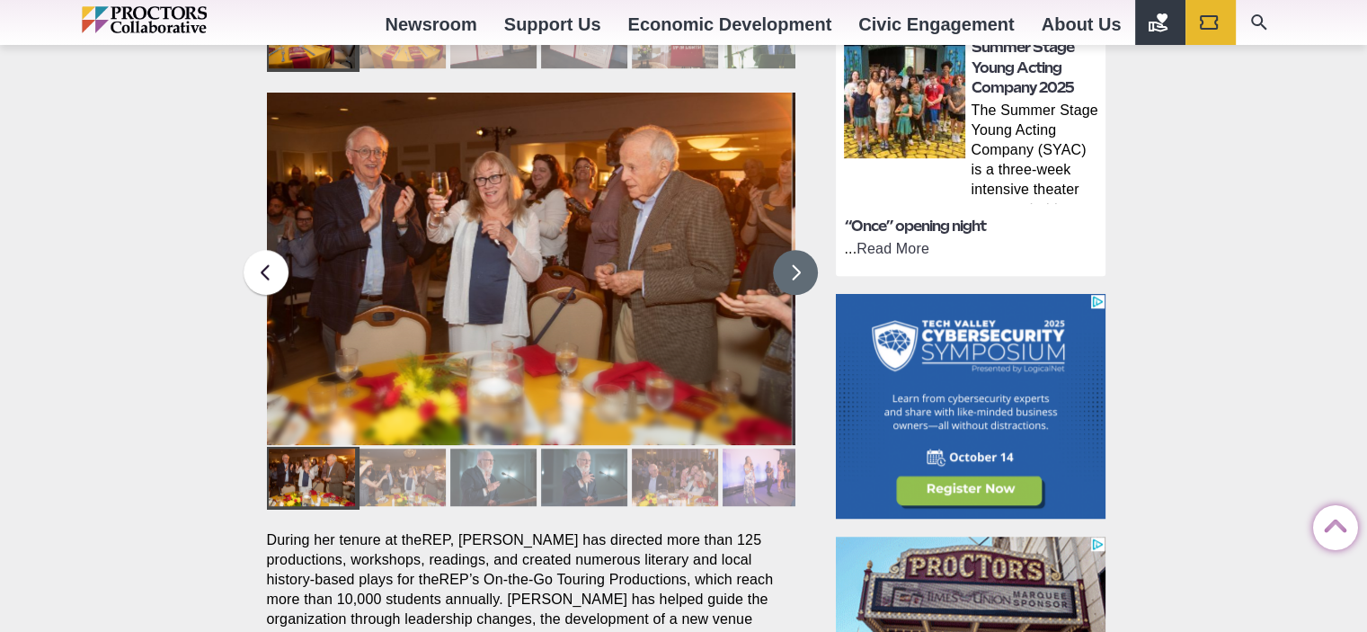
click at [792, 250] on button at bounding box center [795, 272] width 45 height 45
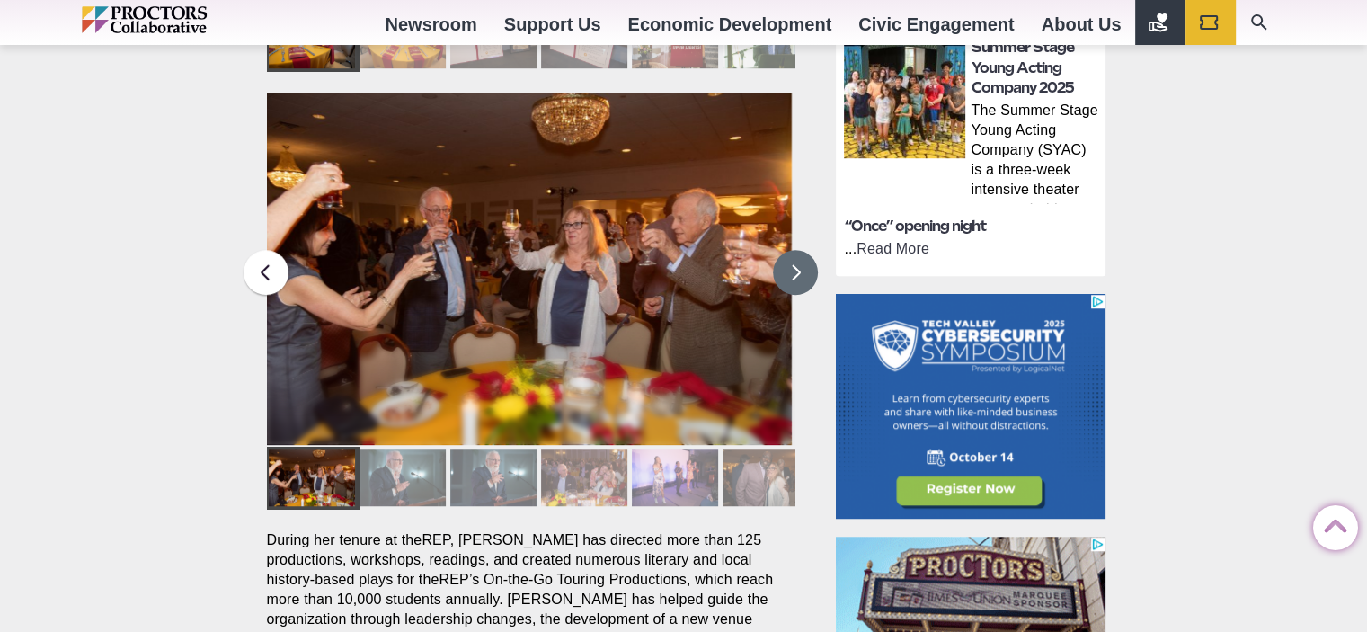
click at [792, 250] on button at bounding box center [795, 272] width 45 height 45
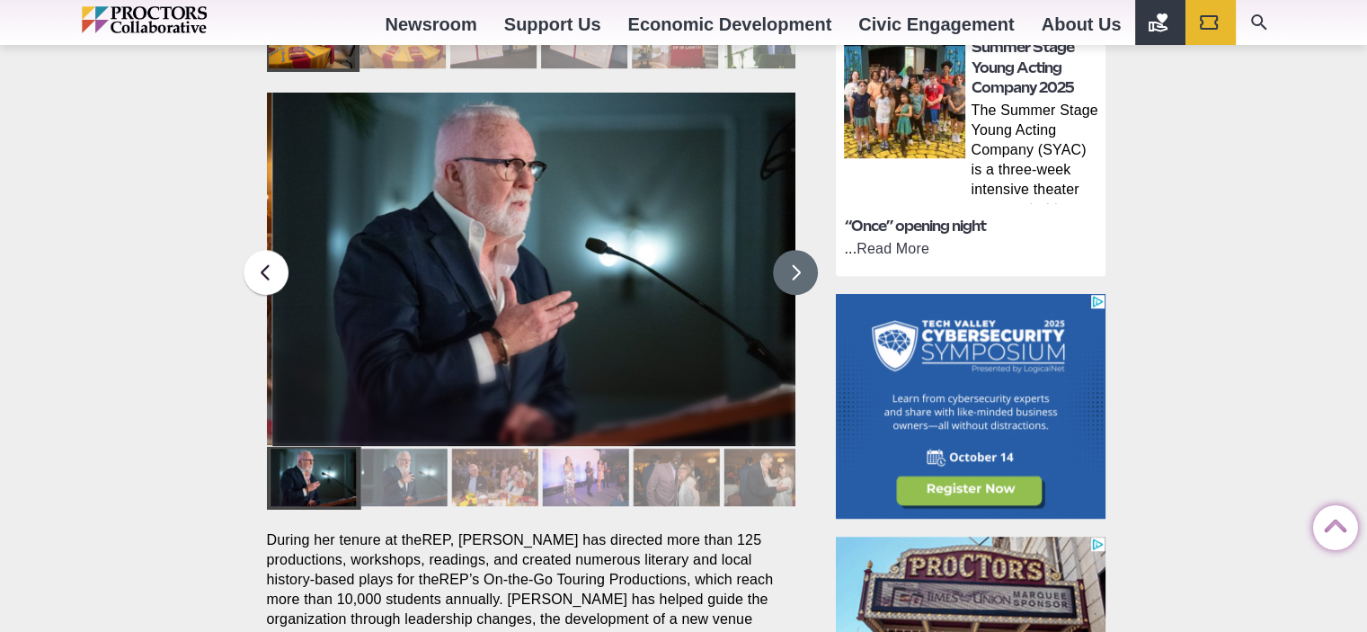
click at [791, 250] on button at bounding box center [795, 272] width 45 height 45
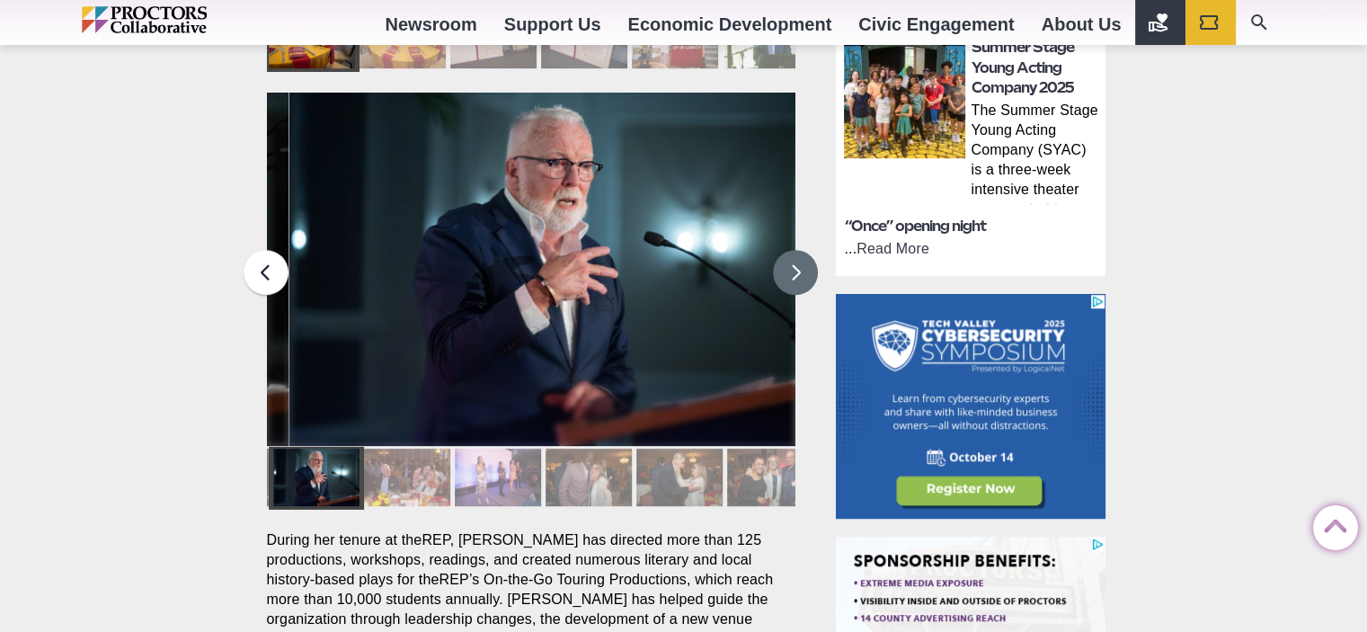
click at [791, 250] on button at bounding box center [795, 272] width 45 height 45
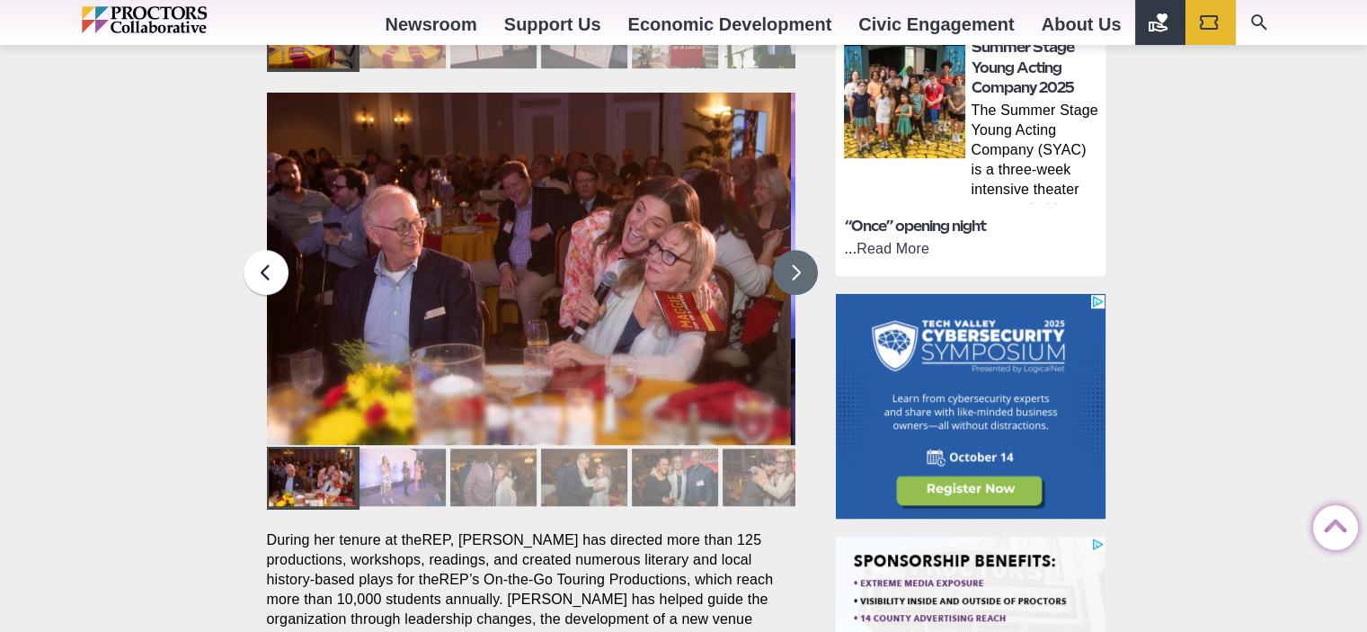
click at [791, 250] on button at bounding box center [795, 272] width 45 height 45
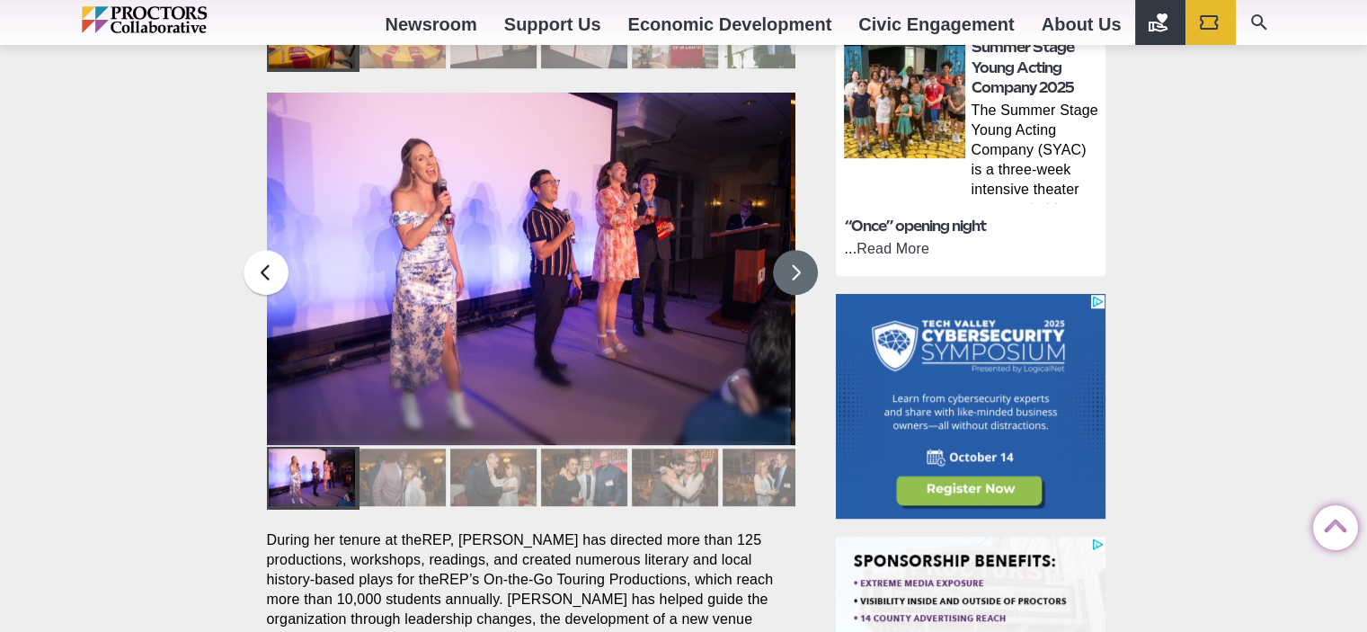
click at [791, 250] on button at bounding box center [795, 272] width 45 height 45
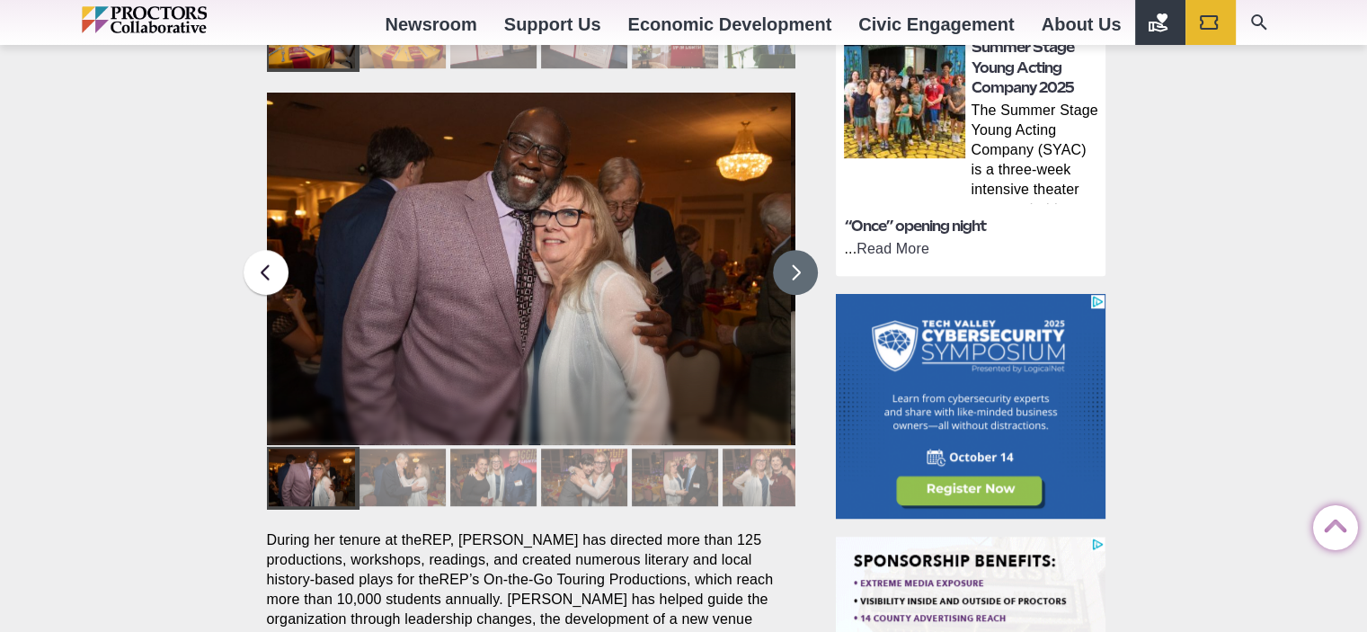
click at [791, 250] on button at bounding box center [795, 272] width 45 height 45
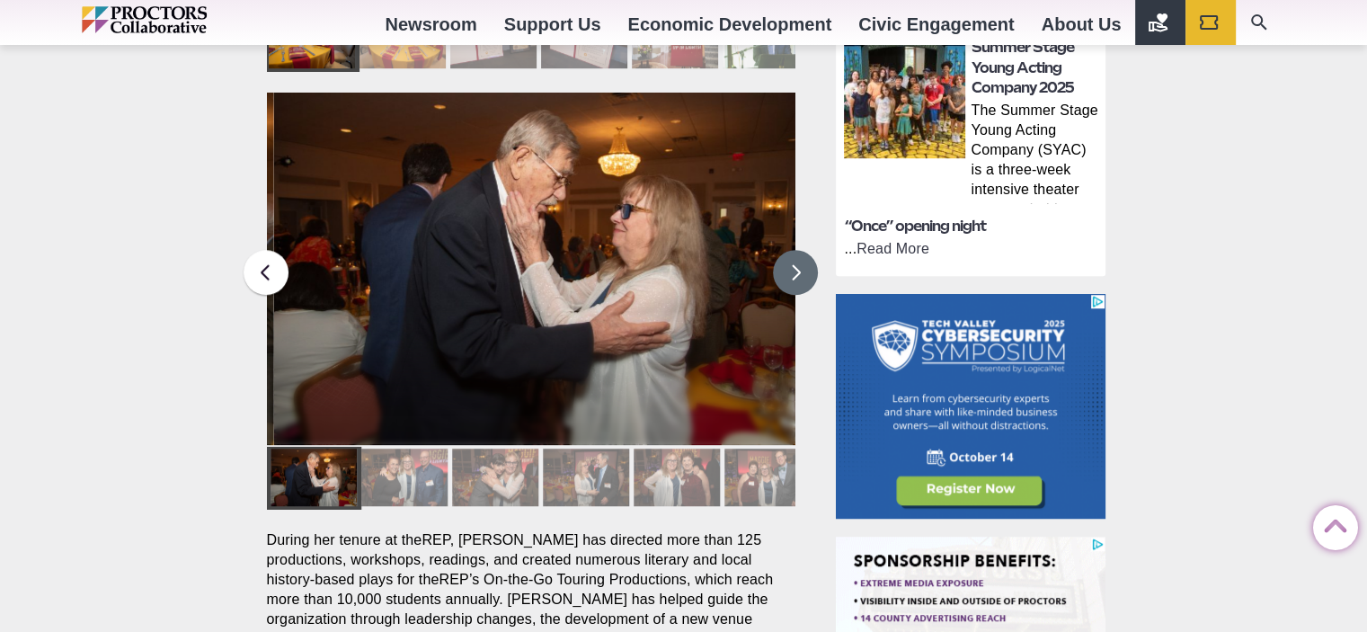
click at [791, 250] on button at bounding box center [795, 272] width 45 height 45
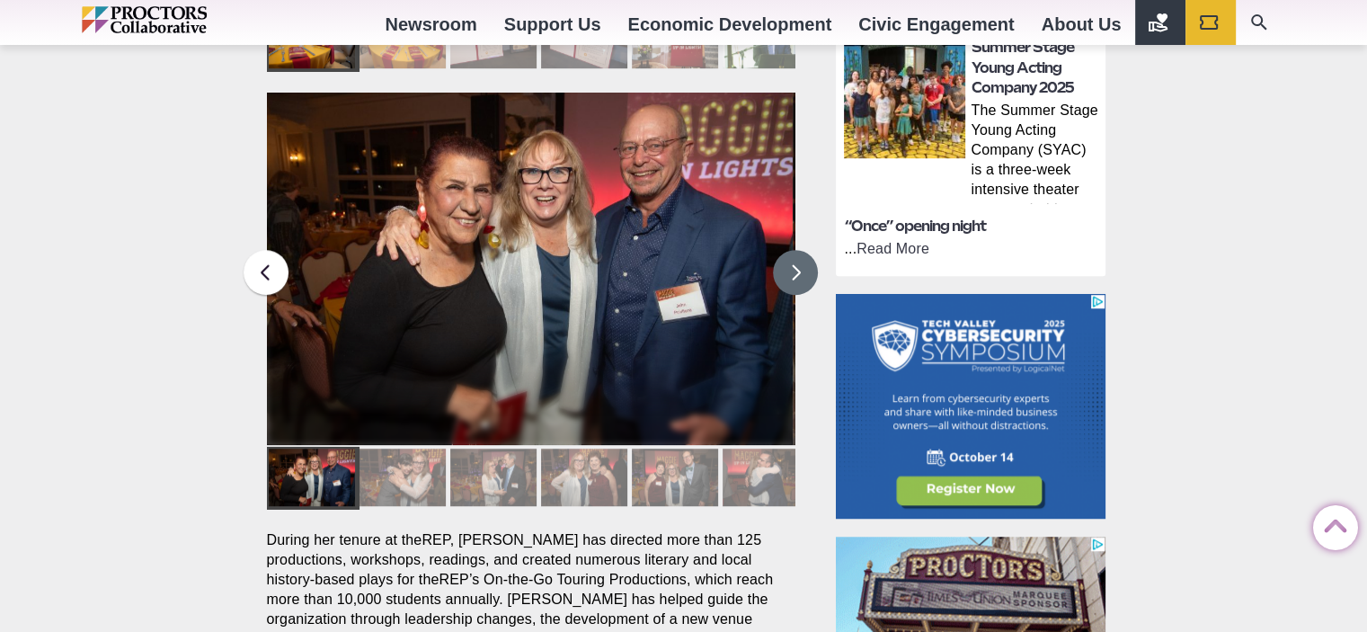
click at [789, 250] on button at bounding box center [795, 272] width 45 height 45
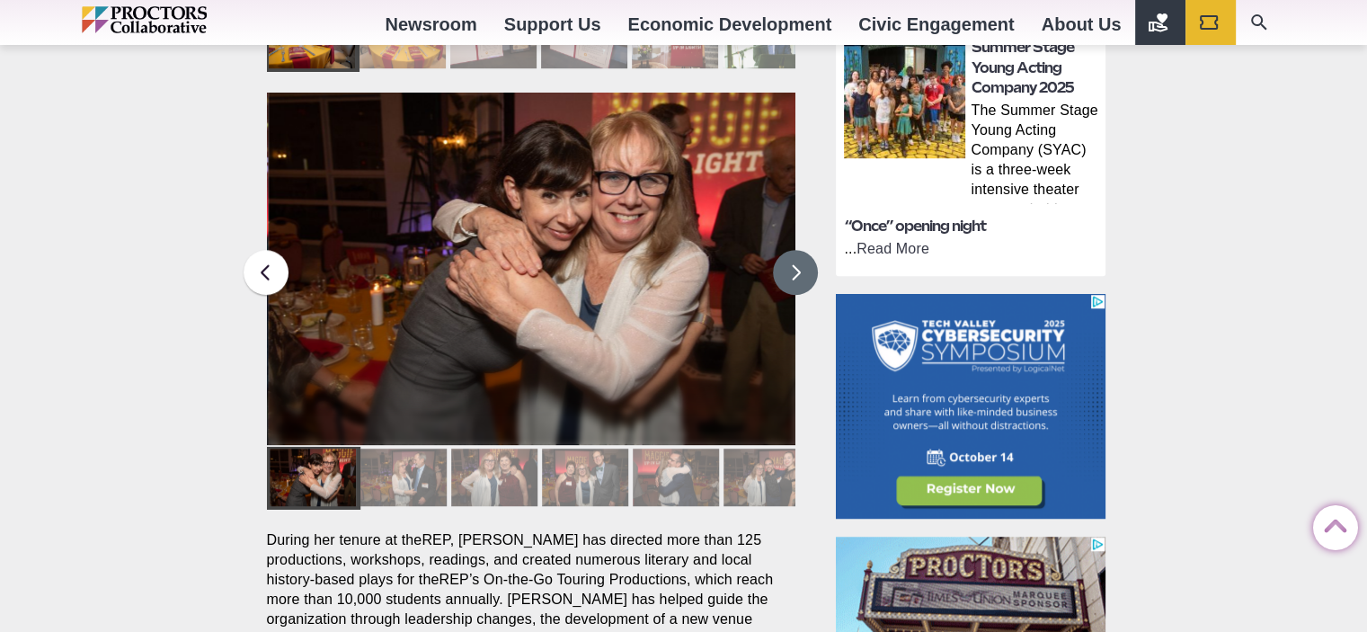
click at [789, 250] on button at bounding box center [795, 272] width 45 height 45
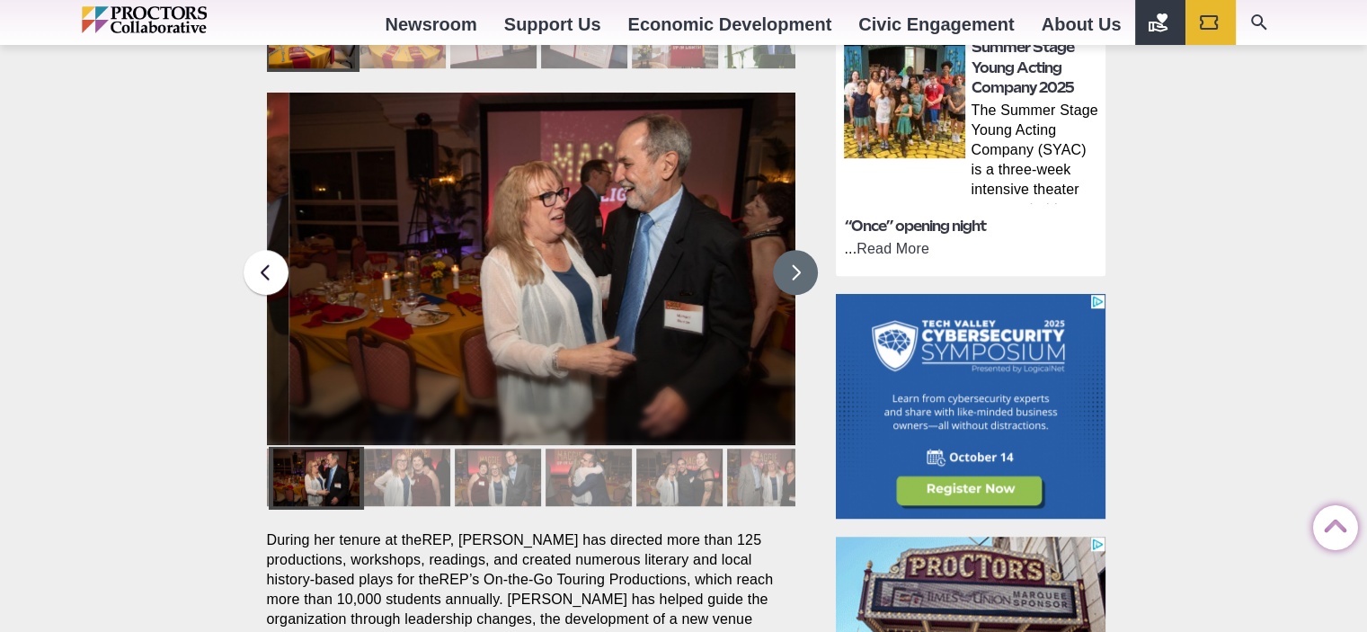
click at [787, 250] on button at bounding box center [795, 272] width 45 height 45
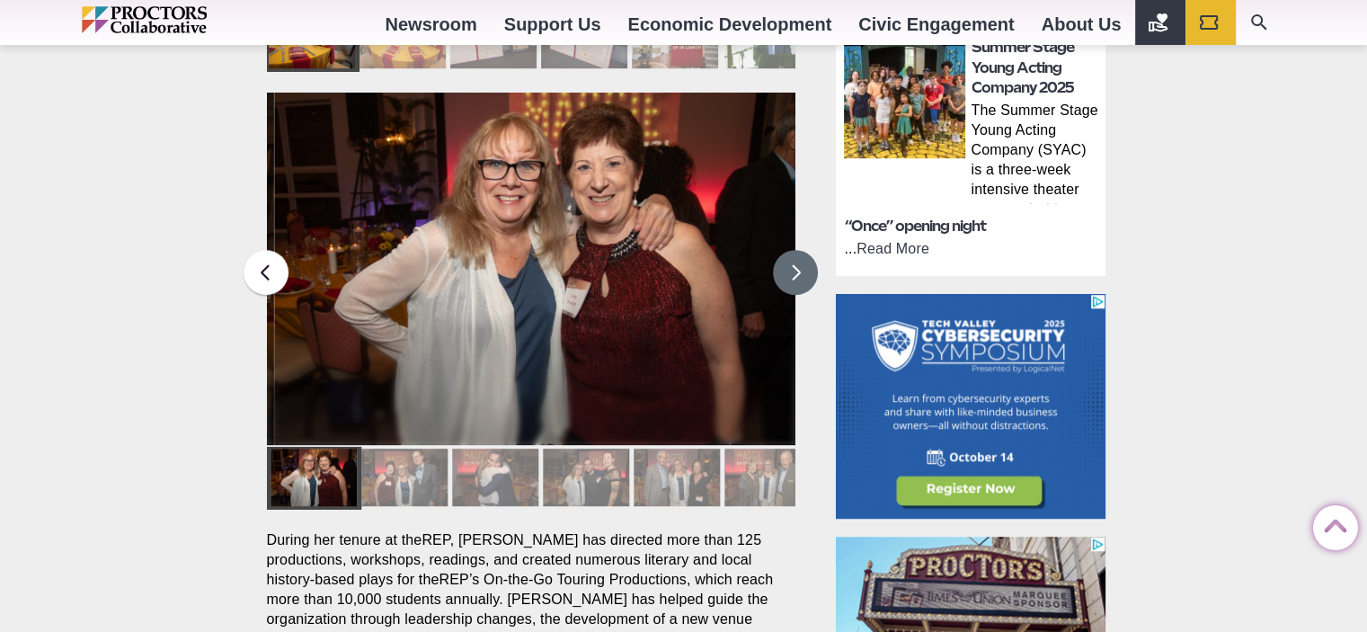
click at [787, 250] on button at bounding box center [795, 272] width 45 height 45
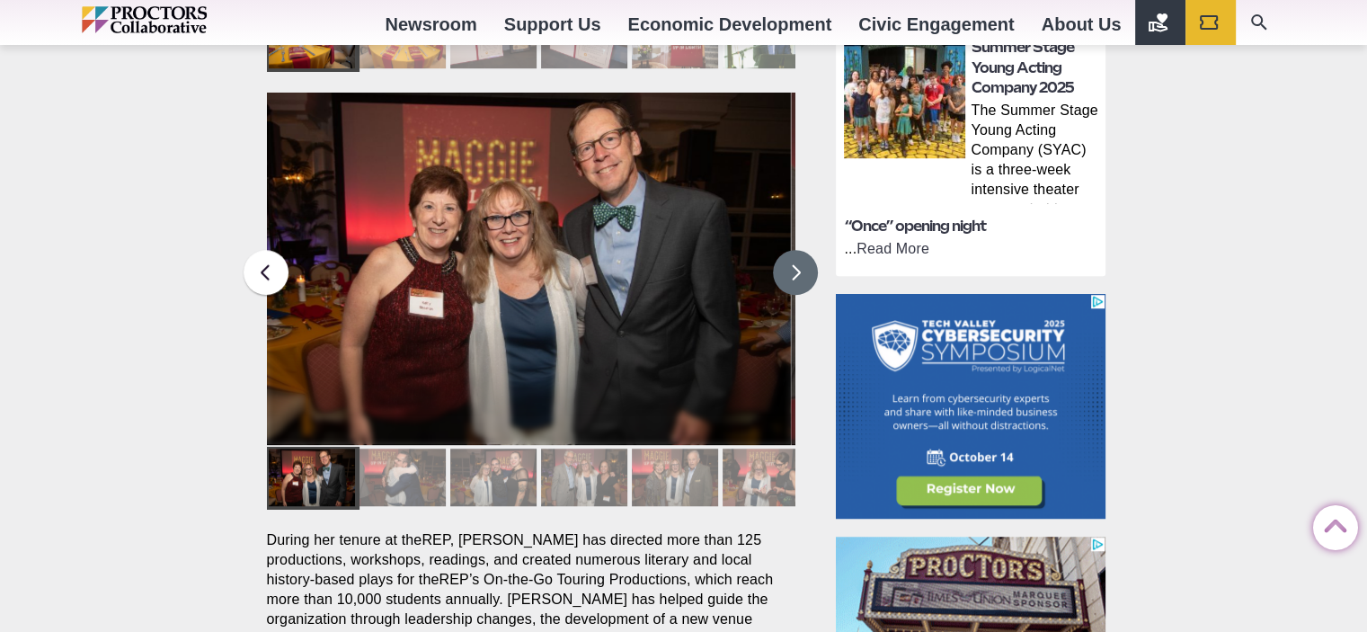
click at [787, 250] on button at bounding box center [795, 272] width 45 height 45
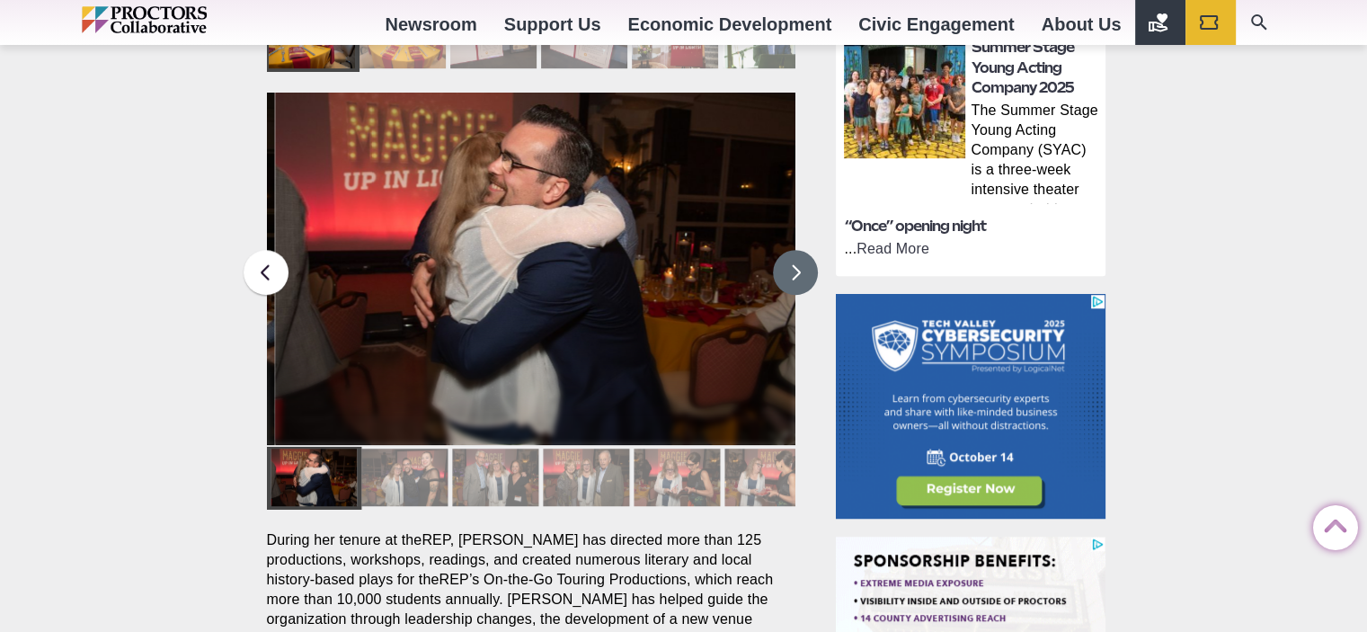
click at [787, 250] on button at bounding box center [795, 272] width 45 height 45
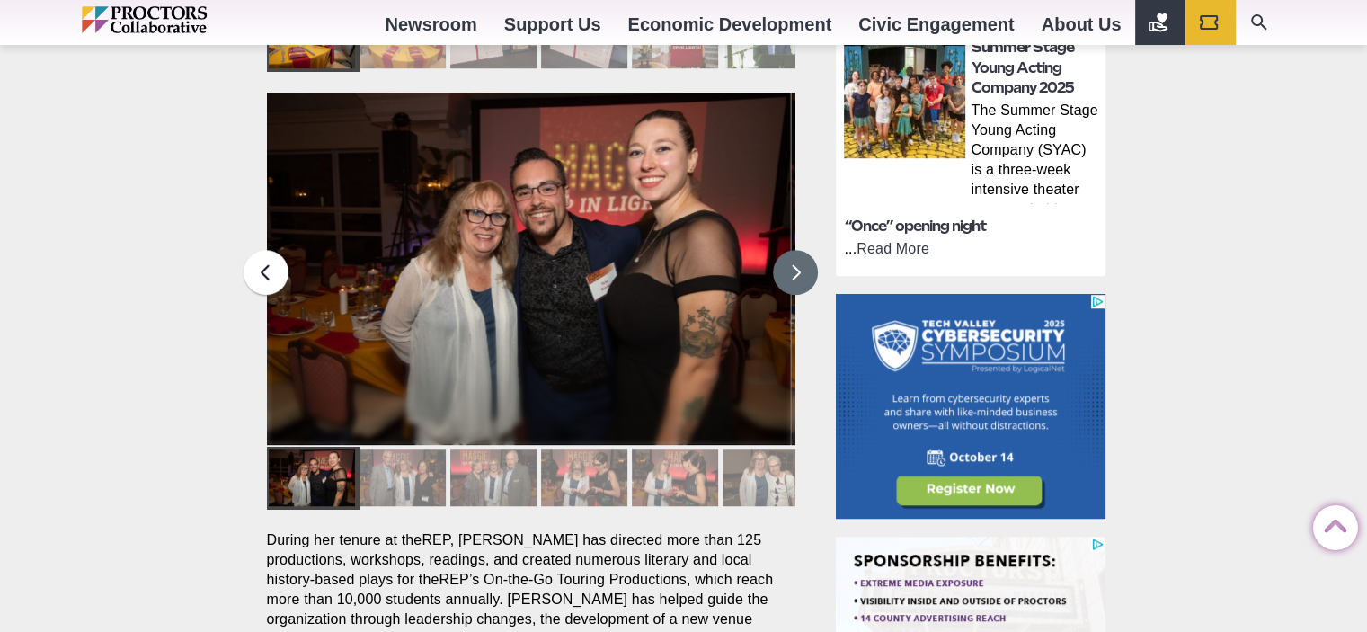
click at [787, 250] on button at bounding box center [795, 272] width 45 height 45
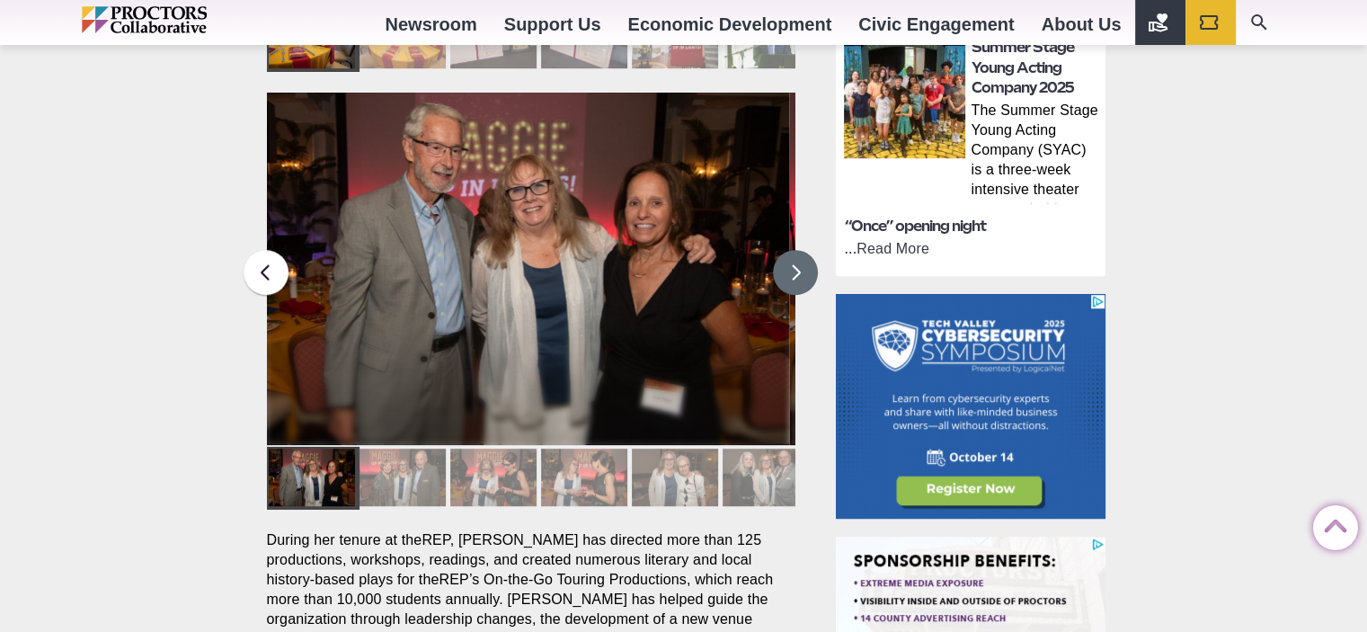
click at [786, 250] on button at bounding box center [795, 272] width 45 height 45
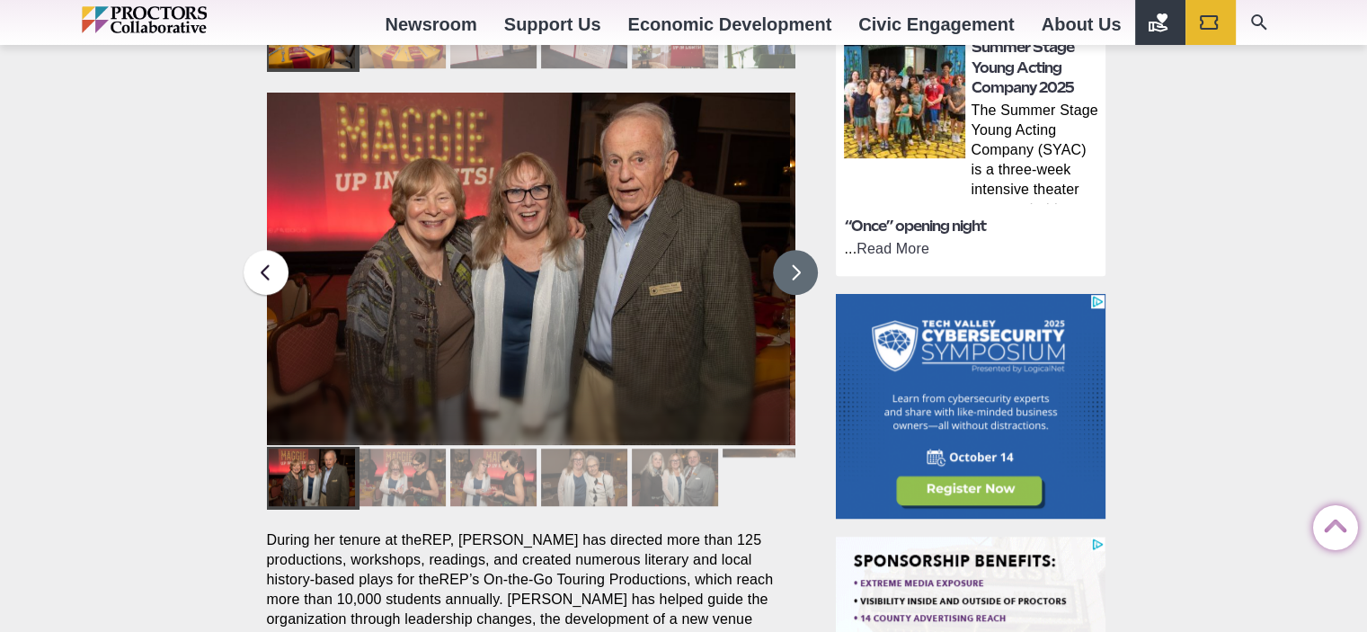
click at [786, 250] on button at bounding box center [795, 272] width 45 height 45
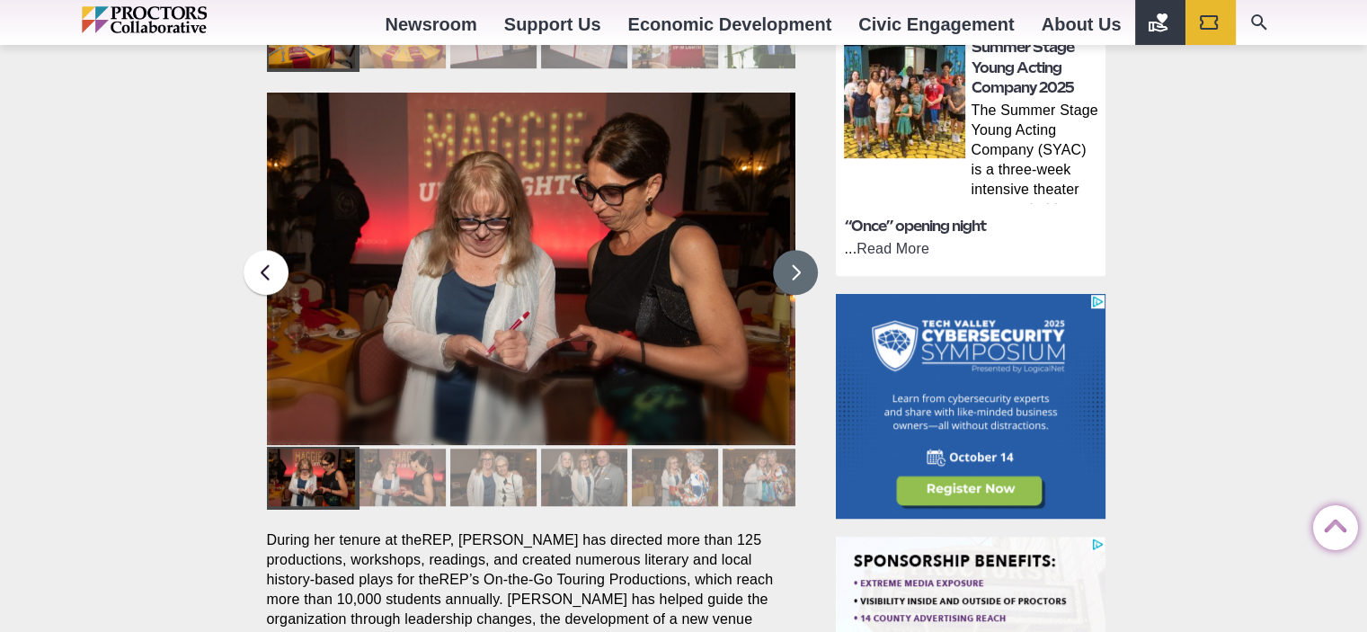
click at [786, 250] on button at bounding box center [795, 272] width 45 height 45
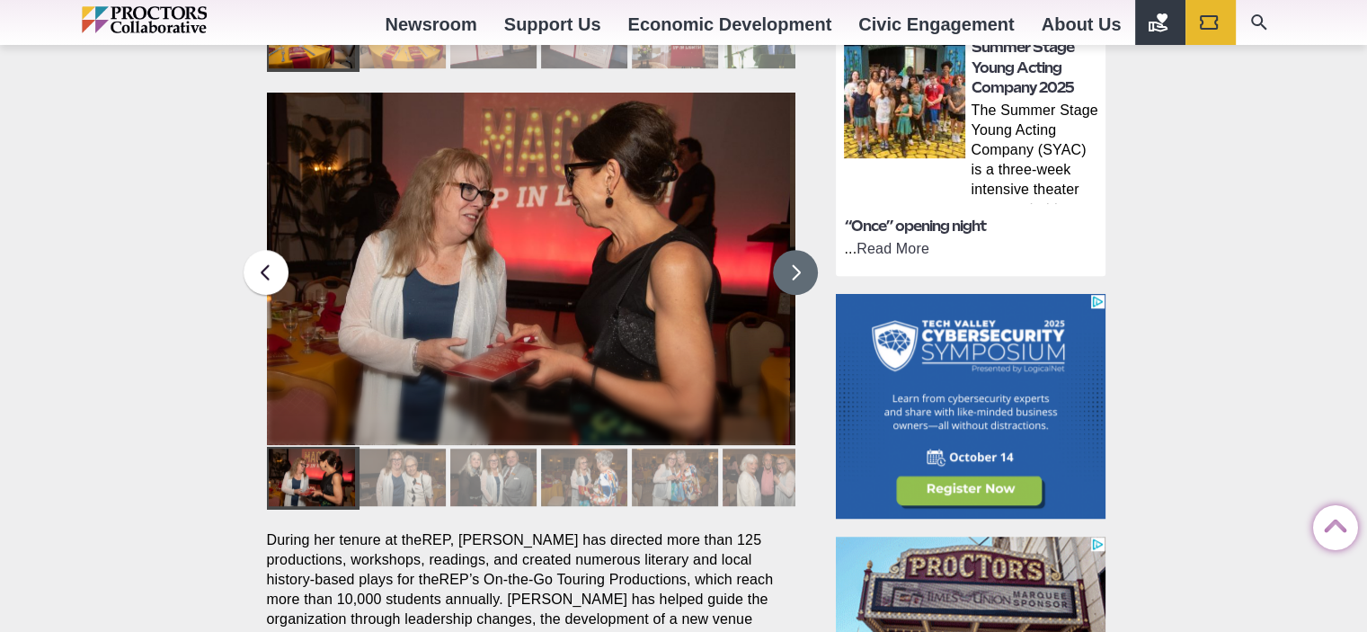
click at [786, 250] on button at bounding box center [795, 272] width 45 height 45
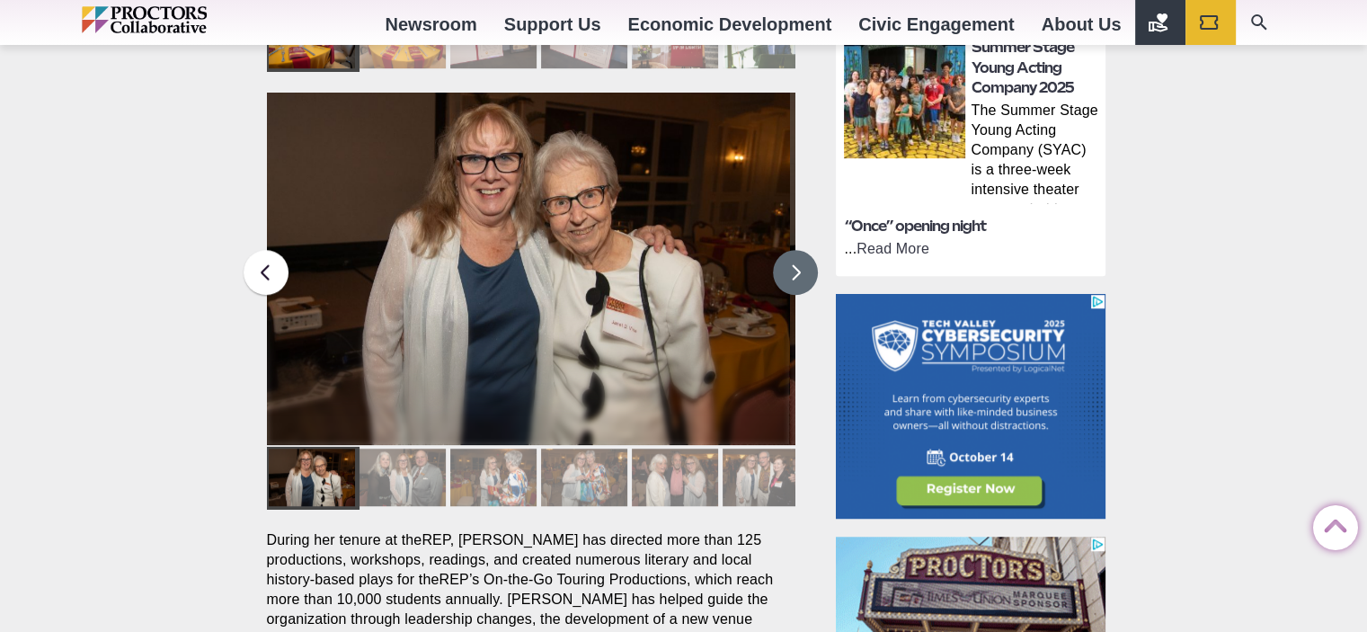
click at [786, 250] on button at bounding box center [795, 272] width 45 height 45
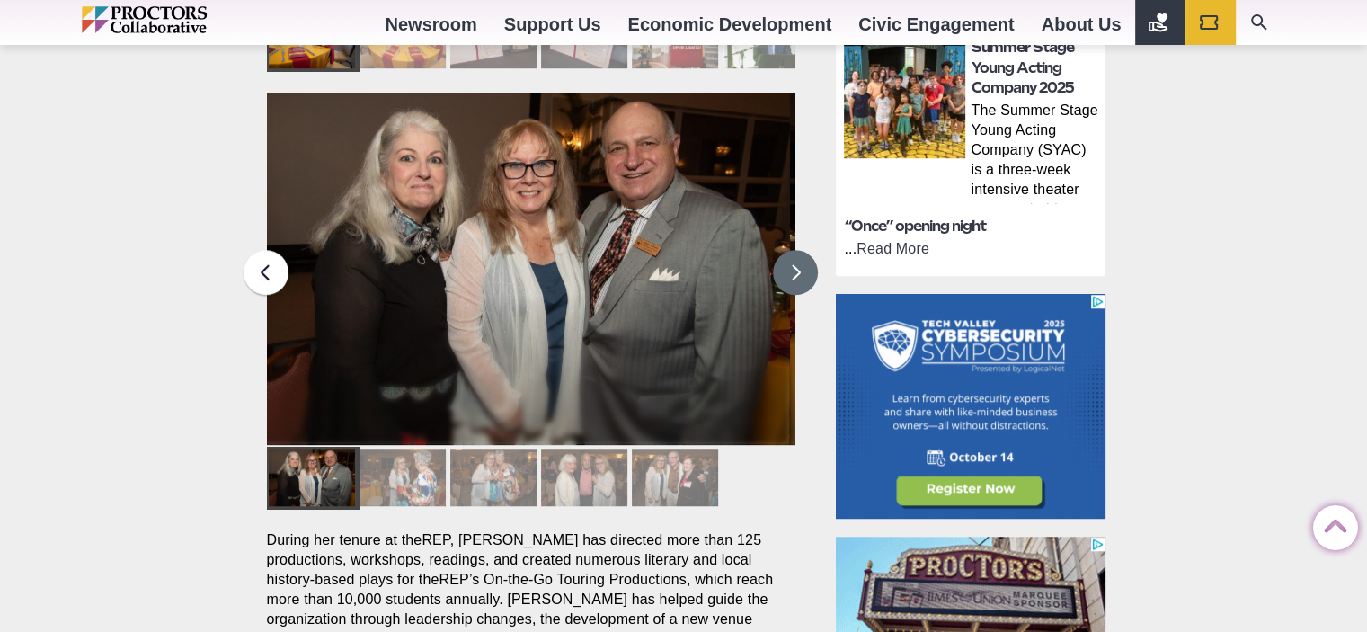
click at [786, 250] on button at bounding box center [795, 272] width 45 height 45
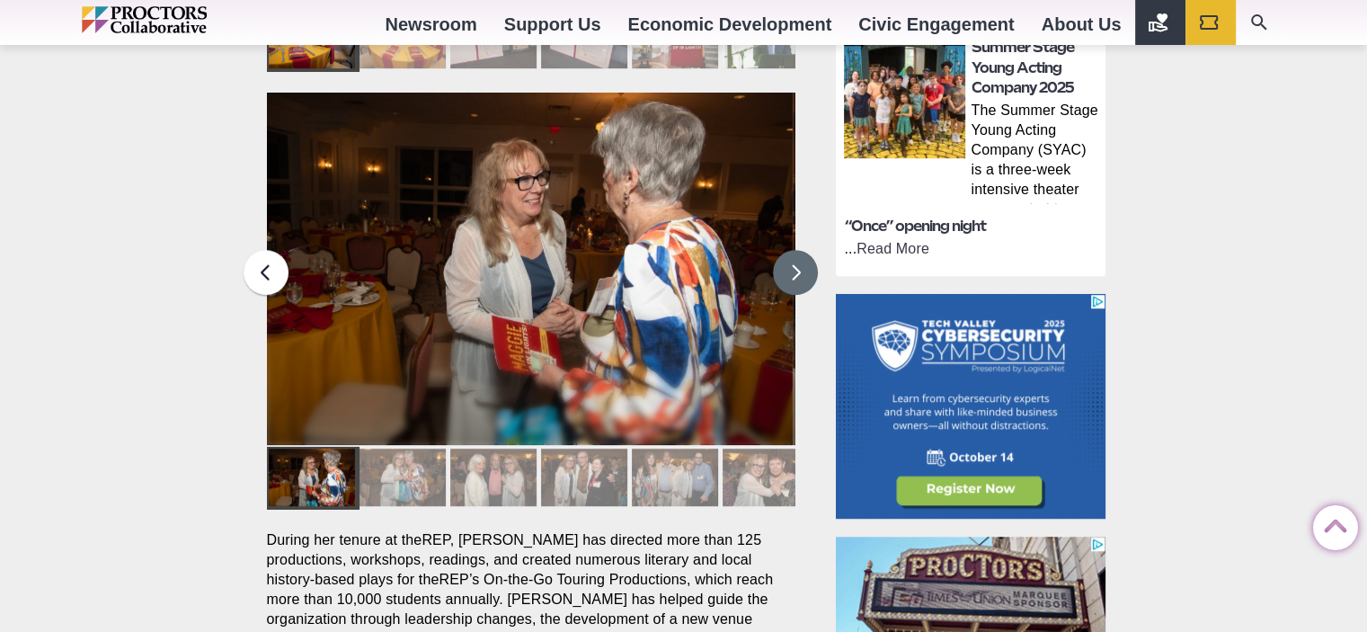
click at [786, 250] on button at bounding box center [795, 272] width 45 height 45
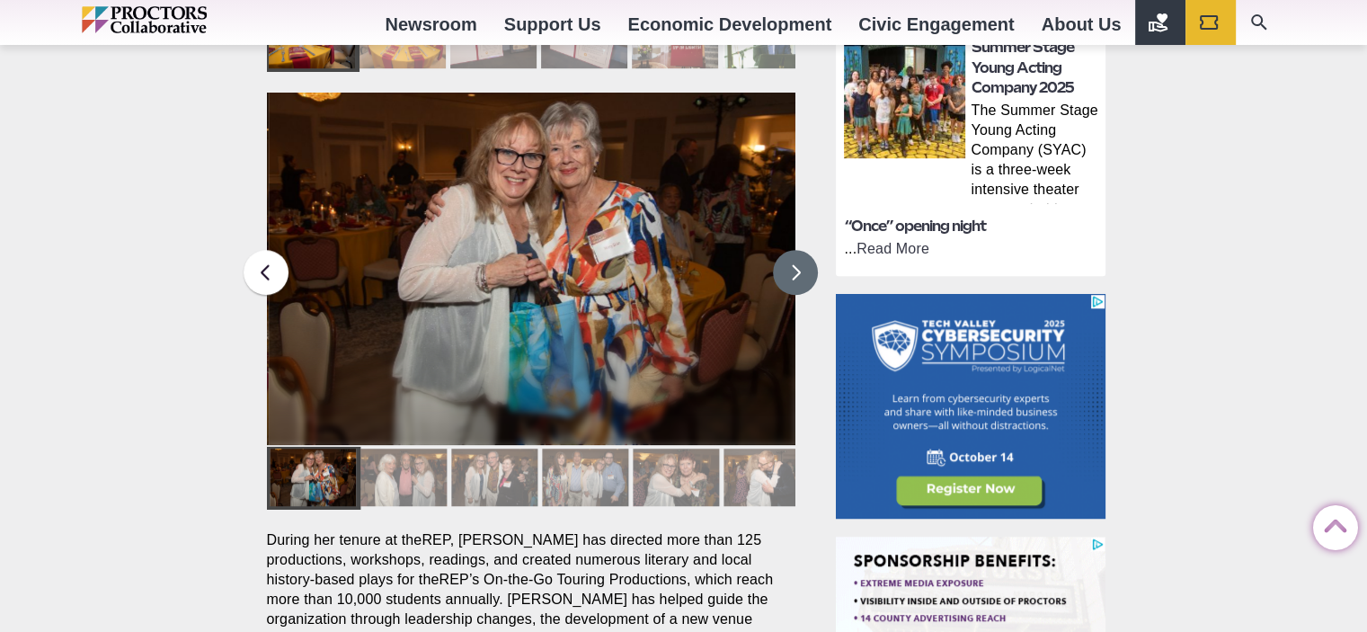
click at [786, 250] on button at bounding box center [795, 272] width 45 height 45
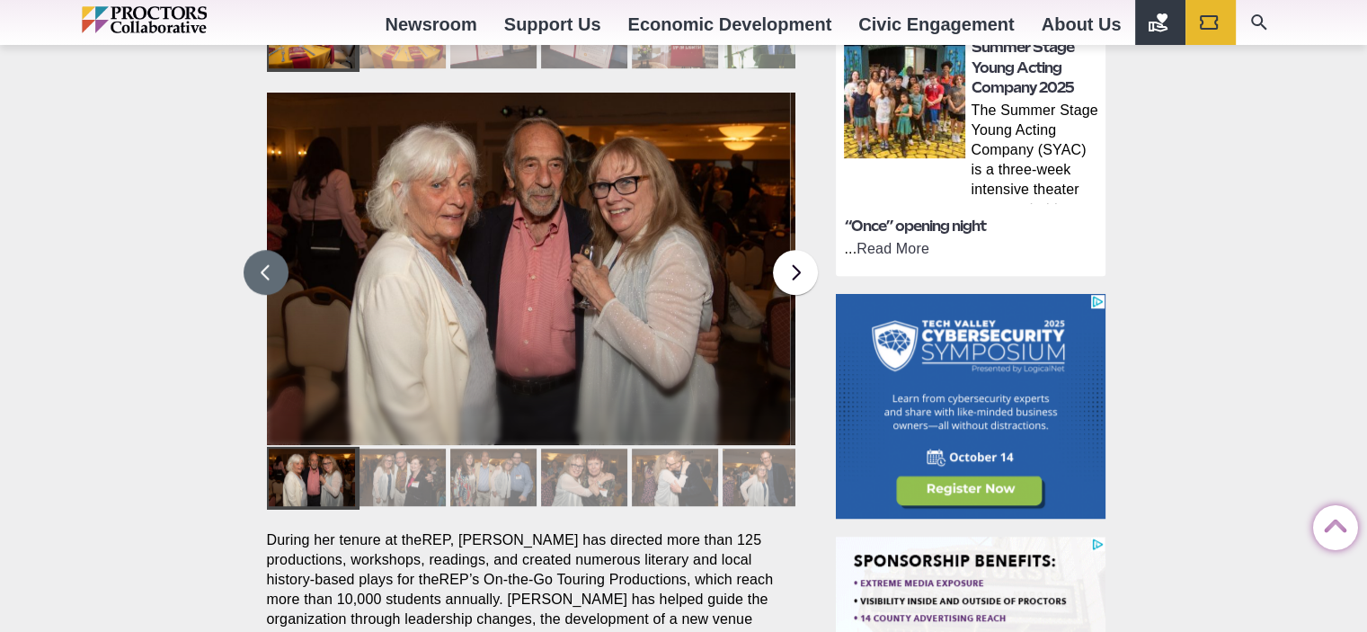
click at [266, 250] on button at bounding box center [266, 272] width 45 height 45
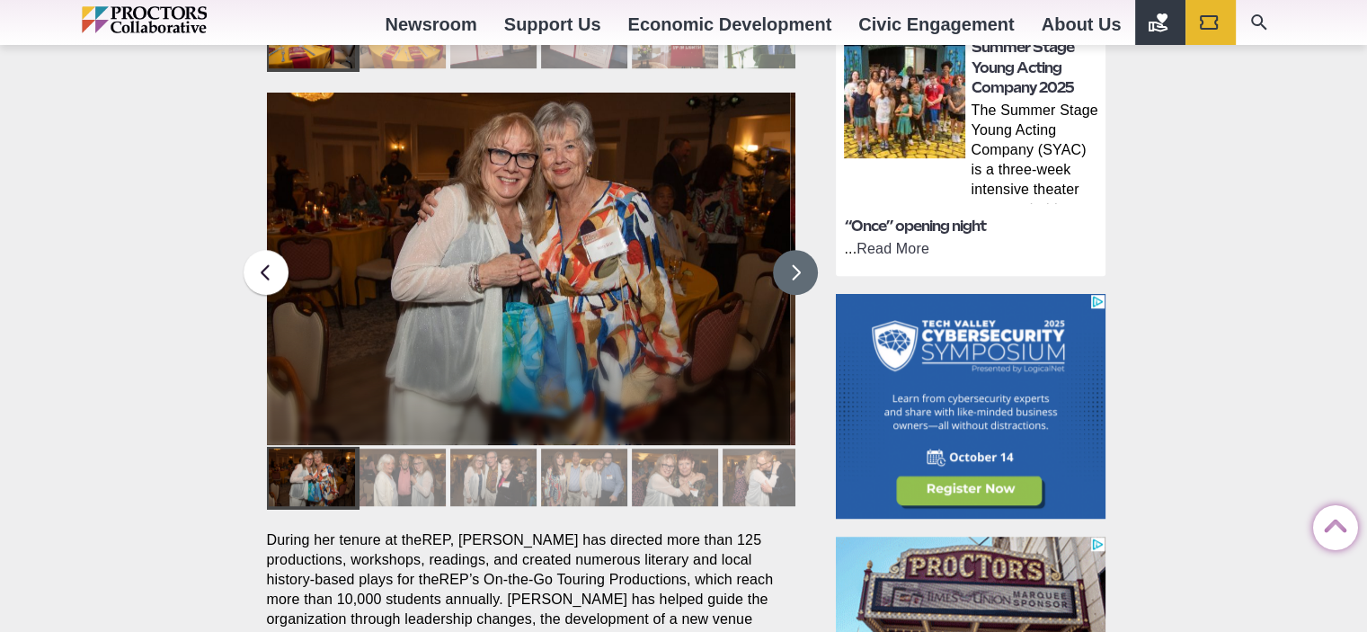
click at [791, 250] on button at bounding box center [795, 272] width 45 height 45
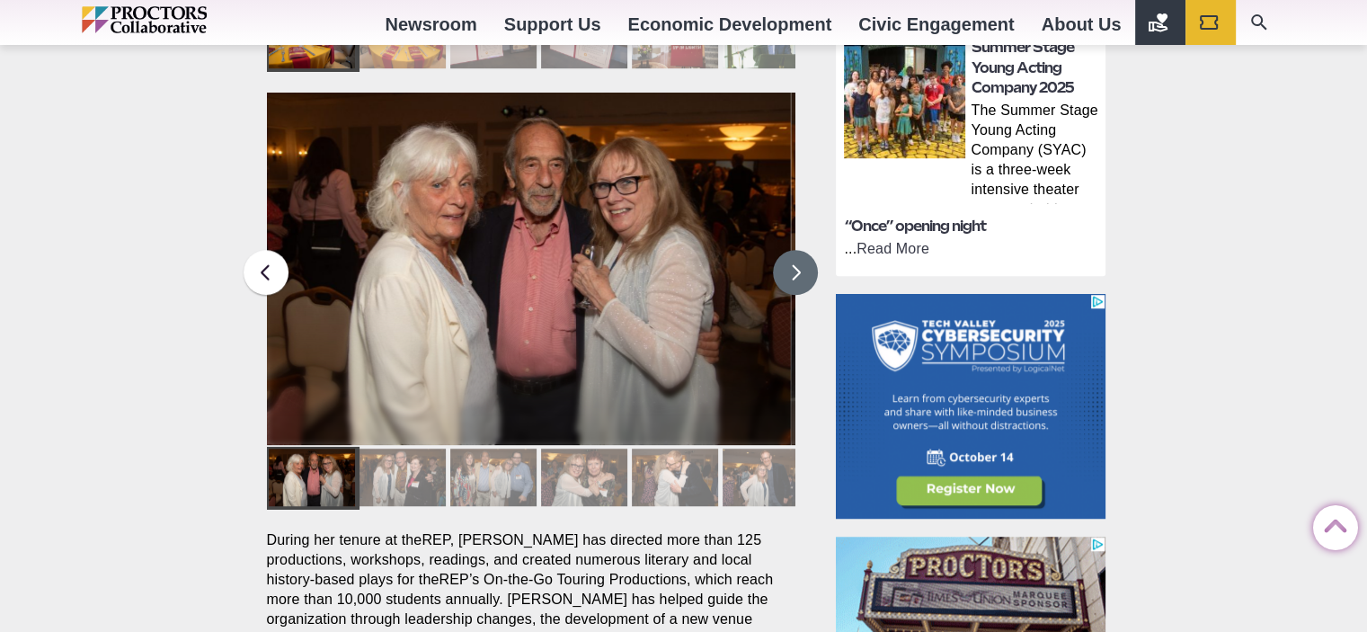
click at [786, 250] on button at bounding box center [795, 272] width 45 height 45
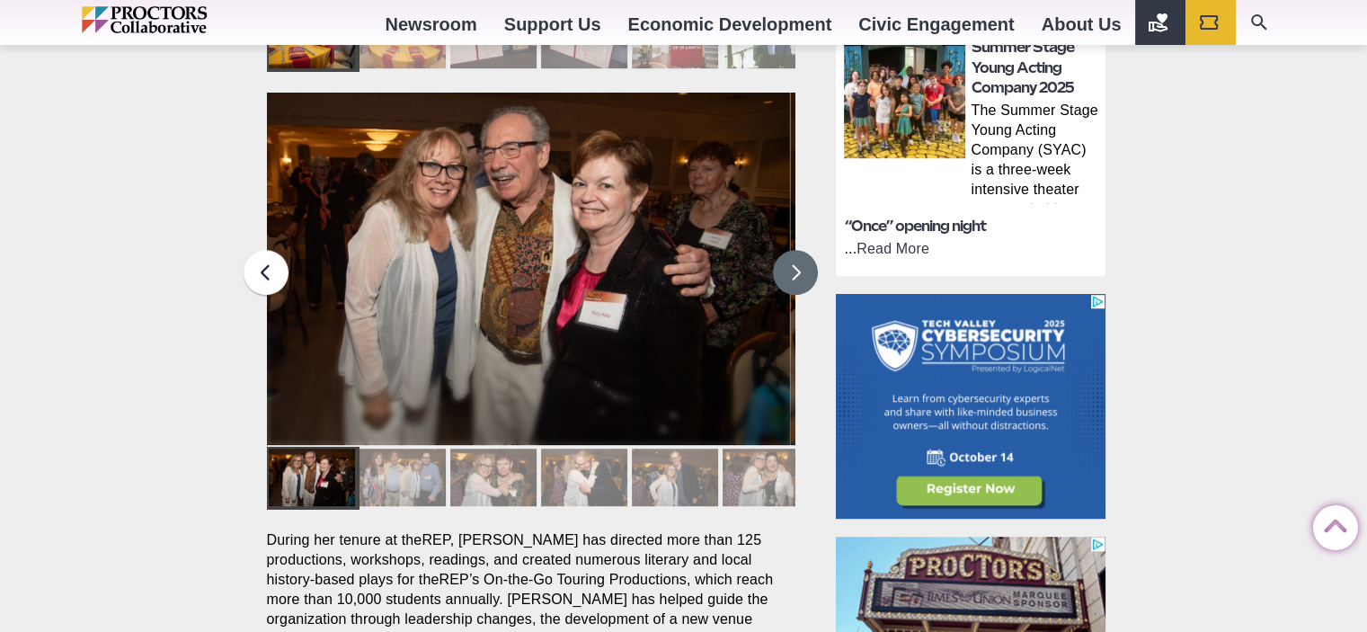
click at [785, 250] on button at bounding box center [795, 272] width 45 height 45
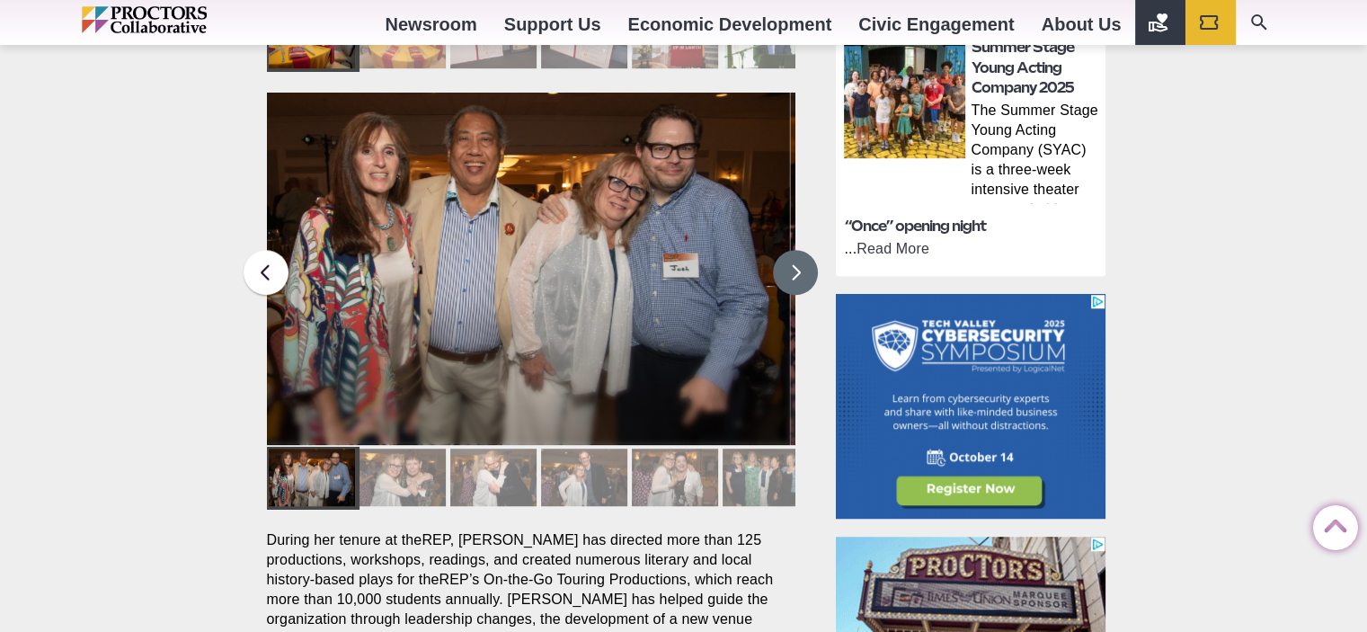
click at [784, 250] on button at bounding box center [795, 272] width 45 height 45
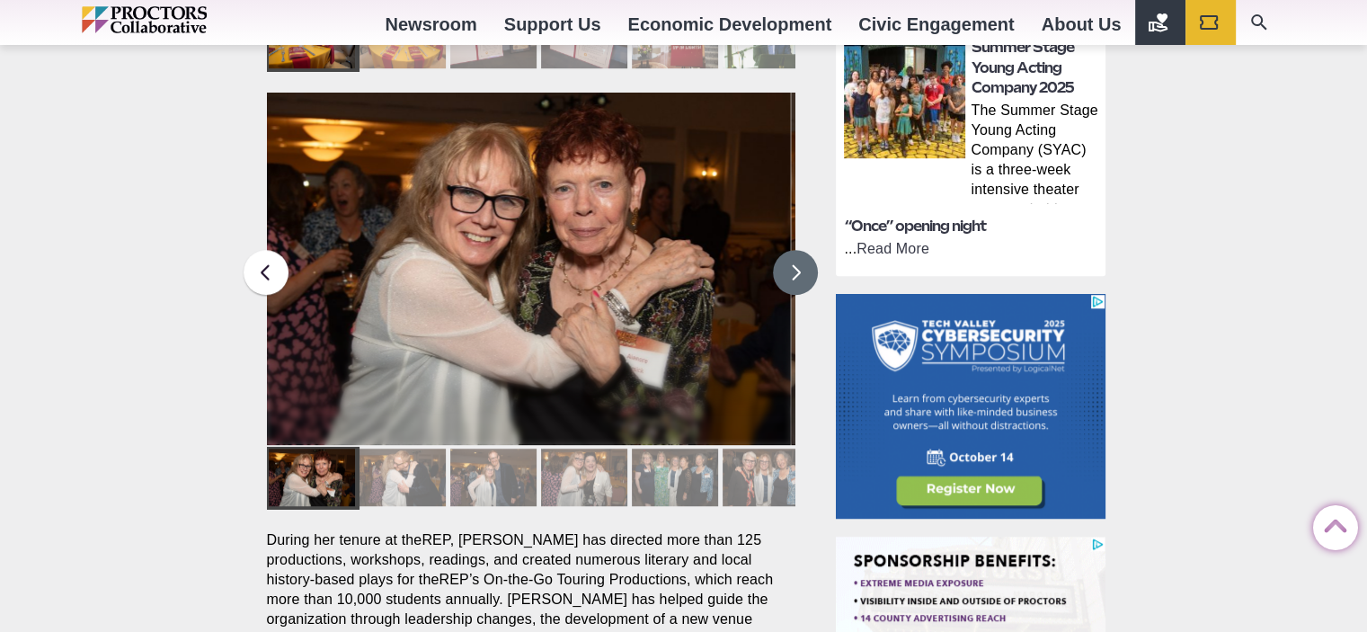
click at [784, 250] on button at bounding box center [795, 272] width 45 height 45
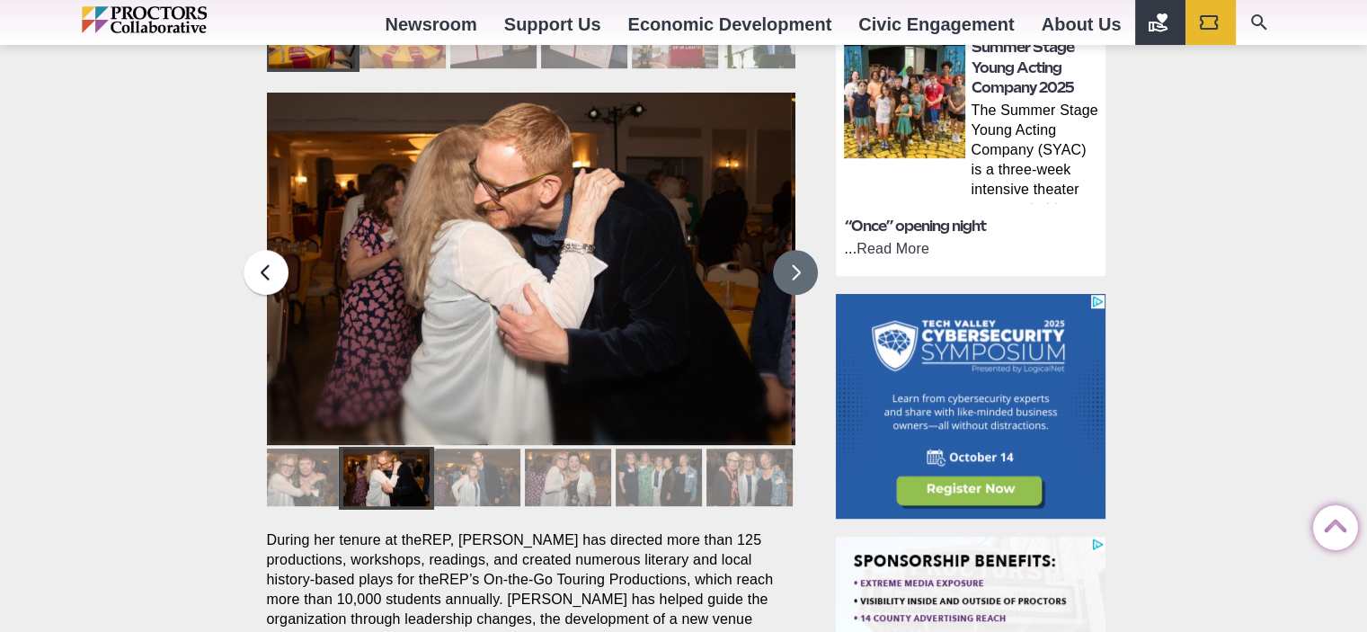
click at [784, 250] on button at bounding box center [795, 272] width 45 height 45
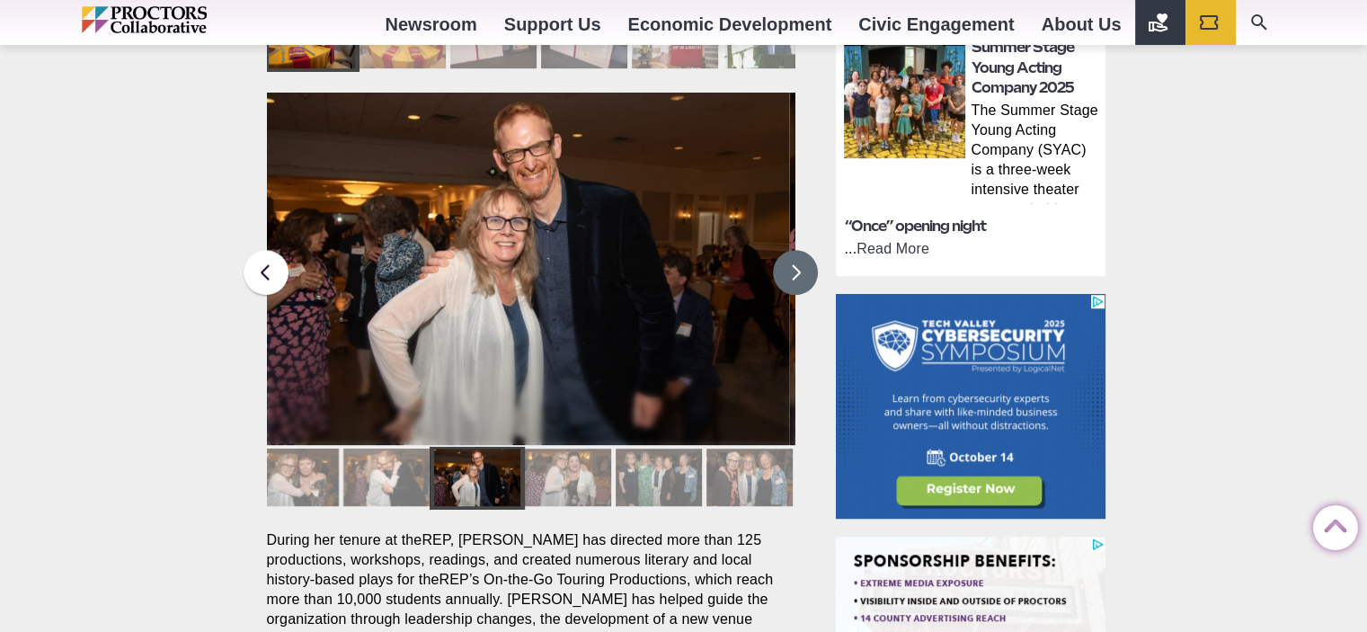
click at [784, 250] on button at bounding box center [795, 272] width 45 height 45
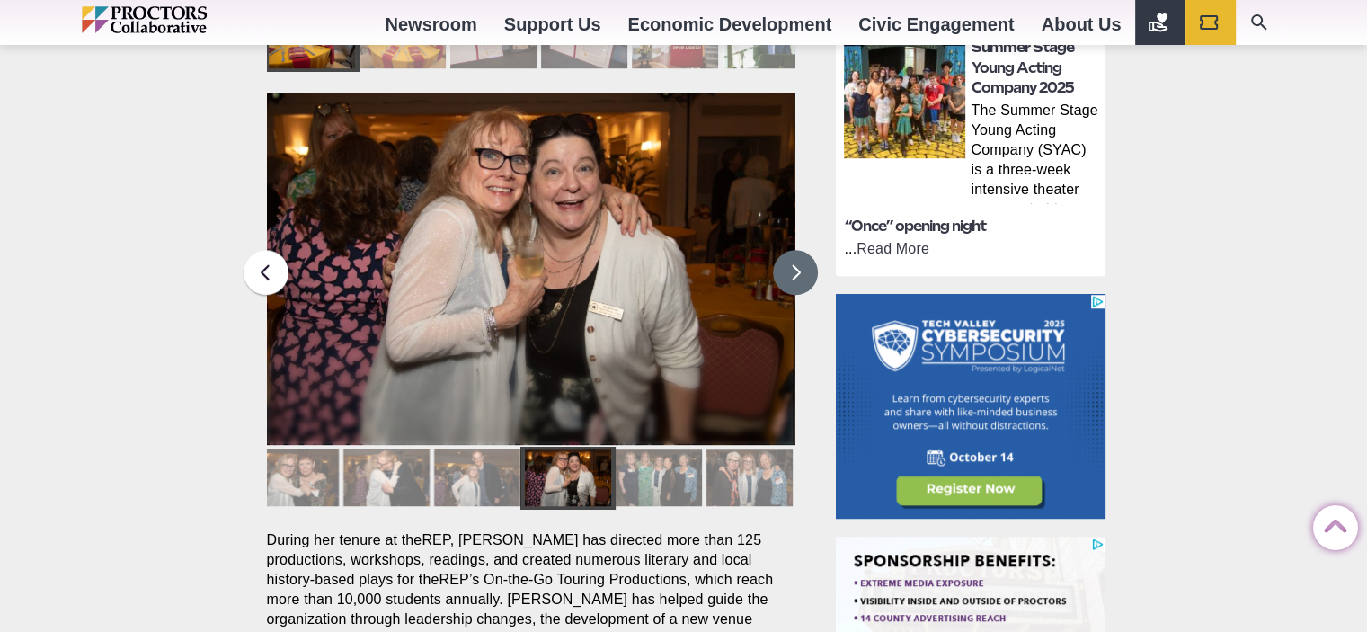
click at [784, 250] on button at bounding box center [795, 272] width 45 height 45
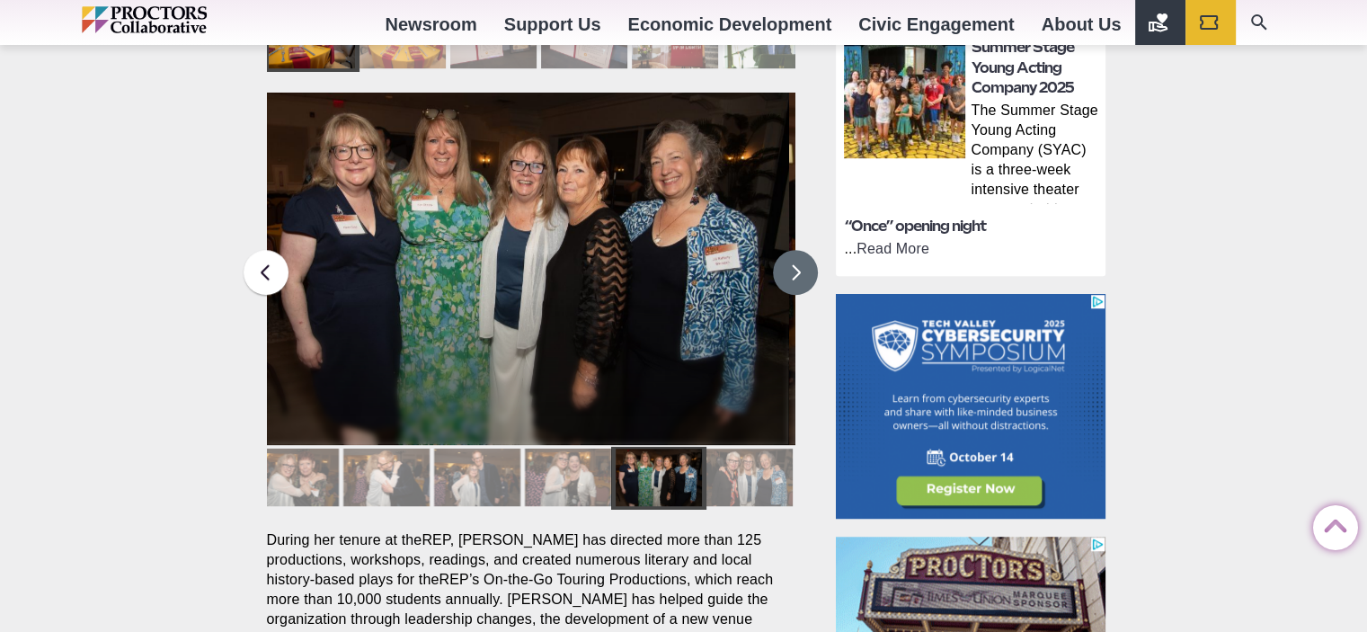
click at [784, 250] on button at bounding box center [795, 272] width 45 height 45
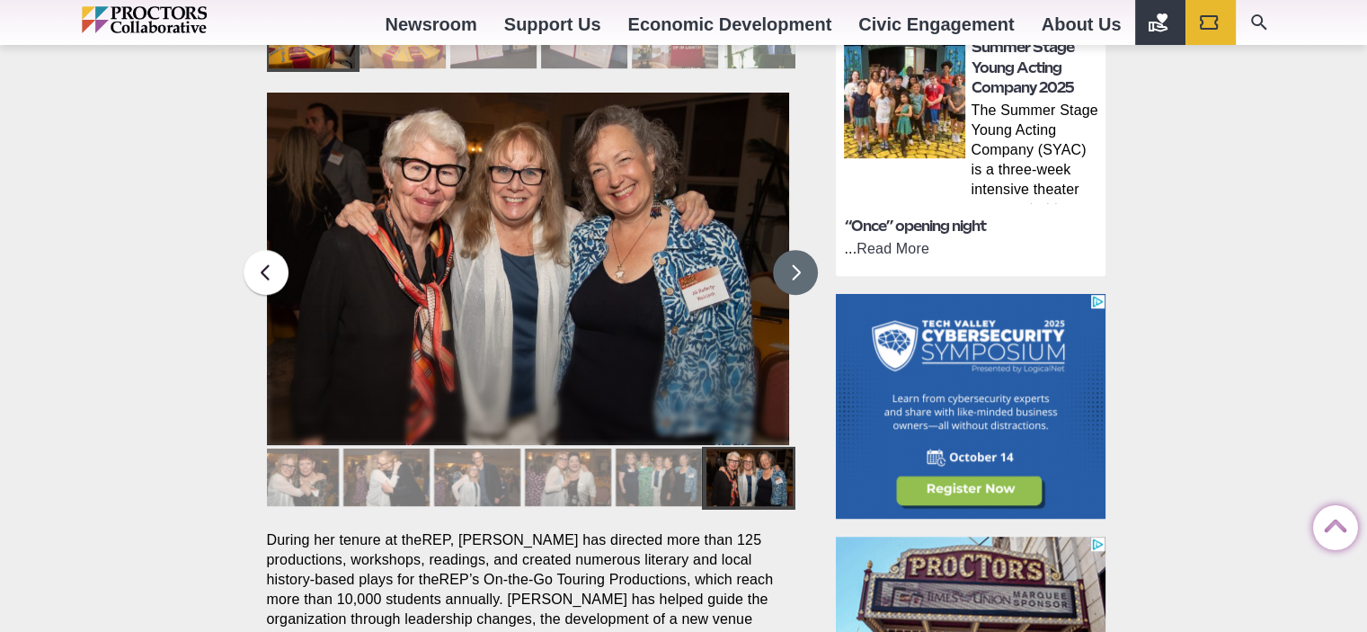
click at [784, 250] on button at bounding box center [795, 272] width 45 height 45
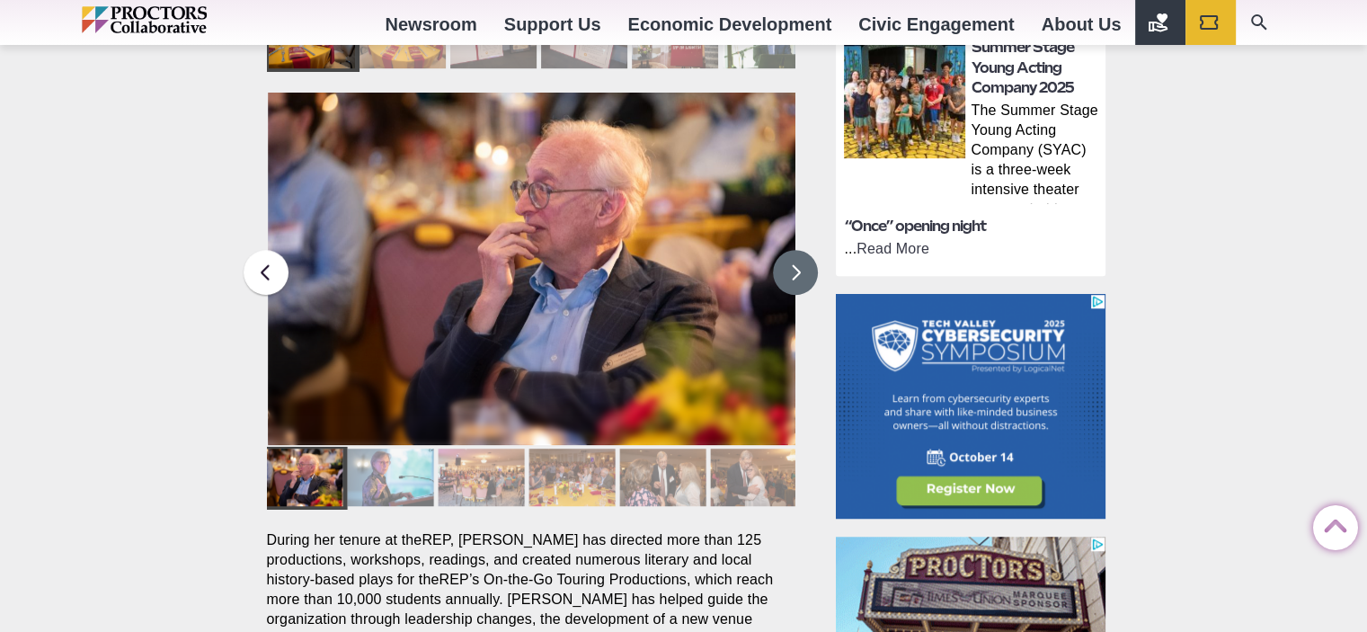
click at [781, 250] on button at bounding box center [795, 272] width 45 height 45
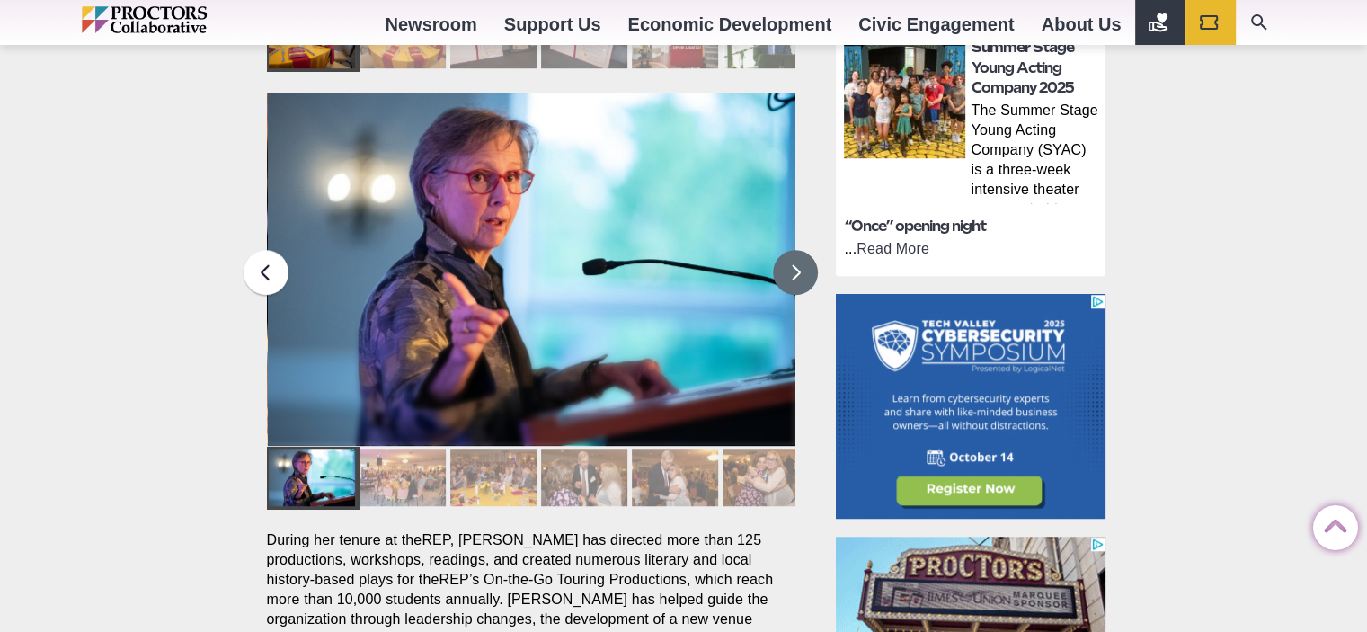
click at [781, 250] on button at bounding box center [795, 272] width 45 height 45
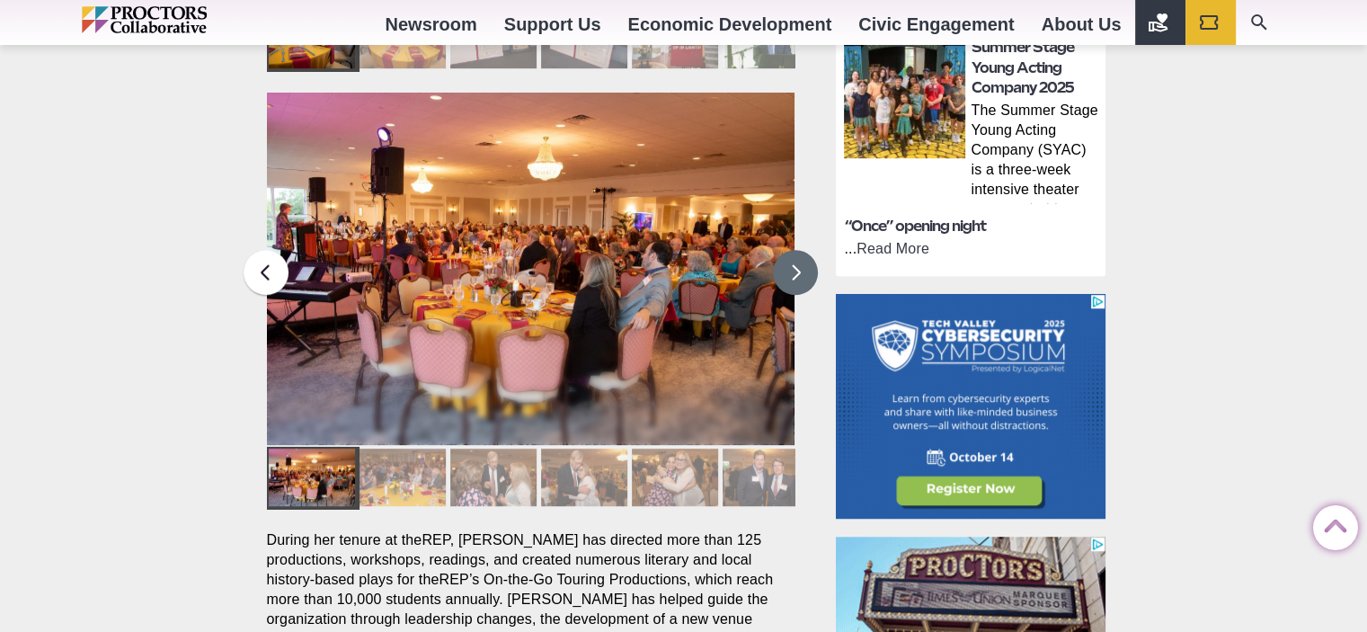
click at [781, 250] on button at bounding box center [795, 272] width 45 height 45
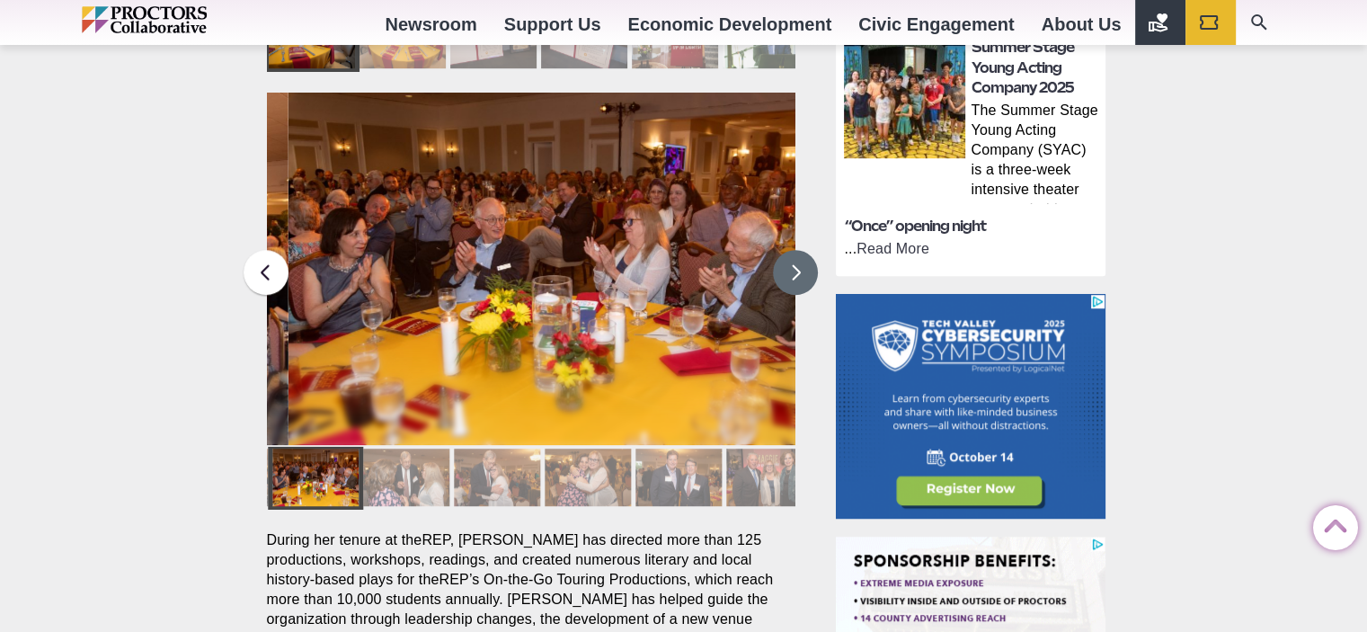
click at [780, 250] on button at bounding box center [795, 272] width 45 height 45
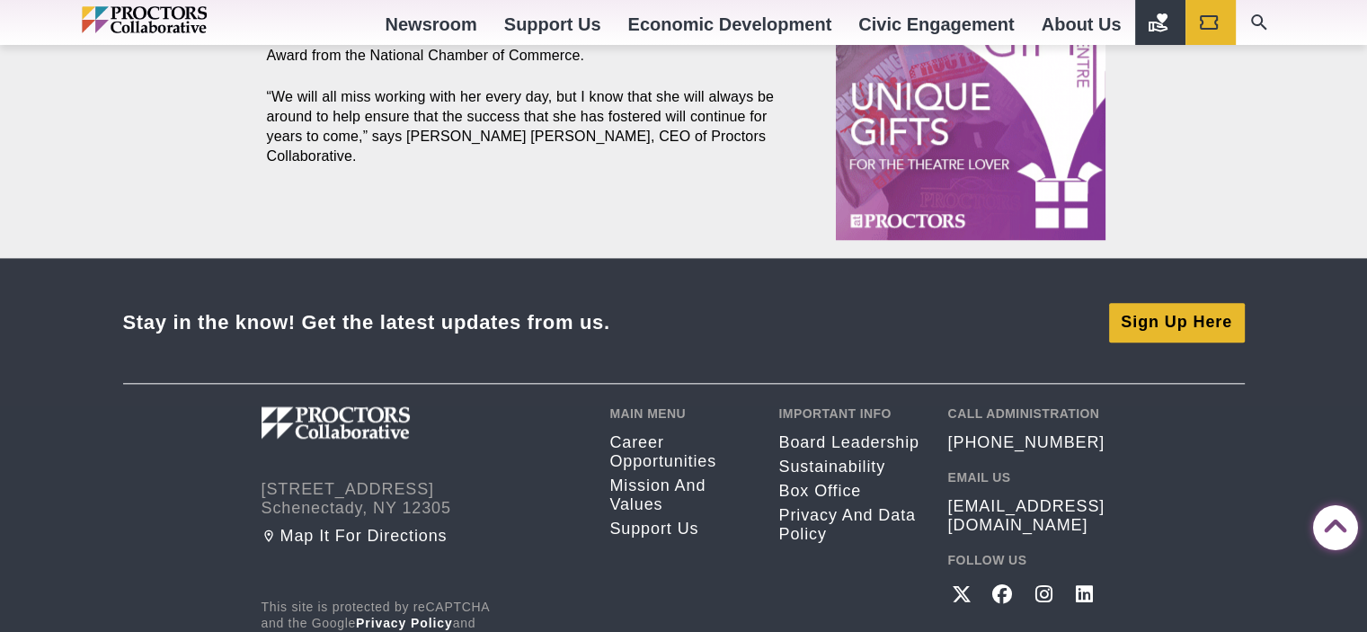
scroll to position [1977, 0]
